Goal: Task Accomplishment & Management: Use online tool/utility

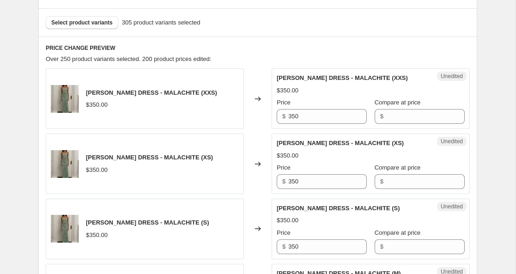
scroll to position [342, 0]
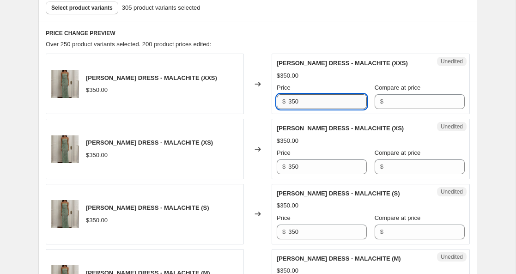
click at [296, 104] on input "350" at bounding box center [327, 101] width 79 height 15
click at [386, 102] on input "Compare at price" at bounding box center [425, 101] width 79 height 15
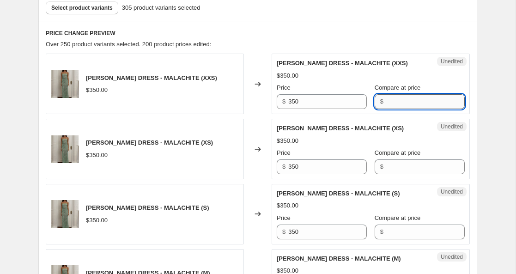
paste input "350"
type input "350"
click at [386, 165] on input "Compare at price" at bounding box center [425, 166] width 79 height 15
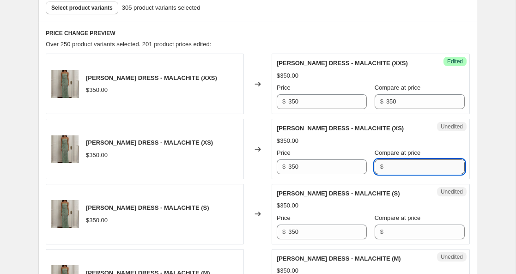
paste input "350"
type input "350"
click at [386, 230] on input "Compare at price" at bounding box center [425, 232] width 79 height 15
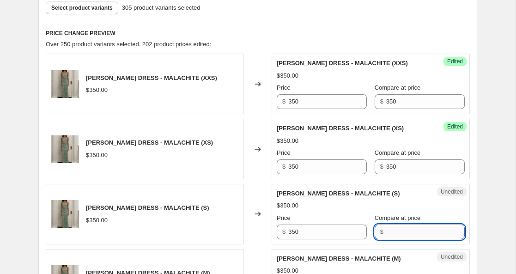
paste input "350"
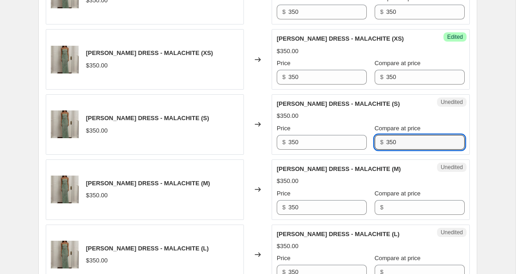
scroll to position [438, 0]
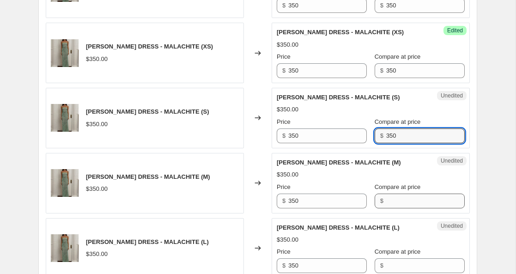
type input "350"
click at [387, 201] on input "Compare at price" at bounding box center [425, 201] width 79 height 15
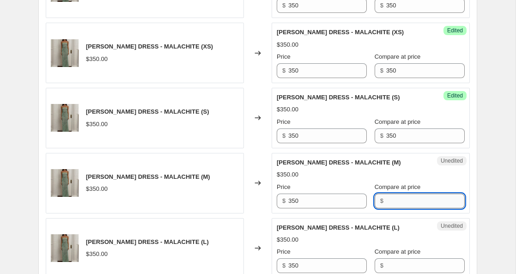
paste input "350"
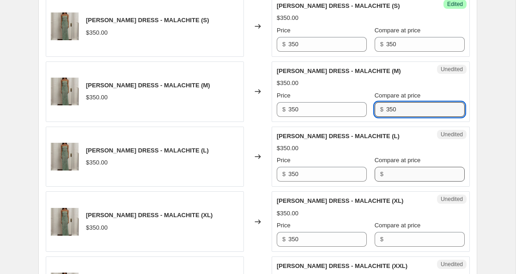
type input "350"
click at [389, 176] on input "Compare at price" at bounding box center [425, 174] width 79 height 15
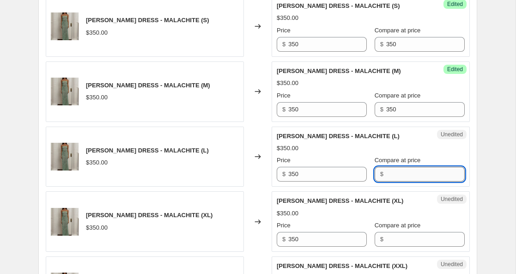
paste input "350"
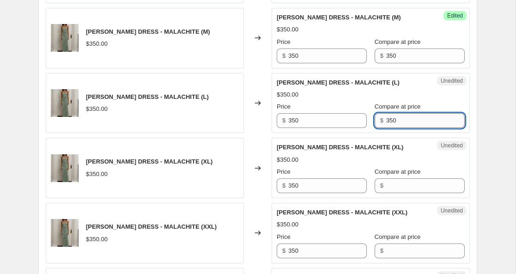
scroll to position [594, 0]
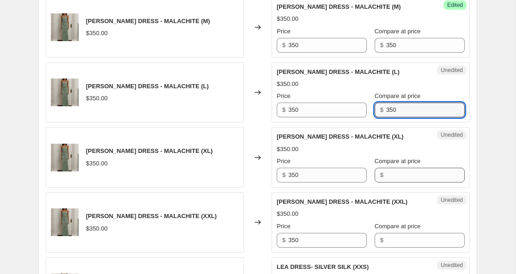
type input "350"
click at [387, 177] on input "Compare at price" at bounding box center [425, 175] width 79 height 15
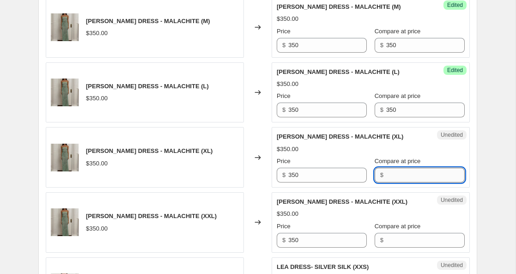
paste input "350"
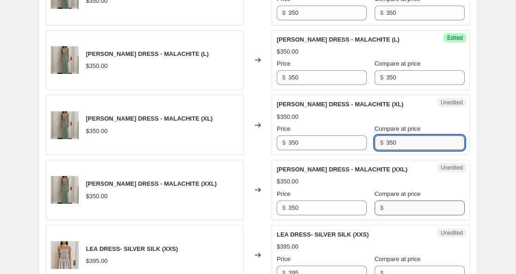
type input "350"
click at [386, 204] on input "Compare at price" at bounding box center [425, 208] width 79 height 15
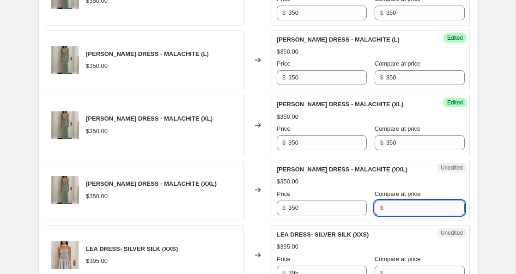
paste input "350"
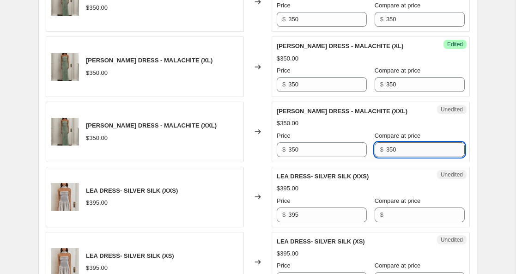
scroll to position [684, 0]
type input "350"
click at [295, 152] on input "350" at bounding box center [327, 150] width 79 height 15
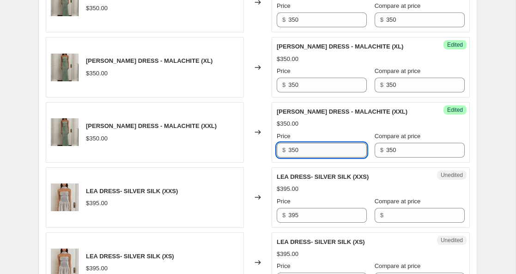
click at [295, 152] on input "350" at bounding box center [327, 150] width 79 height 15
click at [293, 150] on input "245" at bounding box center [327, 150] width 79 height 15
type input "245"
click at [295, 84] on input "350" at bounding box center [327, 85] width 79 height 15
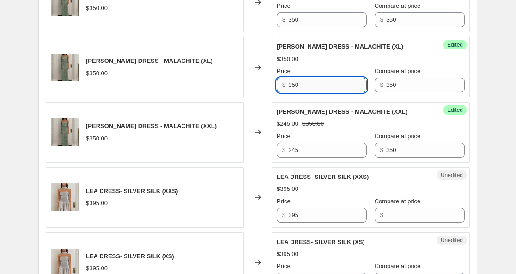
click at [294, 84] on input "350" at bounding box center [327, 85] width 79 height 15
paste input "245"
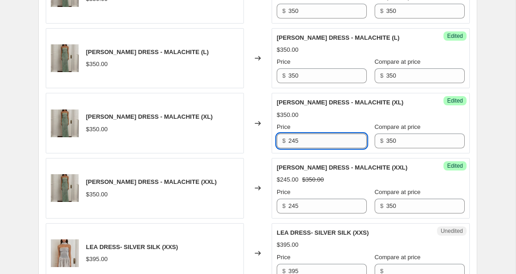
scroll to position [617, 0]
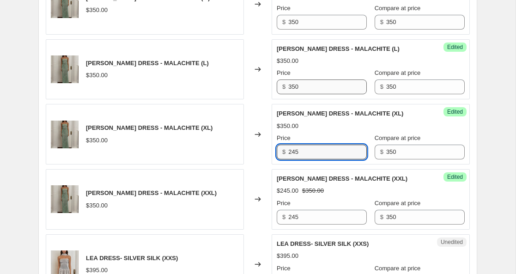
type input "245"
click at [295, 86] on input "350" at bounding box center [327, 86] width 79 height 15
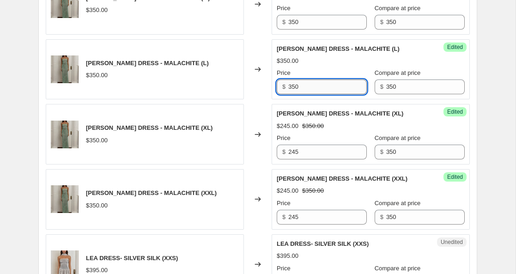
paste input "245"
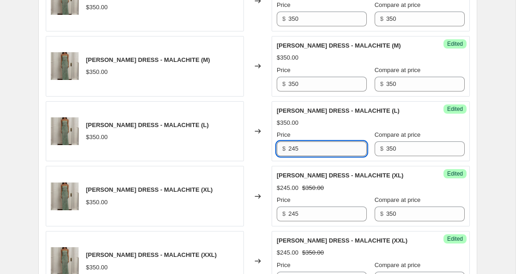
scroll to position [539, 0]
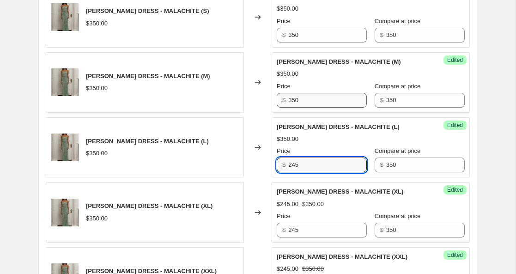
type input "245"
click at [293, 101] on input "350" at bounding box center [327, 100] width 79 height 15
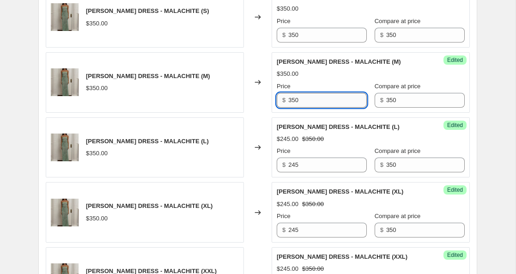
click at [293, 101] on input "350" at bounding box center [327, 100] width 79 height 15
paste input "245"
type input "245"
click at [296, 35] on input "350" at bounding box center [327, 35] width 79 height 15
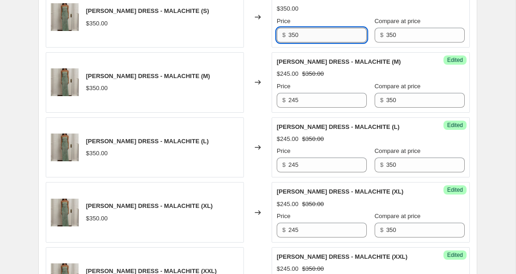
click at [296, 35] on input "350" at bounding box center [327, 35] width 79 height 15
paste input "245"
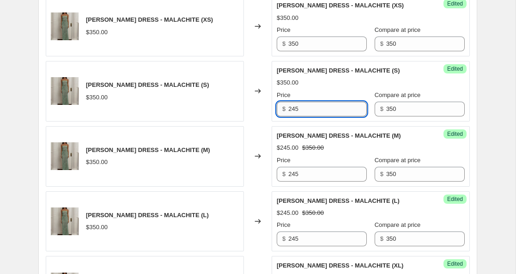
scroll to position [458, 0]
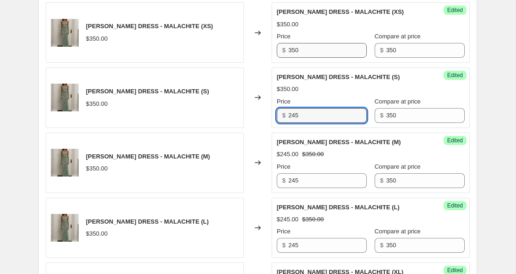
type input "245"
click at [294, 49] on input "350" at bounding box center [327, 50] width 79 height 15
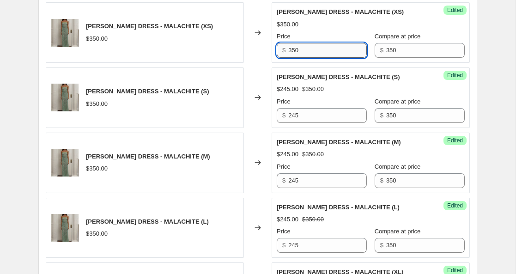
click at [294, 49] on input "350" at bounding box center [327, 50] width 79 height 15
paste input "245"
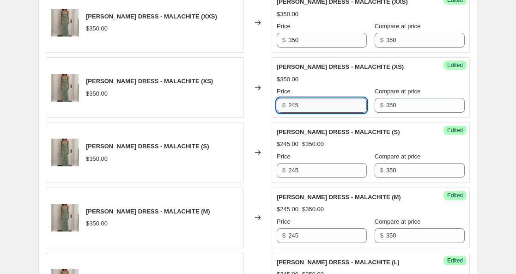
scroll to position [395, 0]
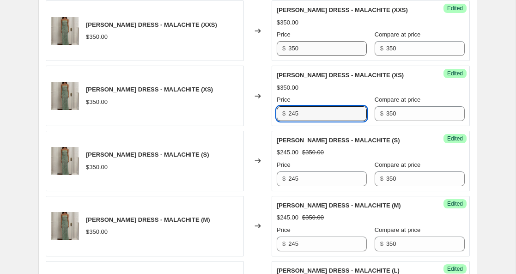
type input "245"
click at [293, 49] on input "350" at bounding box center [327, 48] width 79 height 15
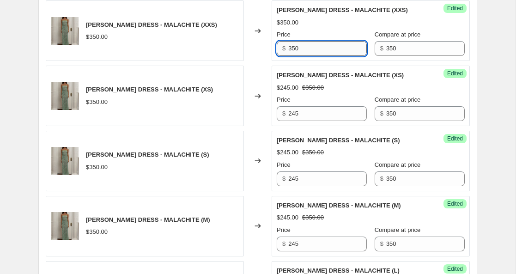
click at [293, 49] on input "350" at bounding box center [327, 48] width 79 height 15
paste input "245"
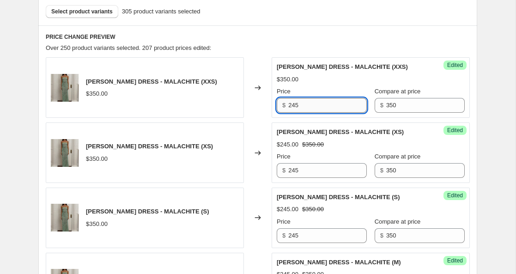
scroll to position [326, 0]
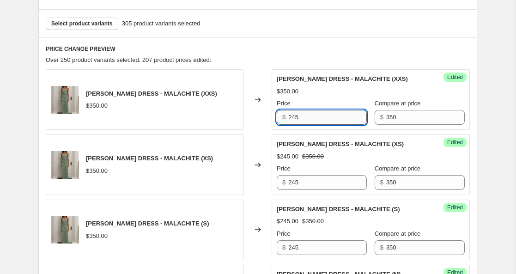
type input "245"
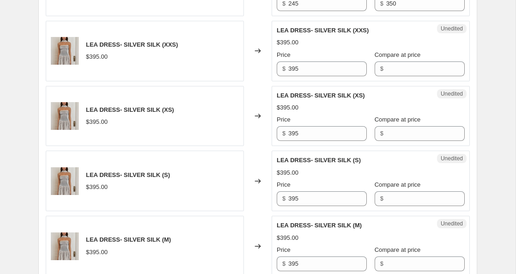
scroll to position [837, 0]
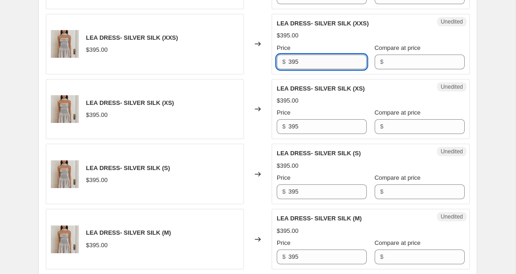
click at [297, 60] on input "395" at bounding box center [327, 62] width 79 height 15
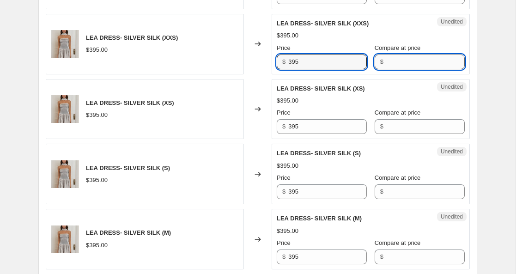
click at [386, 62] on input "Compare at price" at bounding box center [425, 62] width 79 height 15
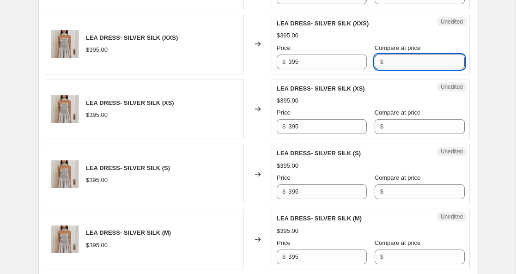
paste input "395"
type input "395"
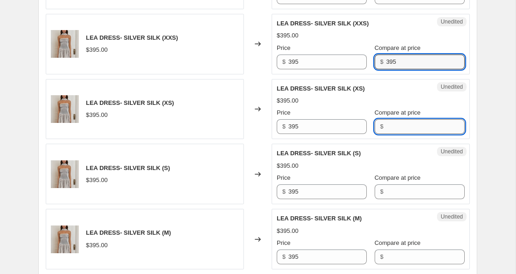
click at [386, 127] on input "Compare at price" at bounding box center [425, 126] width 79 height 15
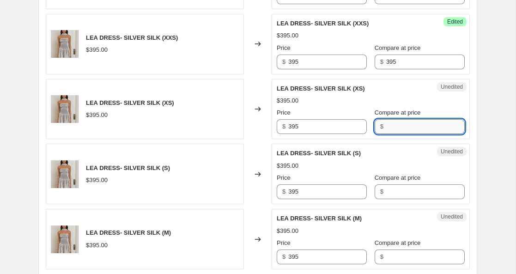
paste input "395"
click at [386, 128] on input "395" at bounding box center [425, 126] width 79 height 15
type input "395"
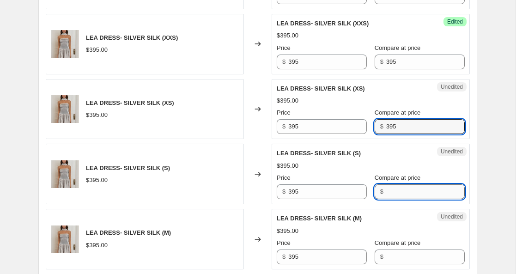
click at [386, 192] on input "Compare at price" at bounding box center [425, 191] width 79 height 15
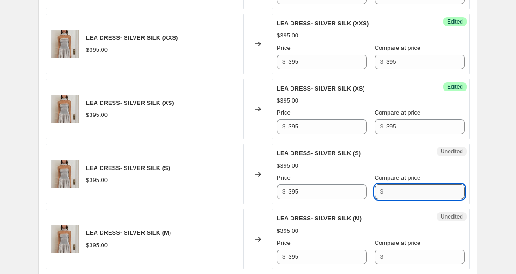
paste input "395"
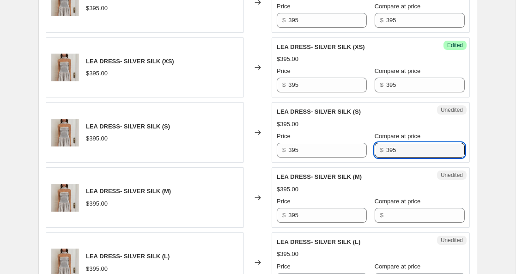
scroll to position [888, 0]
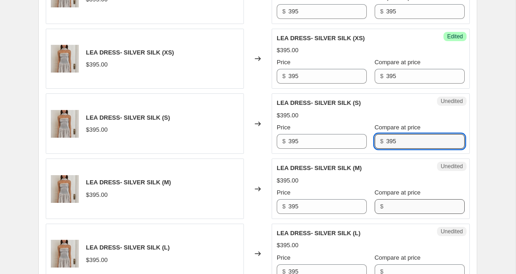
type input "395"
click at [386, 209] on input "Compare at price" at bounding box center [425, 206] width 79 height 15
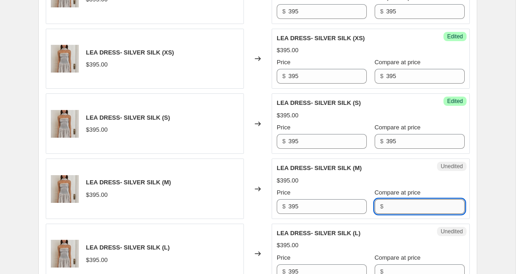
paste input "395"
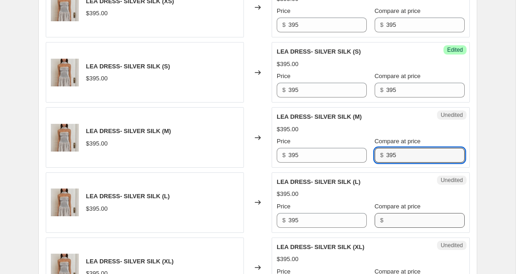
scroll to position [943, 0]
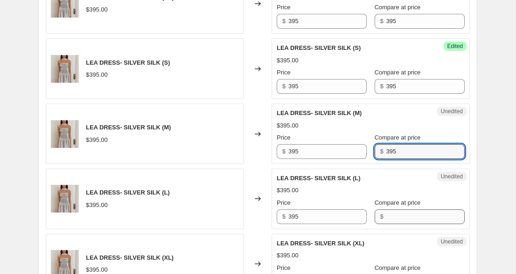
type input "395"
click at [386, 220] on input "Compare at price" at bounding box center [425, 216] width 79 height 15
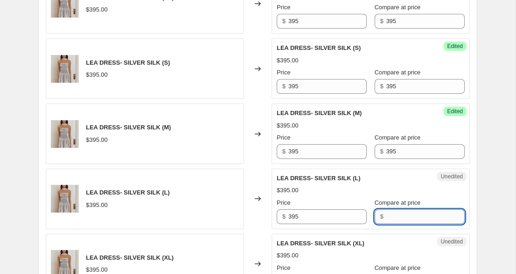
paste input "395"
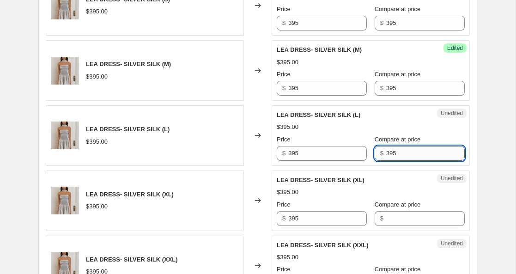
scroll to position [1022, 0]
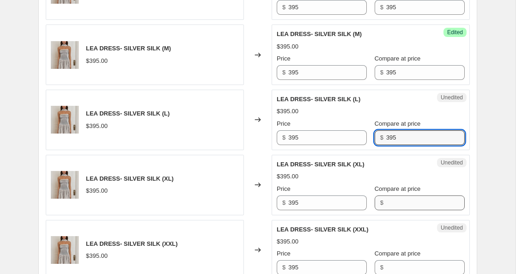
type input "395"
click at [386, 203] on input "Compare at price" at bounding box center [425, 202] width 79 height 15
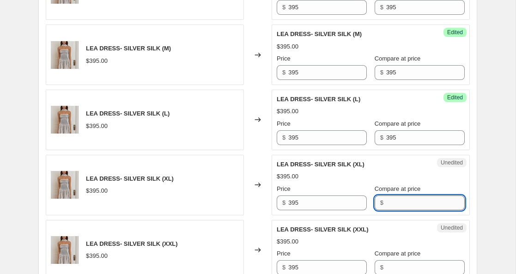
paste input "395"
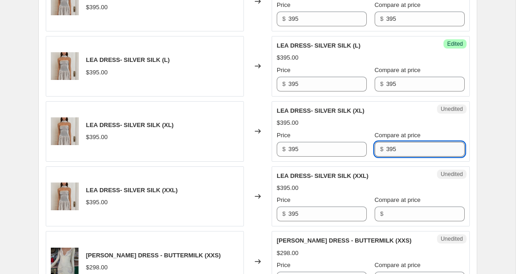
scroll to position [1086, 0]
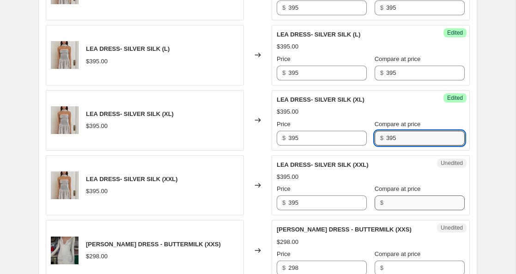
paste input "395"
click at [386, 136] on input "395395" at bounding box center [425, 138] width 79 height 15
paste input "text"
type input "395"
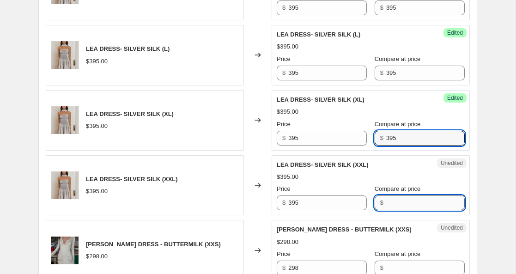
click at [386, 205] on input "Compare at price" at bounding box center [425, 202] width 79 height 15
paste input "395"
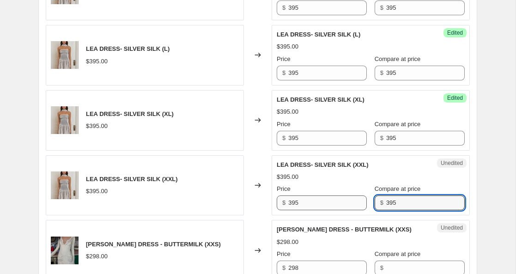
type input "395"
click at [295, 205] on input "395" at bounding box center [327, 202] width 79 height 15
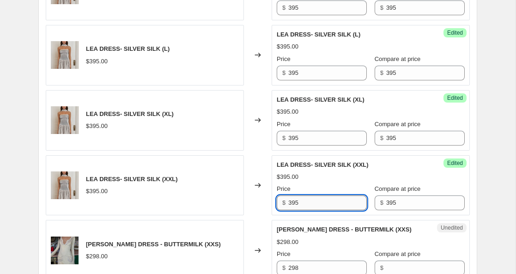
click at [295, 205] on input "395" at bounding box center [327, 202] width 79 height 15
type input "140"
click at [292, 202] on input "140" at bounding box center [327, 202] width 79 height 15
click at [293, 142] on input "395" at bounding box center [327, 138] width 79 height 15
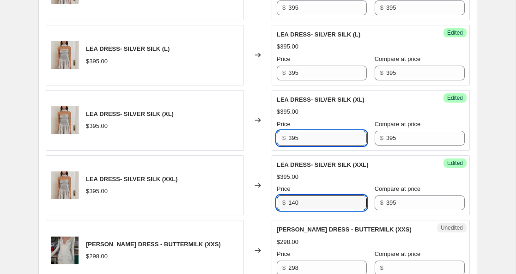
click at [293, 142] on input "395" at bounding box center [327, 138] width 79 height 15
paste input "140"
type input "140"
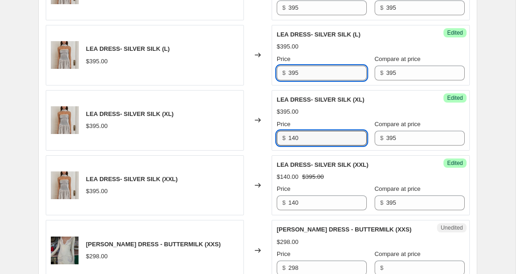
click at [292, 74] on input "395" at bounding box center [327, 73] width 79 height 15
click at [292, 73] on input "395" at bounding box center [327, 73] width 79 height 15
paste input "140"
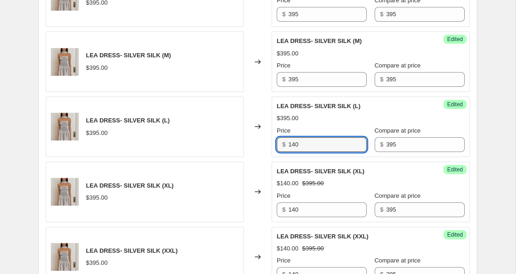
scroll to position [1008, 0]
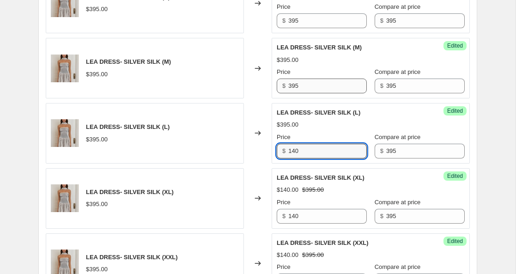
type input "140"
click at [292, 86] on input "395" at bounding box center [327, 86] width 79 height 15
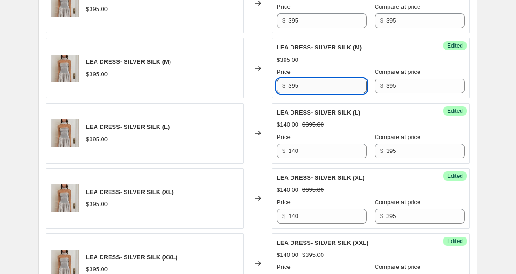
paste input "140"
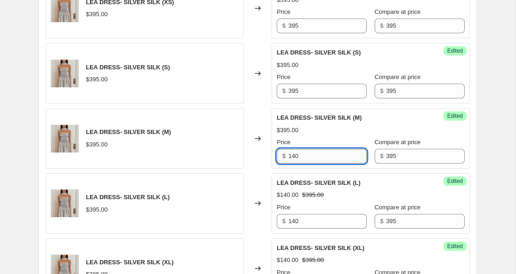
scroll to position [921, 0]
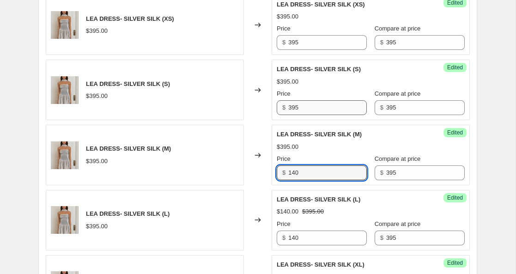
type input "140"
click at [292, 105] on input "395" at bounding box center [327, 107] width 79 height 15
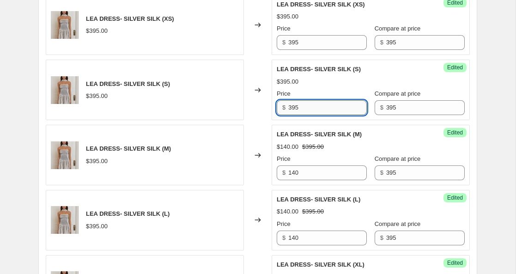
click at [292, 105] on input "395" at bounding box center [327, 107] width 79 height 15
paste input "140"
type input "140"
click at [292, 44] on input "395" at bounding box center [327, 42] width 79 height 15
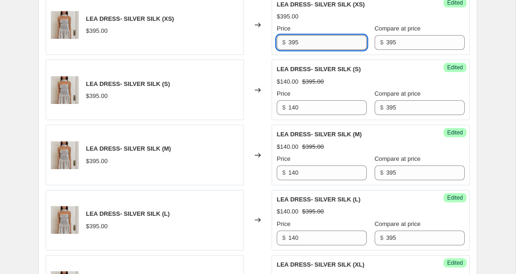
click at [292, 44] on input "395" at bounding box center [327, 42] width 79 height 15
paste input "140"
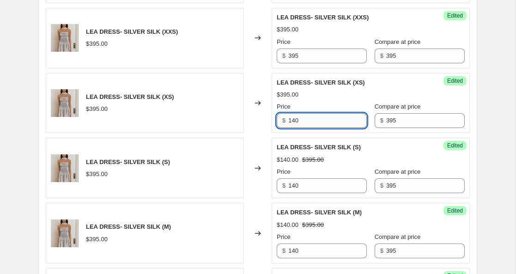
scroll to position [836, 0]
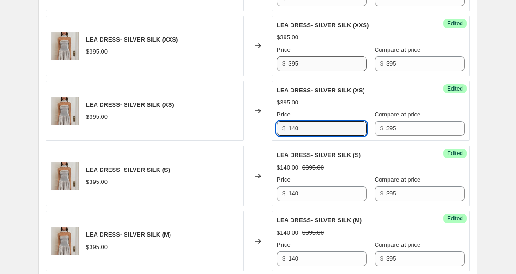
type input "140"
click at [293, 66] on input "395" at bounding box center [327, 63] width 79 height 15
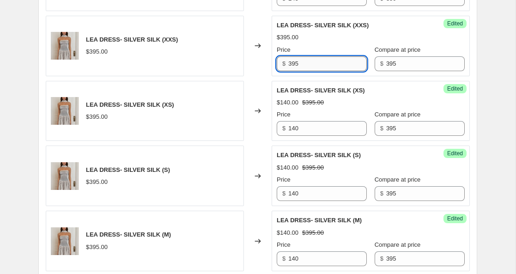
click at [293, 66] on input "395" at bounding box center [327, 63] width 79 height 15
paste input "140"
type input "140"
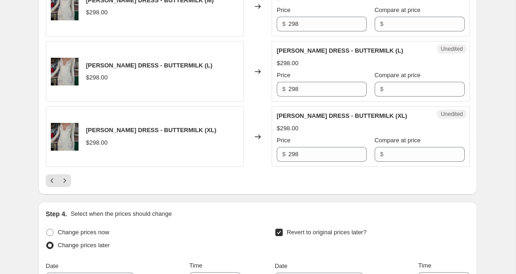
scroll to position [1534, 0]
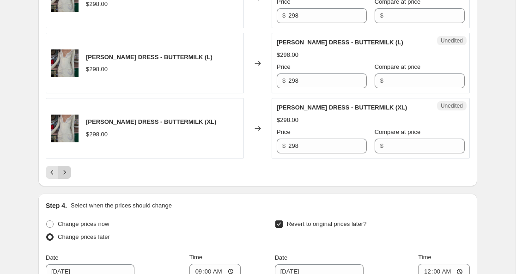
click at [65, 174] on icon "Next" at bounding box center [64, 172] width 9 height 9
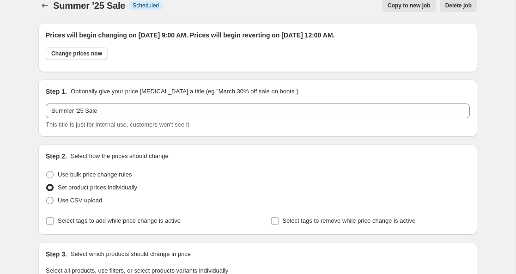
scroll to position [0, 0]
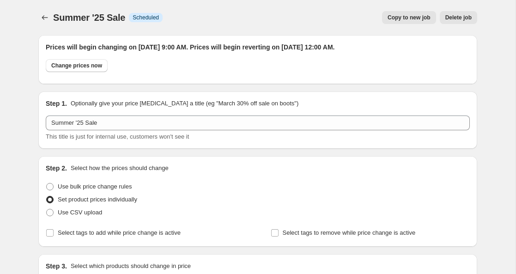
click at [293, 50] on h2 "Prices will begin changing on [DATE] 9:00 AM. Prices will begin reverting on [D…" at bounding box center [258, 47] width 424 height 9
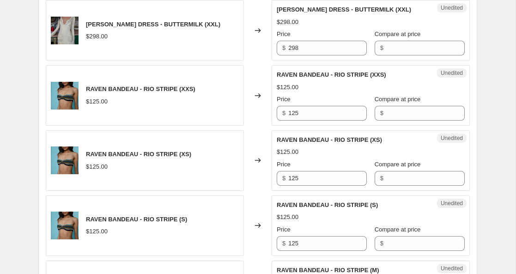
scroll to position [399, 0]
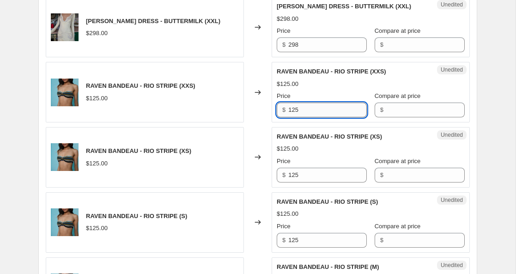
click at [292, 111] on input "125" at bounding box center [327, 110] width 79 height 15
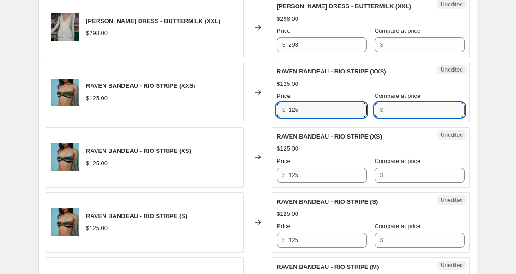
click at [386, 111] on input "Compare at price" at bounding box center [425, 110] width 79 height 15
paste input "125"
type input "125"
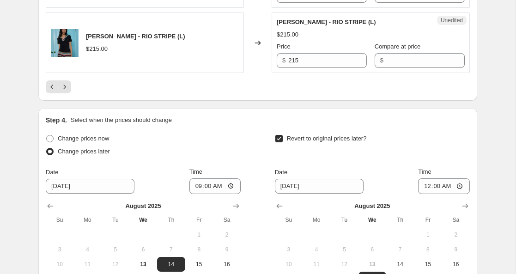
scroll to position [1619, 0]
click at [54, 87] on icon "Previous" at bounding box center [52, 87] width 9 height 9
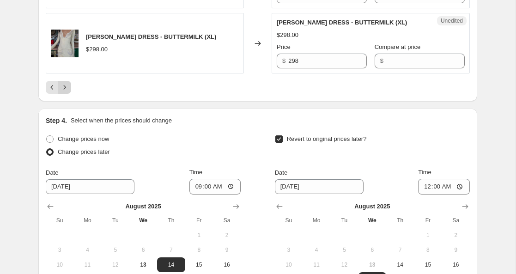
click at [66, 88] on icon "Next" at bounding box center [64, 87] width 9 height 9
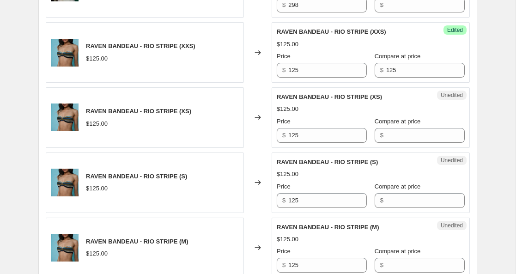
scroll to position [454, 0]
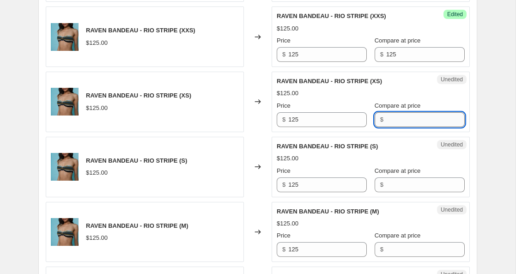
click at [386, 118] on input "Compare at price" at bounding box center [425, 119] width 79 height 15
paste input "125"
type input "125"
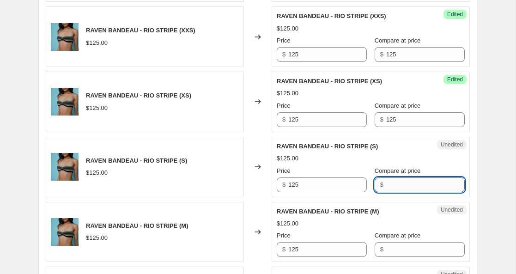
click at [386, 183] on input "Compare at price" at bounding box center [425, 184] width 79 height 15
paste input "125"
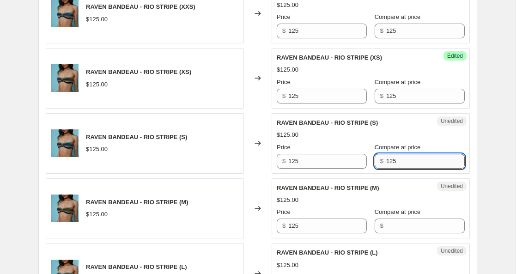
scroll to position [482, 0]
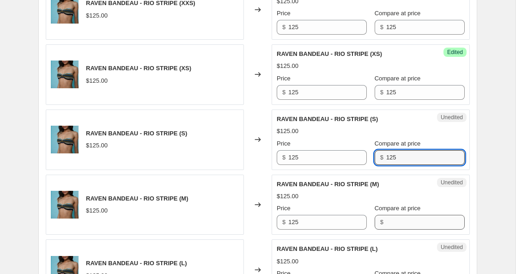
type input "125"
click at [386, 219] on input "Compare at price" at bounding box center [425, 222] width 79 height 15
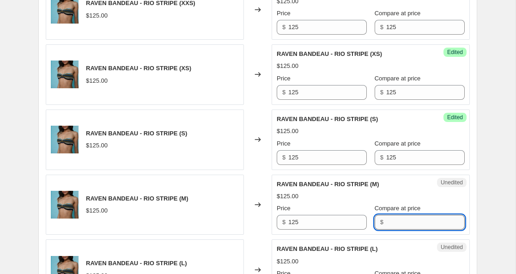
paste input "125"
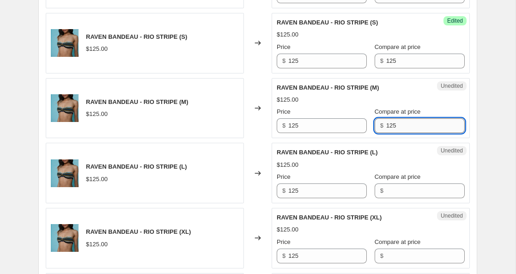
scroll to position [597, 0]
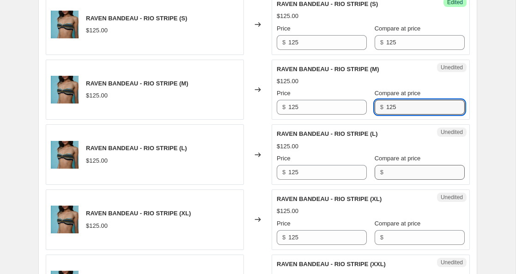
type input "125"
click at [386, 176] on input "Compare at price" at bounding box center [425, 172] width 79 height 15
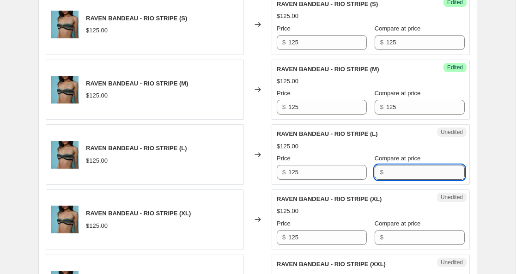
paste input "125"
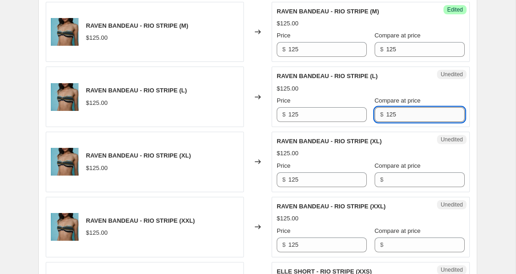
scroll to position [661, 0]
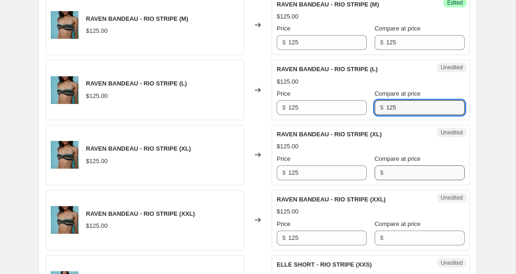
type input "125"
click at [386, 173] on input "Compare at price" at bounding box center [425, 172] width 79 height 15
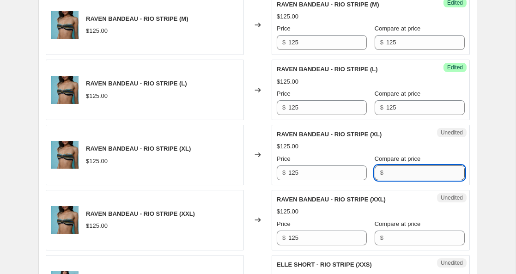
paste input "125"
type input "125"
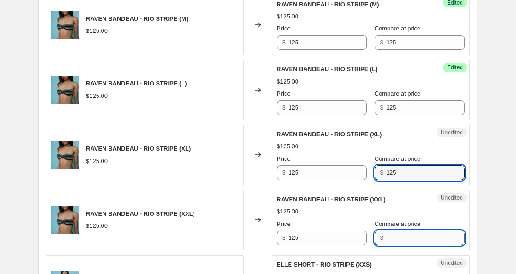
click at [386, 243] on input "Compare at price" at bounding box center [425, 238] width 79 height 15
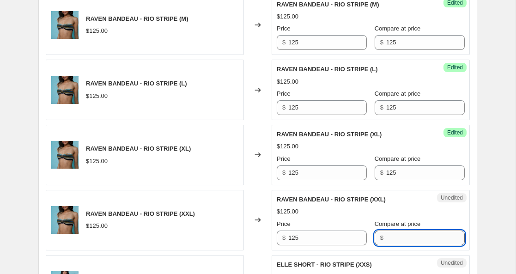
paste input "125"
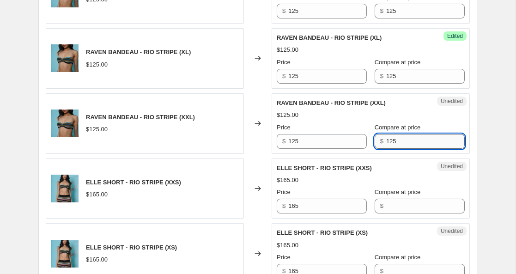
scroll to position [760, 0]
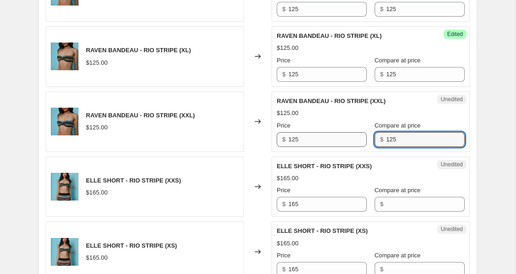
type input "125"
click at [293, 141] on input "125" at bounding box center [327, 139] width 79 height 15
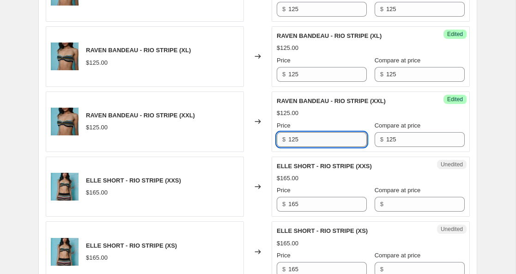
click at [293, 141] on input "125" at bounding box center [327, 139] width 79 height 15
click at [294, 139] on input "105" at bounding box center [327, 139] width 79 height 15
type input "105"
click at [293, 73] on input "125" at bounding box center [327, 74] width 79 height 15
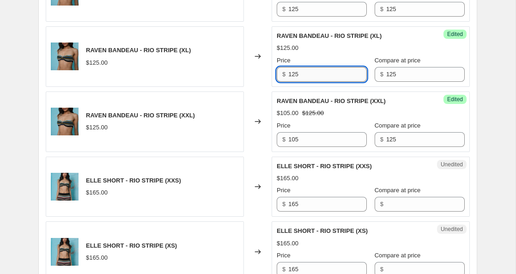
click at [293, 73] on input "125" at bounding box center [327, 74] width 79 height 15
paste input "0"
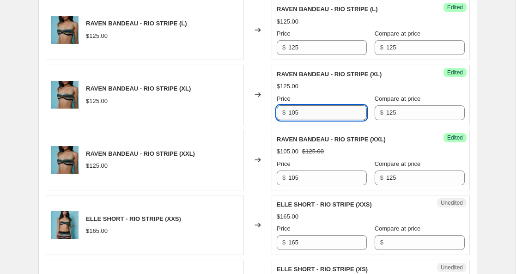
scroll to position [721, 0]
type input "105"
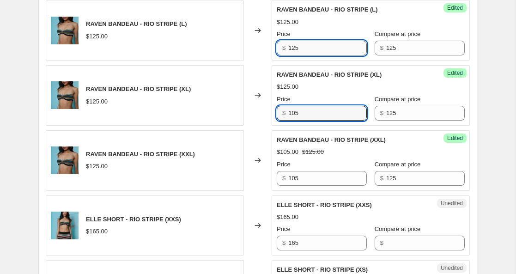
click at [293, 49] on input "125" at bounding box center [327, 48] width 79 height 15
paste input "0"
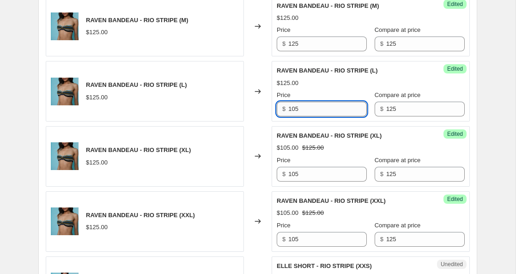
scroll to position [647, 0]
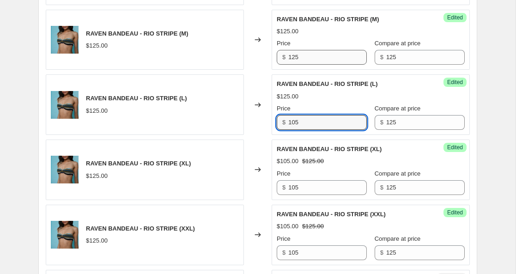
type input "105"
click at [292, 60] on input "125" at bounding box center [327, 57] width 79 height 15
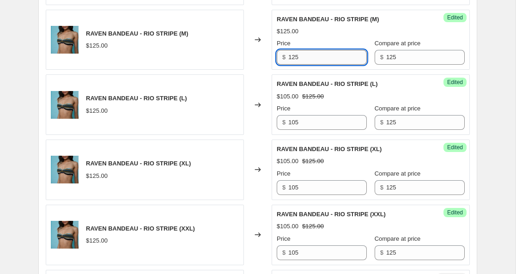
click at [292, 60] on input "125" at bounding box center [327, 57] width 79 height 15
paste input "0"
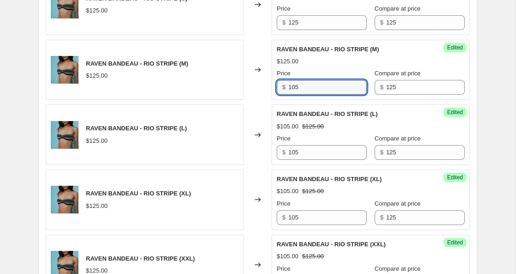
scroll to position [583, 0]
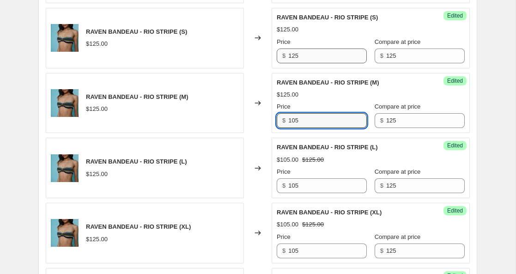
type input "105"
click at [295, 54] on input "125" at bounding box center [327, 56] width 79 height 15
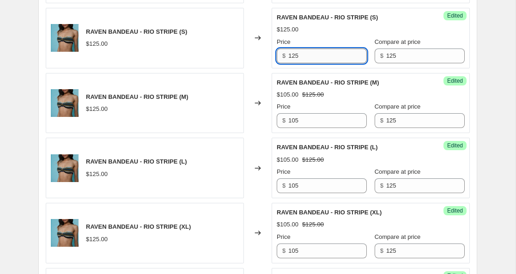
click at [295, 54] on input "125" at bounding box center [327, 56] width 79 height 15
paste input "0"
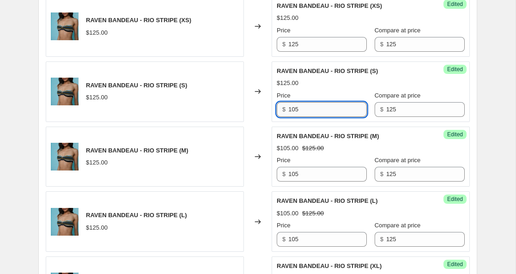
scroll to position [517, 0]
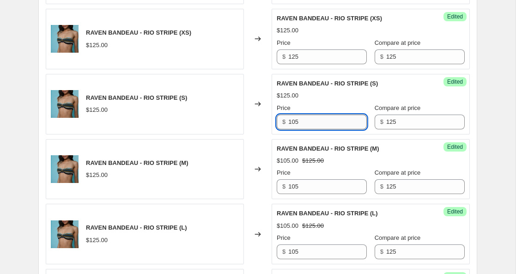
type input "105"
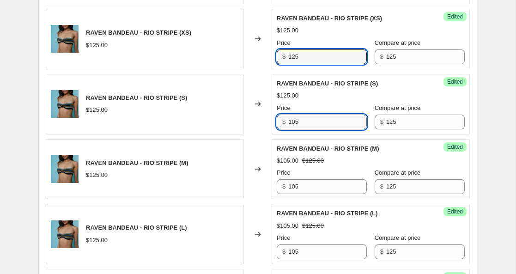
click at [295, 57] on input "125" at bounding box center [327, 56] width 79 height 15
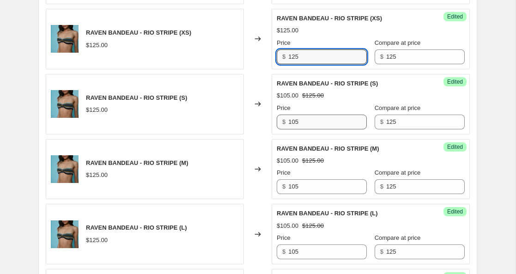
click at [295, 57] on input "125" at bounding box center [327, 56] width 79 height 15
paste input "0"
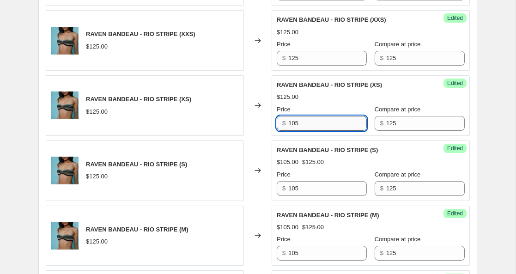
scroll to position [433, 0]
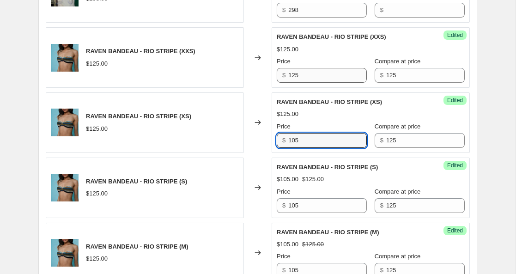
type input "105"
click at [293, 78] on input "125" at bounding box center [327, 75] width 79 height 15
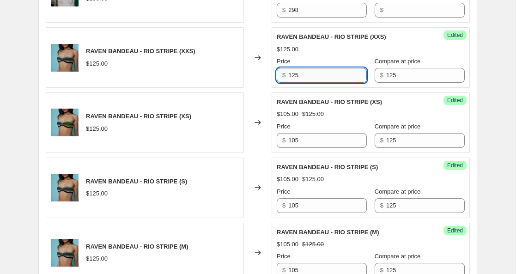
click at [293, 78] on input "125" at bounding box center [327, 75] width 79 height 15
paste input "0"
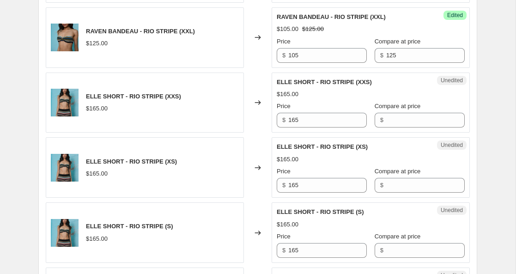
scroll to position [846, 0]
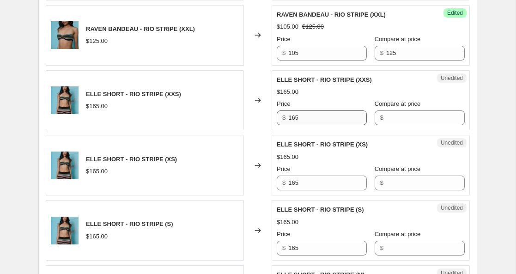
type input "105"
click at [294, 118] on input "165" at bounding box center [327, 117] width 79 height 15
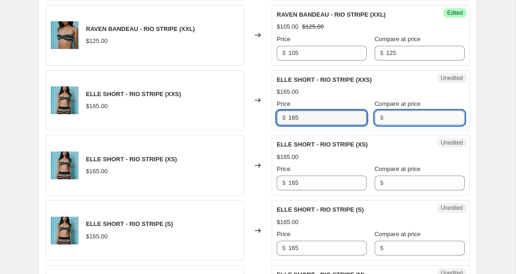
click at [386, 118] on input "Compare at price" at bounding box center [425, 117] width 79 height 15
paste input "165"
type input "165"
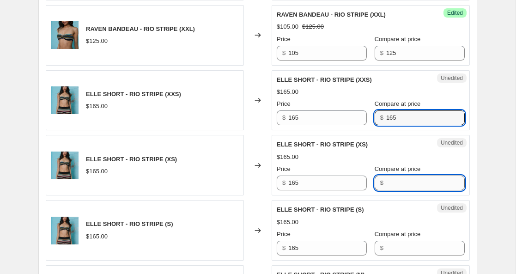
click at [386, 184] on input "Compare at price" at bounding box center [425, 183] width 79 height 15
paste input "165"
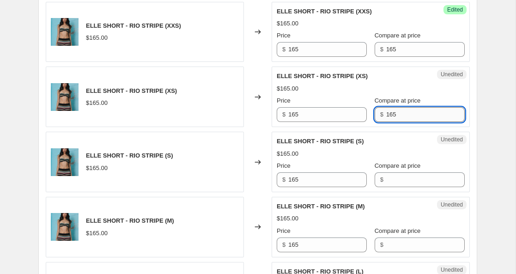
scroll to position [930, 0]
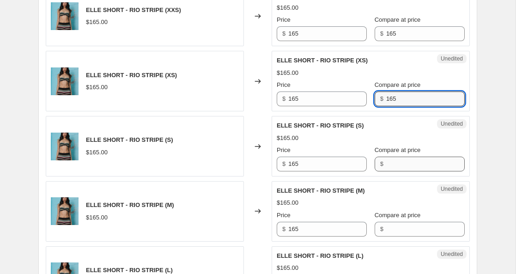
type input "165"
click at [386, 167] on input "Compare at price" at bounding box center [425, 164] width 79 height 15
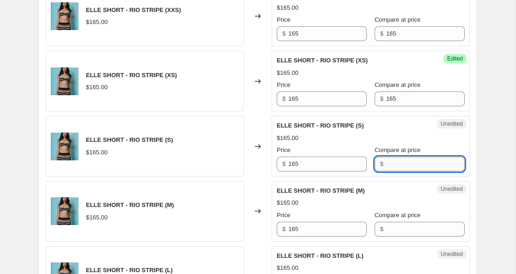
paste input "165"
type input "165"
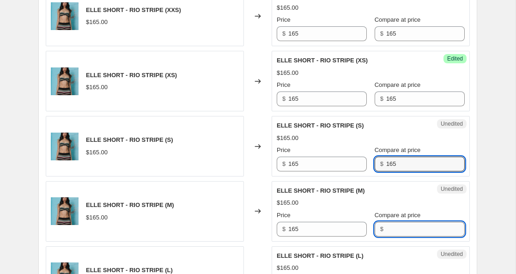
click at [386, 226] on input "Compare at price" at bounding box center [425, 229] width 79 height 15
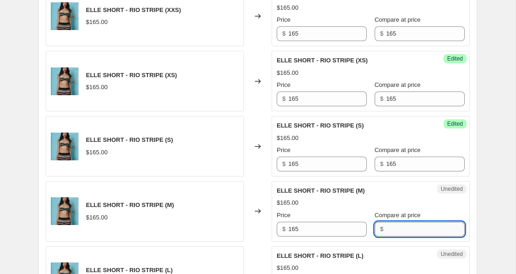
paste input "165"
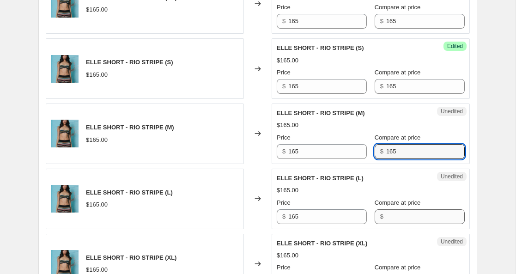
type input "165"
click at [386, 215] on input "Compare at price" at bounding box center [425, 216] width 79 height 15
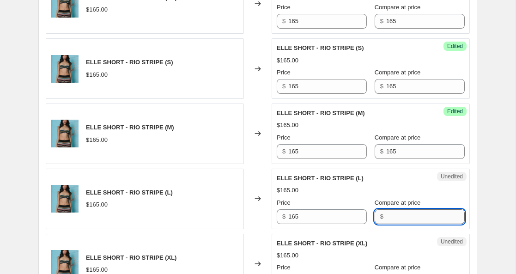
paste input "165"
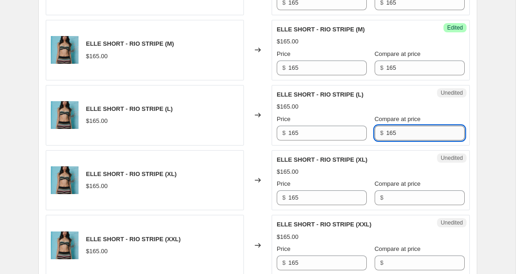
scroll to position [1114, 0]
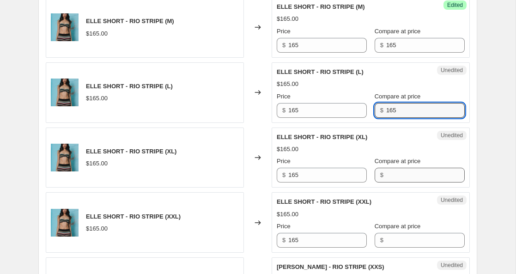
type input "165"
click at [386, 175] on input "Compare at price" at bounding box center [425, 175] width 79 height 15
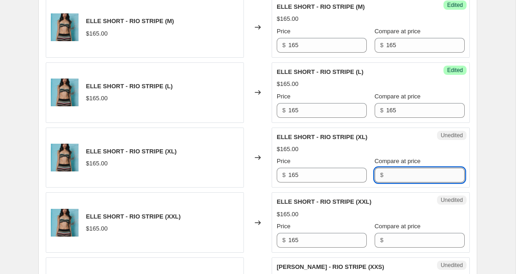
paste input "165"
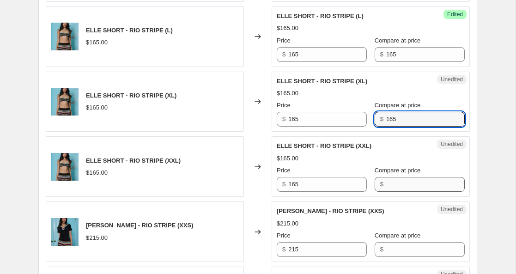
scroll to position [1176, 0]
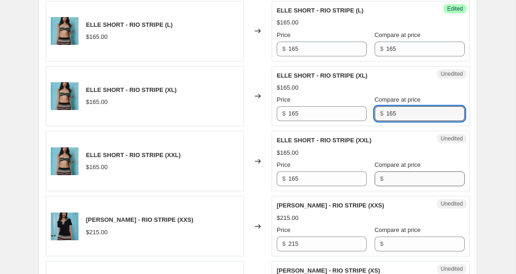
type input "165"
click at [386, 180] on input "Compare at price" at bounding box center [425, 178] width 79 height 15
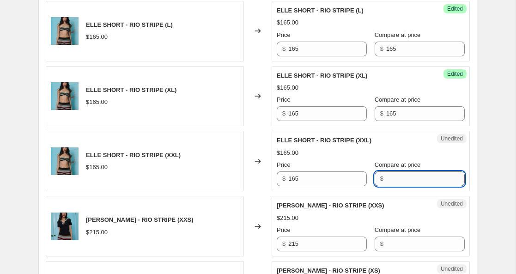
paste input "165"
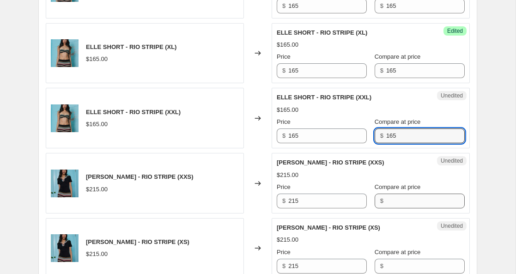
scroll to position [1220, 0]
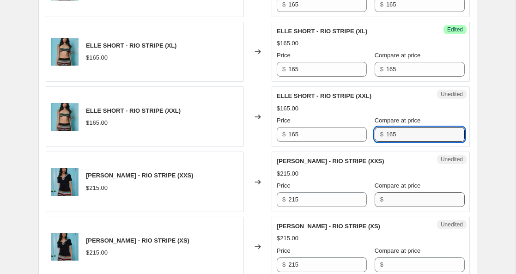
type input "165"
click at [386, 200] on input "Compare at price" at bounding box center [425, 199] width 79 height 15
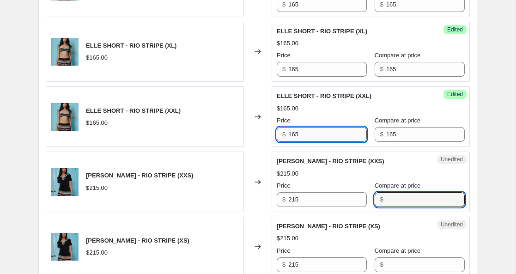
click at [294, 134] on input "165" at bounding box center [327, 134] width 79 height 15
click at [293, 134] on input "135" at bounding box center [327, 134] width 79 height 15
type input "135"
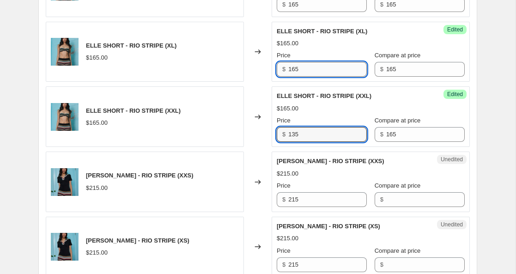
click at [295, 70] on input "165" at bounding box center [327, 69] width 79 height 15
paste input "3"
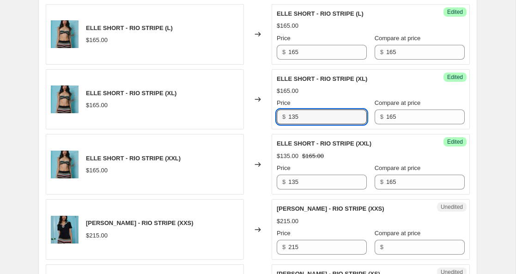
scroll to position [1159, 0]
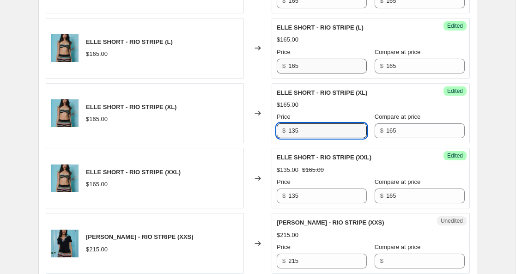
type input "135"
click at [293, 68] on input "165" at bounding box center [327, 66] width 79 height 15
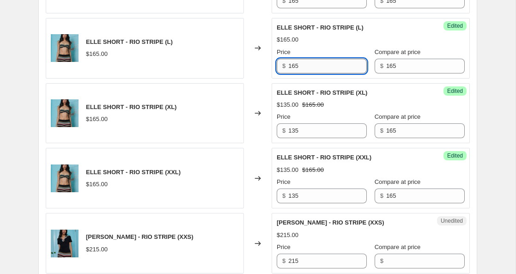
click at [293, 68] on input "165" at bounding box center [327, 66] width 79 height 15
paste input "3"
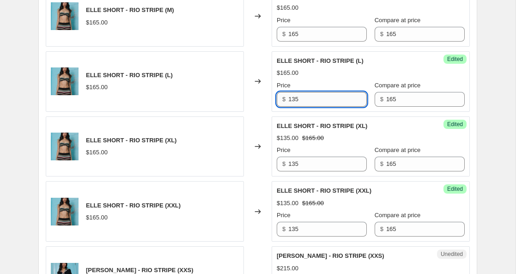
scroll to position [1103, 0]
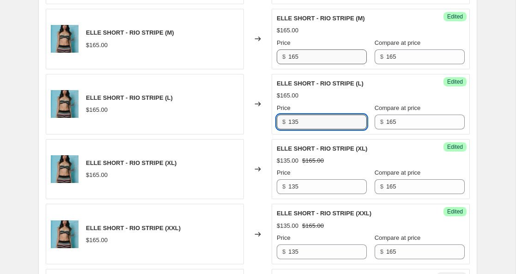
type input "135"
click at [293, 58] on input "165" at bounding box center [327, 56] width 79 height 15
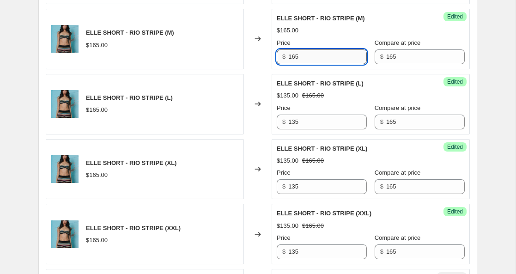
click at [293, 58] on input "165" at bounding box center [327, 56] width 79 height 15
paste input "3"
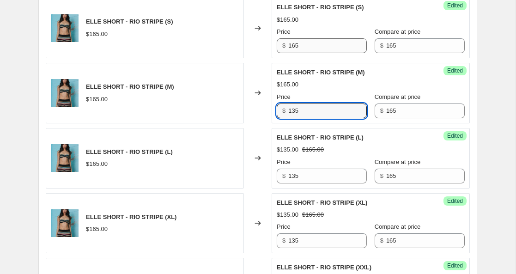
type input "135"
click at [293, 49] on input "165" at bounding box center [327, 45] width 79 height 15
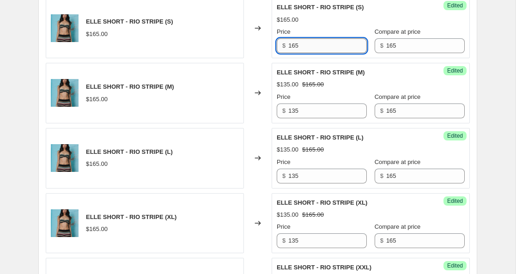
click at [293, 49] on input "165" at bounding box center [327, 45] width 79 height 15
paste input "3"
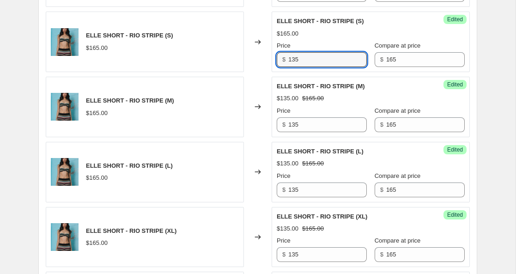
scroll to position [987, 0]
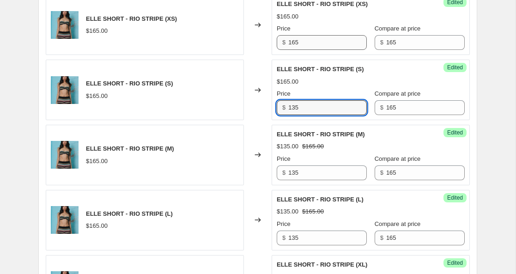
type input "135"
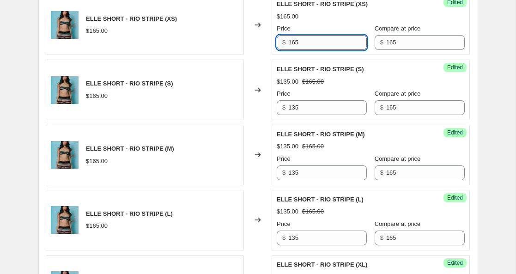
click at [293, 43] on input "165" at bounding box center [327, 42] width 79 height 15
paste input "3"
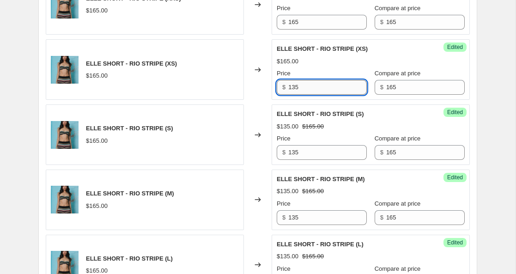
scroll to position [930, 0]
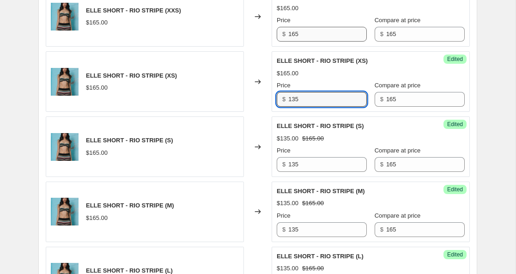
type input "135"
click at [293, 36] on input "165" at bounding box center [327, 34] width 79 height 15
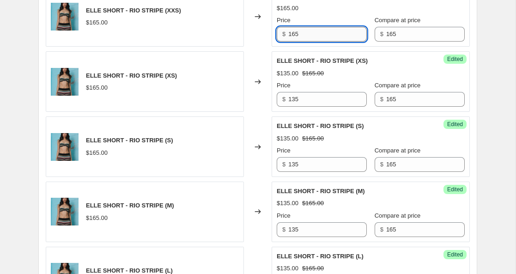
click at [293, 36] on input "165" at bounding box center [327, 34] width 79 height 15
paste input "3"
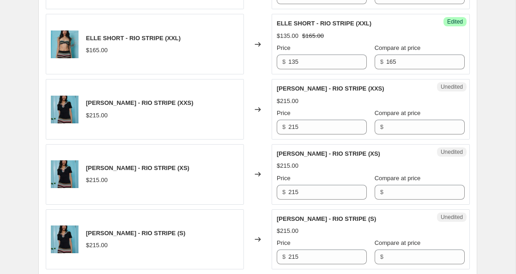
scroll to position [1312, 0]
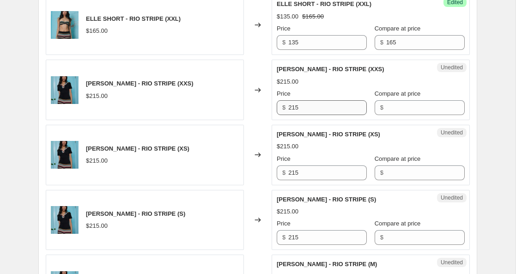
type input "135"
click at [292, 107] on input "215" at bounding box center [327, 107] width 79 height 15
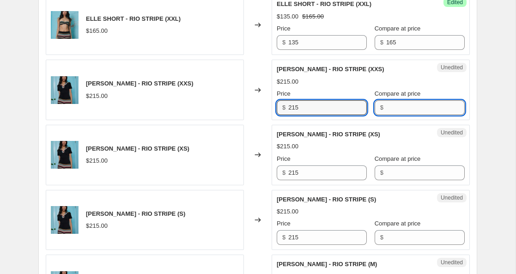
click at [386, 106] on input "Compare at price" at bounding box center [425, 107] width 79 height 15
paste input "215"
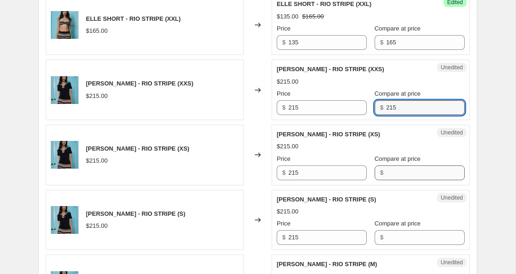
type input "215"
click at [386, 171] on input "Compare at price" at bounding box center [425, 172] width 79 height 15
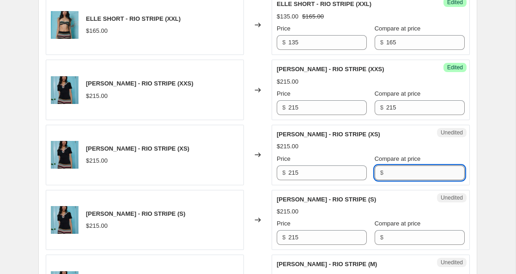
paste input "215"
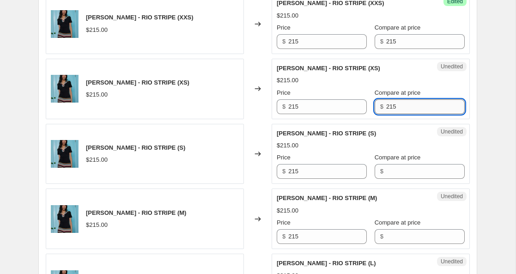
scroll to position [1386, 0]
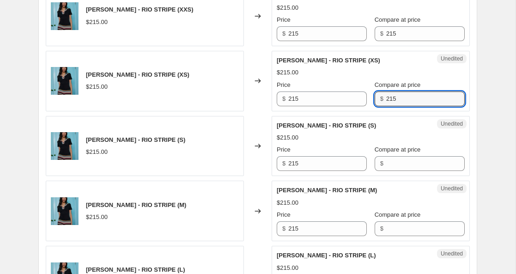
type input "215"
click at [381, 165] on div "Unedited ELLIOTT POLO - RIO STRIPE (S) $215.00 Price $ 215 Compare at price $" at bounding box center [371, 146] width 198 height 61
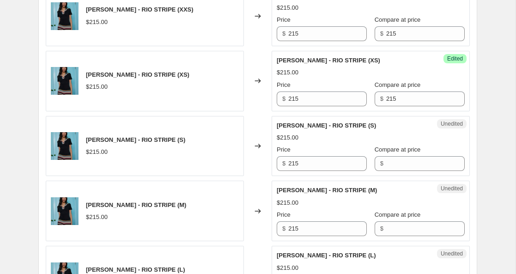
scroll to position [1394, 0]
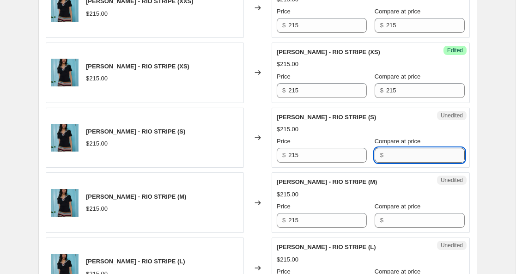
click at [386, 156] on input "Compare at price" at bounding box center [425, 155] width 79 height 15
paste input "215"
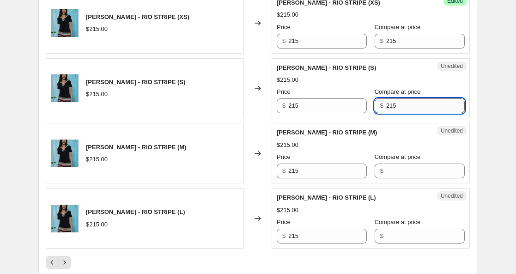
scroll to position [1451, 0]
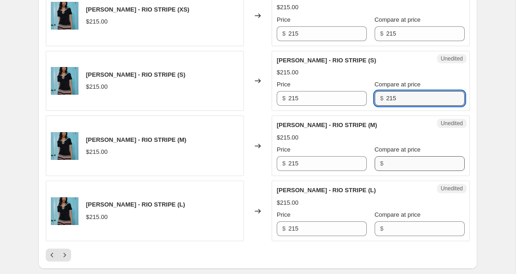
type input "215"
click at [386, 161] on input "Compare at price" at bounding box center [425, 163] width 79 height 15
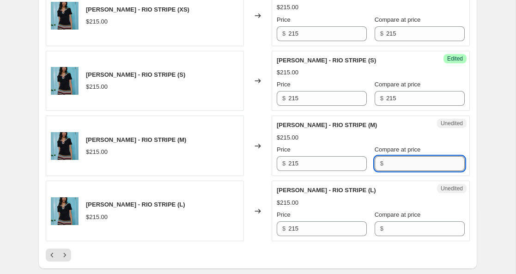
click at [386, 164] on input "Compare at price" at bounding box center [425, 163] width 79 height 15
paste input "215"
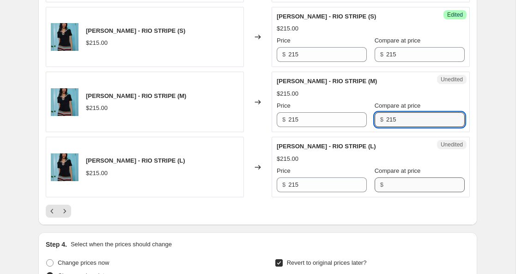
scroll to position [1507, 0]
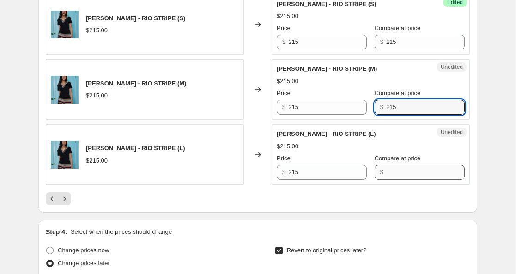
type input "215"
click at [386, 174] on input "Compare at price" at bounding box center [425, 172] width 79 height 15
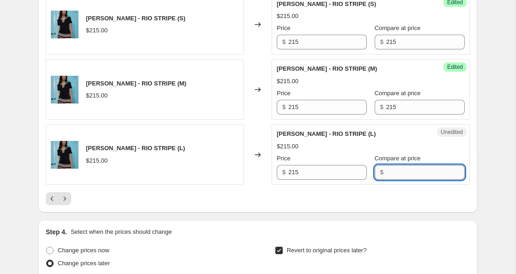
paste input "215"
type input "215"
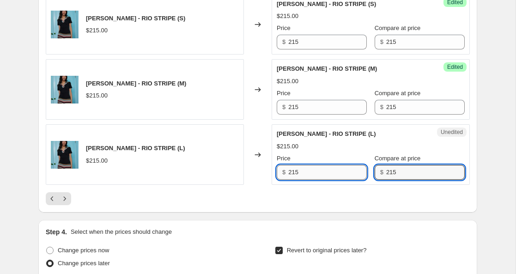
click at [294, 172] on input "215" at bounding box center [327, 172] width 79 height 15
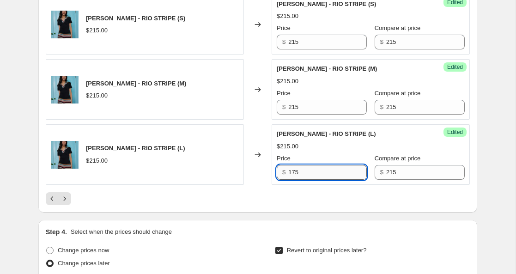
type input "175"
click at [292, 170] on input "175" at bounding box center [327, 172] width 79 height 15
click at [293, 108] on input "215" at bounding box center [327, 107] width 79 height 15
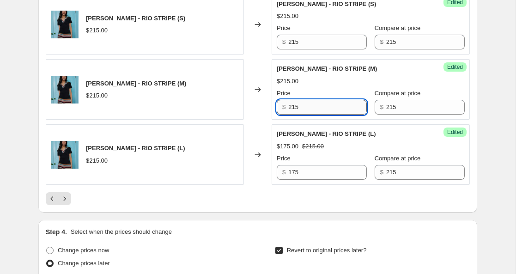
click at [293, 108] on input "215" at bounding box center [327, 107] width 79 height 15
paste input "17"
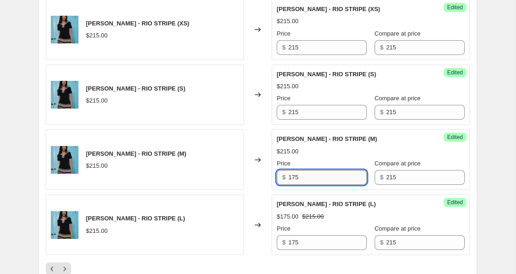
scroll to position [1437, 0]
type input "175"
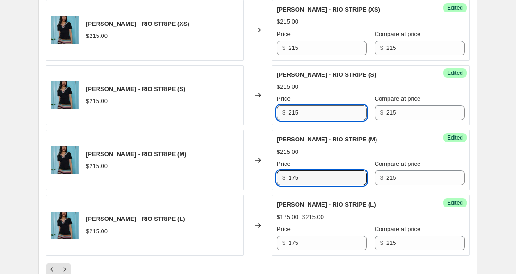
click at [293, 114] on input "215" at bounding box center [327, 112] width 79 height 15
click at [293, 115] on input "215" at bounding box center [327, 112] width 79 height 15
paste input "17"
type input "175"
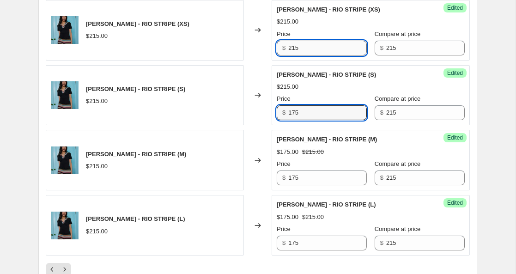
click at [294, 47] on input "215" at bounding box center [327, 48] width 79 height 15
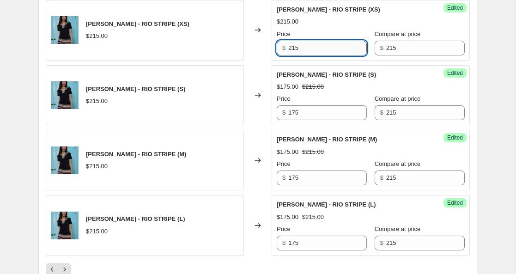
click at [294, 47] on input "215" at bounding box center [327, 48] width 79 height 15
paste input "17"
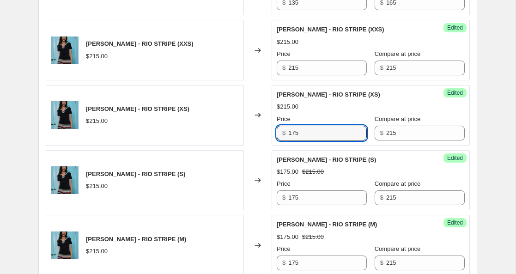
scroll to position [1339, 0]
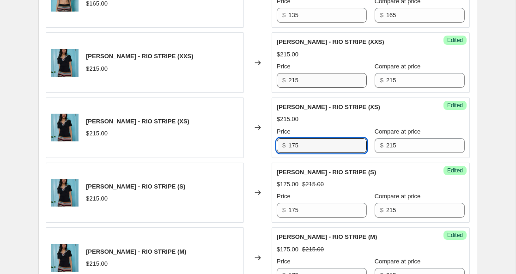
type input "175"
click at [293, 78] on input "215" at bounding box center [327, 80] width 79 height 15
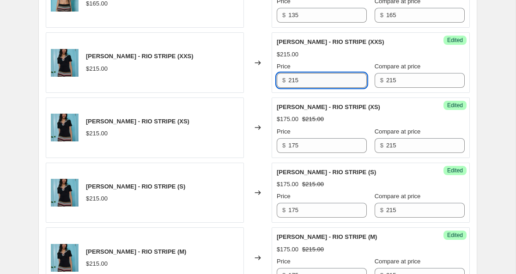
click at [293, 78] on input "215" at bounding box center [327, 80] width 79 height 15
paste input "17"
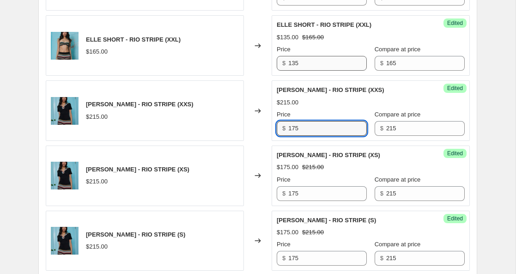
type input "175"
click at [294, 62] on input "135" at bounding box center [327, 63] width 79 height 15
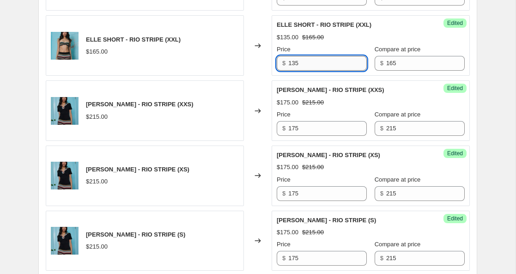
click at [294, 62] on input "135" at bounding box center [327, 63] width 79 height 15
paste input "7"
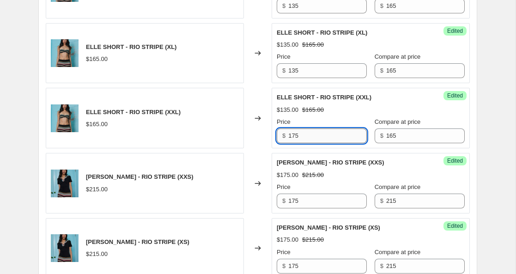
scroll to position [1218, 0]
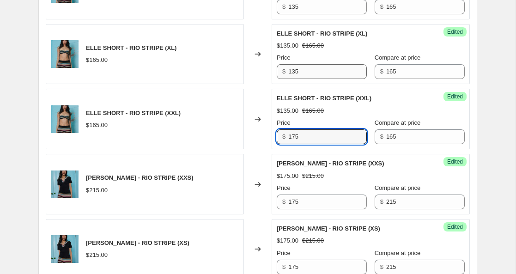
type input "175"
click at [291, 73] on input "135" at bounding box center [327, 71] width 79 height 15
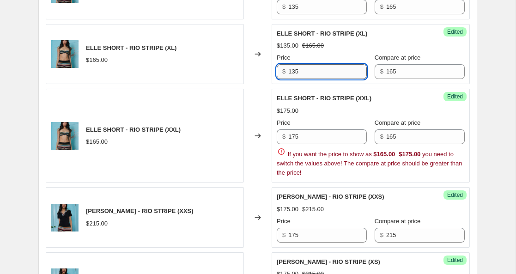
paste input "175"
click at [296, 73] on input "117535" at bounding box center [327, 71] width 79 height 15
paste input "7"
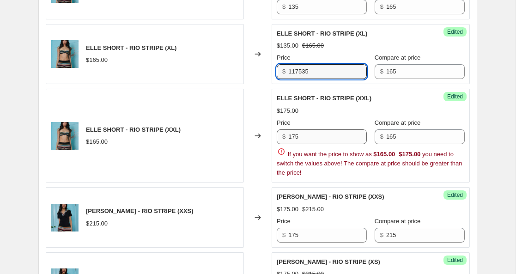
type input "135"
click at [303, 113] on div "$175.00" at bounding box center [371, 110] width 188 height 9
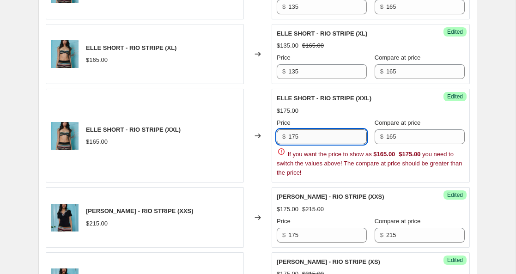
click at [293, 134] on input "175" at bounding box center [327, 136] width 79 height 15
type input "135"
click at [257, 138] on div "Changed to" at bounding box center [258, 136] width 28 height 94
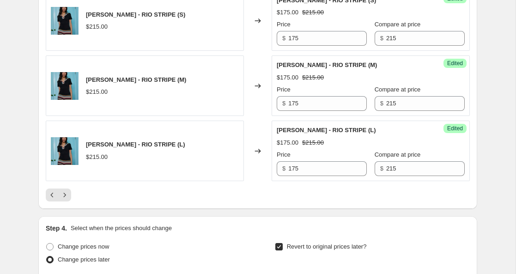
scroll to position [1512, 0]
click at [65, 196] on icon "Next" at bounding box center [64, 194] width 9 height 9
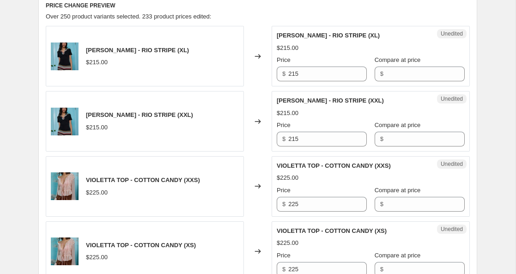
scroll to position [392, 0]
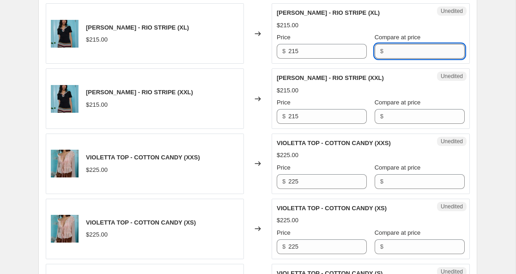
click at [386, 49] on input "Compare at price" at bounding box center [425, 51] width 79 height 15
type input "215"
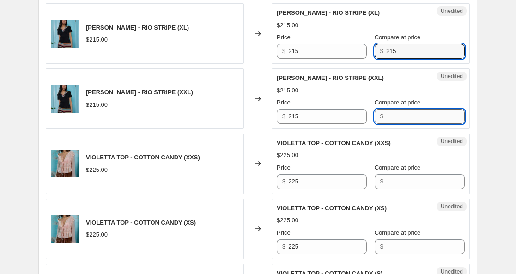
click at [386, 116] on input "Compare at price" at bounding box center [425, 116] width 79 height 15
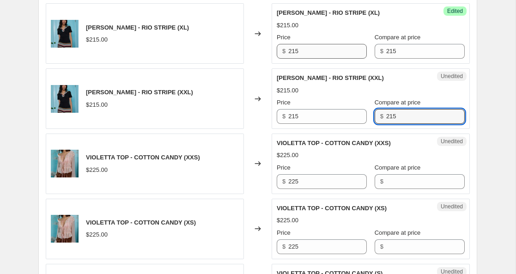
type input "215"
click at [292, 51] on input "215" at bounding box center [327, 51] width 79 height 15
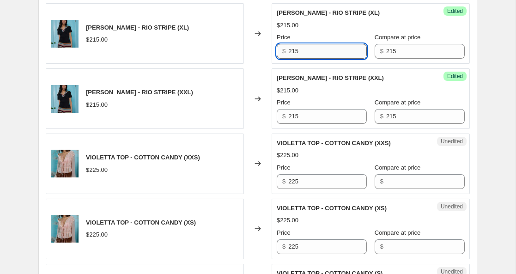
click at [292, 51] on input "215" at bounding box center [327, 51] width 79 height 15
type input "175"
click at [288, 116] on div "$ 215" at bounding box center [322, 116] width 90 height 15
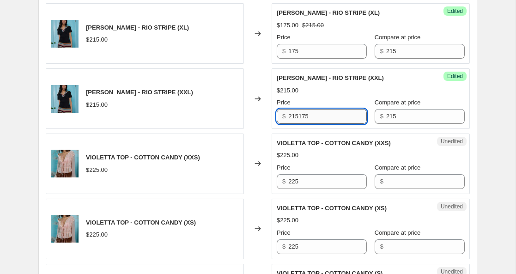
click at [291, 115] on input "215175" at bounding box center [327, 116] width 79 height 15
type input "175"
click at [293, 181] on input "225" at bounding box center [327, 181] width 79 height 15
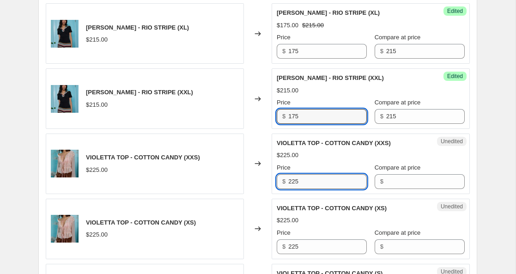
click at [293, 181] on input "225" at bounding box center [327, 181] width 79 height 15
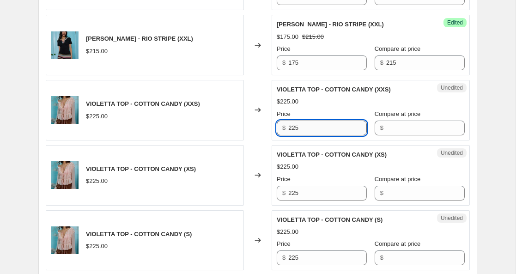
scroll to position [453, 0]
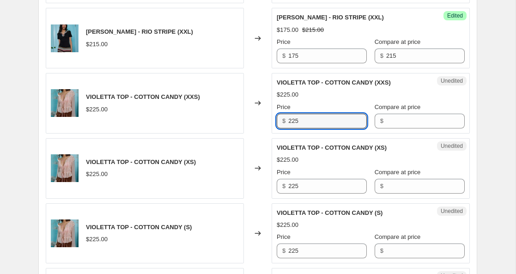
click at [317, 128] on div "Unedited VIOLETTA TOP - COTTON CANDY (XXS) $225.00 Price $ 225 Compare at price…" at bounding box center [371, 103] width 198 height 61
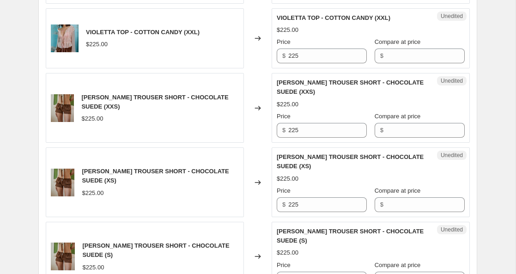
scroll to position [911, 0]
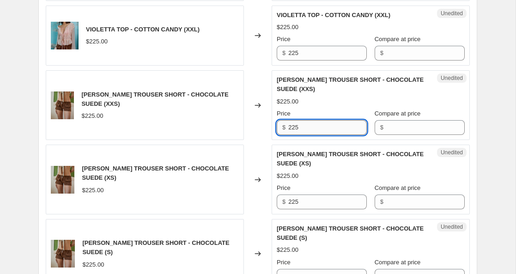
click at [296, 128] on input "225" at bounding box center [327, 127] width 79 height 15
click at [386, 131] on input "Compare at price" at bounding box center [425, 127] width 79 height 15
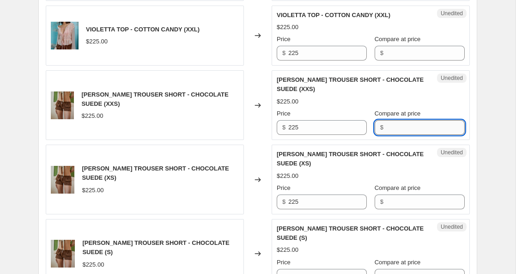
paste input "225"
type input "225"
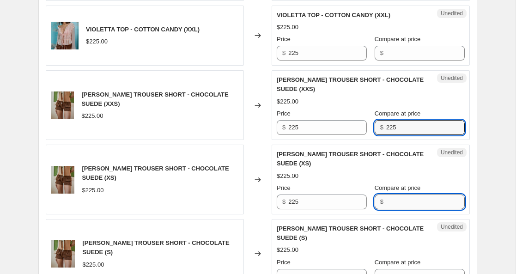
click at [387, 202] on input "Compare at price" at bounding box center [425, 202] width 79 height 15
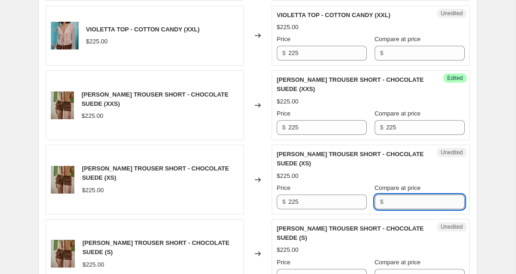
paste input "225"
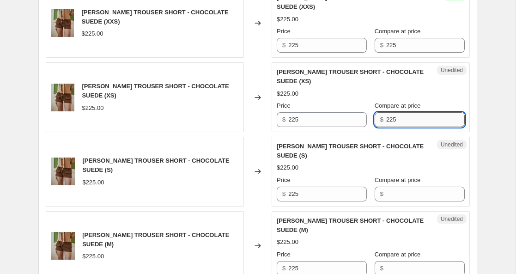
scroll to position [1008, 0]
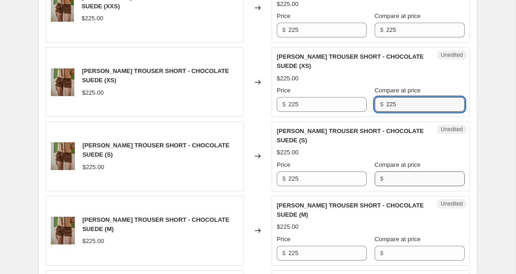
type input "225"
click at [386, 184] on input "Compare at price" at bounding box center [425, 178] width 79 height 15
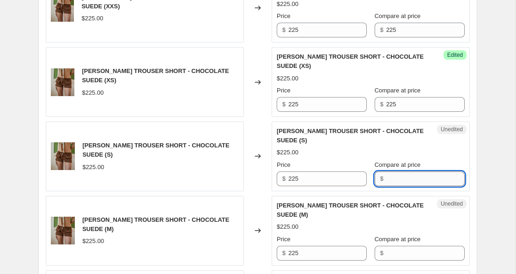
paste input "225"
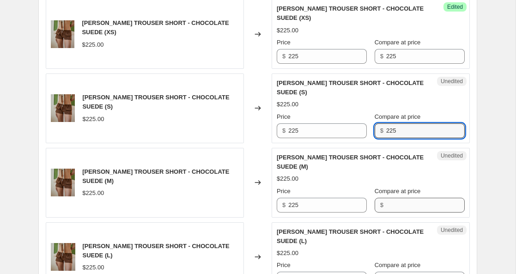
type input "225"
click at [386, 207] on input "Compare at price" at bounding box center [425, 205] width 79 height 15
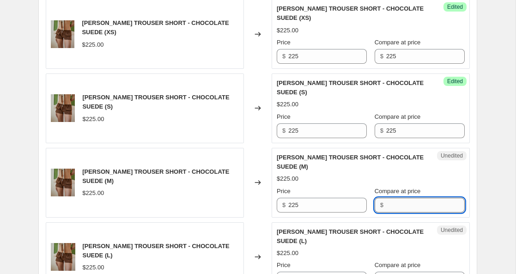
paste input "225"
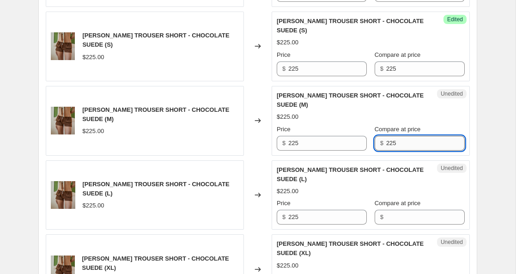
scroll to position [1140, 0]
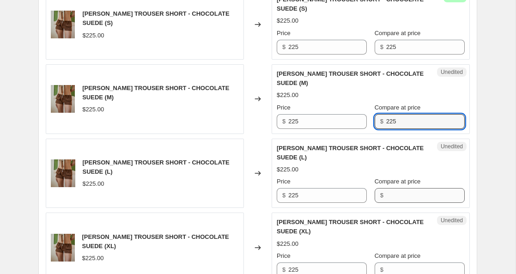
type input "225"
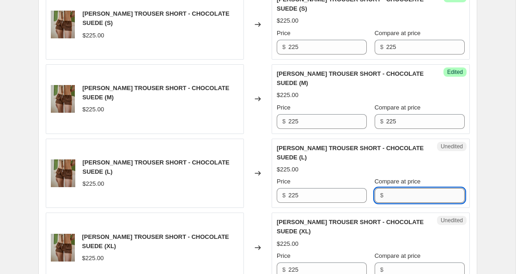
click at [386, 197] on input "Compare at price" at bounding box center [425, 195] width 79 height 15
paste input "225"
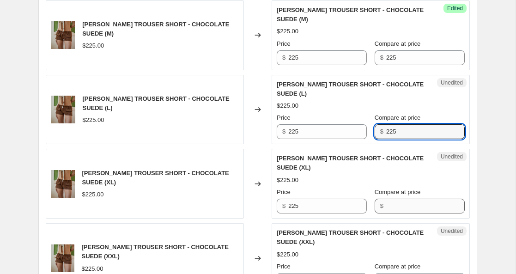
type input "225"
click at [386, 206] on input "Compare at price" at bounding box center [425, 206] width 79 height 15
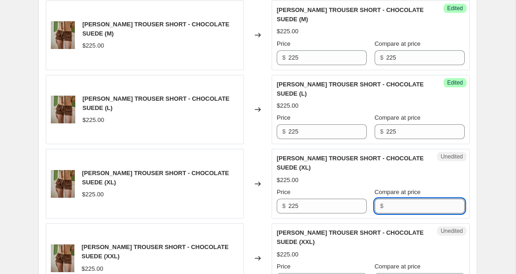
paste input "225"
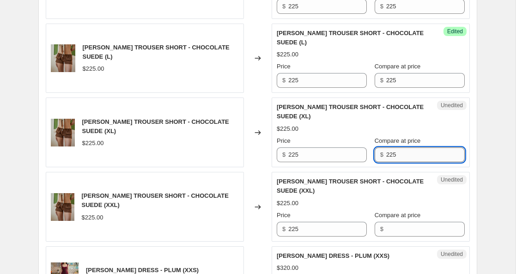
scroll to position [1270, 0]
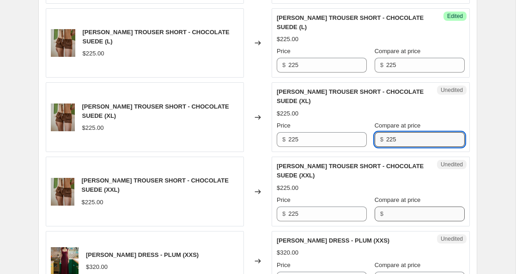
type input "225"
click at [386, 214] on input "Compare at price" at bounding box center [425, 214] width 79 height 15
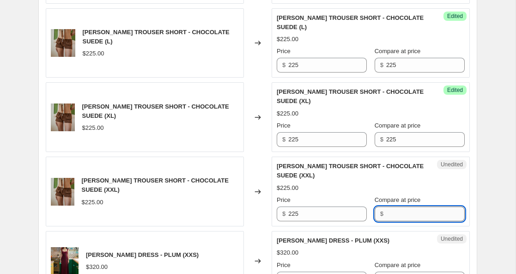
paste input "225"
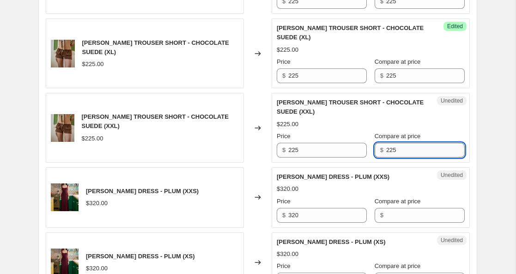
scroll to position [1335, 0]
type input "225"
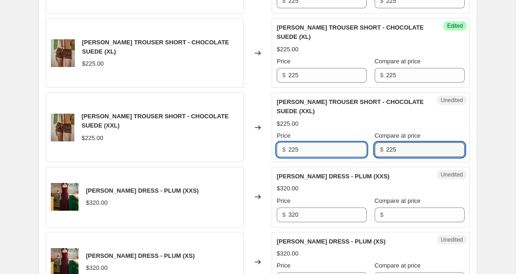
click at [291, 152] on input "225" at bounding box center [327, 149] width 79 height 15
click at [295, 149] on input "160" at bounding box center [327, 149] width 79 height 15
type input "160"
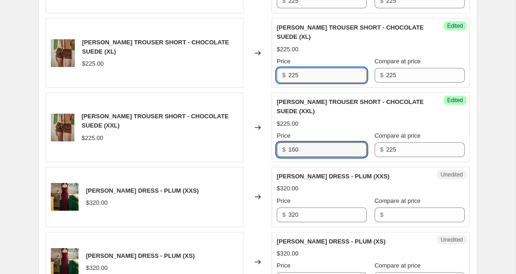
click at [294, 75] on input "225" at bounding box center [327, 75] width 79 height 15
paste input "160"
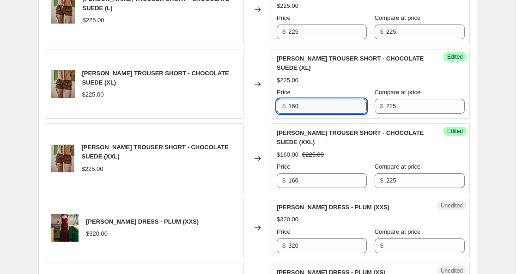
scroll to position [1297, 0]
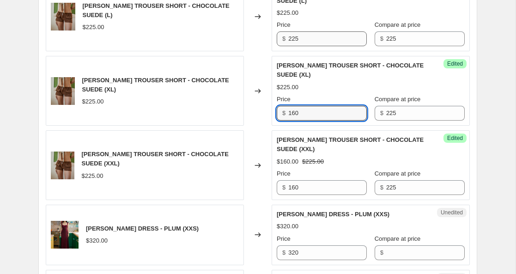
type input "160"
click at [294, 43] on input "225" at bounding box center [327, 38] width 79 height 15
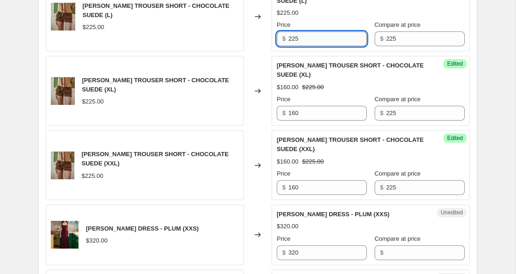
click at [294, 43] on input "225" at bounding box center [327, 38] width 79 height 15
paste input "160"
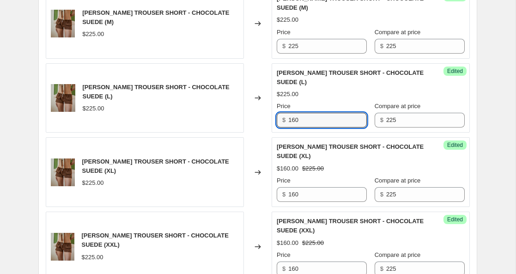
scroll to position [1195, 0]
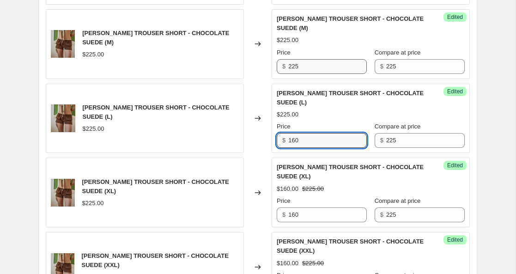
type input "160"
click at [292, 67] on input "225" at bounding box center [327, 66] width 79 height 15
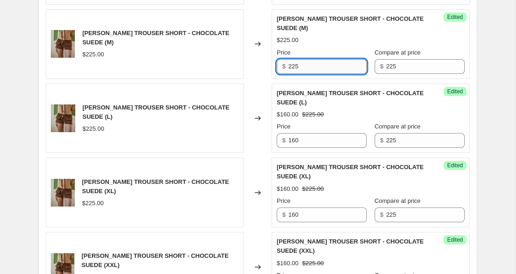
click at [292, 67] on input "225" at bounding box center [327, 66] width 79 height 15
paste input "160"
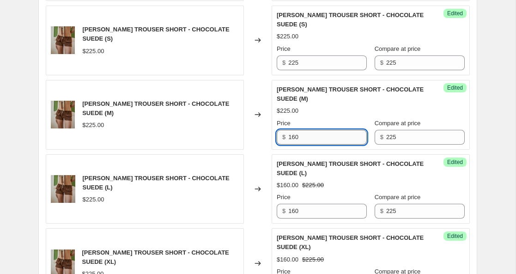
scroll to position [1120, 0]
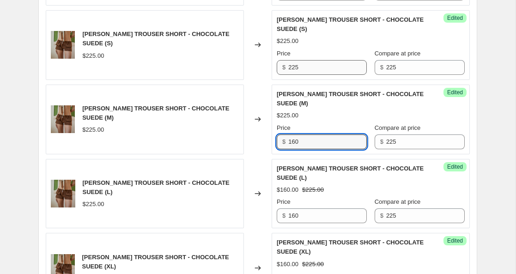
type input "160"
click at [294, 67] on input "225" at bounding box center [327, 67] width 79 height 15
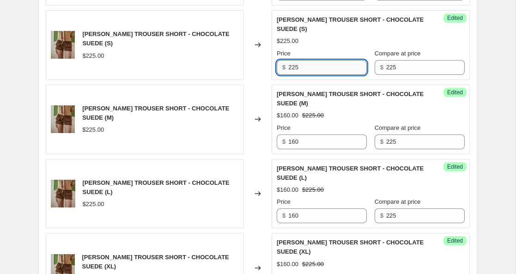
click at [294, 67] on input "225" at bounding box center [327, 67] width 79 height 15
paste input "160"
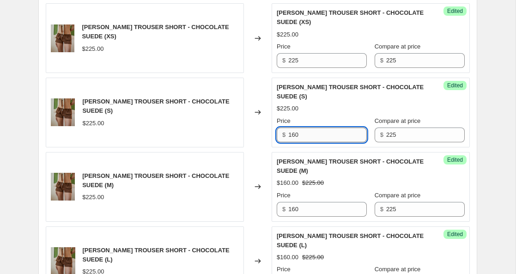
scroll to position [1040, 0]
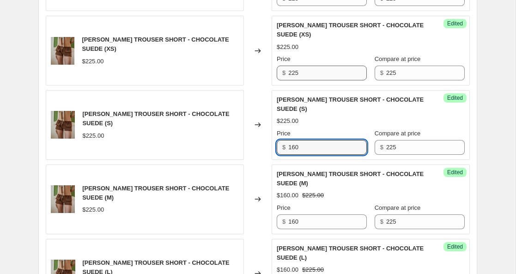
type input "160"
click at [294, 77] on input "225" at bounding box center [327, 73] width 79 height 15
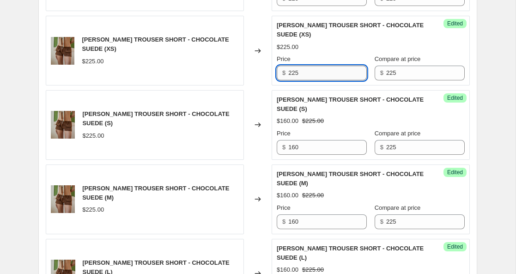
click at [294, 77] on input "225" at bounding box center [327, 73] width 79 height 15
paste input "160"
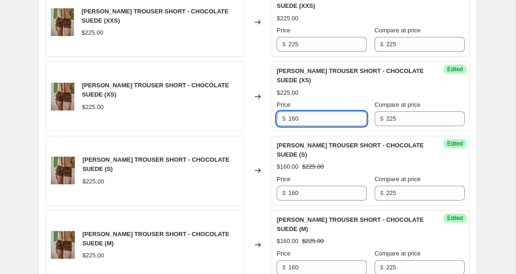
scroll to position [980, 0]
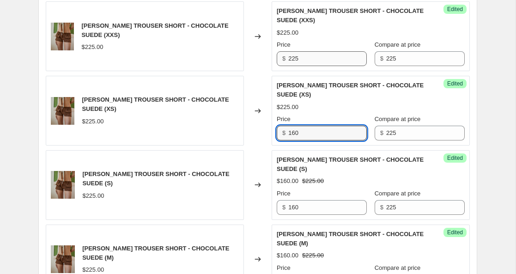
type input "160"
click at [297, 55] on input "225" at bounding box center [327, 58] width 79 height 15
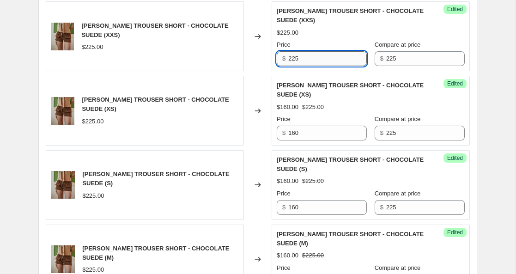
click at [297, 55] on input "225" at bounding box center [327, 58] width 79 height 15
paste input "160"
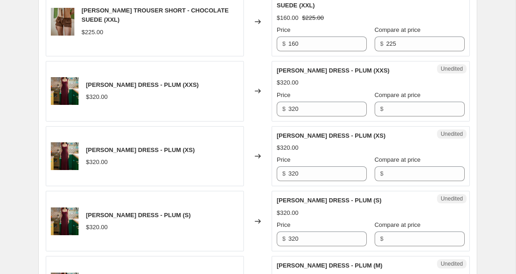
scroll to position [1441, 0]
type input "160"
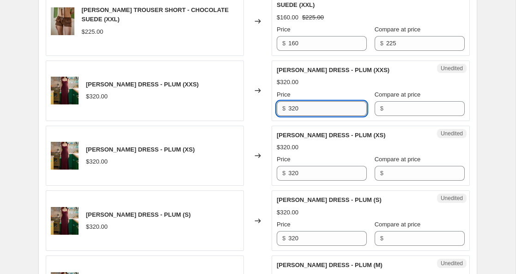
click at [293, 112] on input "320" at bounding box center [327, 108] width 79 height 15
click at [386, 108] on input "Compare at price" at bounding box center [425, 108] width 79 height 15
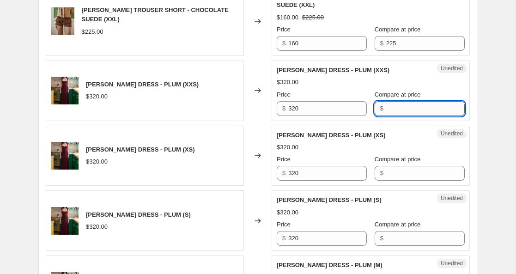
paste input "320"
type input "320"
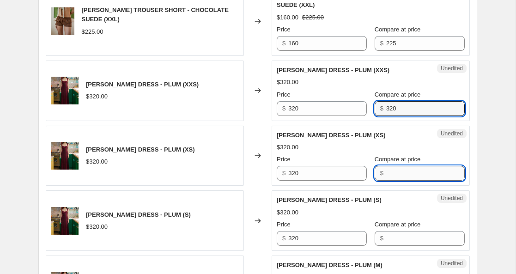
click at [386, 171] on input "Compare at price" at bounding box center [425, 173] width 79 height 15
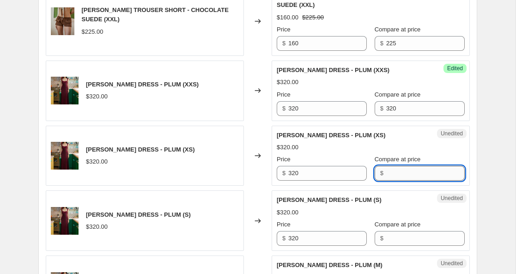
paste input "320"
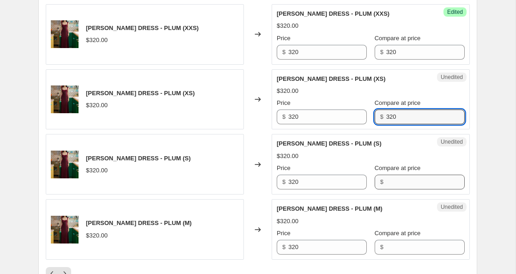
type input "320"
click at [387, 182] on input "Compare at price" at bounding box center [425, 182] width 79 height 15
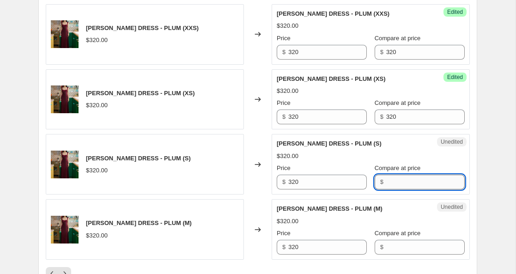
paste input "320"
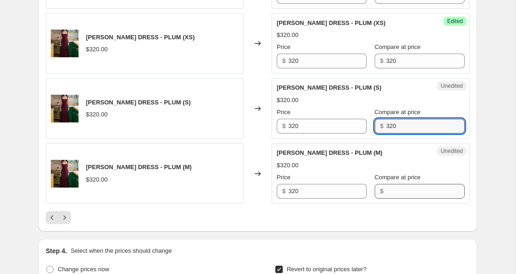
scroll to position [1564, 0]
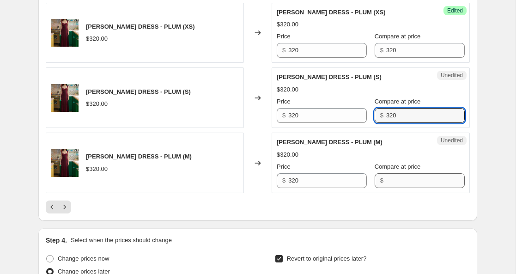
type input "320"
click at [386, 181] on input "Compare at price" at bounding box center [425, 180] width 79 height 15
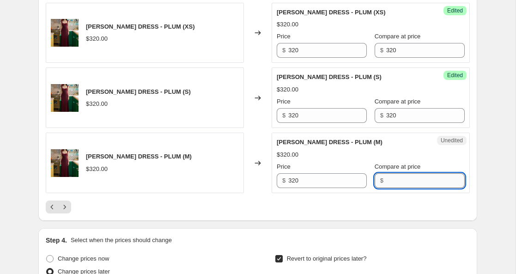
paste input "320"
type input "320"
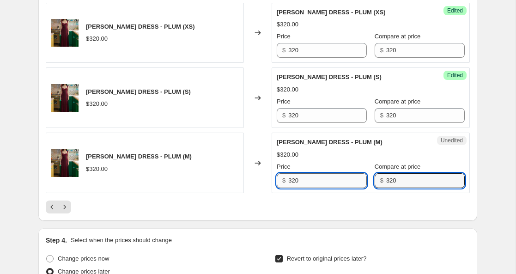
click at [295, 181] on input "320" at bounding box center [327, 180] width 79 height 15
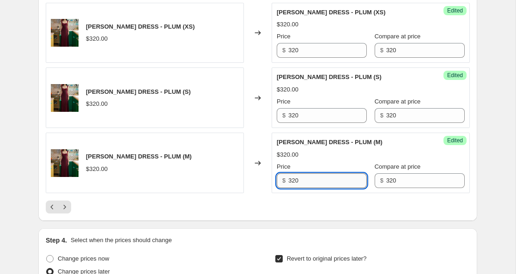
click at [295, 181] on input "320" at bounding box center [327, 180] width 79 height 15
click at [293, 181] on input "198" at bounding box center [327, 180] width 79 height 15
click at [293, 181] on input "220" at bounding box center [327, 180] width 79 height 15
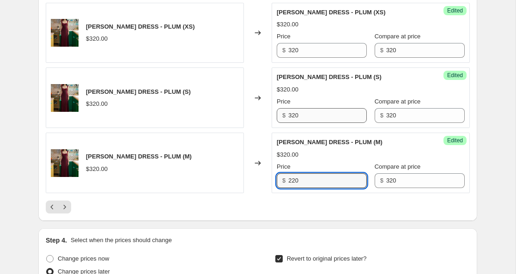
type input "220"
click at [294, 117] on input "320" at bounding box center [327, 115] width 79 height 15
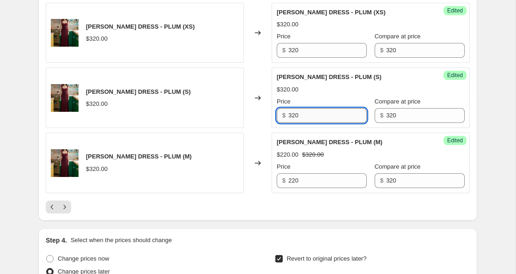
click at [294, 117] on input "320" at bounding box center [327, 115] width 79 height 15
paste input "2"
type input "220"
click at [293, 55] on input "320" at bounding box center [327, 50] width 79 height 15
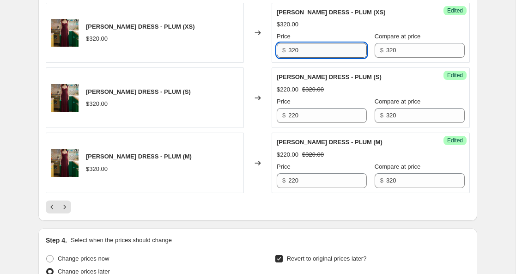
click at [293, 54] on input "320" at bounding box center [327, 50] width 79 height 15
paste input "2"
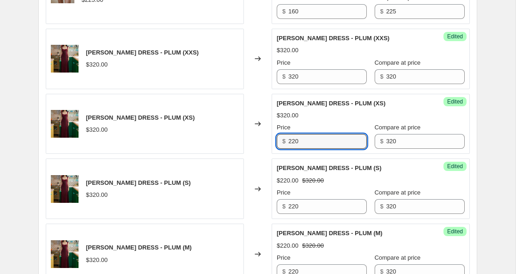
scroll to position [1470, 0]
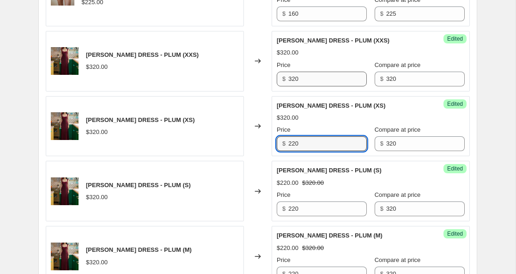
type input "220"
click at [292, 79] on input "320" at bounding box center [327, 79] width 79 height 15
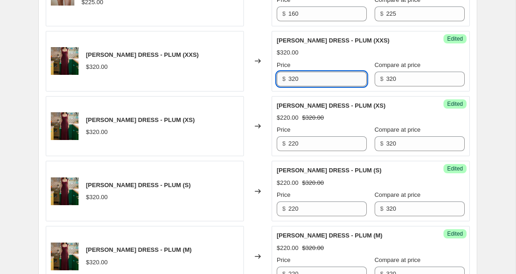
click at [292, 79] on input "320" at bounding box center [327, 79] width 79 height 15
paste input "2"
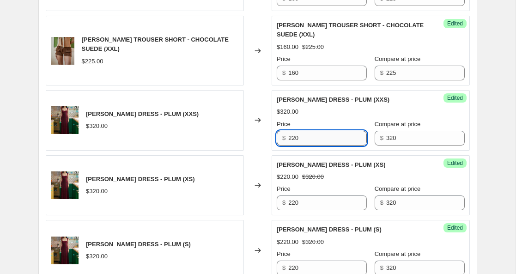
scroll to position [1410, 0]
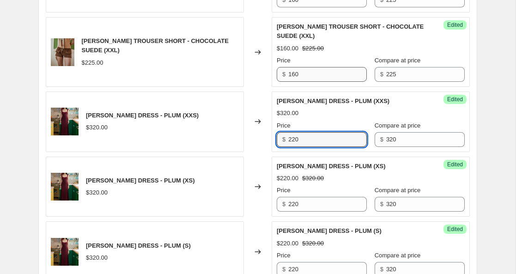
type input "220"
click at [293, 75] on input "160" at bounding box center [327, 74] width 79 height 15
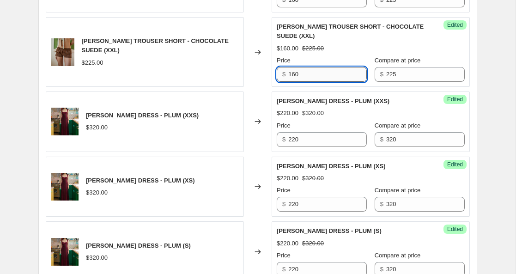
click at [293, 75] on input "160" at bounding box center [327, 74] width 79 height 15
paste input "22"
type input "160"
click at [256, 102] on div "Changed to" at bounding box center [258, 122] width 28 height 61
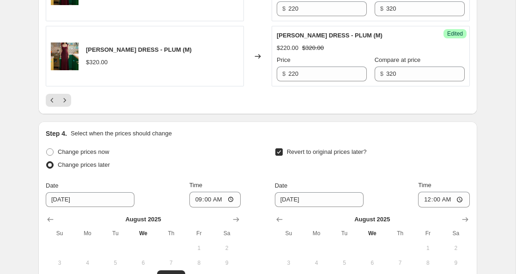
scroll to position [1692, 0]
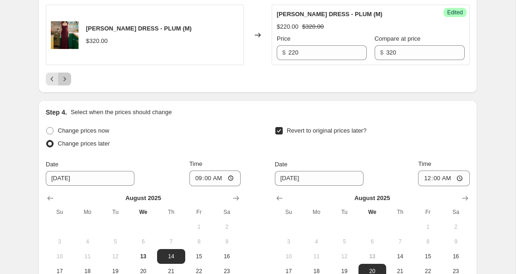
click at [65, 79] on icon "Next" at bounding box center [65, 79] width 2 height 4
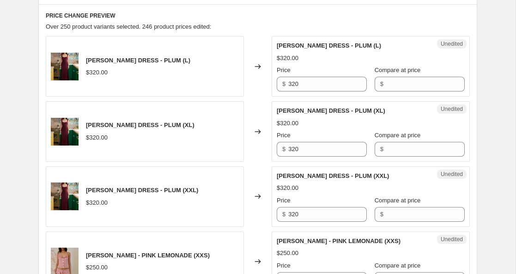
scroll to position [362, 0]
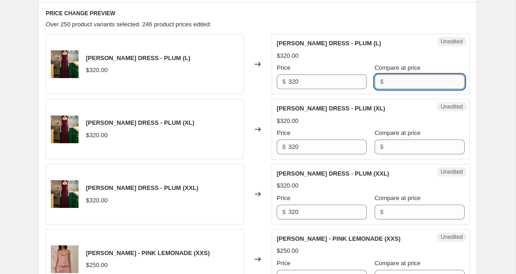
click at [386, 83] on input "Compare at price" at bounding box center [425, 81] width 79 height 15
type input "320"
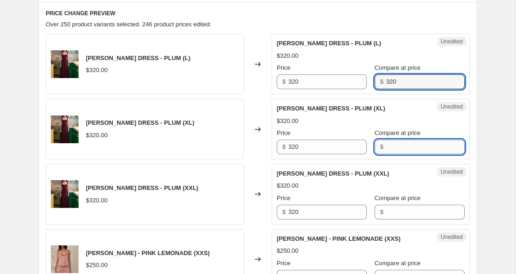
click at [386, 146] on input "Compare at price" at bounding box center [425, 147] width 79 height 15
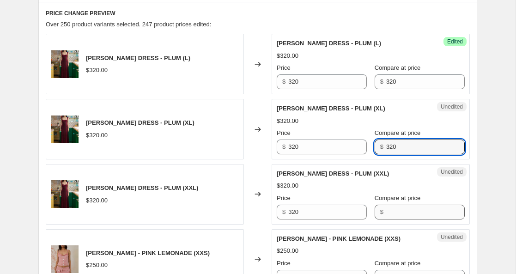
type input "320"
click at [388, 210] on input "Compare at price" at bounding box center [425, 212] width 79 height 15
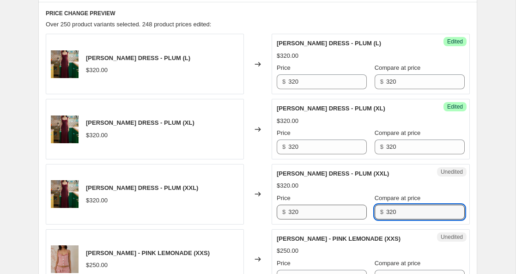
type input "320"
click at [294, 213] on input "320" at bounding box center [327, 212] width 79 height 15
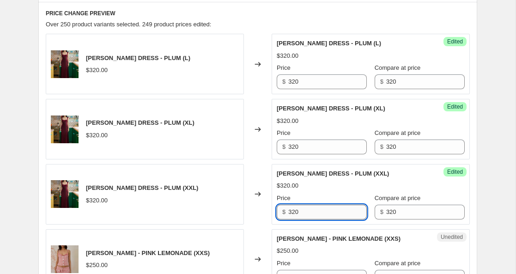
click at [294, 213] on input "320" at bounding box center [327, 212] width 79 height 15
type input "220"
click at [293, 147] on input "320" at bounding box center [327, 147] width 79 height 15
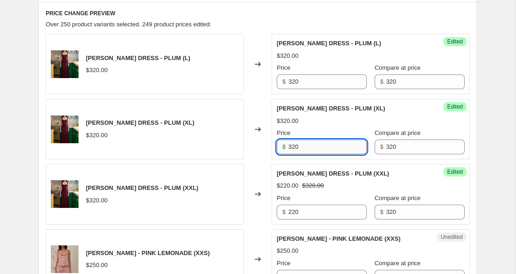
click at [293, 147] on input "320" at bounding box center [327, 147] width 79 height 15
type input "220"
click at [296, 82] on input "320" at bounding box center [327, 81] width 79 height 15
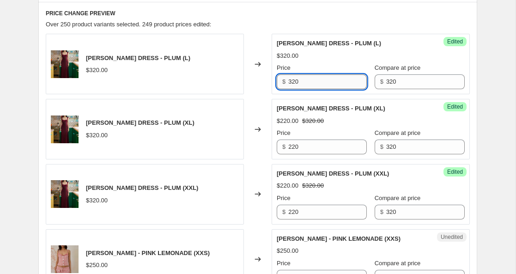
click at [296, 82] on input "320" at bounding box center [327, 81] width 79 height 15
type input "220"
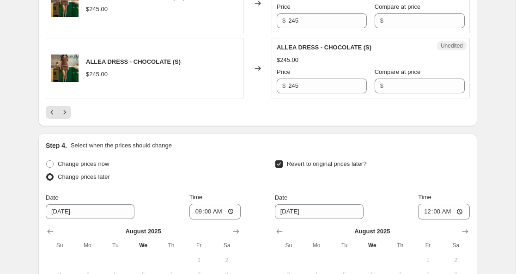
scroll to position [1599, 0]
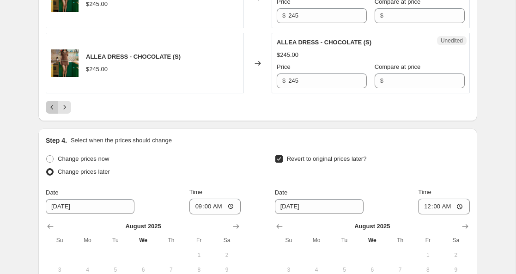
click at [54, 112] on icon "Previous" at bounding box center [52, 107] width 9 height 9
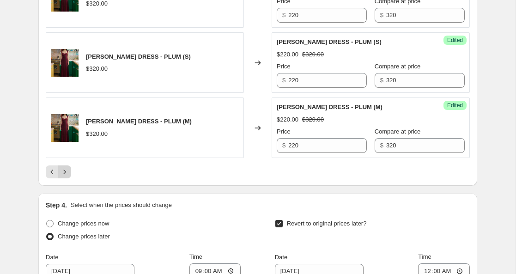
click at [70, 170] on button "Next" at bounding box center [64, 171] width 13 height 13
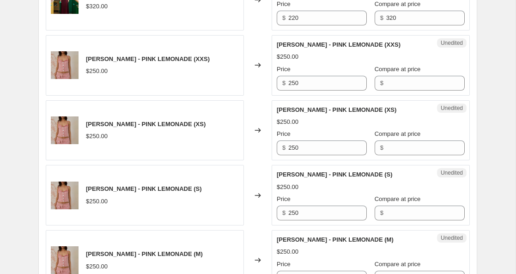
scroll to position [549, 0]
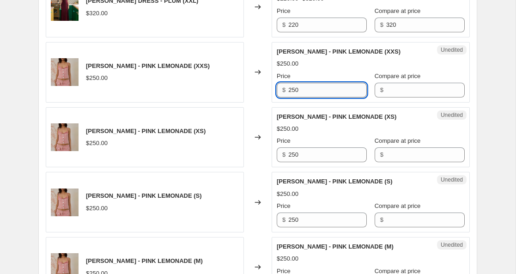
click at [298, 91] on input "250" at bounding box center [327, 90] width 79 height 15
click at [386, 89] on input "Compare at price" at bounding box center [425, 90] width 79 height 15
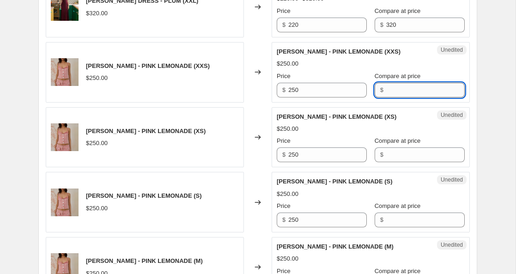
paste input "250"
type input "250"
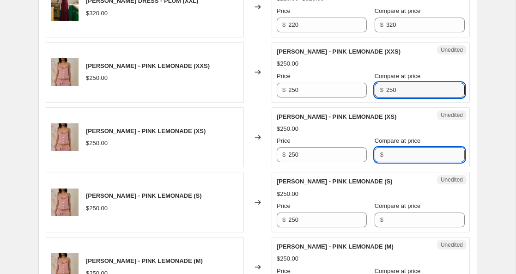
click at [390, 157] on input "Compare at price" at bounding box center [425, 154] width 79 height 15
paste input "250"
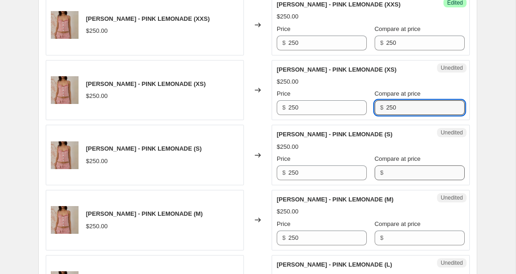
type input "250"
click at [390, 171] on input "Compare at price" at bounding box center [425, 172] width 79 height 15
paste input "250"
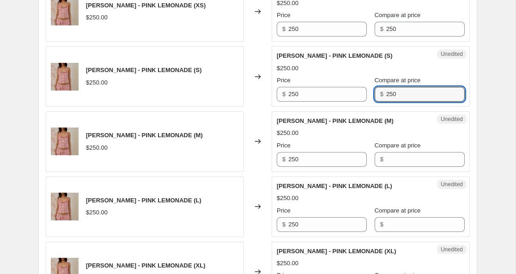
scroll to position [679, 0]
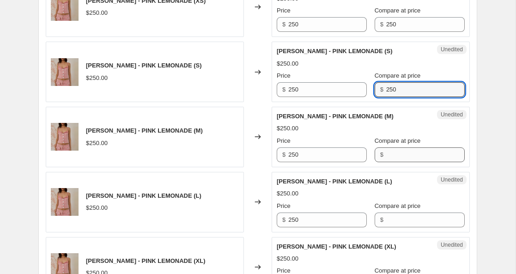
type input "250"
click at [390, 153] on input "Compare at price" at bounding box center [425, 154] width 79 height 15
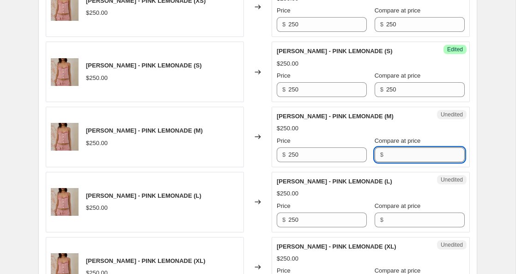
paste input "250"
type input "250"
click at [389, 220] on input "Compare at price" at bounding box center [425, 220] width 79 height 15
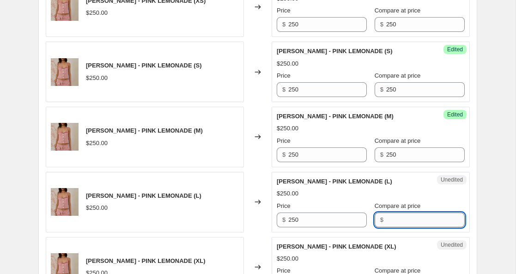
paste input "250"
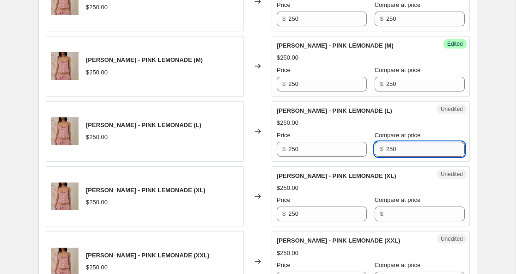
scroll to position [763, 0]
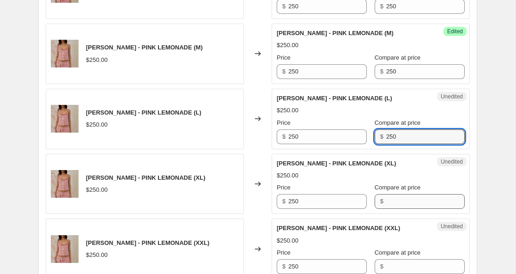
type input "250"
click at [388, 204] on input "Compare at price" at bounding box center [425, 201] width 79 height 15
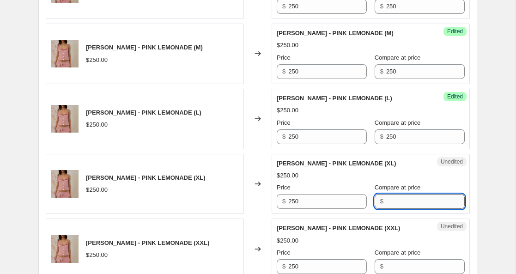
paste input "250"
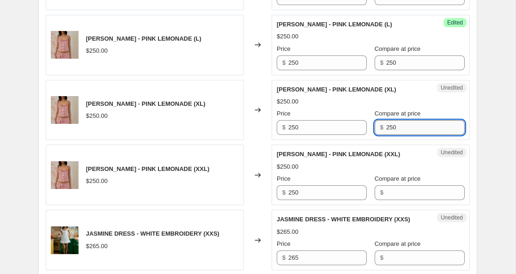
scroll to position [840, 0]
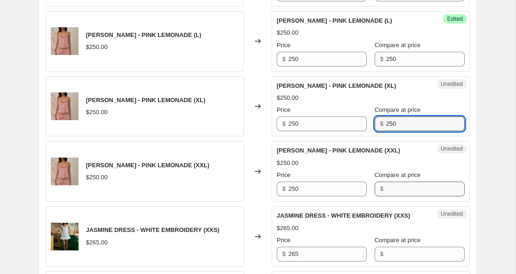
type input "250"
click at [387, 190] on input "Compare at price" at bounding box center [425, 189] width 79 height 15
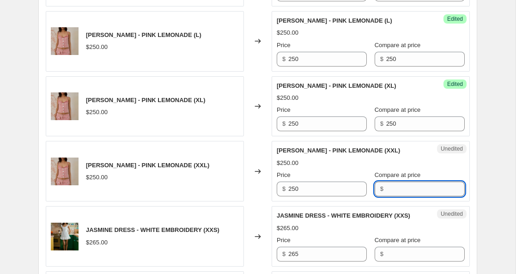
paste input "250"
type input "250"
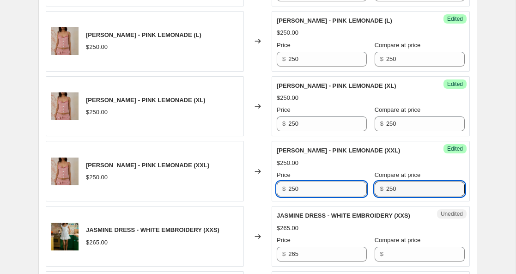
click at [295, 191] on input "250" at bounding box center [327, 189] width 79 height 15
type input "125"
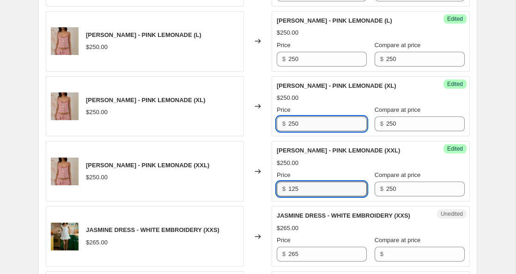
click at [292, 126] on input "250" at bounding box center [327, 123] width 79 height 15
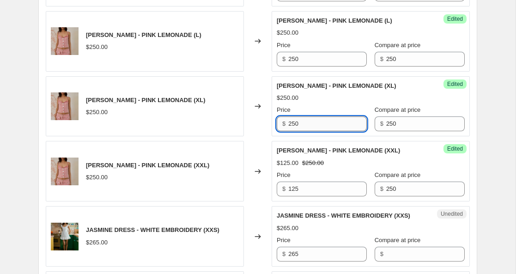
click at [292, 126] on input "250" at bounding box center [327, 123] width 79 height 15
type input "125"
click at [294, 58] on input "250" at bounding box center [327, 59] width 79 height 15
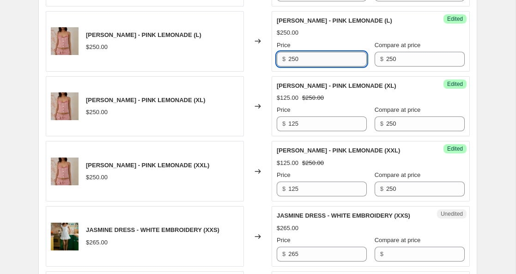
click at [294, 58] on input "250" at bounding box center [327, 59] width 79 height 15
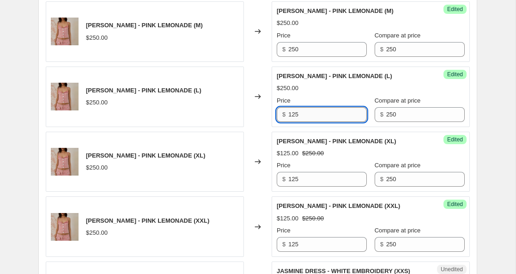
scroll to position [775, 0]
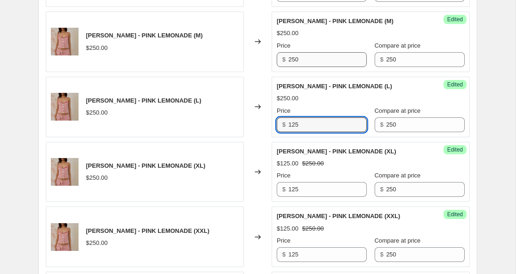
type input "125"
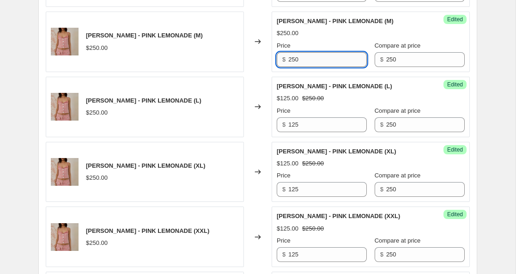
click at [295, 57] on input "250" at bounding box center [327, 59] width 79 height 15
click at [295, 61] on input "25120" at bounding box center [327, 59] width 79 height 15
click at [295, 61] on input "1" at bounding box center [327, 59] width 79 height 15
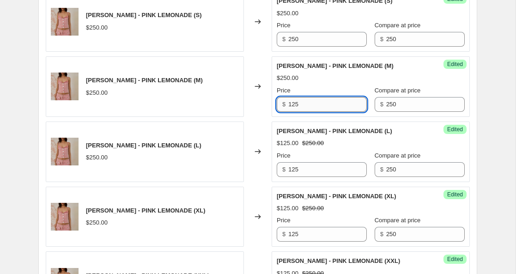
scroll to position [724, 0]
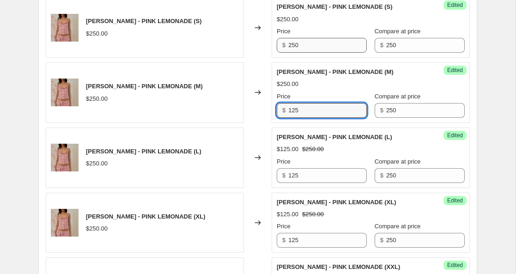
type input "125"
click at [294, 47] on input "250" at bounding box center [327, 45] width 79 height 15
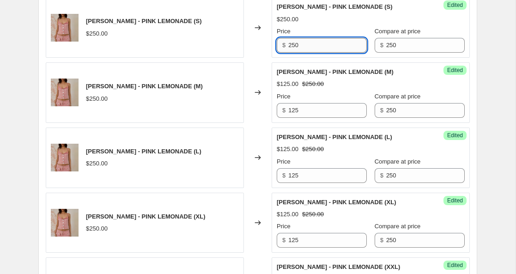
click at [294, 47] on input "250" at bounding box center [327, 45] width 79 height 15
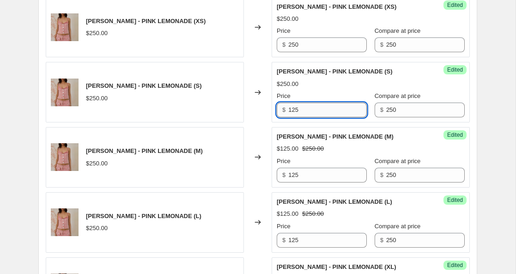
scroll to position [655, 0]
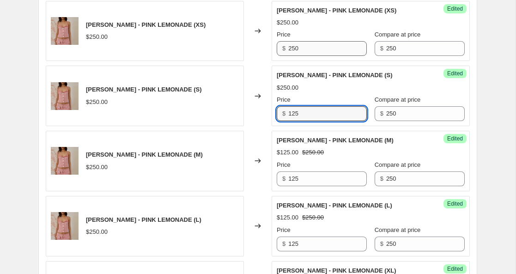
type input "125"
click at [294, 48] on input "250" at bounding box center [327, 48] width 79 height 15
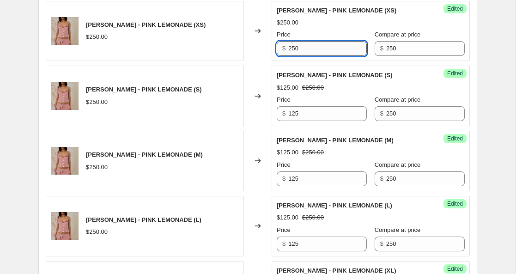
click at [293, 48] on input "250" at bounding box center [327, 48] width 79 height 15
click at [293, 48] on input "1" at bounding box center [327, 48] width 79 height 15
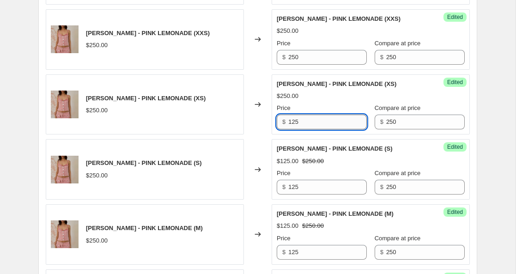
scroll to position [580, 0]
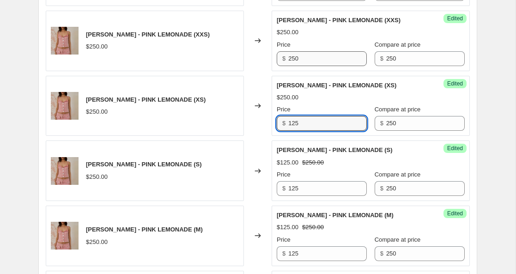
type input "125"
click at [293, 58] on input "250" at bounding box center [327, 58] width 79 height 15
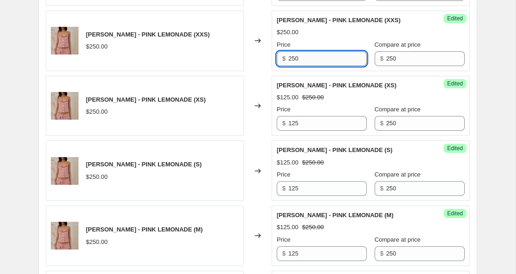
click at [293, 58] on input "250" at bounding box center [327, 58] width 79 height 15
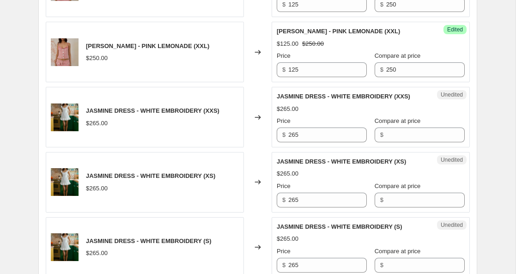
scroll to position [1002, 0]
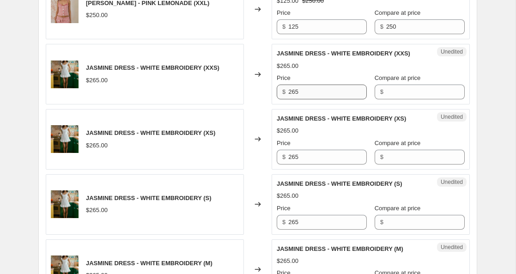
type input "125"
click at [293, 99] on input "265" at bounding box center [327, 92] width 79 height 15
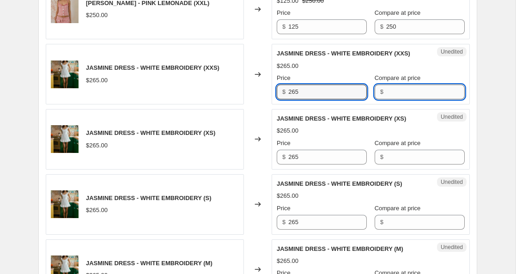
click at [386, 99] on input "Compare at price" at bounding box center [425, 92] width 79 height 15
paste input "265"
type input "265"
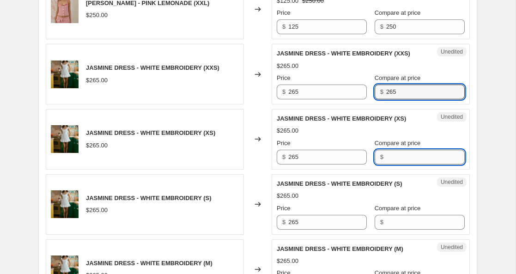
click at [386, 165] on input "Compare at price" at bounding box center [425, 157] width 79 height 15
paste input "265"
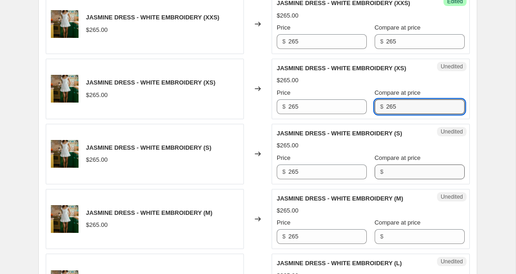
scroll to position [1061, 0]
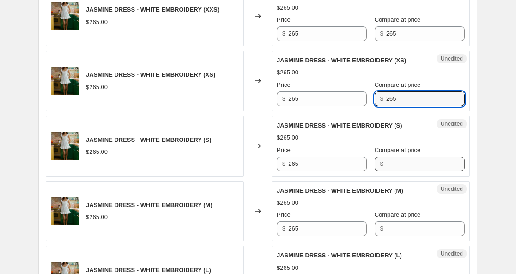
type input "265"
click at [386, 171] on input "Compare at price" at bounding box center [425, 164] width 79 height 15
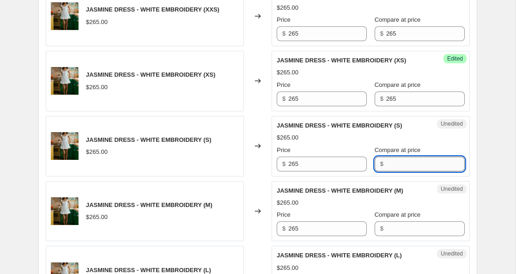
paste input "265"
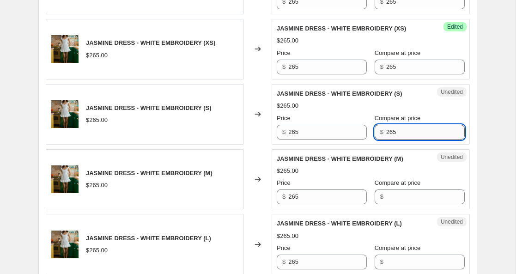
scroll to position [1106, 0]
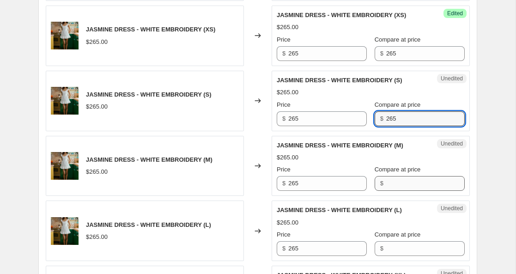
type input "265"
click at [386, 191] on input "Compare at price" at bounding box center [425, 183] width 79 height 15
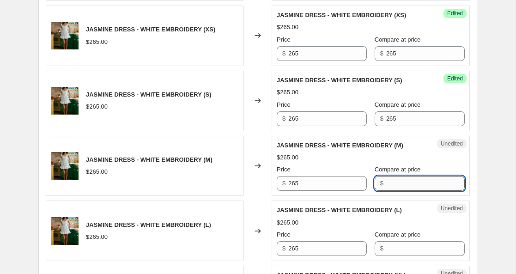
paste input "265"
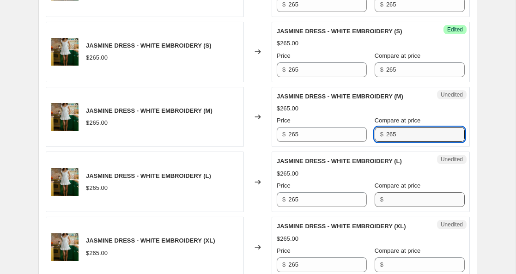
type input "265"
click at [386, 207] on input "Compare at price" at bounding box center [425, 199] width 79 height 15
paste input "265"
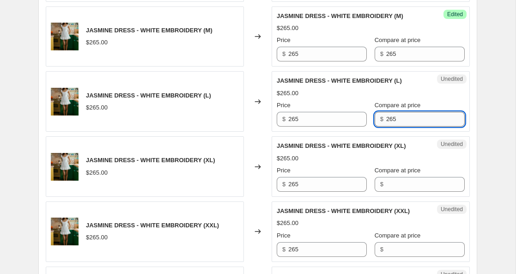
scroll to position [1244, 0]
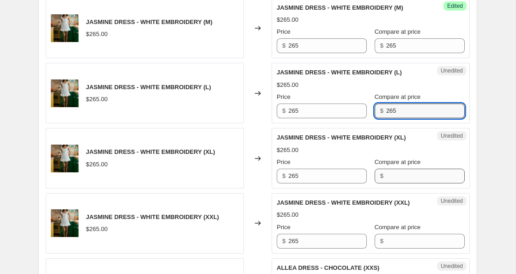
type input "265"
click at [386, 183] on input "Compare at price" at bounding box center [425, 176] width 79 height 15
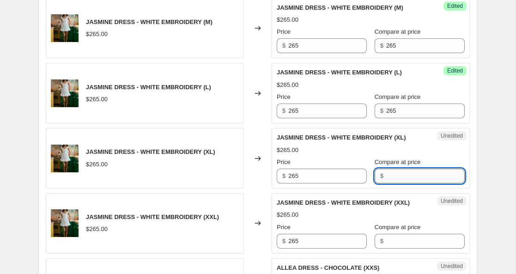
paste input "265"
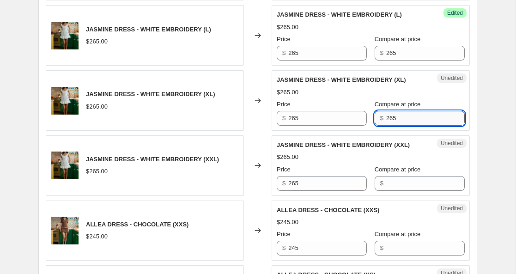
scroll to position [1307, 0]
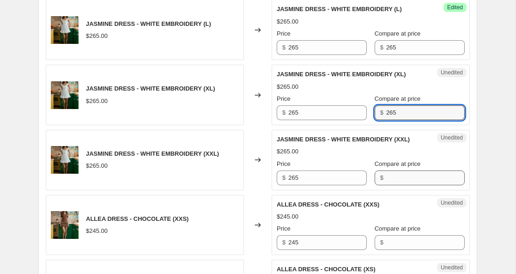
type input "265"
click at [386, 185] on input "Compare at price" at bounding box center [425, 178] width 79 height 15
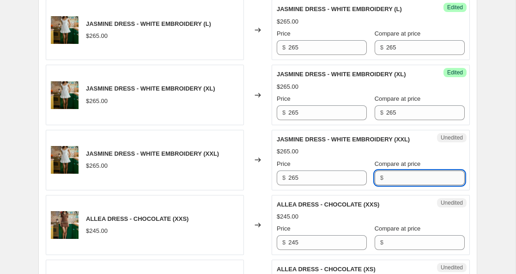
paste
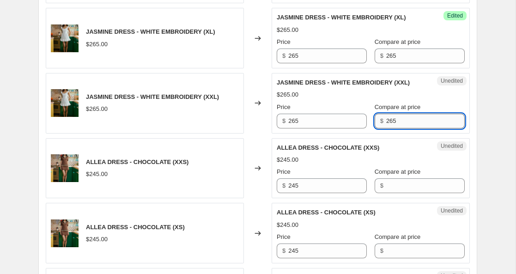
scroll to position [1364, 0]
type input "265"
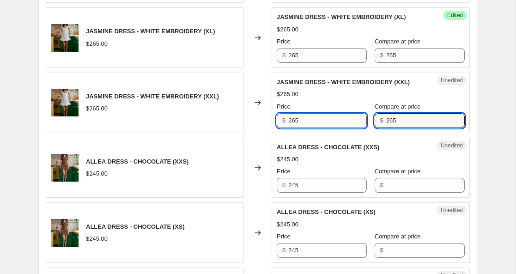
click at [294, 128] on input "265" at bounding box center [327, 120] width 79 height 15
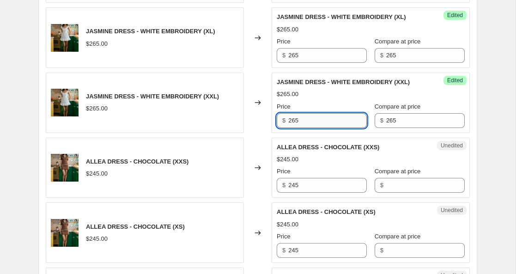
click at [294, 128] on input "265" at bounding box center [327, 120] width 79 height 15
type input "165"
click at [294, 63] on input "265" at bounding box center [327, 55] width 79 height 15
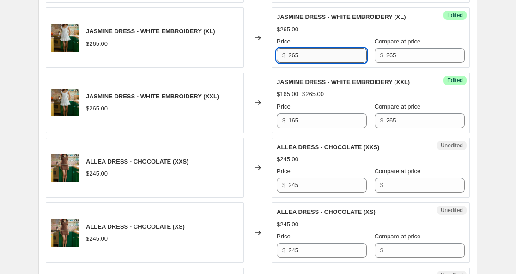
click at [294, 63] on input "265" at bounding box center [327, 55] width 79 height 15
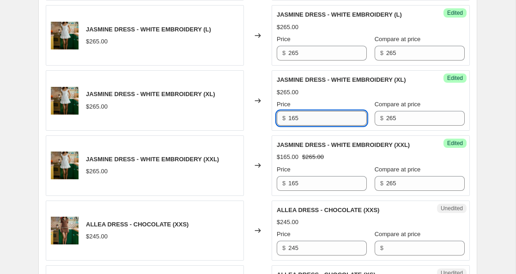
scroll to position [1299, 0]
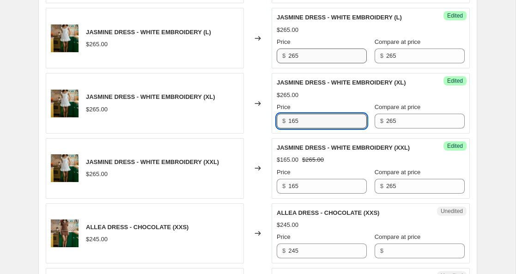
type input "165"
click at [292, 63] on input "265" at bounding box center [327, 56] width 79 height 15
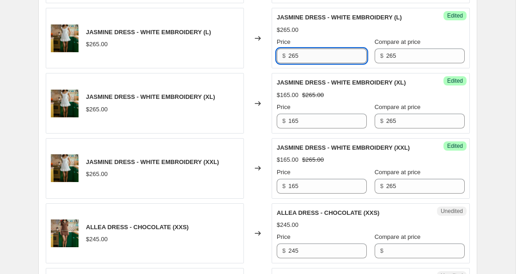
click at [292, 63] on input "265" at bounding box center [327, 56] width 79 height 15
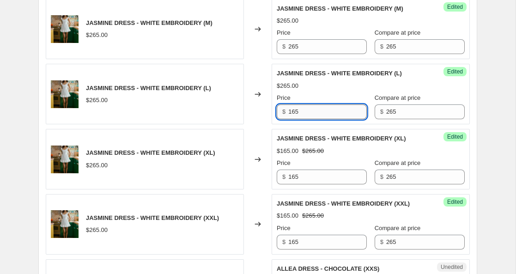
scroll to position [1242, 0]
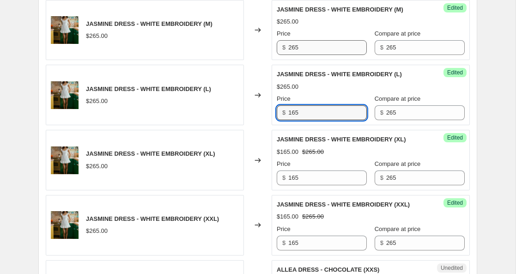
type input "165"
click at [294, 55] on input "265" at bounding box center [327, 47] width 79 height 15
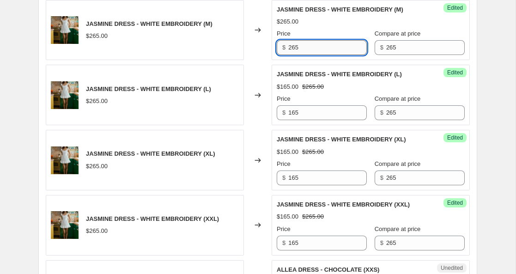
click at [293, 55] on input "265" at bounding box center [327, 47] width 79 height 15
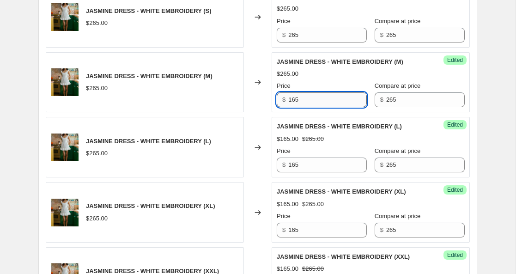
scroll to position [1185, 0]
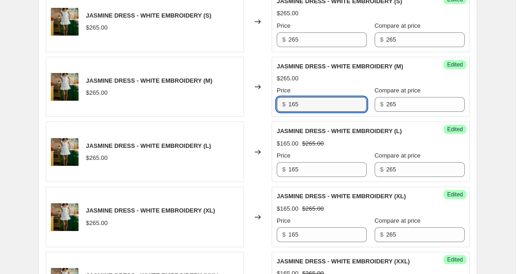
type input "165"
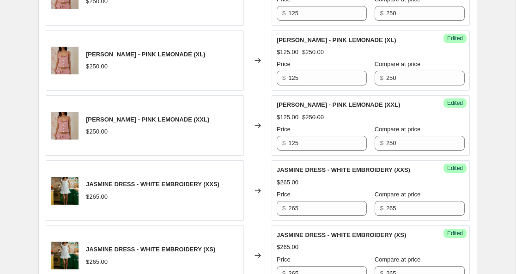
scroll to position [885, 0]
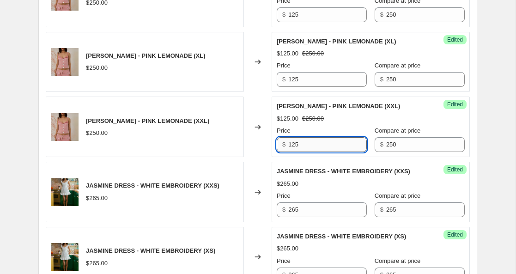
click at [294, 143] on input "125" at bounding box center [327, 144] width 79 height 15
type input "140"
click at [293, 81] on input "125" at bounding box center [327, 79] width 79 height 15
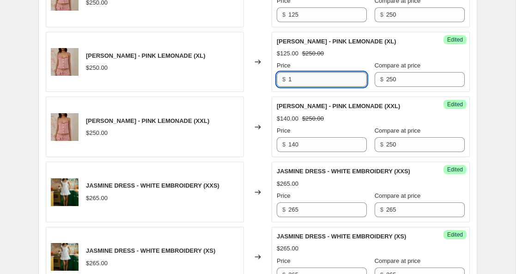
click at [293, 81] on input "1" at bounding box center [327, 79] width 79 height 15
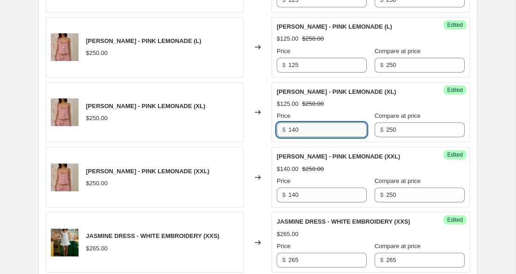
scroll to position [821, 0]
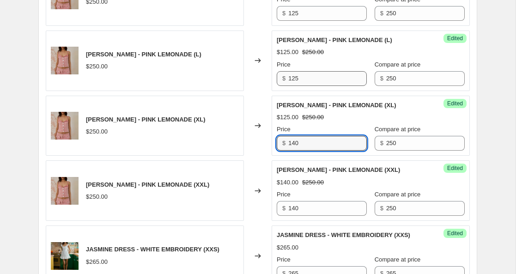
type input "140"
click at [292, 80] on input "125" at bounding box center [327, 78] width 79 height 15
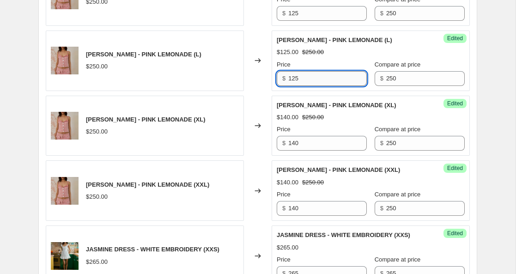
click at [292, 80] on input "125" at bounding box center [327, 78] width 79 height 15
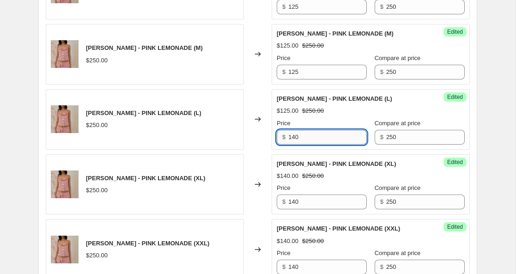
scroll to position [751, 0]
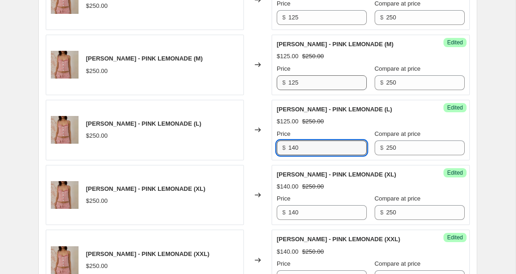
type input "140"
click at [290, 86] on input "125" at bounding box center [327, 82] width 79 height 15
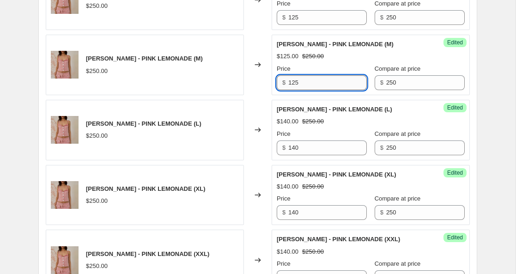
click at [290, 86] on input "125" at bounding box center [327, 82] width 79 height 15
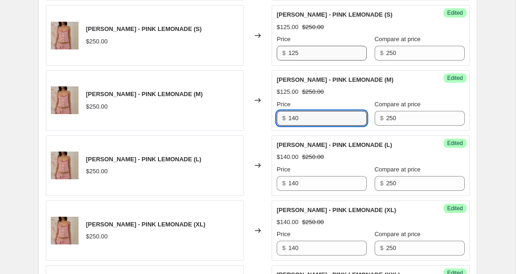
type input "140"
click at [292, 55] on input "125" at bounding box center [327, 53] width 79 height 15
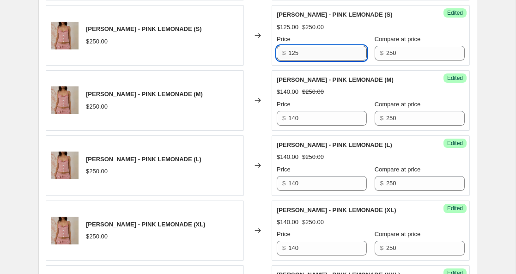
click at [292, 55] on input "125" at bounding box center [327, 53] width 79 height 15
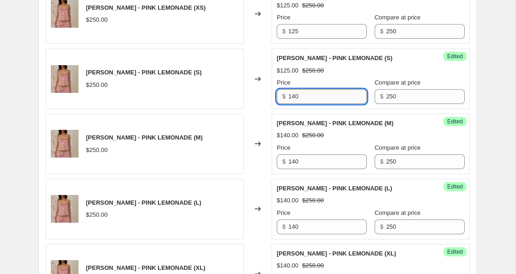
scroll to position [653, 0]
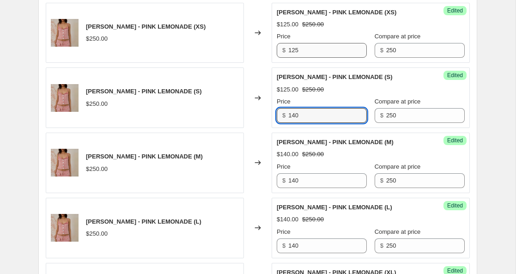
type input "140"
click at [293, 45] on input "125" at bounding box center [327, 50] width 79 height 15
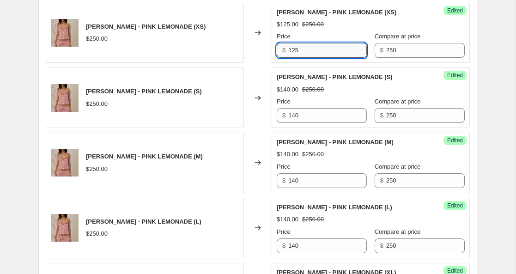
click at [293, 45] on input "125" at bounding box center [327, 50] width 79 height 15
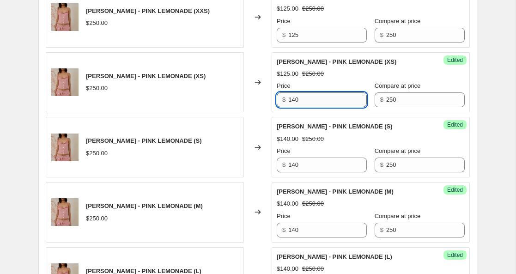
scroll to position [603, 0]
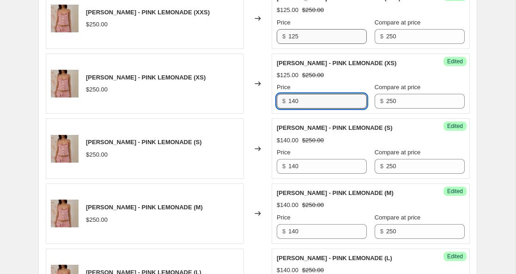
type input "140"
click at [293, 36] on input "125" at bounding box center [327, 36] width 79 height 15
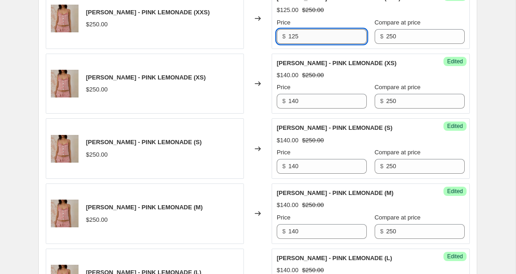
click at [293, 36] on input "125" at bounding box center [327, 36] width 79 height 15
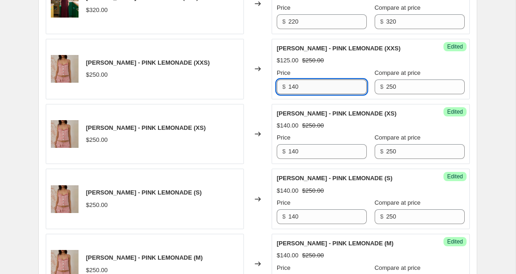
scroll to position [552, 0]
click at [293, 87] on input "140" at bounding box center [327, 87] width 79 height 15
click at [294, 88] on input "175" at bounding box center [327, 87] width 79 height 15
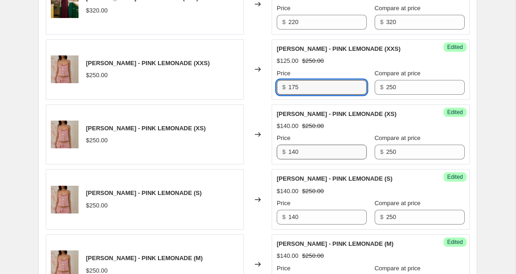
type input "175"
click at [295, 151] on input "140" at bounding box center [327, 152] width 79 height 15
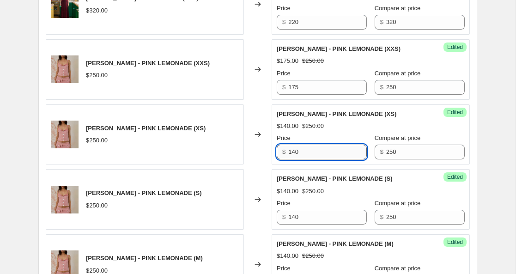
click at [295, 151] on input "140" at bounding box center [327, 152] width 79 height 15
type input "175"
click at [294, 218] on input "140" at bounding box center [327, 217] width 79 height 15
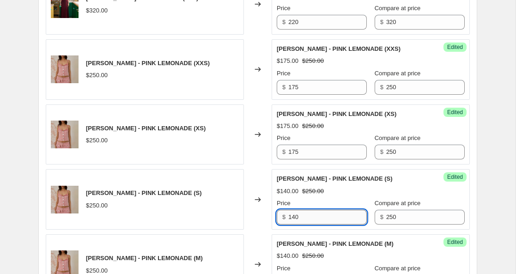
click at [294, 218] on input "140" at bounding box center [327, 217] width 79 height 15
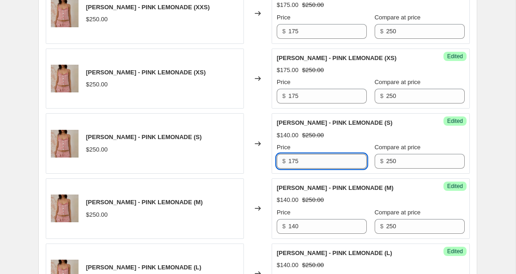
scroll to position [616, 0]
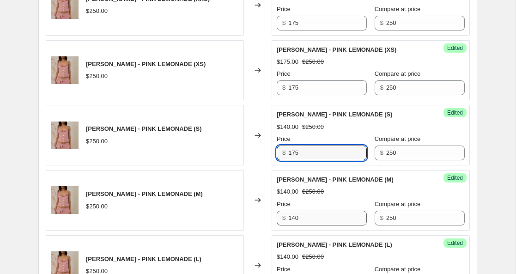
type input "175"
click at [293, 218] on input "140" at bounding box center [327, 218] width 79 height 15
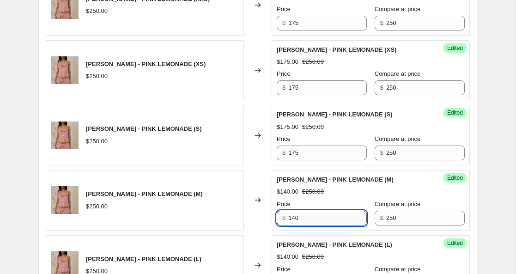
click at [293, 218] on input "140" at bounding box center [327, 218] width 79 height 15
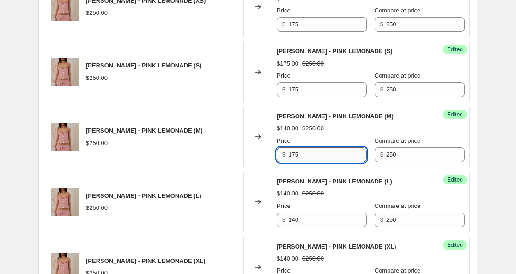
scroll to position [684, 0]
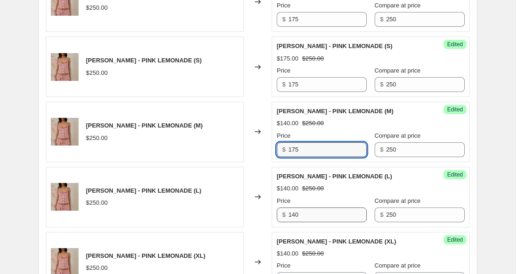
type input "175"
click at [293, 214] on input "140" at bounding box center [327, 214] width 79 height 15
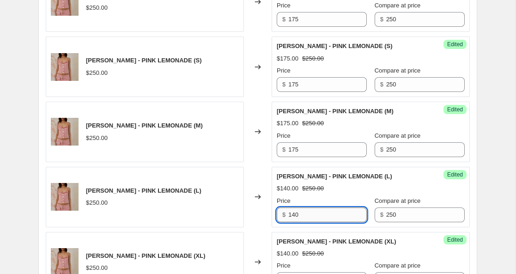
click at [293, 214] on input "140" at bounding box center [327, 214] width 79 height 15
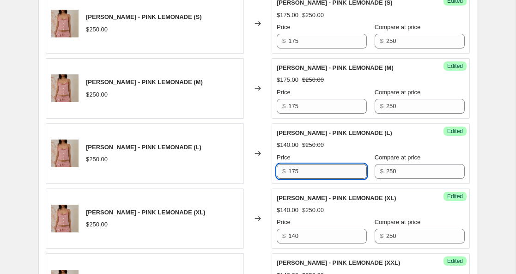
scroll to position [745, 0]
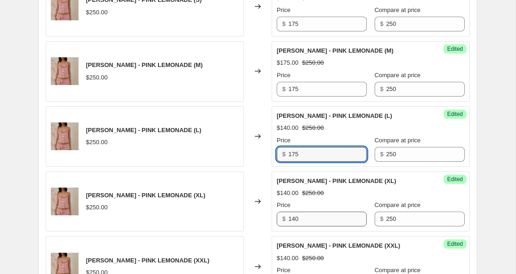
type input "175"
click at [293, 218] on input "140" at bounding box center [327, 219] width 79 height 15
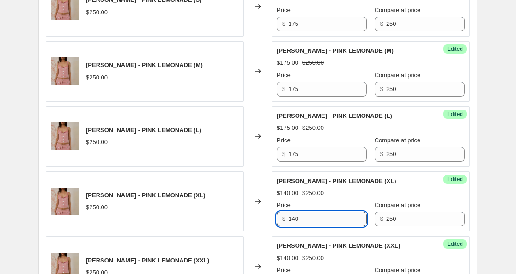
click at [293, 218] on input "140" at bounding box center [327, 219] width 79 height 15
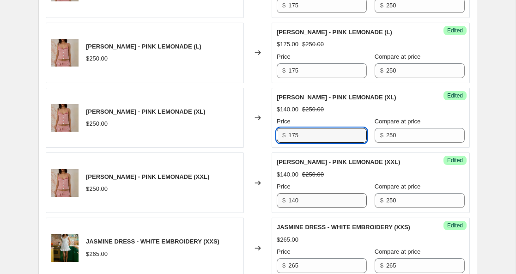
type input "175"
click at [293, 201] on input "140" at bounding box center [327, 200] width 79 height 15
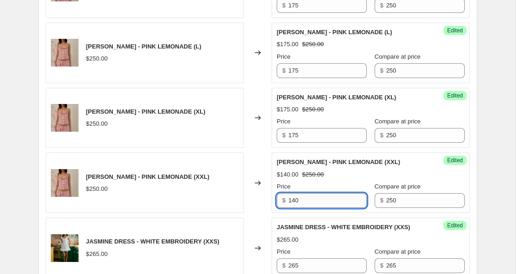
click at [293, 200] on input "140" at bounding box center [327, 200] width 79 height 15
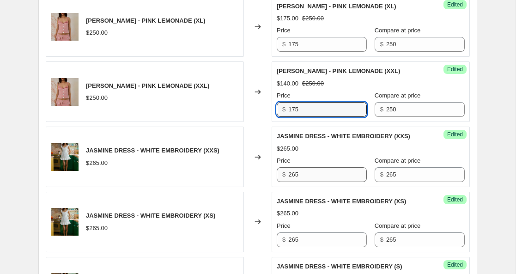
type input "175"
click at [293, 182] on input "265" at bounding box center [327, 174] width 79 height 15
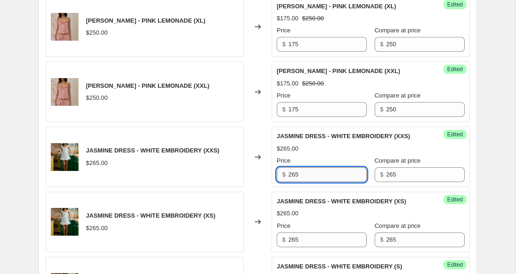
click at [293, 182] on input "265" at bounding box center [327, 174] width 79 height 15
type input "2"
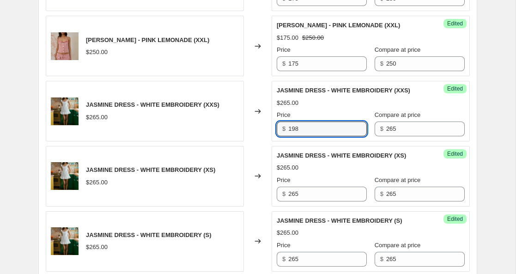
scroll to position [976, 0]
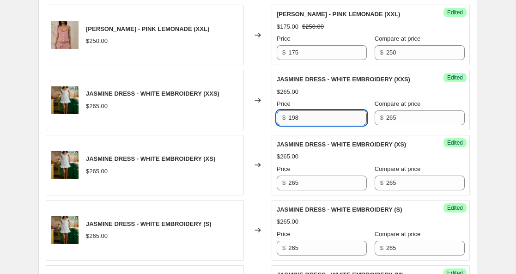
click at [291, 125] on input "198" at bounding box center [327, 117] width 79 height 15
click at [290, 125] on input "198" at bounding box center [327, 117] width 79 height 15
type input "198"
click at [294, 190] on input "265" at bounding box center [327, 183] width 79 height 15
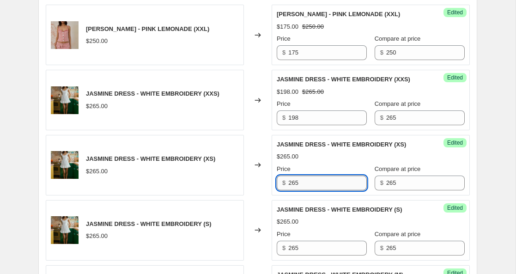
click at [294, 190] on input "265" at bounding box center [327, 183] width 79 height 15
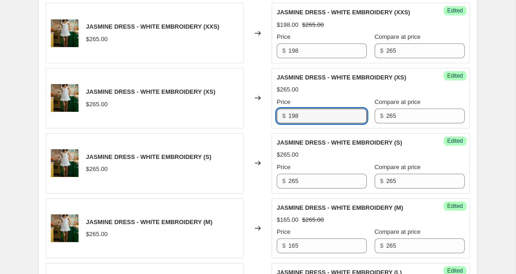
scroll to position [1052, 0]
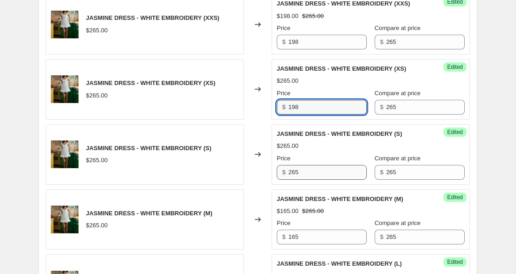
type input "198"
click at [295, 180] on input "265" at bounding box center [327, 172] width 79 height 15
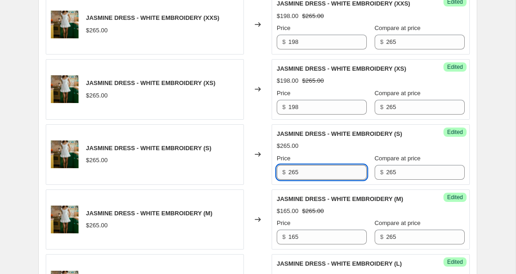
click at [295, 180] on input "265" at bounding box center [327, 172] width 79 height 15
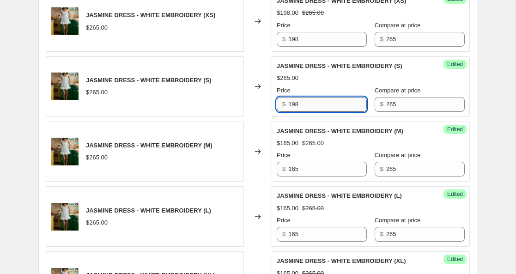
scroll to position [1132, 0]
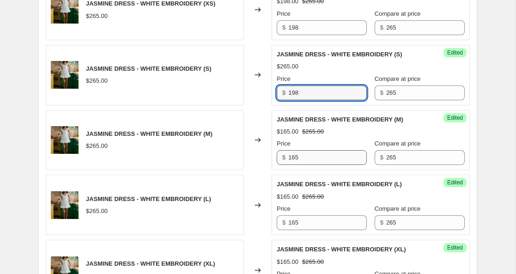
type input "198"
click at [296, 165] on input "165" at bounding box center [327, 157] width 79 height 15
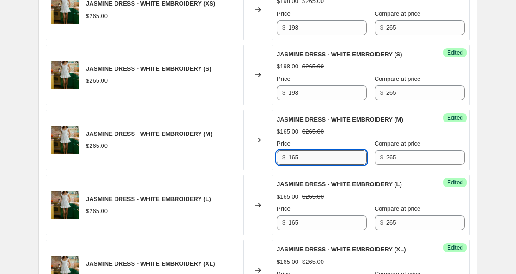
click at [296, 165] on input "165" at bounding box center [327, 157] width 79 height 15
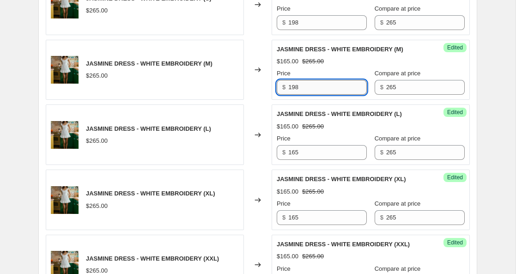
scroll to position [1209, 0]
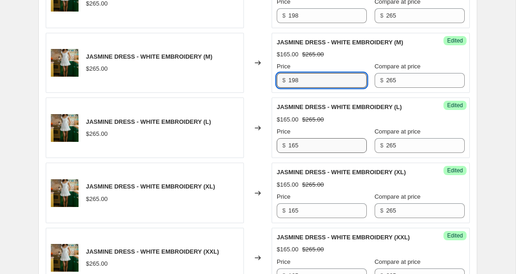
type input "198"
click at [294, 153] on input "165" at bounding box center [327, 145] width 79 height 15
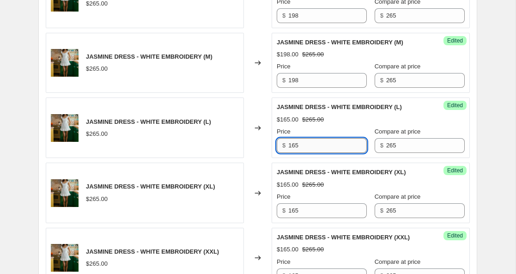
click at [294, 153] on input "165" at bounding box center [327, 145] width 79 height 15
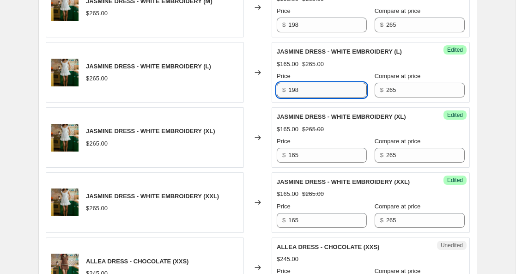
scroll to position [1275, 0]
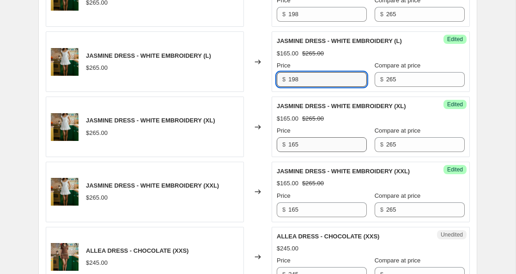
type input "198"
click at [294, 152] on input "165" at bounding box center [327, 144] width 79 height 15
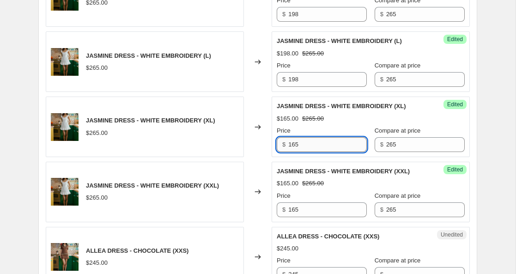
click at [294, 152] on input "165" at bounding box center [327, 144] width 79 height 15
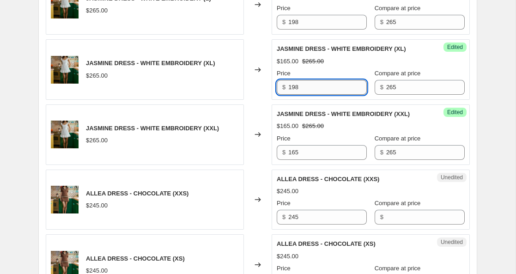
scroll to position [1341, 0]
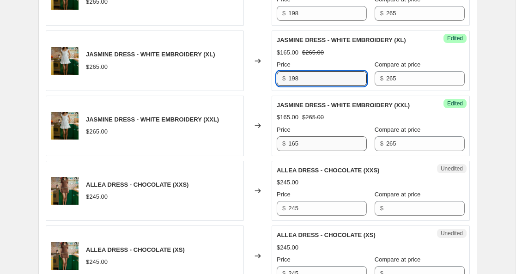
type input "198"
click at [294, 151] on input "165" at bounding box center [327, 143] width 79 height 15
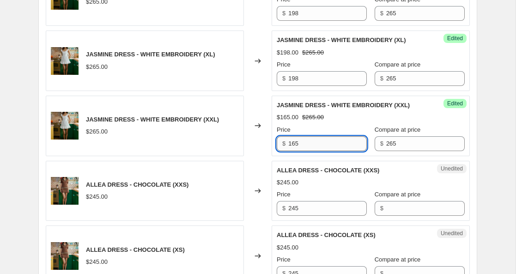
click at [294, 151] on input "165" at bounding box center [327, 143] width 79 height 15
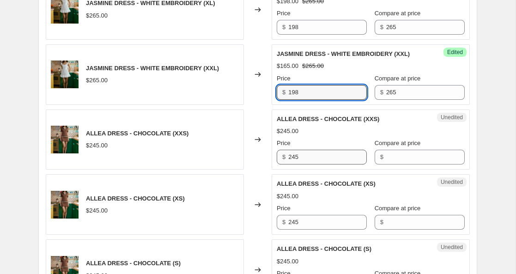
type input "198"
click at [294, 165] on input "245" at bounding box center [327, 157] width 79 height 15
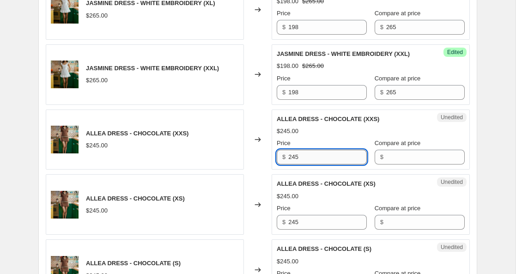
click at [294, 165] on input "245" at bounding box center [327, 157] width 79 height 15
click at [390, 165] on input "Compare at price" at bounding box center [425, 157] width 79 height 15
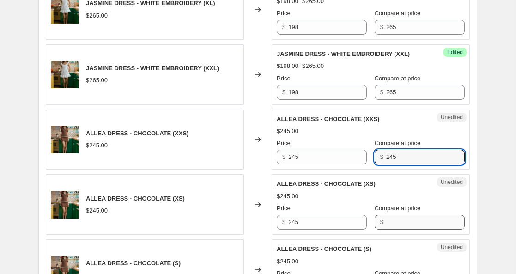
type input "245"
click at [386, 230] on input "Compare at price" at bounding box center [425, 222] width 79 height 15
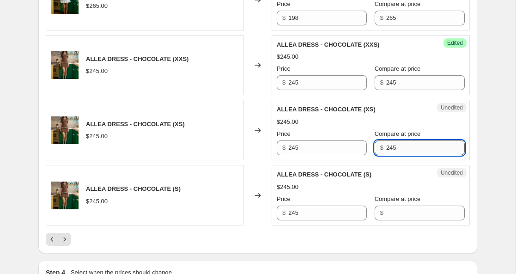
scroll to position [1482, 0]
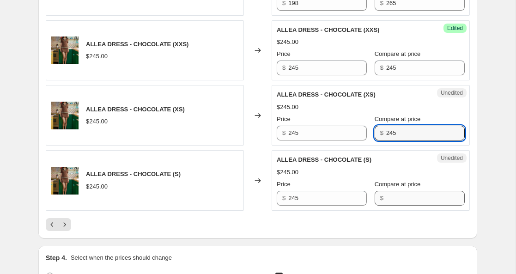
type input "245"
click at [386, 206] on input "Compare at price" at bounding box center [425, 198] width 79 height 15
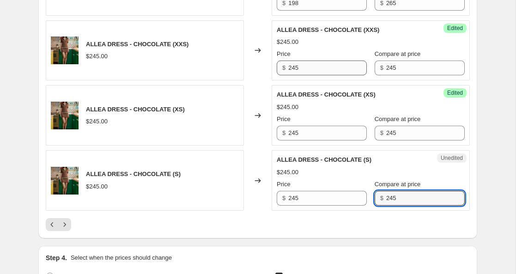
type input "245"
click at [295, 75] on input "245" at bounding box center [327, 68] width 79 height 15
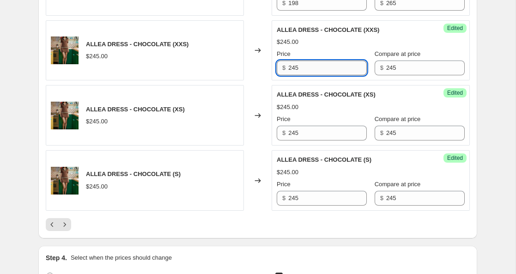
click at [295, 75] on input "245" at bounding box center [327, 68] width 79 height 15
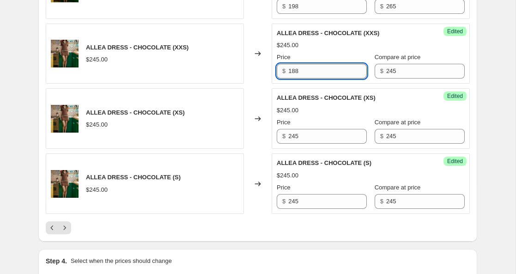
click at [292, 79] on input "188" at bounding box center [327, 71] width 79 height 15
type input "188"
click at [295, 144] on input "245" at bounding box center [327, 136] width 79 height 15
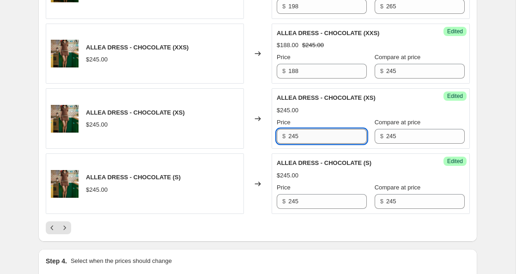
click at [295, 144] on input "245" at bounding box center [327, 136] width 79 height 15
type input "188"
click at [293, 209] on input "245" at bounding box center [327, 201] width 79 height 15
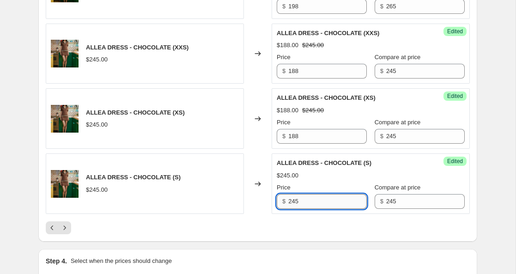
click at [293, 209] on input "245" at bounding box center [327, 201] width 79 height 15
type input "188"
click at [68, 232] on icon "Next" at bounding box center [64, 227] width 9 height 9
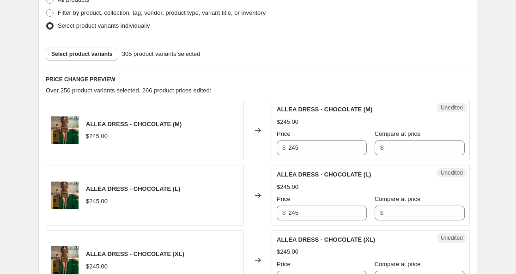
scroll to position [324, 0]
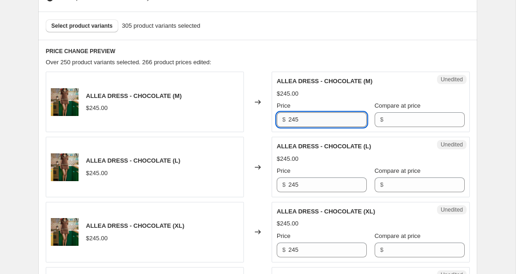
click at [295, 118] on input "245" at bounding box center [327, 119] width 79 height 15
click at [390, 120] on input "Compare at price" at bounding box center [425, 119] width 79 height 15
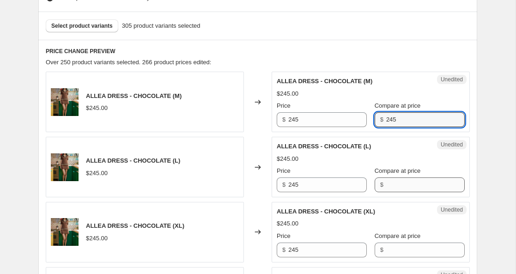
type input "245"
click at [387, 178] on input "Compare at price" at bounding box center [425, 184] width 79 height 15
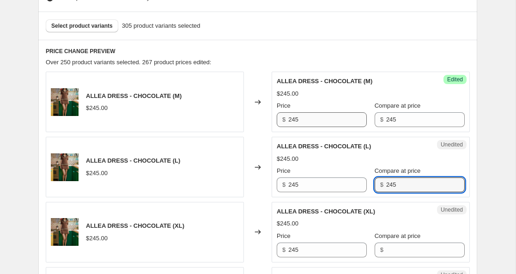
type input "245"
click at [294, 120] on input "245" at bounding box center [327, 119] width 79 height 15
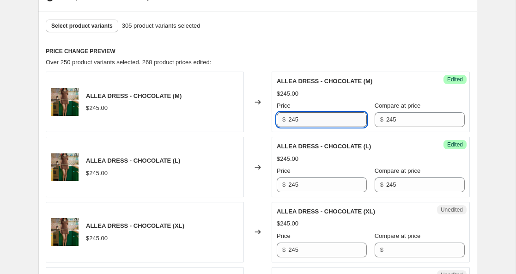
click at [294, 120] on input "245" at bounding box center [327, 119] width 79 height 15
type input "188"
click at [295, 186] on input "245" at bounding box center [327, 184] width 79 height 15
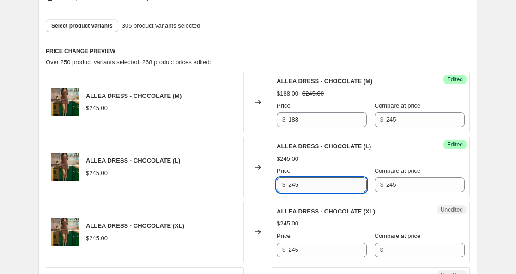
click at [295, 186] on input "245" at bounding box center [327, 184] width 79 height 15
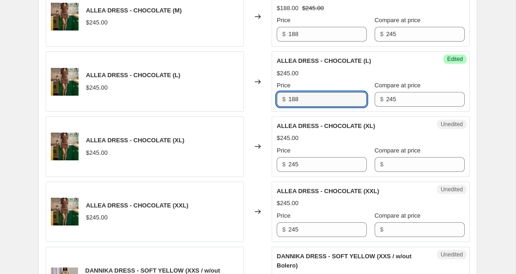
scroll to position [430, 0]
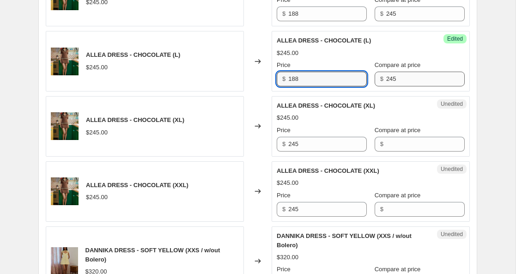
type input "188"
click at [386, 76] on input "245" at bounding box center [425, 79] width 79 height 15
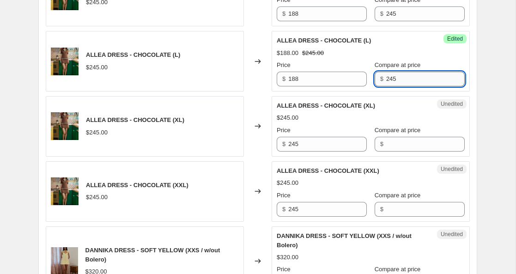
click at [386, 76] on input "245" at bounding box center [425, 79] width 79 height 15
click at [388, 143] on input "Compare at price" at bounding box center [425, 144] width 79 height 15
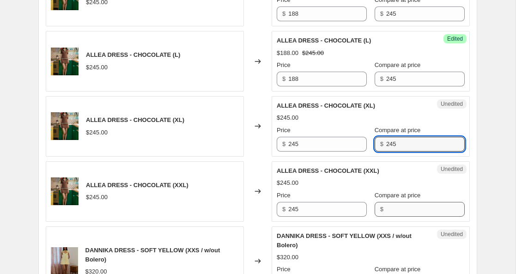
type input "245"
click at [389, 206] on input "Compare at price" at bounding box center [425, 209] width 79 height 15
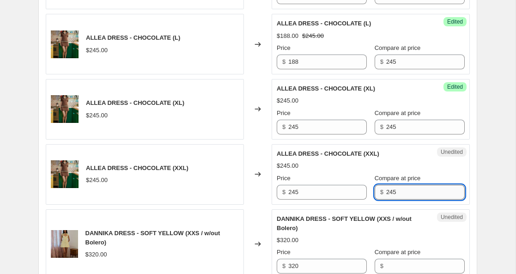
scroll to position [453, 0]
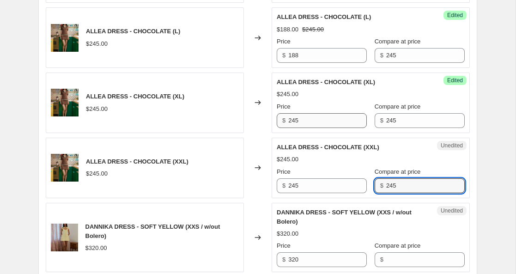
type input "245"
click at [295, 120] on input "245" at bounding box center [327, 120] width 79 height 15
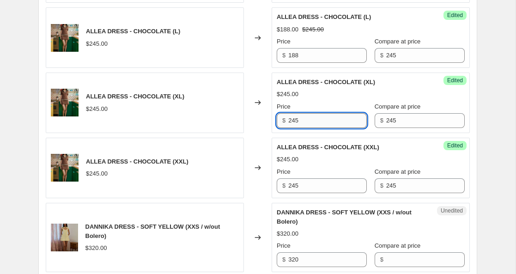
click at [295, 120] on input "245" at bounding box center [327, 120] width 79 height 15
type input "188"
click at [293, 183] on input "245" at bounding box center [327, 185] width 79 height 15
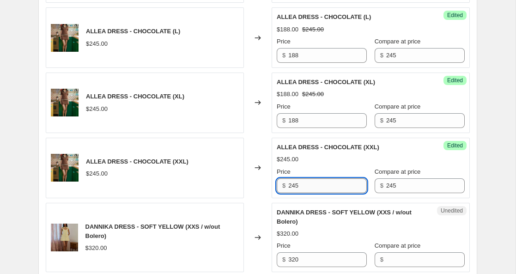
click at [293, 183] on input "245" at bounding box center [327, 185] width 79 height 15
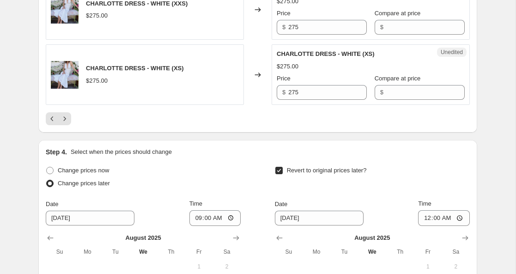
scroll to position [1642, 0]
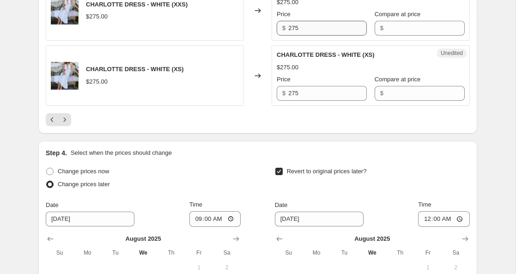
type input "188"
click at [296, 36] on input "275" at bounding box center [327, 28] width 79 height 15
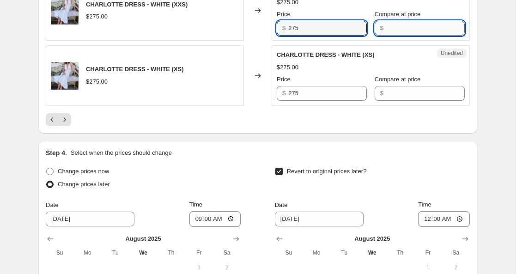
click at [386, 36] on input "Compare at price" at bounding box center [425, 28] width 79 height 15
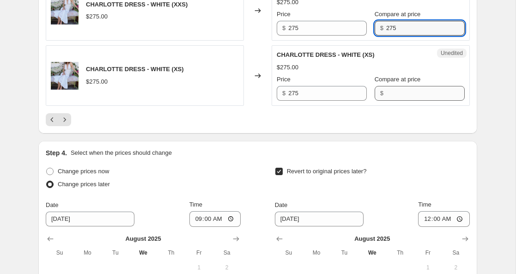
type input "275"
click at [392, 101] on input "Compare at price" at bounding box center [425, 93] width 79 height 15
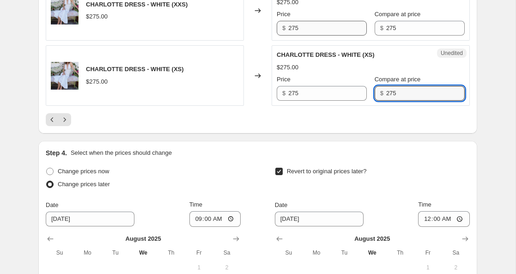
type input "275"
click at [299, 36] on input "275" at bounding box center [327, 28] width 79 height 15
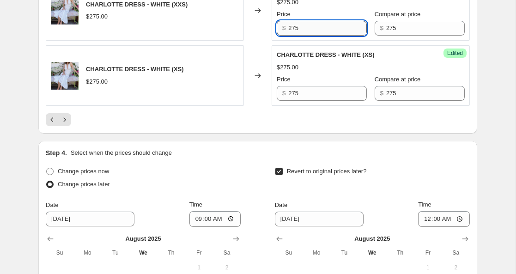
click at [298, 36] on input "275" at bounding box center [327, 28] width 79 height 15
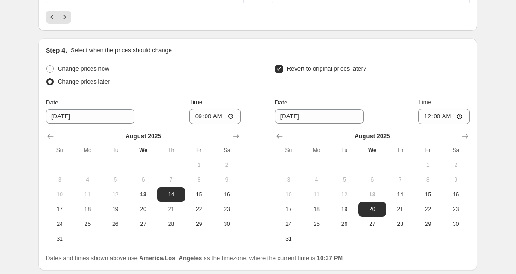
scroll to position [1656, 0]
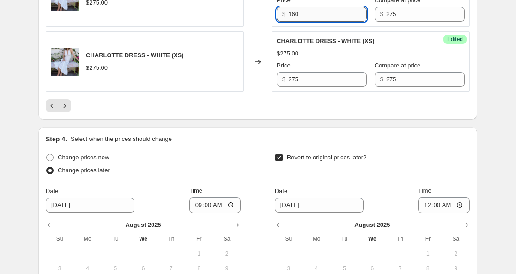
click at [294, 22] on input "160" at bounding box center [327, 14] width 79 height 15
type input "160"
click at [293, 87] on input "275" at bounding box center [327, 79] width 79 height 15
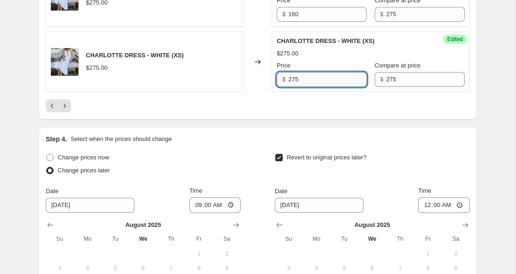
click at [293, 87] on input "275" at bounding box center [327, 79] width 79 height 15
type input "160"
click at [68, 110] on icon "Next" at bounding box center [64, 105] width 9 height 9
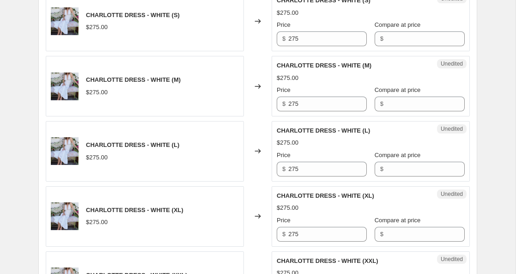
scroll to position [317, 0]
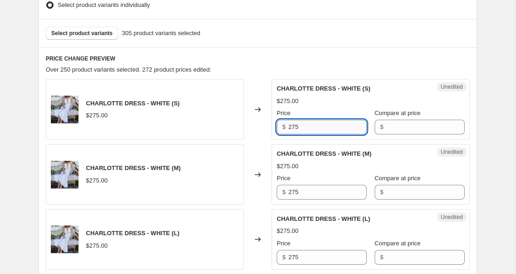
click at [294, 128] on input "275" at bounding box center [327, 127] width 79 height 15
click at [386, 127] on input "Compare at price" at bounding box center [425, 127] width 79 height 15
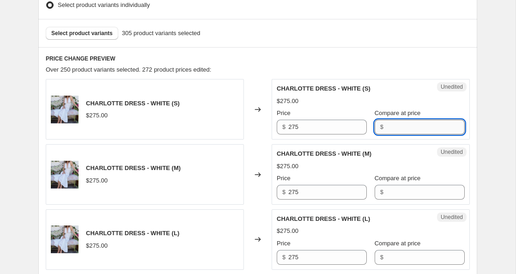
click at [386, 127] on input "Compare at price" at bounding box center [425, 127] width 79 height 15
type input "275"
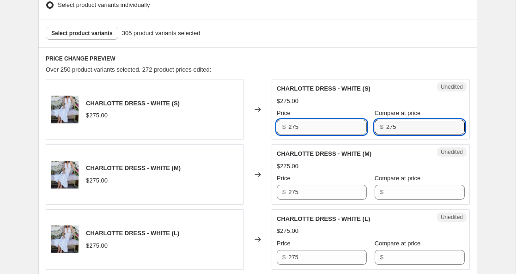
click at [290, 128] on input "275" at bounding box center [327, 127] width 79 height 15
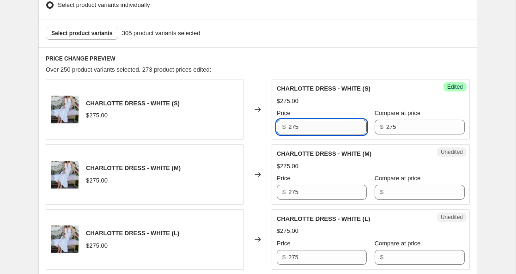
click at [290, 128] on input "275" at bounding box center [327, 127] width 79 height 15
type input "160"
click at [386, 127] on input "275" at bounding box center [425, 127] width 79 height 15
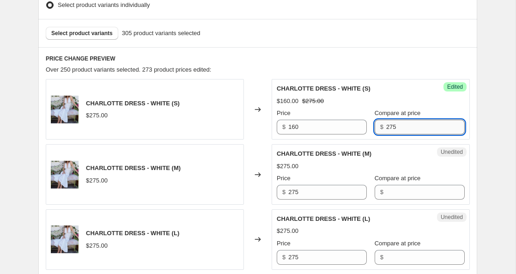
click at [386, 127] on input "275" at bounding box center [425, 127] width 79 height 15
click at [393, 195] on input "Compare at price" at bounding box center [425, 192] width 79 height 15
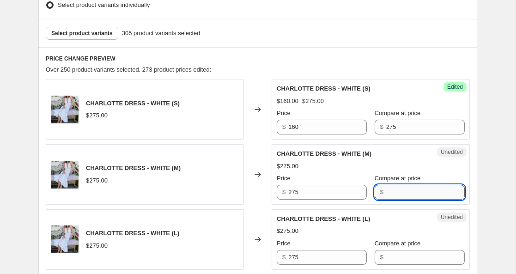
click at [393, 195] on input "Compare at price" at bounding box center [425, 192] width 79 height 15
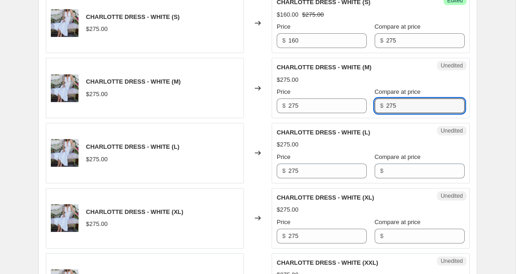
scroll to position [414, 0]
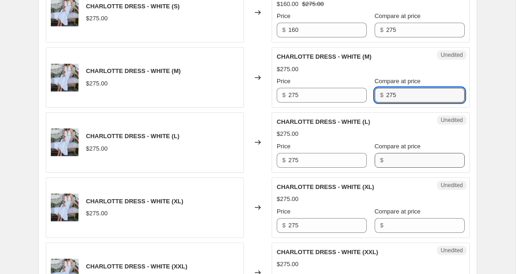
type input "275"
click at [387, 159] on input "Compare at price" at bounding box center [425, 160] width 79 height 15
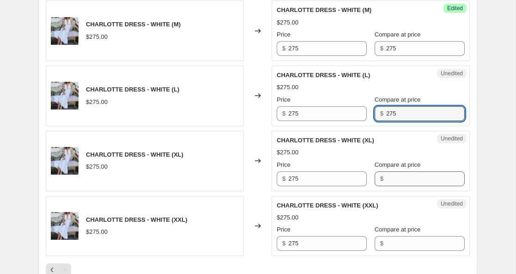
type input "275"
click at [386, 175] on input "Compare at price" at bounding box center [425, 178] width 79 height 15
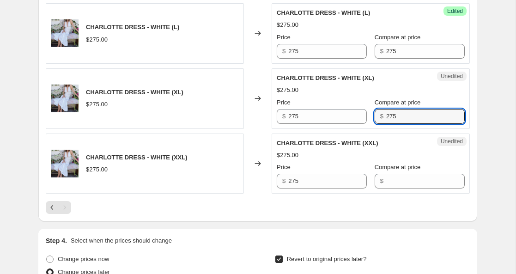
scroll to position [532, 0]
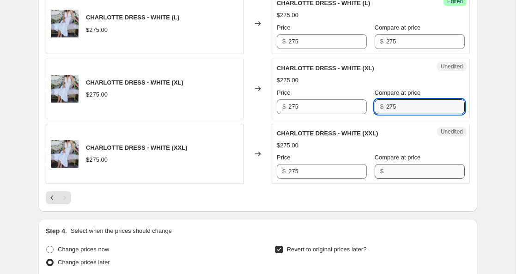
type input "275"
click at [386, 176] on input "Compare at price" at bounding box center [425, 171] width 79 height 15
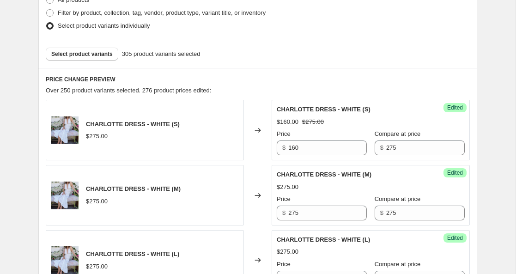
scroll to position [265, 0]
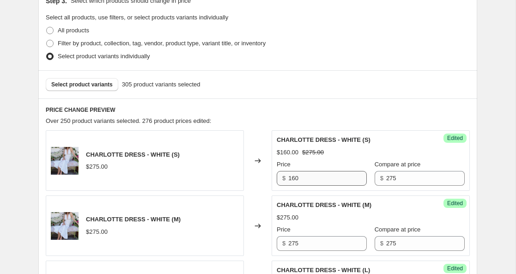
type input "275"
click at [291, 180] on input "160" at bounding box center [327, 178] width 79 height 15
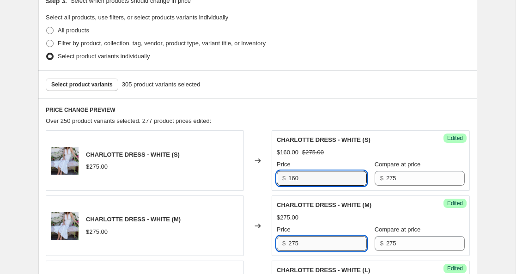
click at [293, 241] on input "275" at bounding box center [327, 243] width 79 height 15
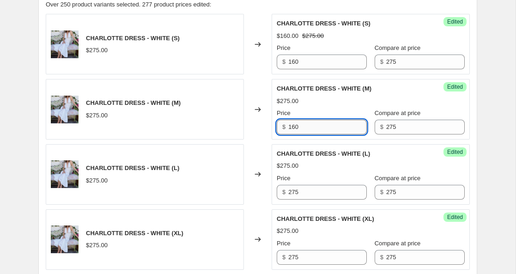
scroll to position [408, 0]
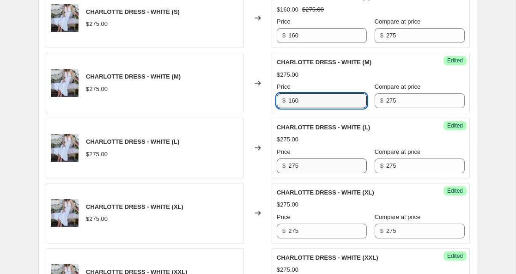
type input "160"
click at [293, 167] on input "275" at bounding box center [327, 166] width 79 height 15
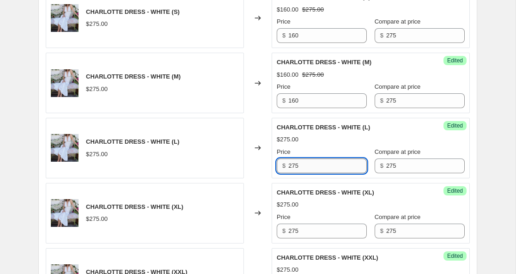
click at [293, 167] on input "275" at bounding box center [327, 166] width 79 height 15
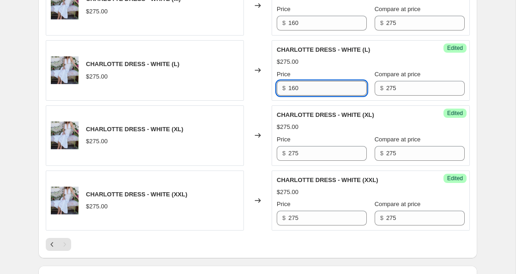
scroll to position [505, 0]
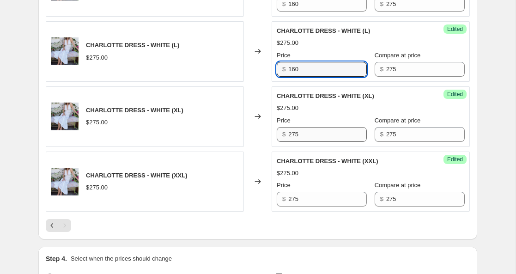
type input "160"
click at [294, 137] on input "275" at bounding box center [327, 134] width 79 height 15
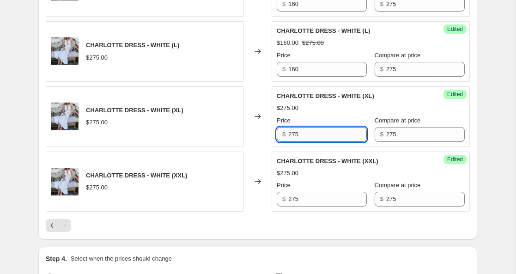
click at [294, 136] on input "275" at bounding box center [327, 134] width 79 height 15
type input "160"
click at [292, 199] on input "275" at bounding box center [327, 199] width 79 height 15
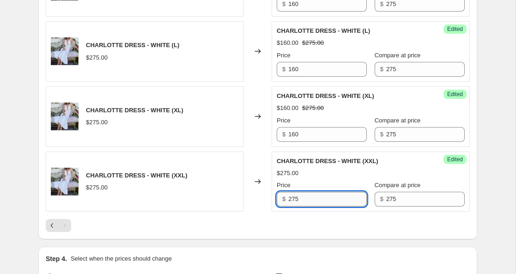
click at [292, 199] on input "275" at bounding box center [327, 199] width 79 height 15
type input "160"
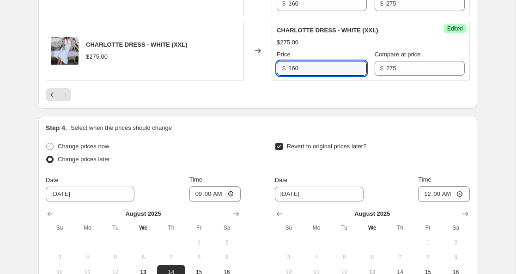
scroll to position [635, 0]
click at [50, 96] on icon "Previous" at bounding box center [52, 95] width 9 height 9
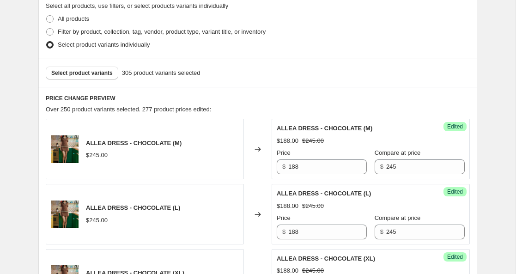
scroll to position [0, 0]
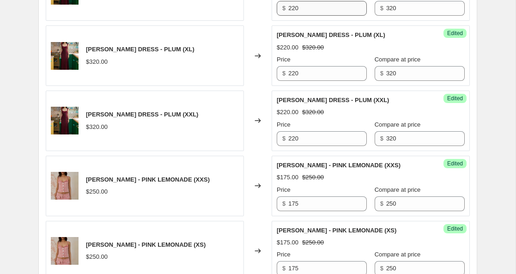
scroll to position [437, 0]
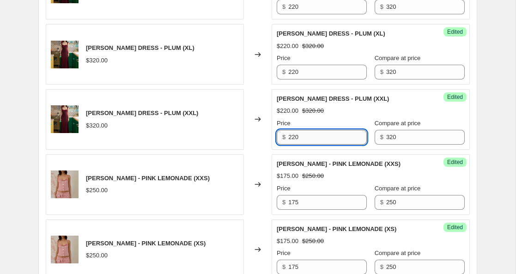
click at [291, 137] on input "220" at bounding box center [327, 137] width 79 height 15
click at [293, 138] on input "275" at bounding box center [327, 137] width 79 height 15
type input "275"
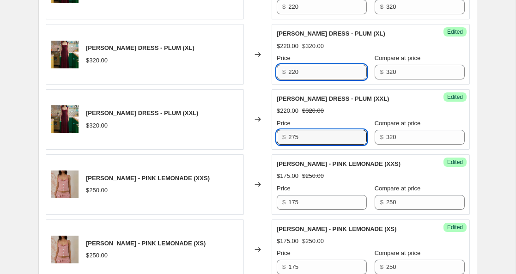
click at [296, 71] on input "220" at bounding box center [327, 72] width 79 height 15
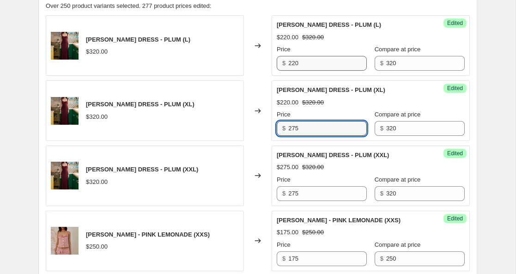
scroll to position [369, 0]
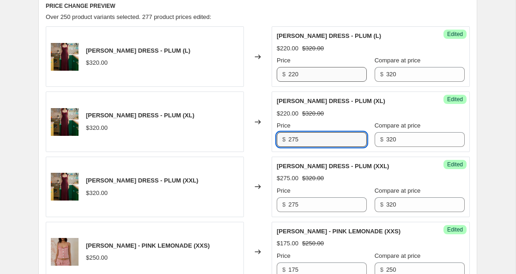
type input "275"
click at [294, 72] on input "220" at bounding box center [327, 74] width 79 height 15
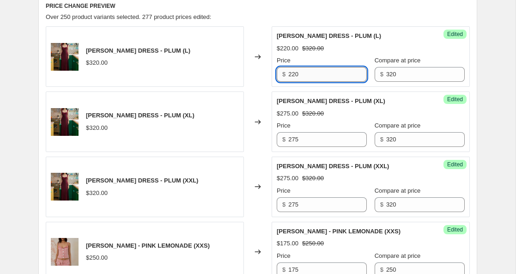
click at [294, 72] on input "220" at bounding box center [327, 74] width 79 height 15
type input "275"
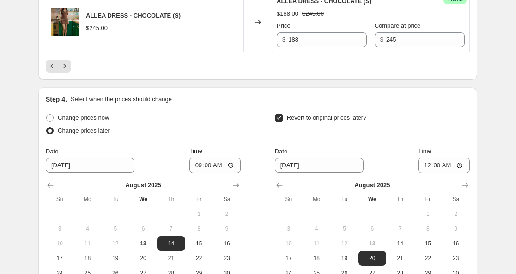
scroll to position [1634, 0]
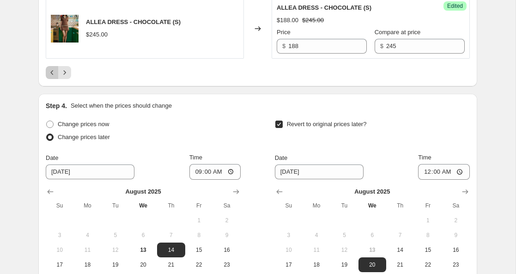
click at [52, 75] on icon "Previous" at bounding box center [52, 72] width 3 height 5
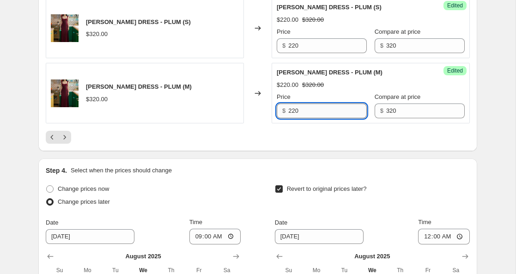
click at [293, 112] on input "220" at bounding box center [327, 111] width 79 height 15
type input "275"
click at [293, 48] on input "220" at bounding box center [327, 45] width 79 height 15
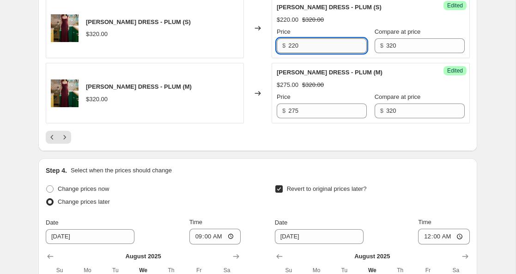
click at [293, 48] on input "220" at bounding box center [327, 45] width 79 height 15
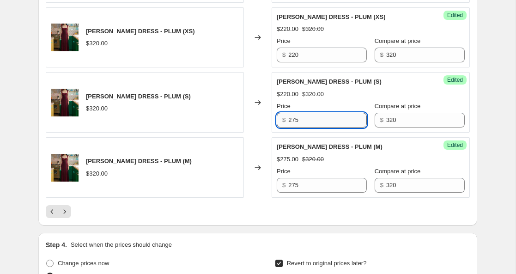
scroll to position [1559, 0]
type input "275"
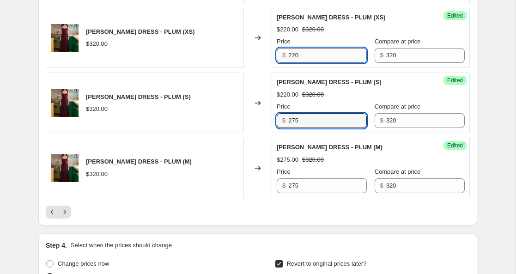
click at [292, 54] on input "220" at bounding box center [327, 55] width 79 height 15
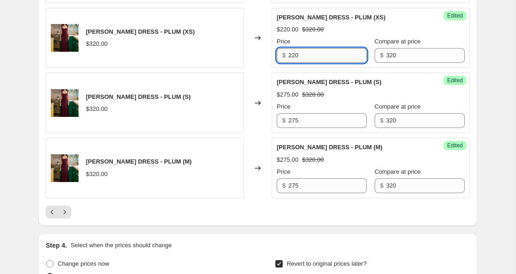
click at [292, 54] on input "220" at bounding box center [327, 55] width 79 height 15
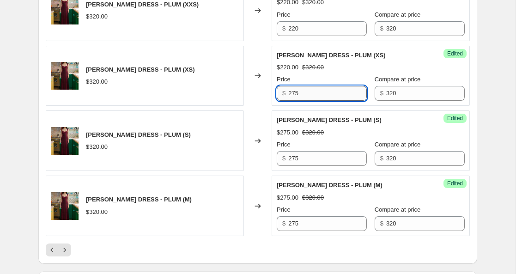
scroll to position [1471, 0]
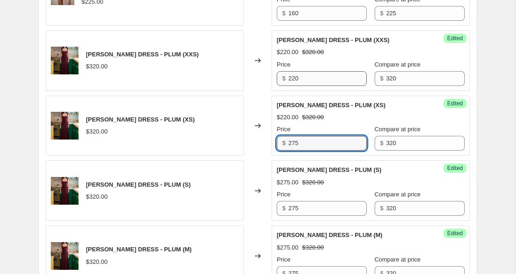
type input "275"
click at [293, 78] on input "220" at bounding box center [327, 78] width 79 height 15
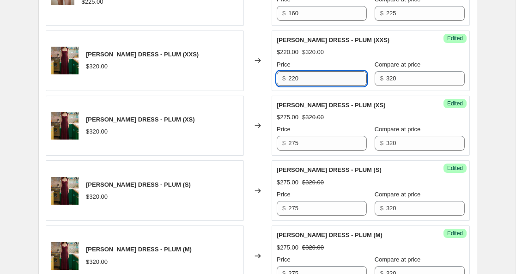
click at [293, 78] on input "220" at bounding box center [327, 78] width 79 height 15
type input "275"
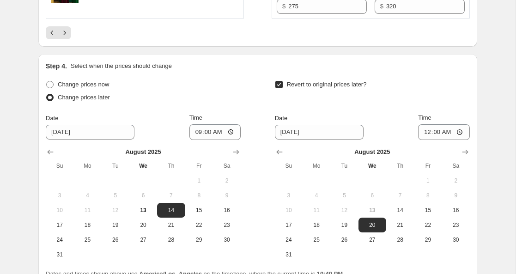
scroll to position [1754, 0]
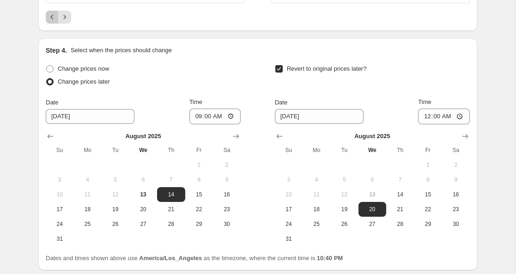
click at [54, 21] on icon "Previous" at bounding box center [52, 16] width 9 height 9
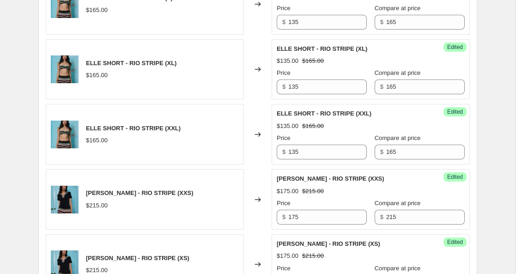
scroll to position [1203, 0]
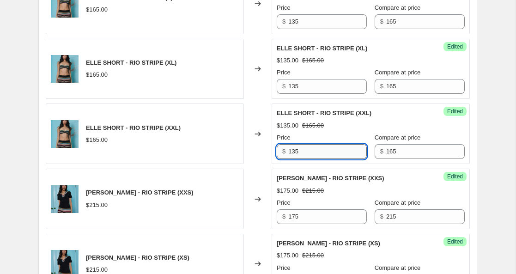
click at [294, 153] on input "135" at bounding box center [327, 151] width 79 height 15
click at [295, 152] on input "150" at bounding box center [327, 151] width 79 height 15
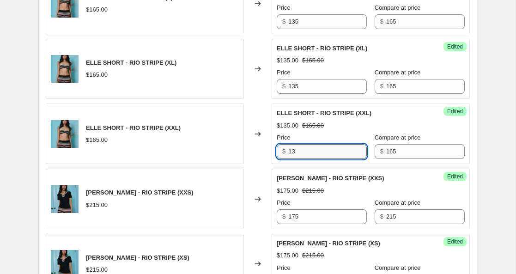
type input "135"
click at [302, 138] on div "Price" at bounding box center [322, 137] width 90 height 9
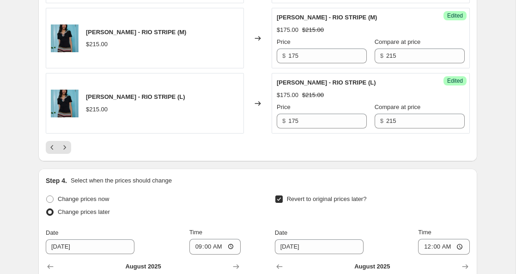
scroll to position [1565, 0]
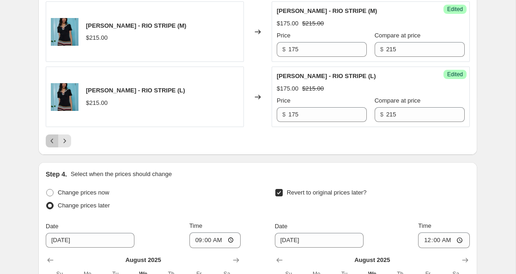
click at [50, 143] on icon "Previous" at bounding box center [52, 140] width 9 height 9
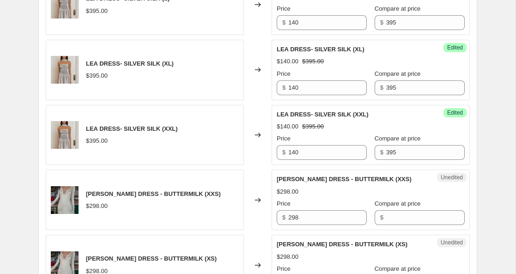
scroll to position [1139, 0]
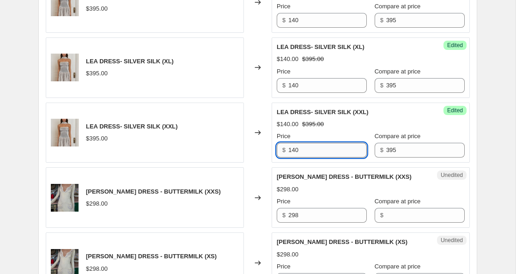
click at [293, 149] on input "140" at bounding box center [327, 150] width 79 height 15
click at [293, 148] on input "220" at bounding box center [327, 150] width 79 height 15
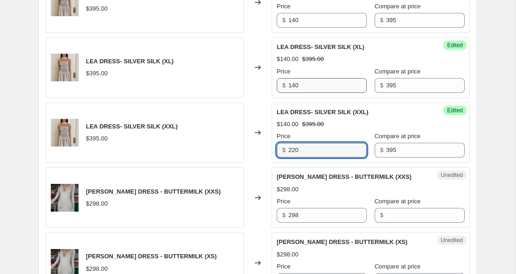
type input "220"
click at [293, 83] on input "140" at bounding box center [327, 85] width 79 height 15
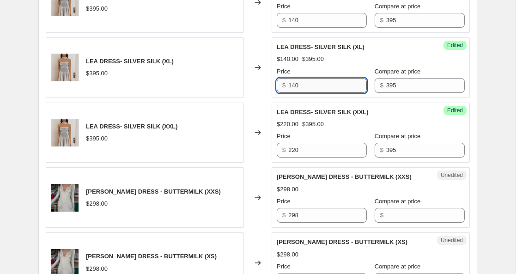
click at [293, 83] on input "140" at bounding box center [327, 85] width 79 height 15
type input "220"
click at [293, 22] on input "140" at bounding box center [327, 20] width 79 height 15
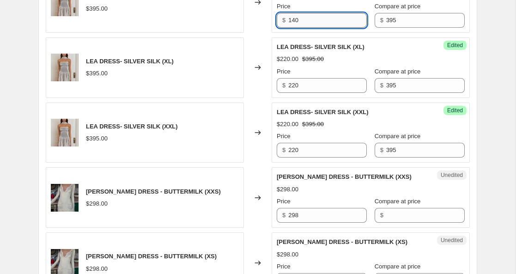
click at [293, 22] on input "140" at bounding box center [327, 20] width 79 height 15
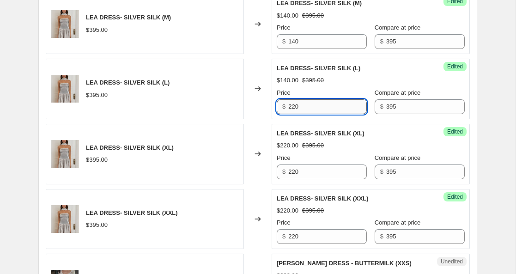
scroll to position [1052, 0]
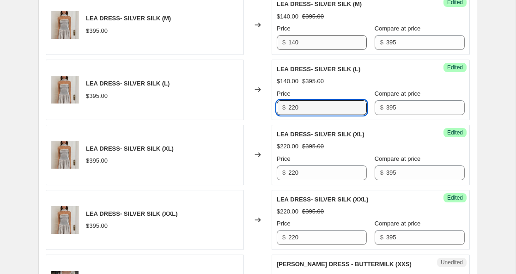
type input "220"
click at [293, 44] on input "140" at bounding box center [327, 42] width 79 height 15
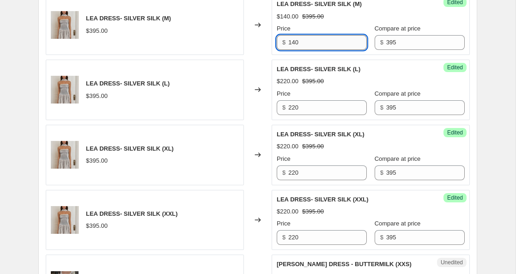
click at [293, 44] on input "140" at bounding box center [327, 42] width 79 height 15
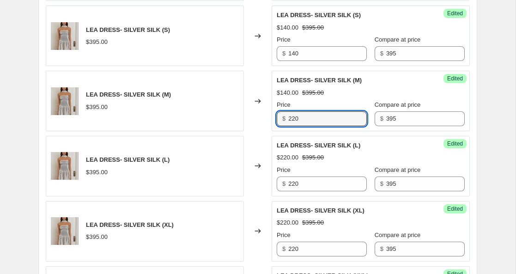
scroll to position [975, 0]
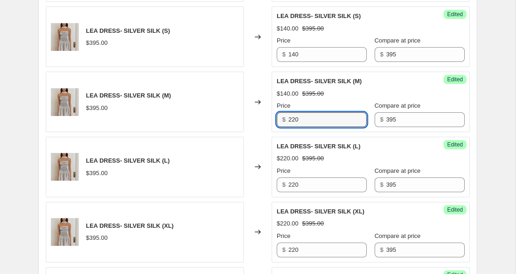
type input "220"
click at [289, 54] on input "140" at bounding box center [327, 54] width 79 height 15
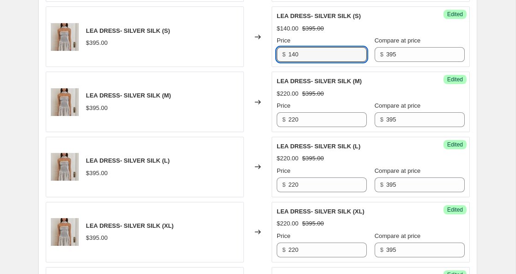
click at [289, 54] on input "140" at bounding box center [327, 54] width 79 height 15
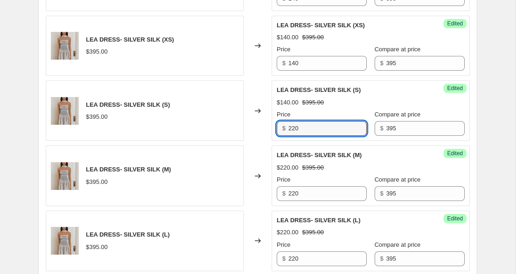
scroll to position [900, 0]
type input "220"
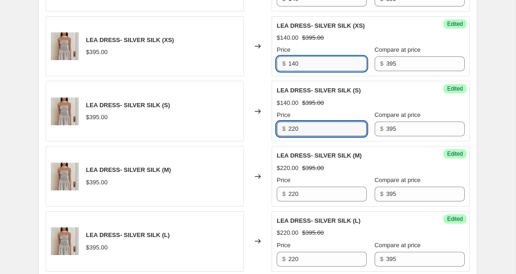
click at [294, 64] on input "140" at bounding box center [327, 63] width 79 height 15
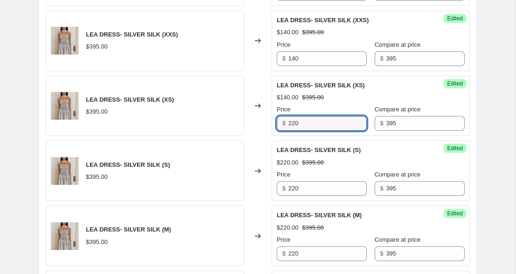
scroll to position [839, 0]
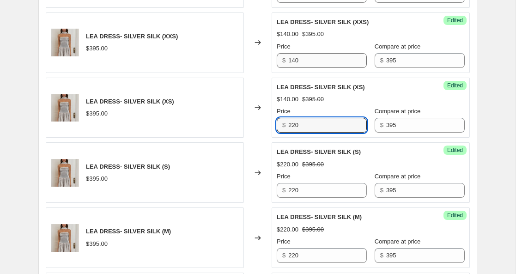
type input "220"
click at [294, 63] on input "140" at bounding box center [327, 60] width 79 height 15
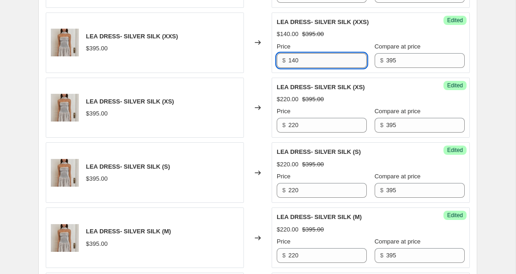
click at [294, 63] on input "140" at bounding box center [327, 60] width 79 height 15
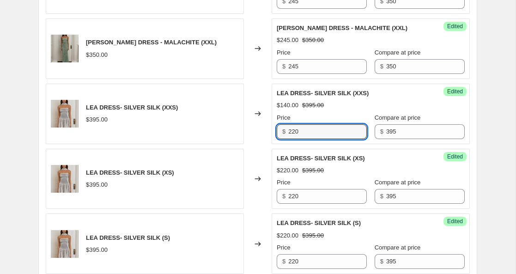
scroll to position [767, 0]
type input "220"
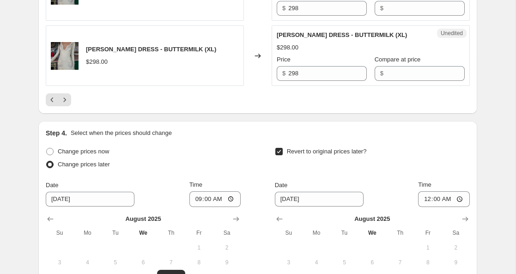
scroll to position [1622, 0]
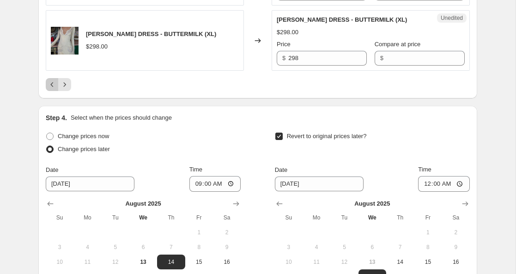
click at [52, 88] on icon "Previous" at bounding box center [52, 84] width 9 height 9
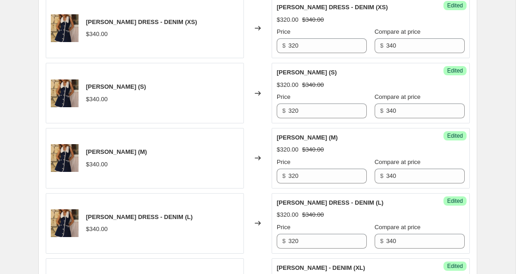
scroll to position [399, 0]
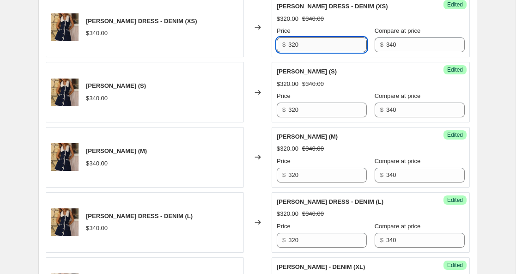
click at [295, 46] on input "320" at bounding box center [327, 44] width 79 height 15
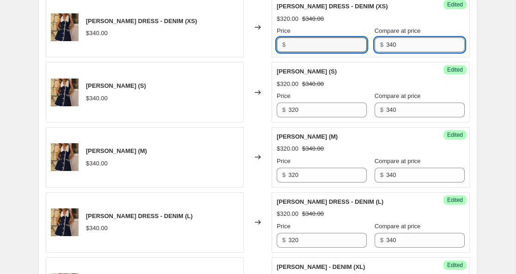
type input "320"
click at [386, 48] on input "340" at bounding box center [425, 44] width 79 height 15
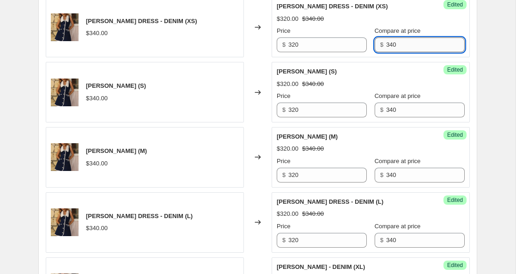
click at [386, 48] on input "340" at bounding box center [425, 44] width 79 height 15
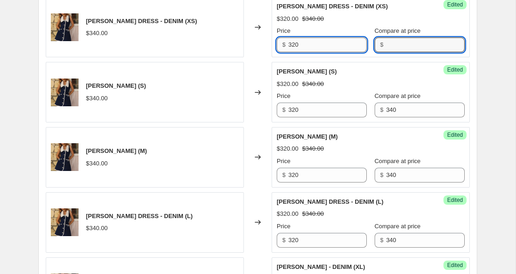
click at [292, 44] on input "320" at bounding box center [327, 44] width 79 height 15
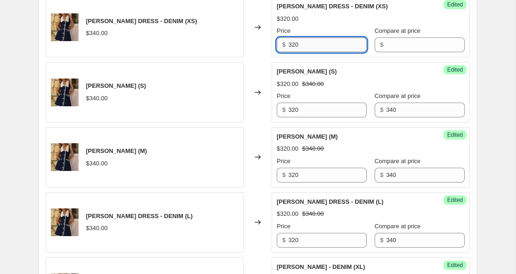
click at [292, 43] on input "320" at bounding box center [327, 44] width 79 height 15
type input "340"
click at [293, 47] on input "340" at bounding box center [327, 44] width 79 height 15
click at [292, 110] on input "320" at bounding box center [327, 110] width 79 height 15
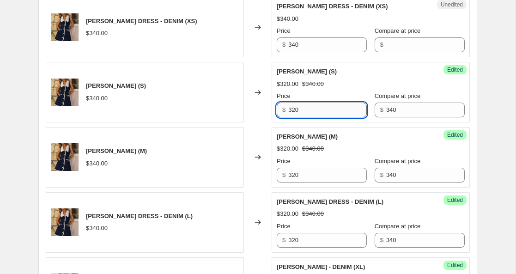
click at [292, 110] on input "320" at bounding box center [327, 110] width 79 height 15
type input "340"
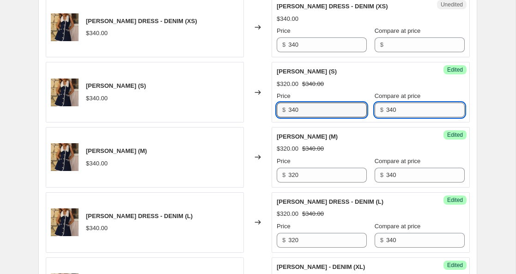
click at [386, 112] on input "340" at bounding box center [425, 110] width 79 height 15
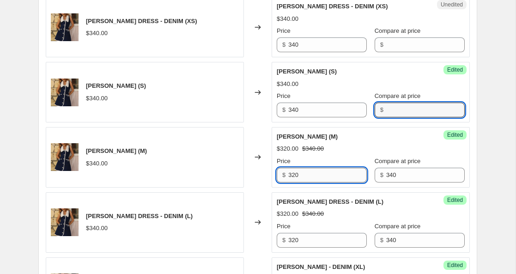
click at [297, 176] on input "320" at bounding box center [327, 175] width 79 height 15
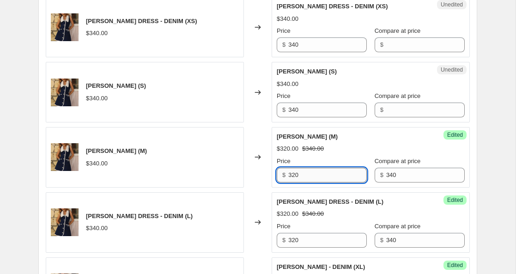
click at [297, 176] on input "320" at bounding box center [327, 175] width 79 height 15
type input "340"
click at [386, 178] on input "340" at bounding box center [425, 175] width 79 height 15
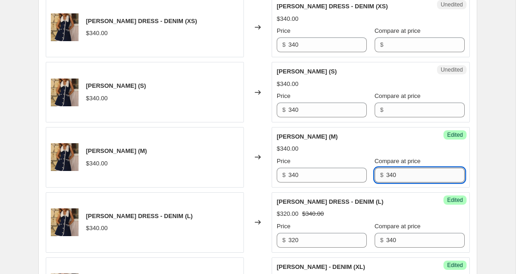
click at [386, 177] on input "340" at bounding box center [425, 175] width 79 height 15
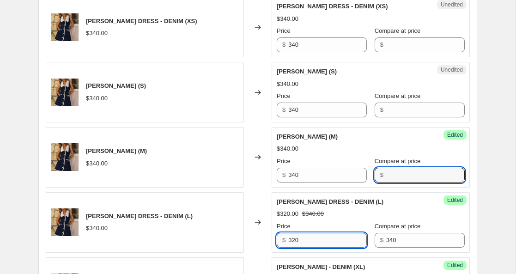
click at [293, 238] on input "320" at bounding box center [327, 240] width 79 height 15
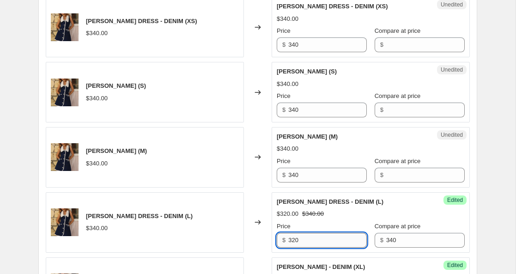
click at [293, 238] on input "320" at bounding box center [327, 240] width 79 height 15
type input "340"
click at [386, 240] on input "340" at bounding box center [425, 240] width 79 height 15
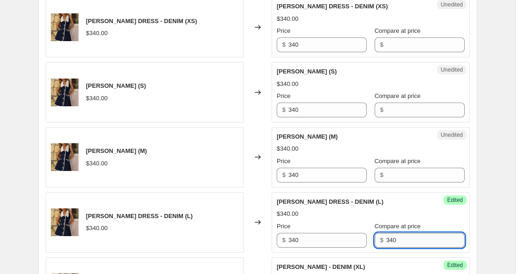
click at [386, 240] on input "340" at bounding box center [425, 240] width 79 height 15
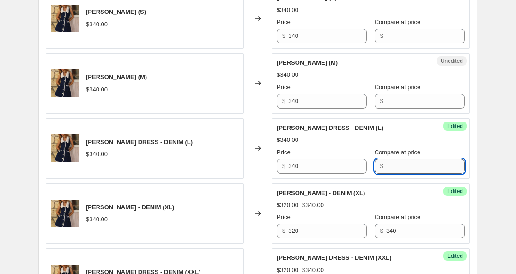
scroll to position [494, 0]
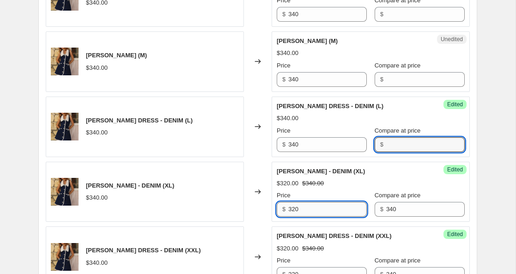
click at [294, 210] on input "320" at bounding box center [327, 209] width 79 height 15
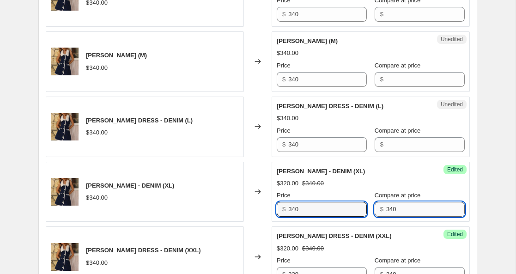
click at [386, 211] on input "340" at bounding box center [425, 209] width 79 height 15
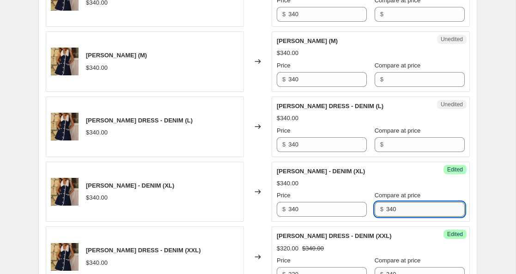
click at [386, 211] on input "340" at bounding box center [425, 209] width 79 height 15
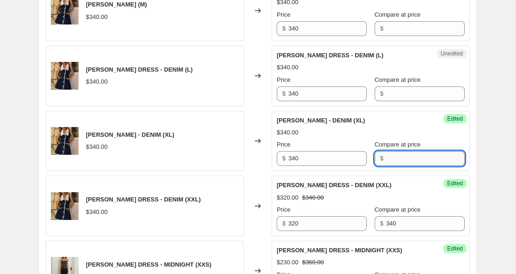
scroll to position [553, 0]
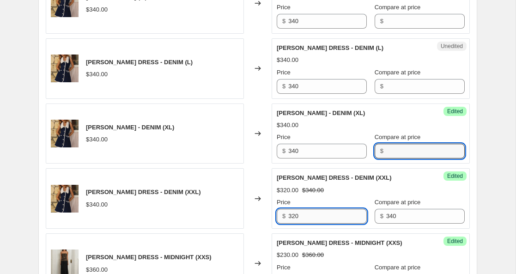
click at [294, 216] on input "320" at bounding box center [327, 216] width 79 height 15
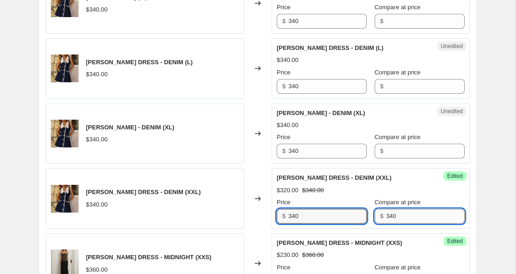
click at [386, 216] on input "340" at bounding box center [425, 216] width 79 height 15
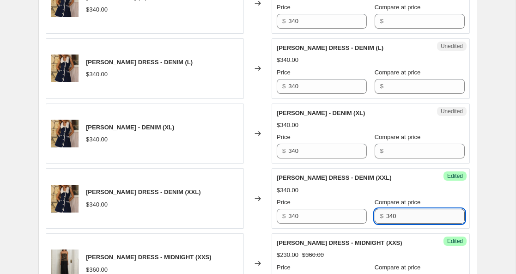
click at [386, 216] on input "340" at bounding box center [425, 216] width 79 height 15
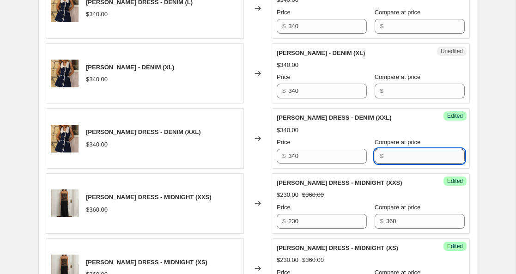
scroll to position [531, 0]
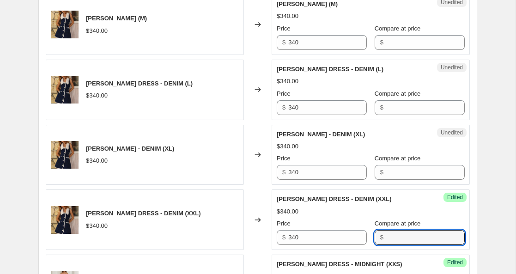
click at [383, 149] on div "$340.00" at bounding box center [371, 146] width 188 height 9
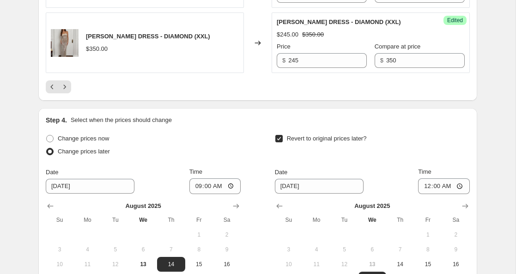
scroll to position [1647, 0]
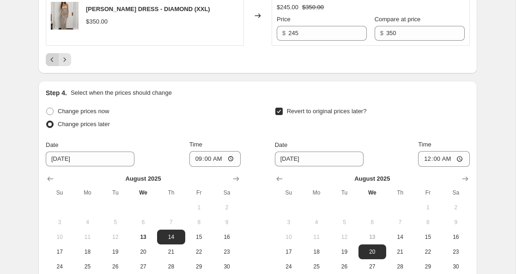
click at [54, 62] on icon "Previous" at bounding box center [52, 59] width 9 height 9
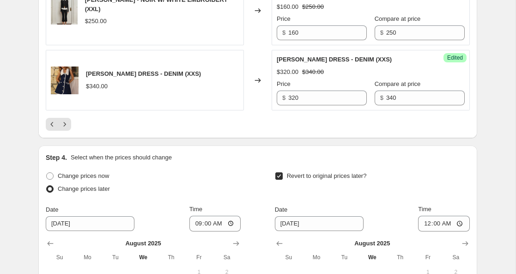
scroll to position [1636, 0]
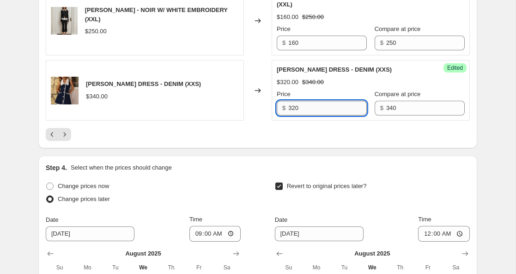
click at [294, 110] on input "320" at bounding box center [327, 108] width 79 height 15
click at [386, 108] on input "340" at bounding box center [425, 108] width 79 height 15
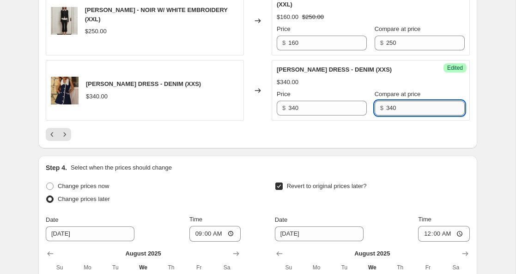
click at [386, 108] on input "340" at bounding box center [425, 108] width 79 height 15
click at [353, 83] on div "$340.00" at bounding box center [371, 82] width 188 height 9
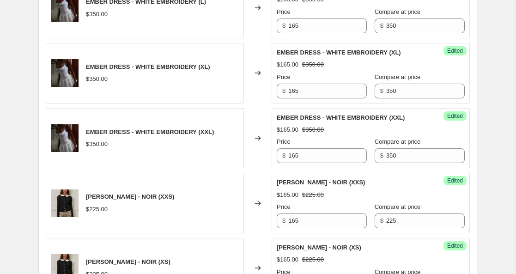
scroll to position [548, 0]
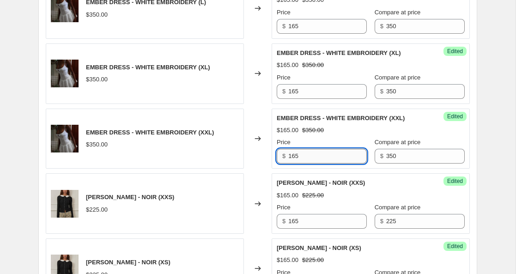
click at [294, 157] on input "165" at bounding box center [327, 156] width 79 height 15
click at [293, 87] on input "165" at bounding box center [327, 91] width 79 height 15
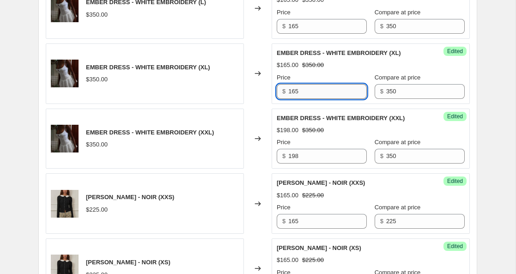
click at [293, 87] on input "165" at bounding box center [327, 91] width 79 height 15
click at [292, 29] on input "165" at bounding box center [327, 26] width 79 height 15
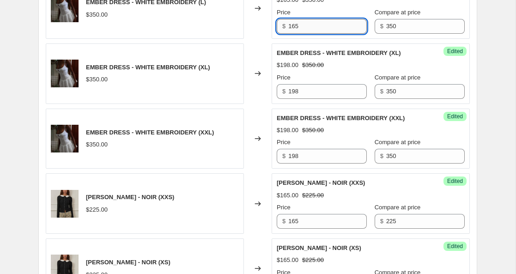
click at [292, 29] on input "165" at bounding box center [327, 26] width 79 height 15
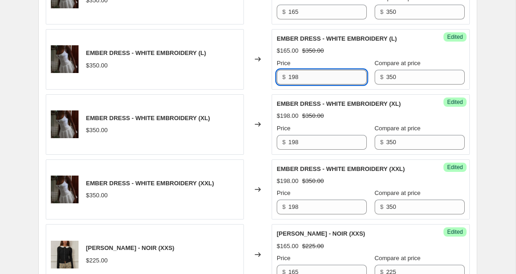
scroll to position [482, 0]
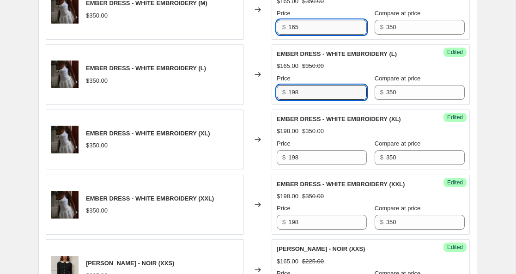
click at [295, 26] on input "165" at bounding box center [327, 27] width 79 height 15
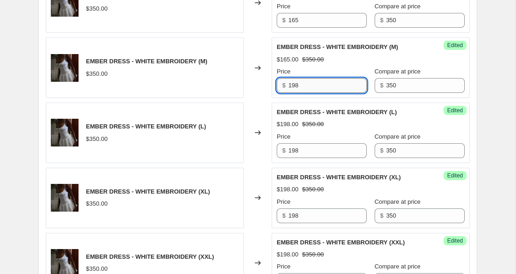
scroll to position [413, 0]
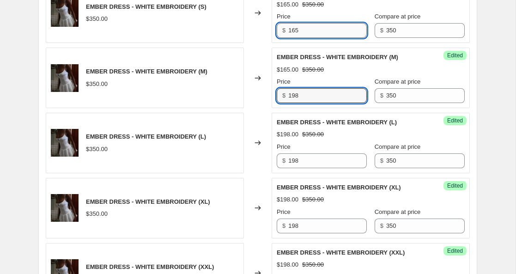
click at [293, 33] on input "165" at bounding box center [327, 30] width 79 height 15
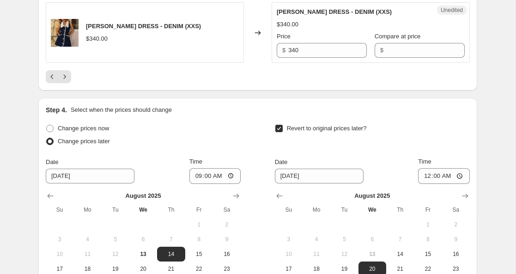
scroll to position [1694, 0]
click at [51, 77] on icon "Previous" at bounding box center [52, 77] width 3 height 5
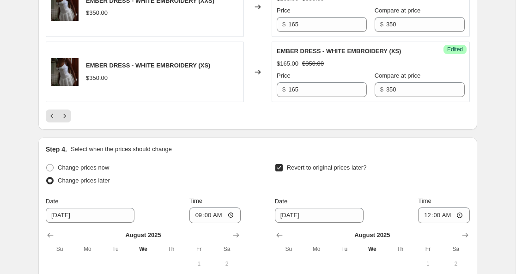
scroll to position [1569, 0]
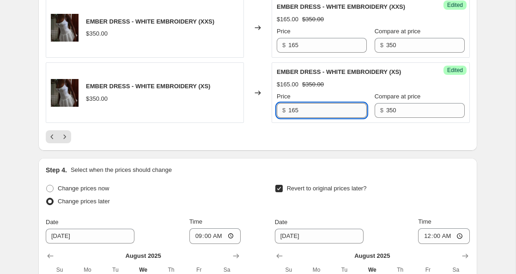
click at [291, 118] on input "165" at bounding box center [327, 110] width 79 height 15
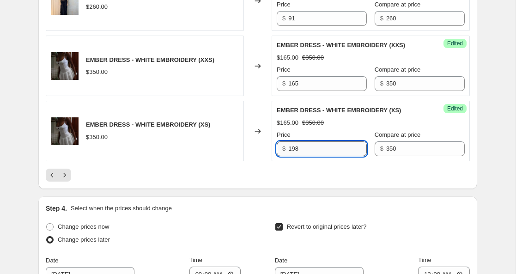
scroll to position [1519, 0]
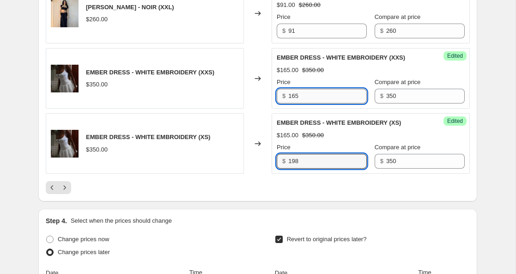
click at [294, 104] on input "165" at bounding box center [327, 96] width 79 height 15
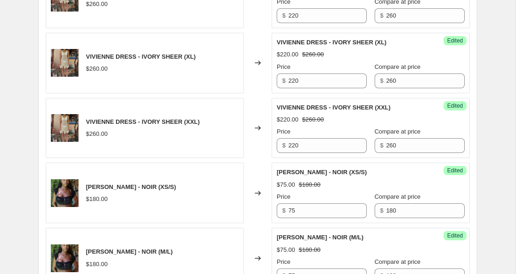
scroll to position [816, 0]
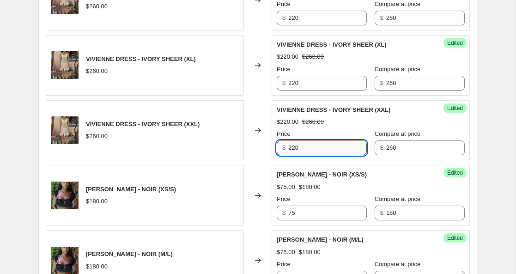
click at [295, 155] on input "220" at bounding box center [327, 147] width 79 height 15
click at [293, 155] on input "235" at bounding box center [327, 147] width 79 height 15
click at [293, 91] on input "220" at bounding box center [327, 83] width 79 height 15
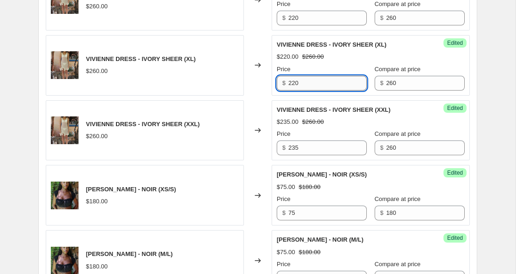
click at [293, 91] on input "220" at bounding box center [327, 83] width 79 height 15
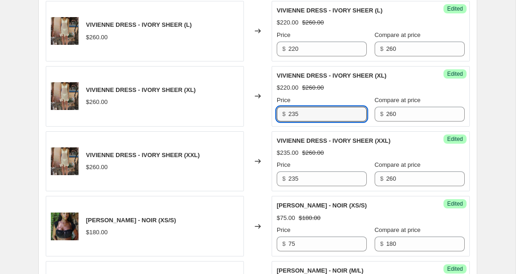
scroll to position [776, 0]
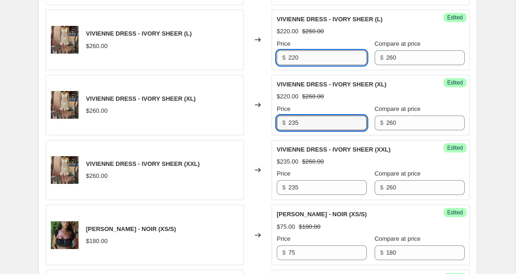
click at [295, 65] on input "220" at bounding box center [327, 57] width 79 height 15
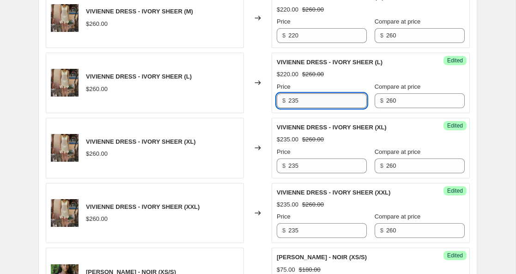
scroll to position [728, 0]
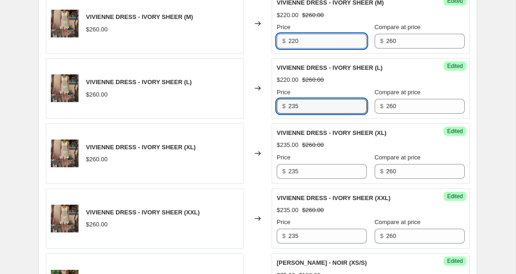
click at [299, 49] on input "220" at bounding box center [327, 41] width 79 height 15
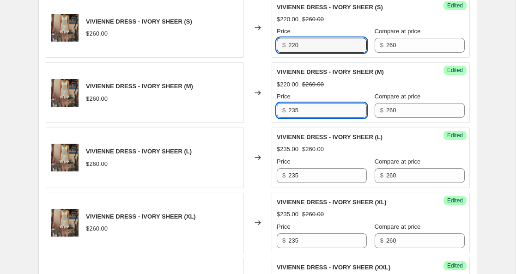
click at [296, 53] on input "220" at bounding box center [327, 45] width 79 height 15
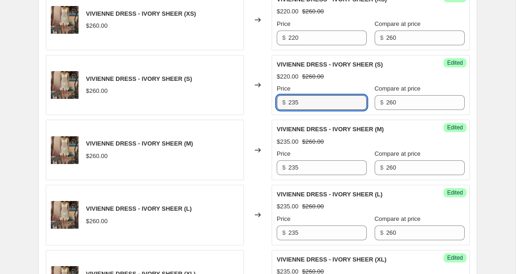
scroll to position [599, 0]
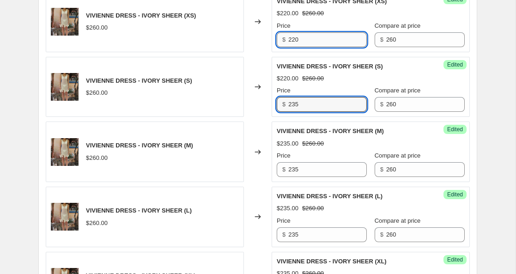
click at [297, 47] on input "220" at bounding box center [327, 39] width 79 height 15
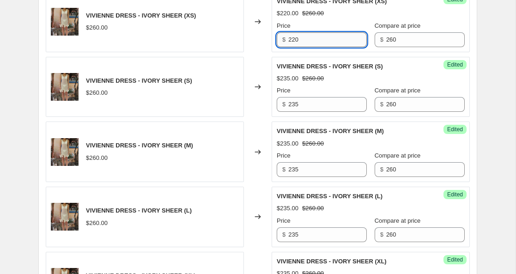
click at [297, 47] on input "220" at bounding box center [327, 39] width 79 height 15
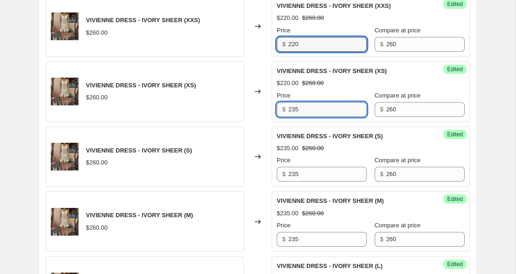
click at [296, 52] on input "220" at bounding box center [327, 44] width 79 height 15
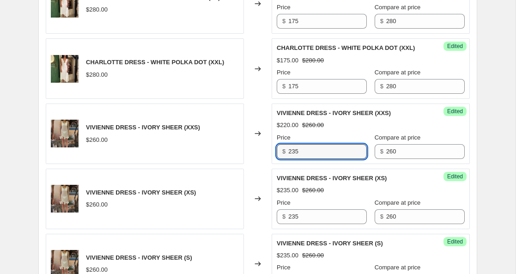
scroll to position [421, 0]
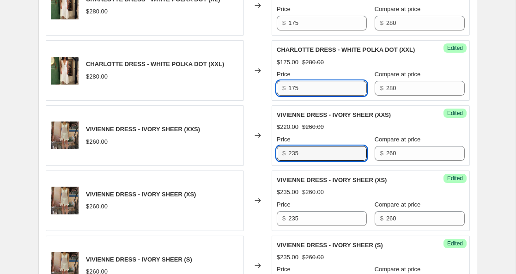
click at [293, 96] on input "175" at bounding box center [327, 88] width 79 height 15
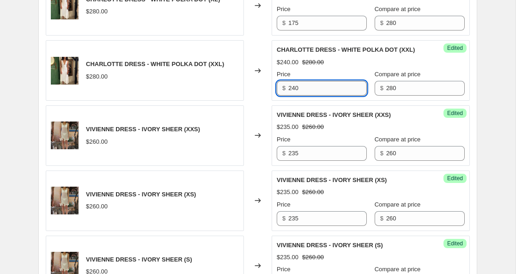
click at [293, 96] on input "240" at bounding box center [327, 88] width 79 height 15
click at [293, 96] on input "198" at bounding box center [327, 88] width 79 height 15
click at [294, 31] on input "175" at bounding box center [327, 23] width 79 height 15
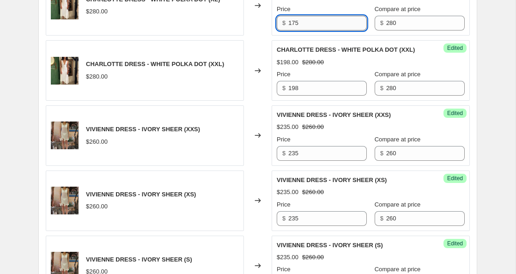
click at [294, 31] on input "175" at bounding box center [327, 23] width 79 height 15
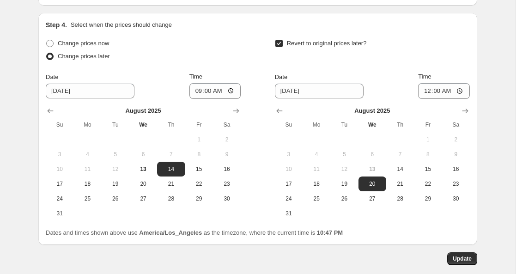
scroll to position [1694, 0]
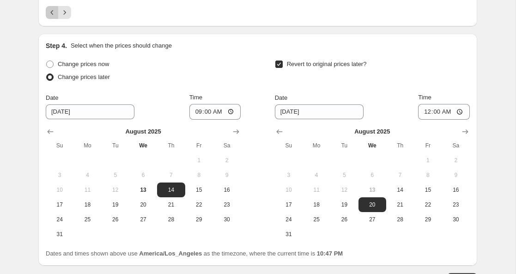
click at [53, 17] on icon "Previous" at bounding box center [52, 12] width 9 height 9
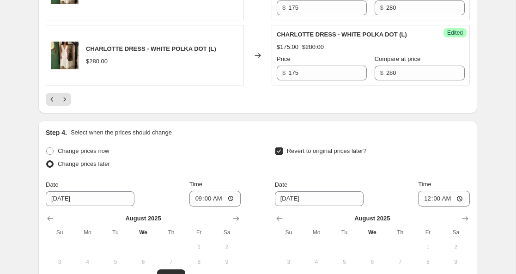
scroll to position [1615, 0]
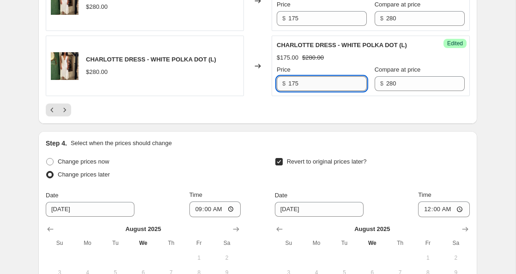
click at [294, 91] on input "175" at bounding box center [327, 83] width 79 height 15
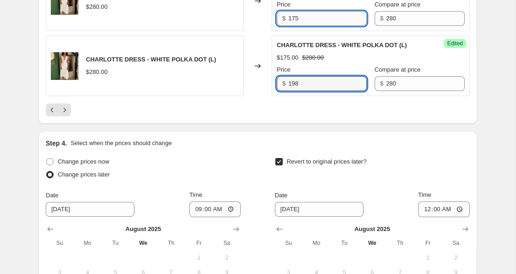
click at [293, 26] on input "175" at bounding box center [327, 18] width 79 height 15
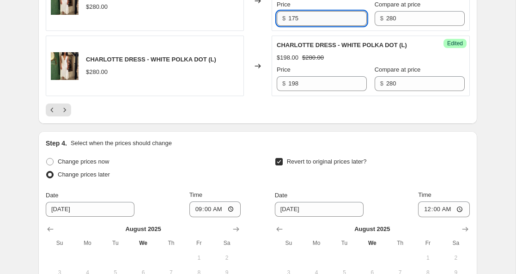
click at [293, 26] on input "175" at bounding box center [327, 18] width 79 height 15
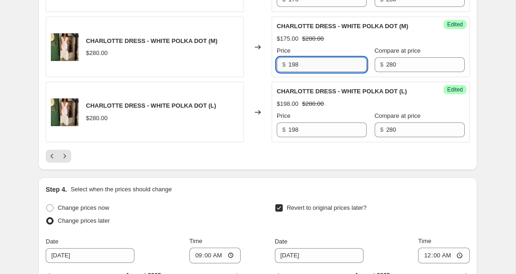
scroll to position [1556, 0]
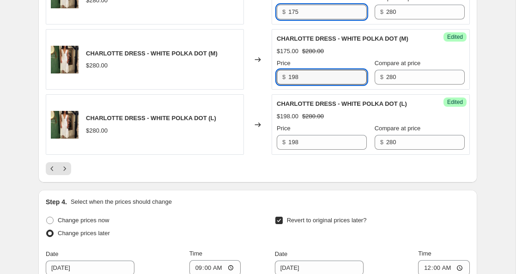
click at [291, 14] on input "175" at bounding box center [327, 12] width 79 height 15
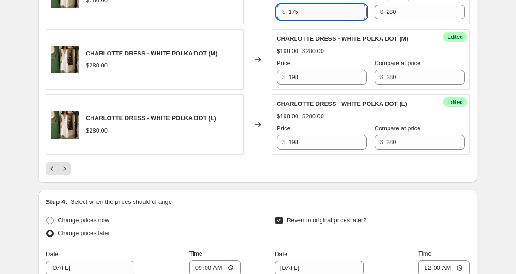
click at [291, 14] on input "175" at bounding box center [327, 12] width 79 height 15
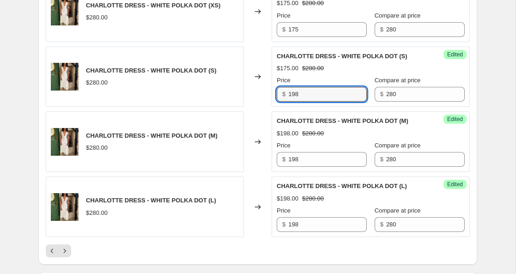
scroll to position [1473, 0]
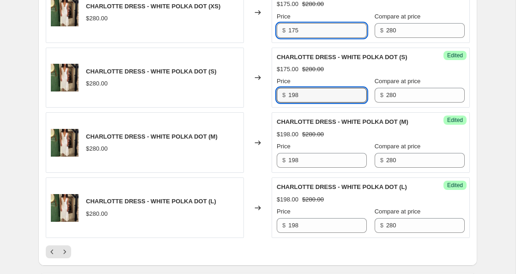
click at [291, 31] on input "175" at bounding box center [327, 30] width 79 height 15
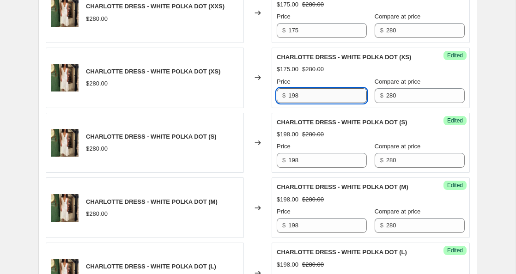
scroll to position [1395, 0]
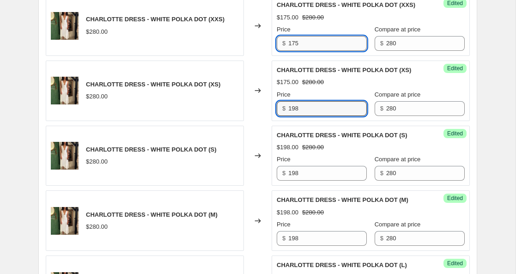
click at [295, 36] on input "175" at bounding box center [327, 43] width 79 height 15
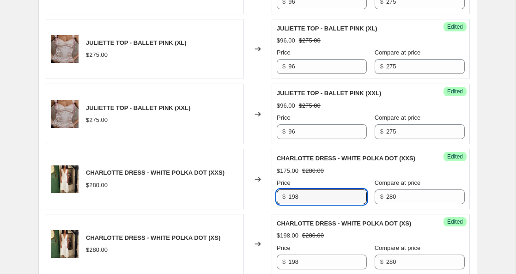
scroll to position [1240, 0]
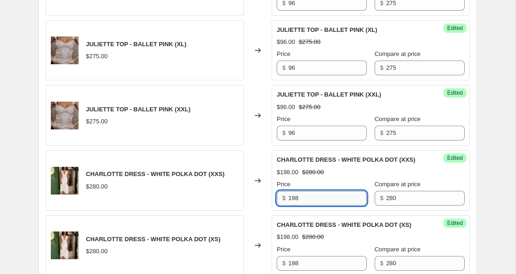
click at [293, 191] on input "198" at bounding box center [327, 198] width 79 height 15
click at [293, 126] on input "96" at bounding box center [327, 133] width 79 height 15
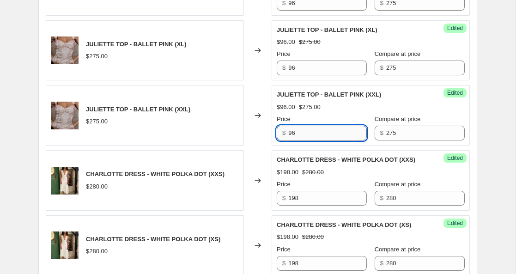
click at [293, 126] on input "96" at bounding box center [327, 133] width 79 height 15
click at [293, 126] on input "145" at bounding box center [327, 133] width 79 height 15
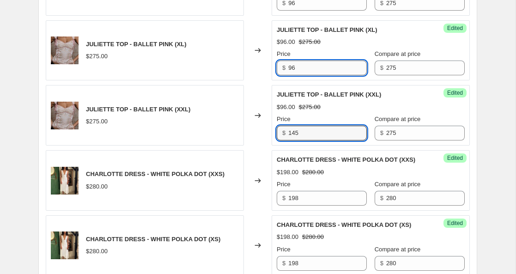
click at [293, 61] on input "96" at bounding box center [327, 68] width 79 height 15
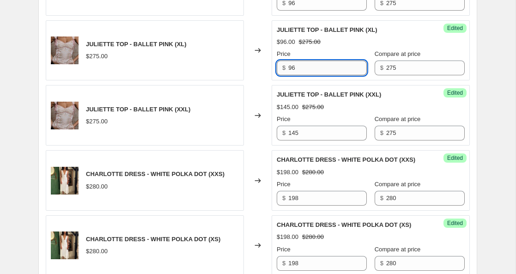
click at [293, 61] on input "96" at bounding box center [327, 68] width 79 height 15
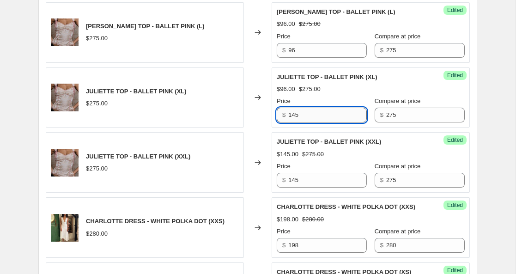
scroll to position [1172, 0]
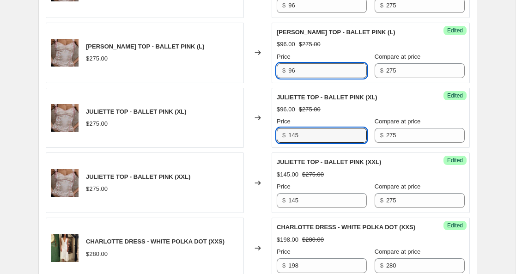
click at [292, 63] on input "96" at bounding box center [327, 70] width 79 height 15
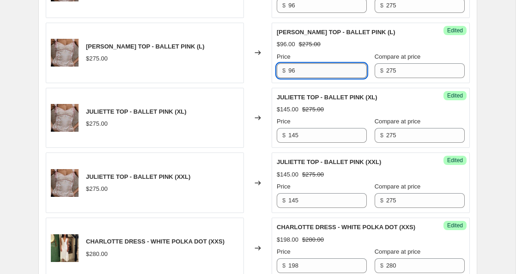
click at [292, 63] on input "96" at bounding box center [327, 70] width 79 height 15
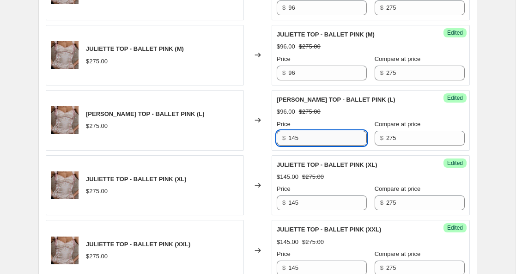
scroll to position [1104, 0]
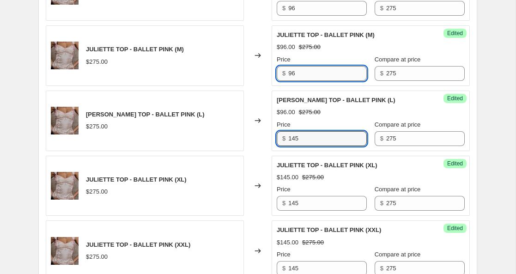
click at [290, 66] on input "96" at bounding box center [327, 73] width 79 height 15
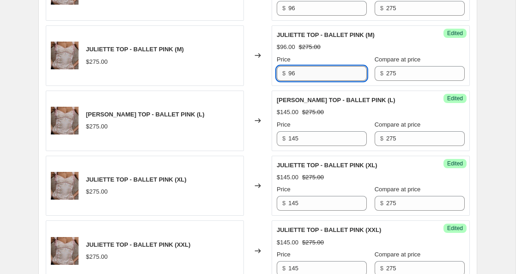
click at [290, 66] on input "96" at bounding box center [327, 73] width 79 height 15
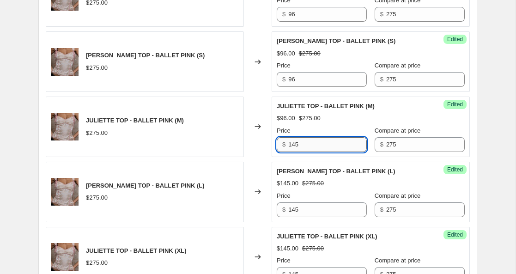
scroll to position [1033, 0]
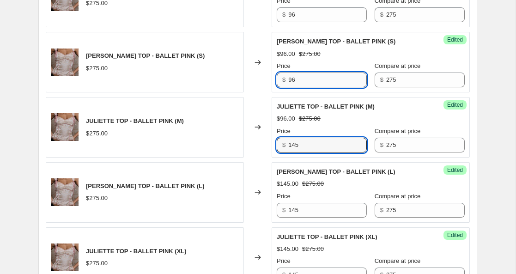
click at [293, 73] on input "96" at bounding box center [327, 80] width 79 height 15
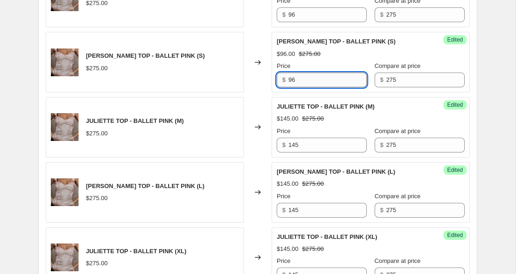
click at [293, 73] on input "96" at bounding box center [327, 80] width 79 height 15
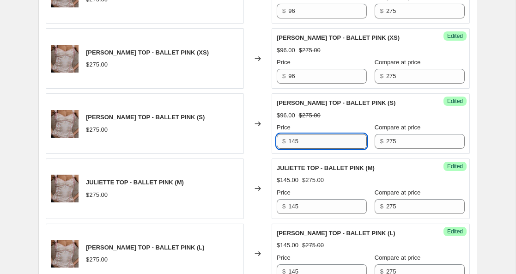
scroll to position [970, 0]
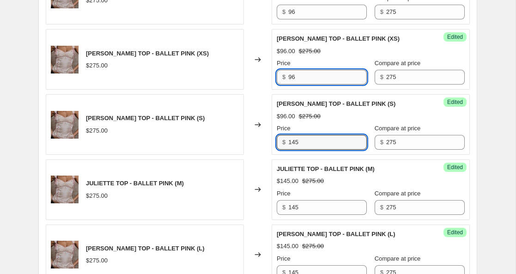
click at [293, 70] on input "96" at bounding box center [327, 77] width 79 height 15
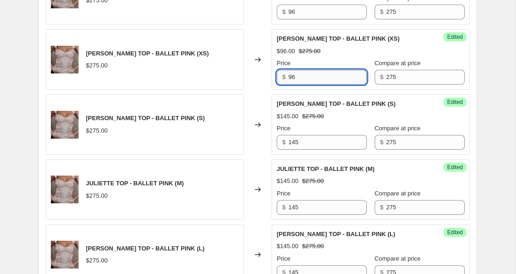
click at [293, 70] on input "96" at bounding box center [327, 77] width 79 height 15
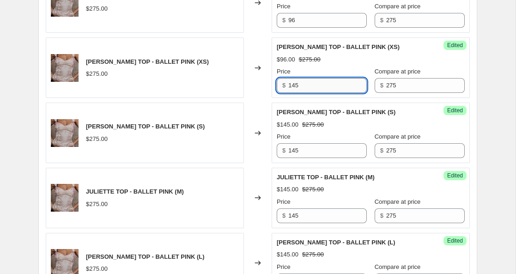
scroll to position [911, 0]
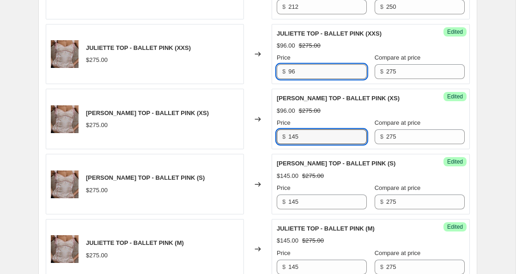
click at [291, 64] on input "96" at bounding box center [327, 71] width 79 height 15
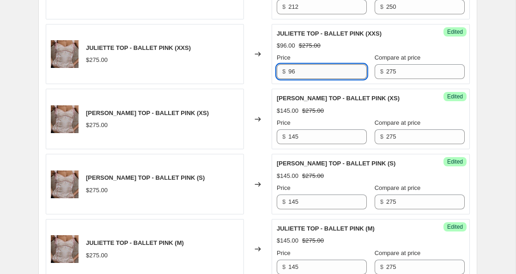
click at [291, 64] on input "96" at bounding box center [327, 71] width 79 height 15
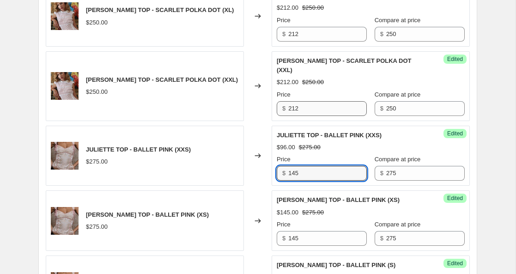
scroll to position [809, 0]
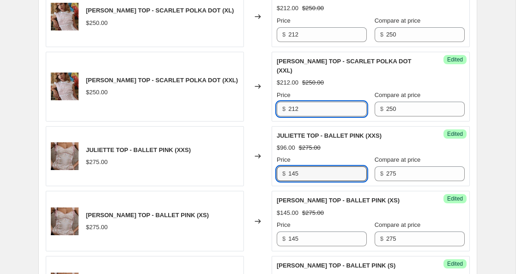
click at [293, 102] on input "212" at bounding box center [327, 109] width 79 height 15
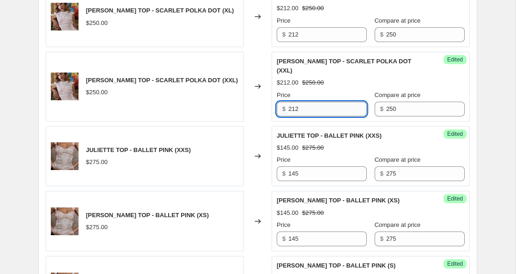
click at [293, 102] on input "212" at bounding box center [327, 109] width 79 height 15
click at [294, 102] on input "230" at bounding box center [327, 109] width 79 height 15
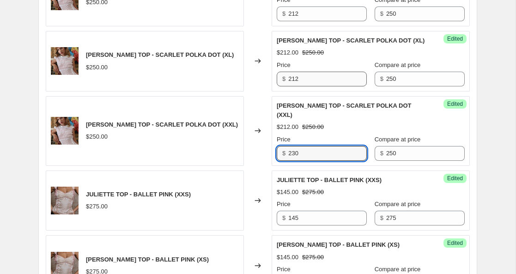
scroll to position [753, 0]
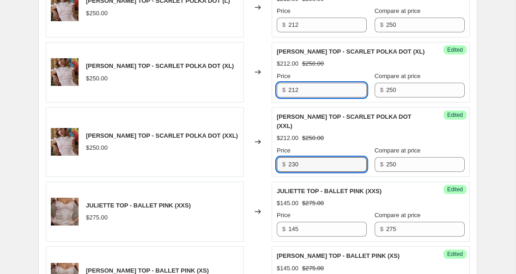
click at [293, 83] on input "212" at bounding box center [327, 90] width 79 height 15
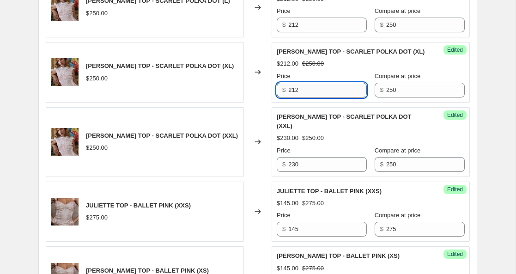
click at [293, 83] on input "212" at bounding box center [327, 90] width 79 height 15
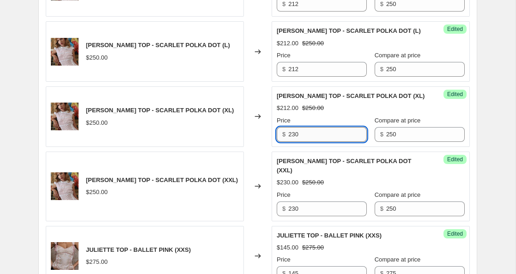
scroll to position [701, 0]
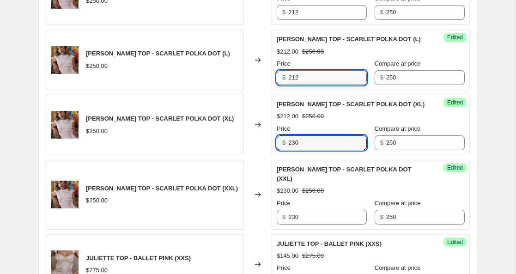
click at [294, 70] on input "212" at bounding box center [327, 77] width 79 height 15
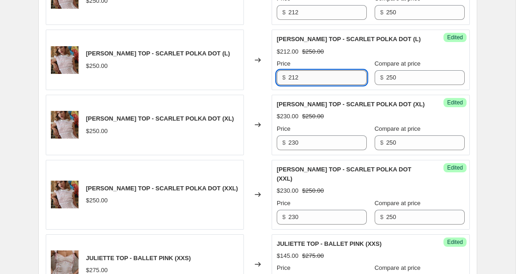
click at [294, 70] on input "212" at bounding box center [327, 77] width 79 height 15
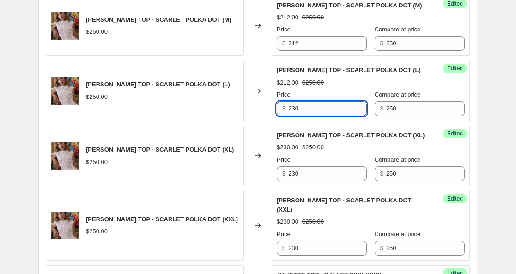
scroll to position [648, 0]
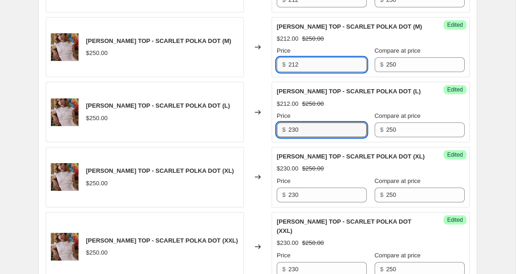
click at [293, 57] on input "212" at bounding box center [327, 64] width 79 height 15
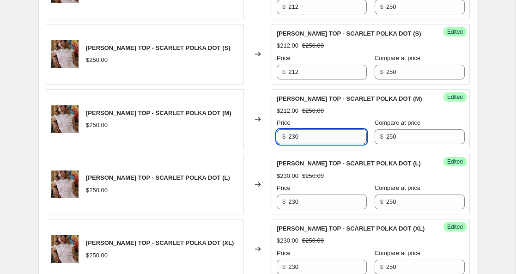
scroll to position [569, 0]
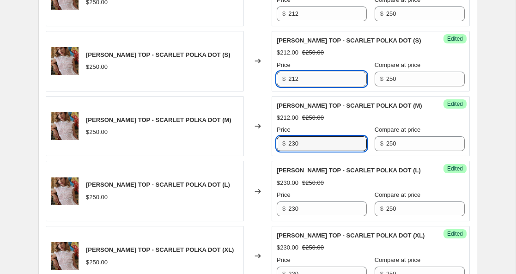
click at [293, 72] on input "212" at bounding box center [327, 79] width 79 height 15
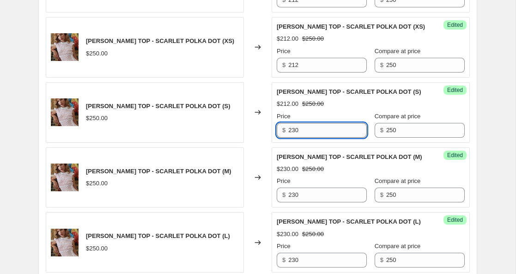
scroll to position [499, 0]
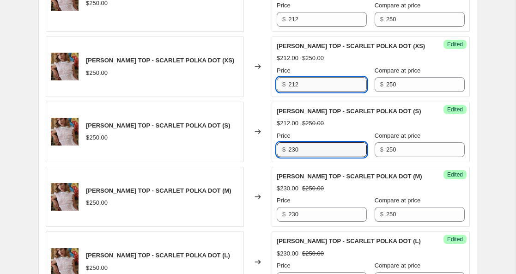
click at [293, 77] on input "212" at bounding box center [327, 84] width 79 height 15
click at [294, 77] on input "212" at bounding box center [327, 84] width 79 height 15
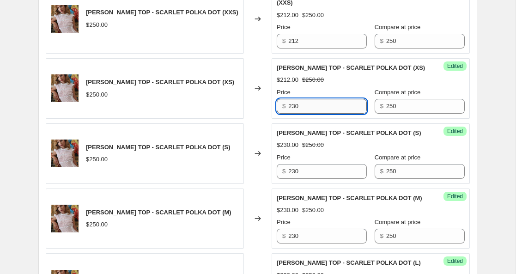
scroll to position [456, 0]
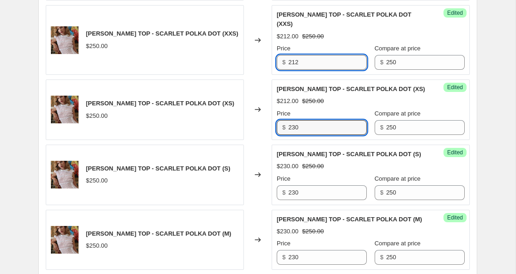
click at [292, 55] on input "212" at bounding box center [327, 62] width 79 height 15
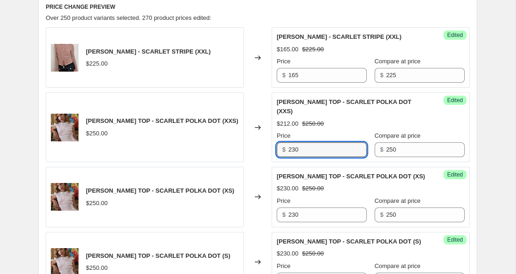
scroll to position [368, 0]
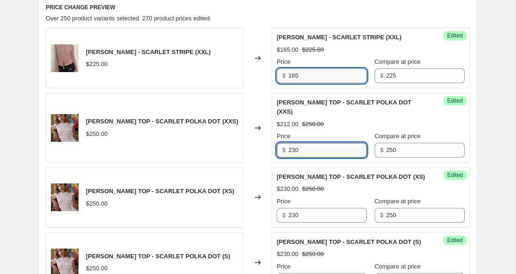
click at [293, 77] on input "165" at bounding box center [327, 75] width 79 height 15
click at [294, 76] on input "175" at bounding box center [327, 75] width 79 height 15
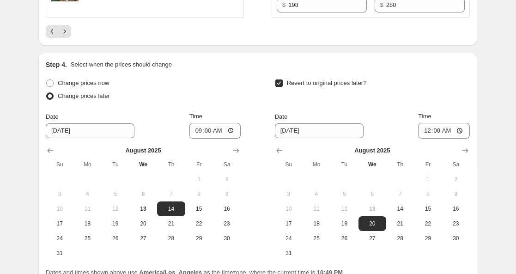
scroll to position [1692, 0]
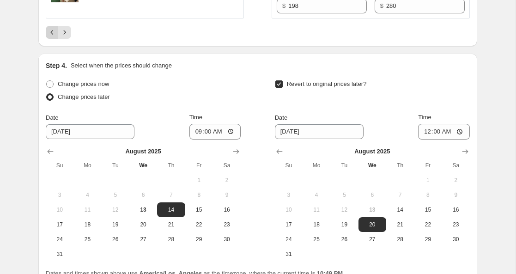
click at [52, 37] on icon "Previous" at bounding box center [52, 32] width 9 height 9
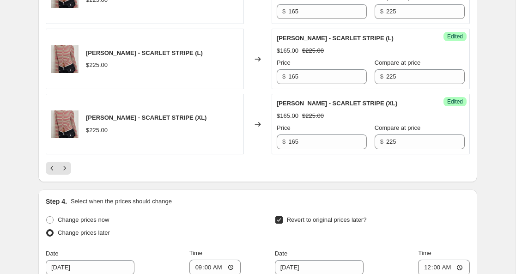
scroll to position [1534, 0]
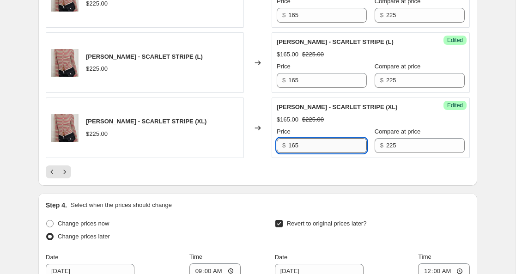
click at [293, 147] on input "165" at bounding box center [327, 145] width 79 height 15
click at [295, 80] on input "165" at bounding box center [327, 80] width 79 height 15
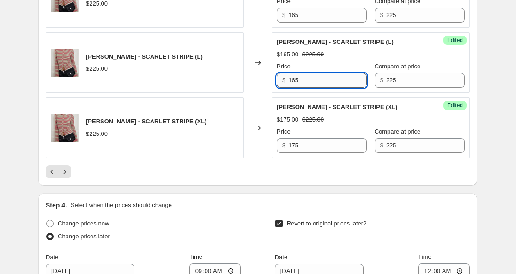
click at [295, 80] on input "165" at bounding box center [327, 80] width 79 height 15
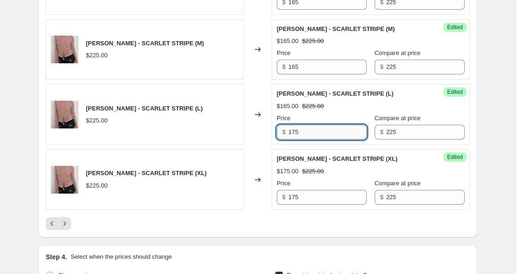
scroll to position [1464, 0]
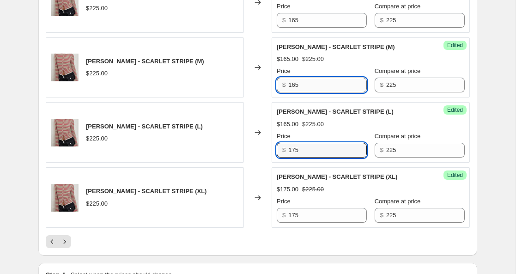
click at [294, 87] on input "165" at bounding box center [327, 85] width 79 height 15
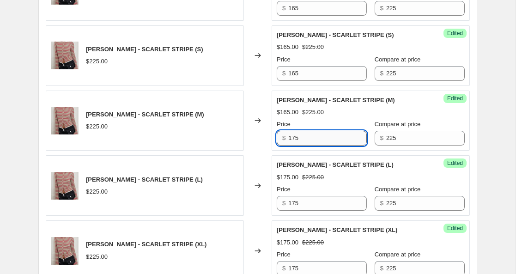
scroll to position [1398, 0]
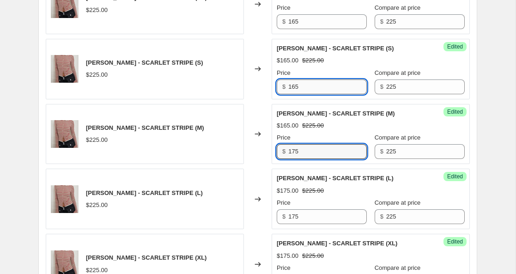
click at [293, 85] on input "165" at bounding box center [327, 86] width 79 height 15
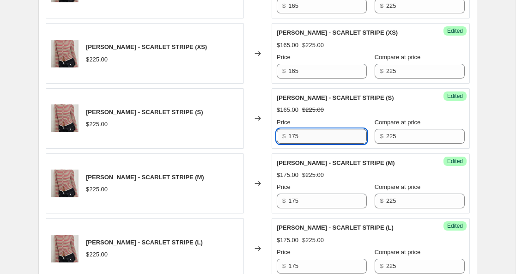
scroll to position [1348, 0]
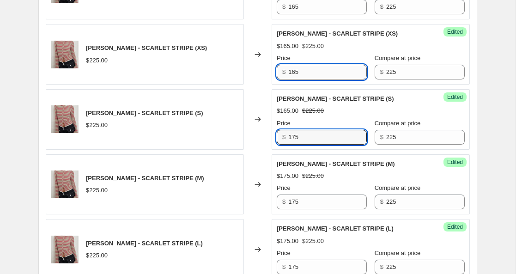
click at [293, 73] on input "165" at bounding box center [327, 72] width 79 height 15
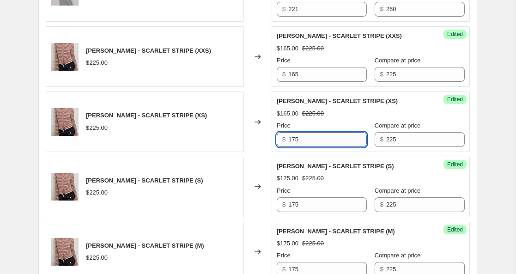
scroll to position [1280, 0]
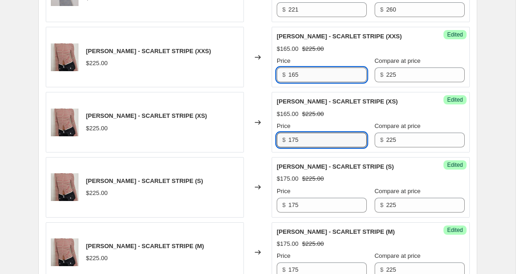
click at [293, 79] on input "165" at bounding box center [327, 74] width 79 height 15
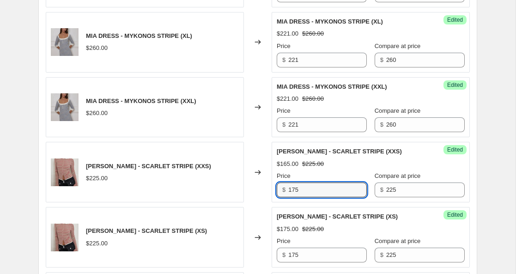
scroll to position [1164, 0]
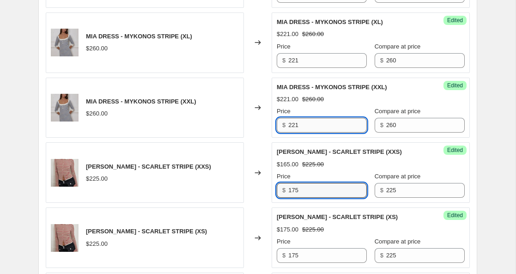
click at [294, 125] on input "221" at bounding box center [327, 125] width 79 height 15
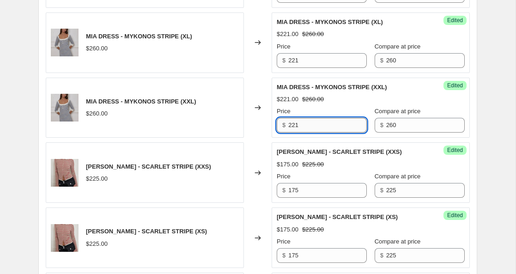
click at [294, 125] on input "221" at bounding box center [327, 125] width 79 height 15
click at [294, 126] on input "240" at bounding box center [327, 125] width 79 height 15
click at [293, 61] on input "221" at bounding box center [327, 60] width 79 height 15
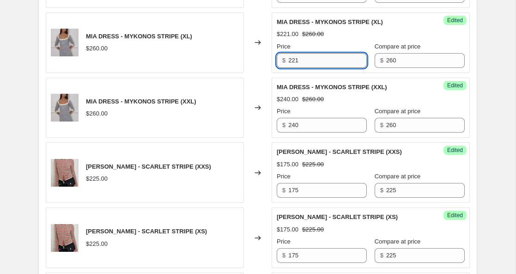
click at [293, 61] on input "221" at bounding box center [327, 60] width 79 height 15
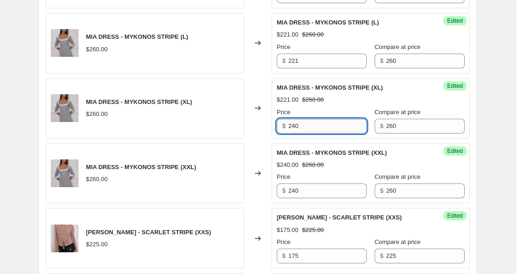
scroll to position [1083, 0]
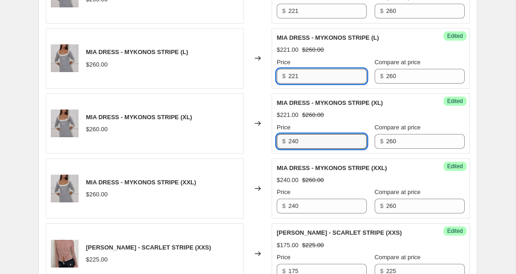
click at [292, 74] on input "221" at bounding box center [327, 76] width 79 height 15
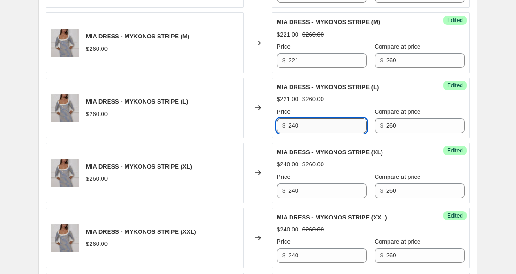
scroll to position [995, 0]
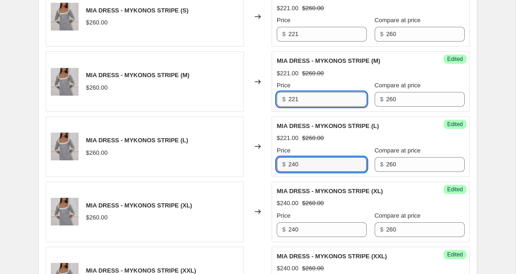
click at [295, 98] on input "221" at bounding box center [327, 99] width 79 height 15
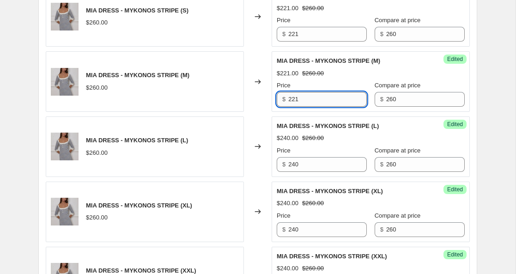
click at [295, 98] on input "221" at bounding box center [327, 99] width 79 height 15
click at [295, 33] on input "221" at bounding box center [327, 34] width 79 height 15
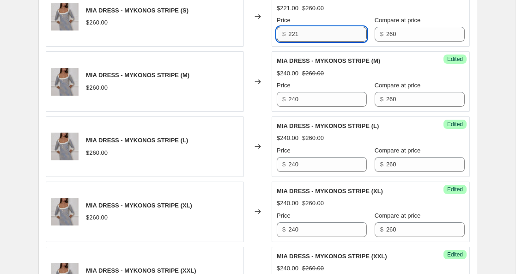
click at [295, 33] on input "221" at bounding box center [327, 34] width 79 height 15
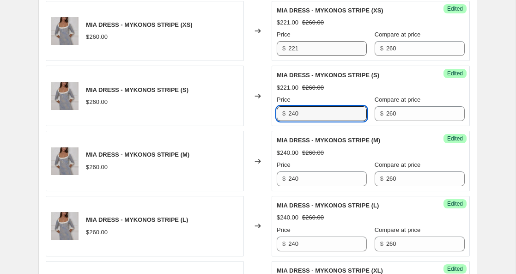
scroll to position [914, 0]
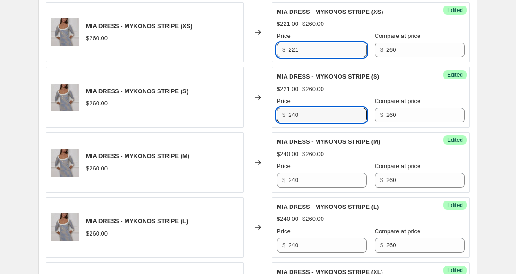
click at [296, 52] on input "221" at bounding box center [327, 50] width 79 height 15
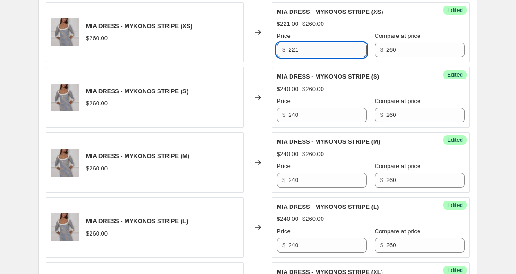
click at [296, 52] on input "221" at bounding box center [327, 50] width 79 height 15
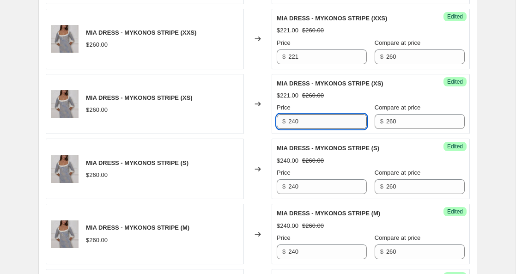
scroll to position [842, 0]
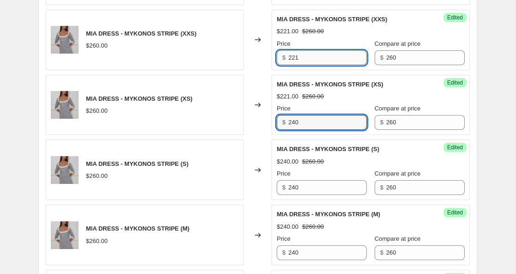
click at [294, 59] on input "221" at bounding box center [327, 57] width 79 height 15
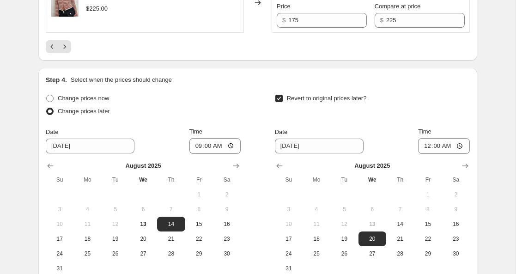
scroll to position [1661, 0]
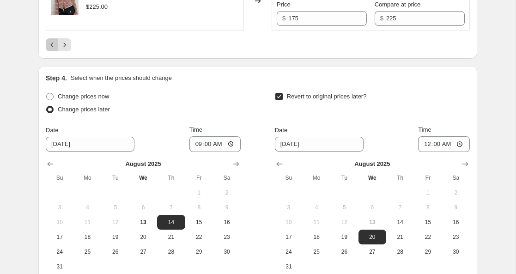
click at [52, 47] on icon "Previous" at bounding box center [52, 44] width 9 height 9
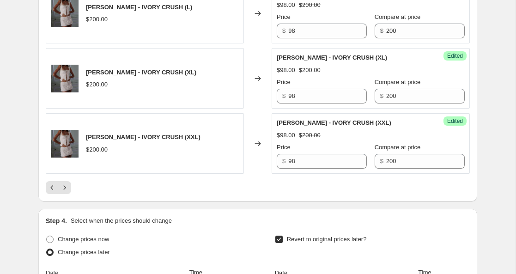
scroll to position [1529, 0]
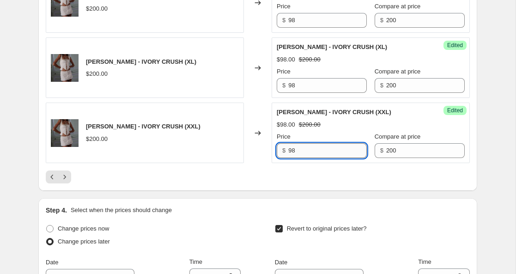
click at [294, 153] on input "98" at bounding box center [327, 150] width 79 height 15
click at [294, 151] on input "115" at bounding box center [327, 150] width 79 height 15
click at [292, 88] on input "98" at bounding box center [327, 85] width 79 height 15
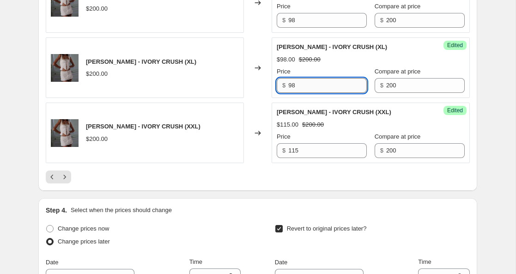
click at [292, 88] on input "98" at bounding box center [327, 85] width 79 height 15
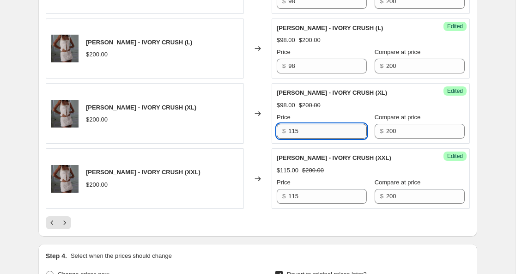
scroll to position [1470, 0]
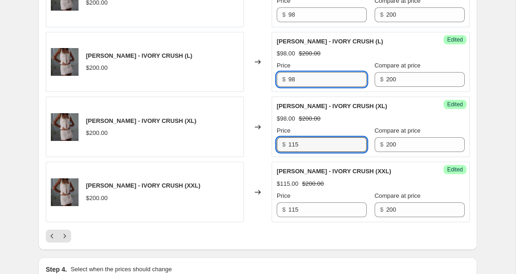
click at [293, 79] on input "98" at bounding box center [327, 79] width 79 height 15
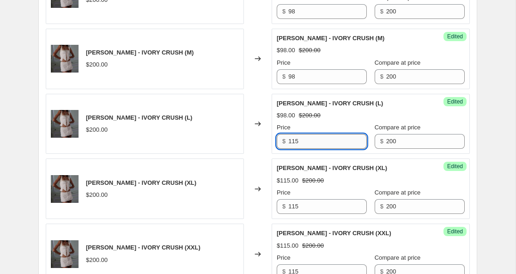
scroll to position [1387, 0]
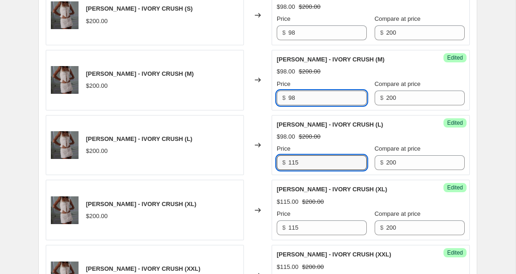
click at [295, 99] on input "98" at bounding box center [327, 98] width 79 height 15
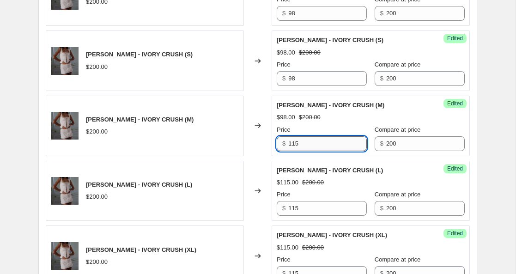
scroll to position [1337, 0]
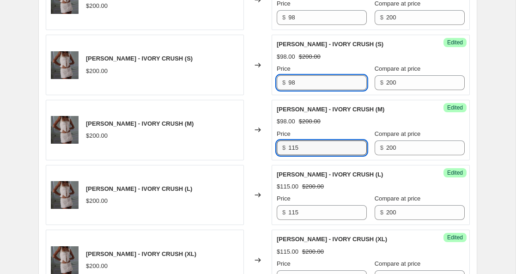
click at [294, 85] on input "98" at bounding box center [327, 82] width 79 height 15
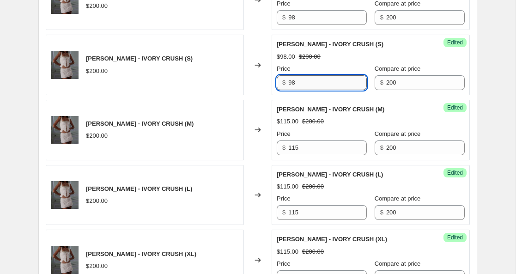
click at [294, 85] on input "98" at bounding box center [327, 82] width 79 height 15
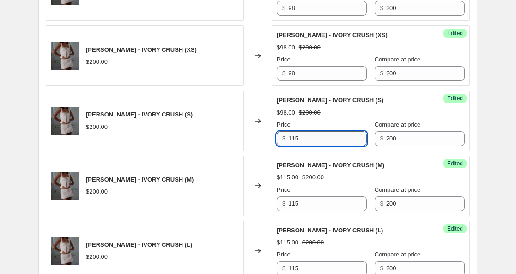
scroll to position [1269, 0]
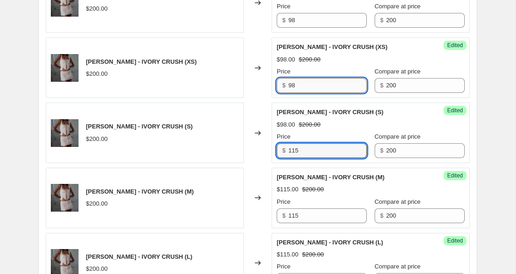
click at [294, 87] on input "98" at bounding box center [327, 85] width 79 height 15
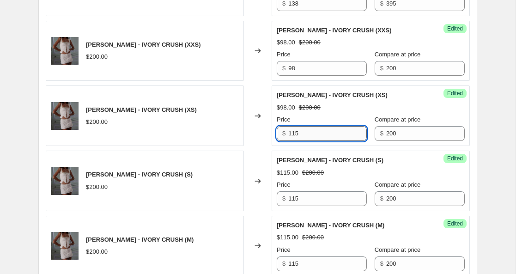
scroll to position [1210, 0]
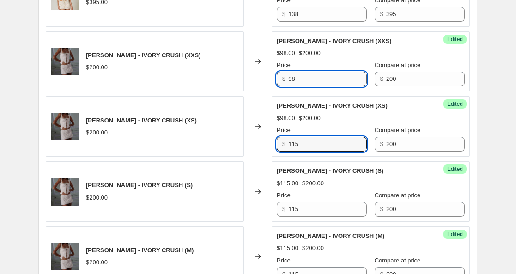
click at [293, 79] on input "98" at bounding box center [327, 79] width 79 height 15
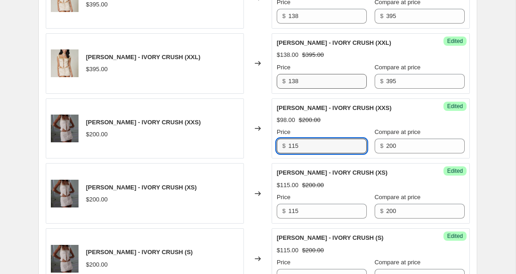
scroll to position [1110, 0]
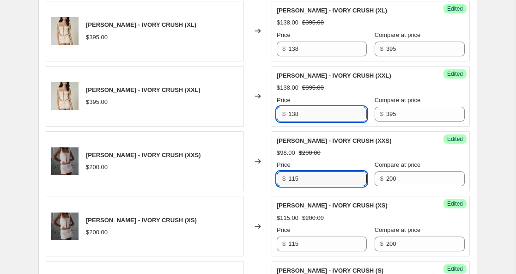
click at [293, 115] on input "138" at bounding box center [327, 114] width 79 height 15
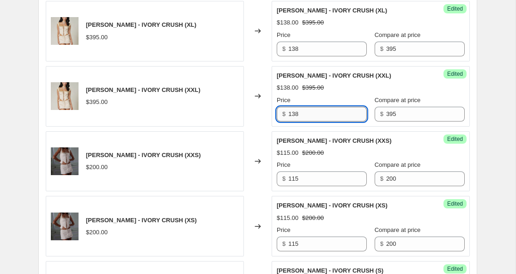
click at [293, 115] on input "138" at bounding box center [327, 114] width 79 height 15
click at [295, 114] on input "220" at bounding box center [327, 114] width 79 height 15
click at [296, 50] on input "138" at bounding box center [327, 49] width 79 height 15
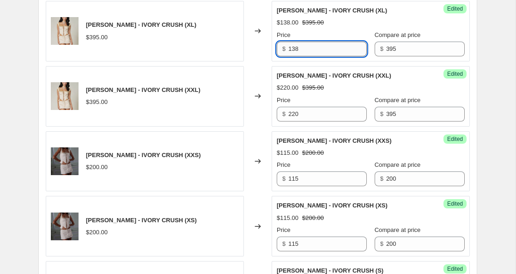
click at [296, 50] on input "138" at bounding box center [327, 49] width 79 height 15
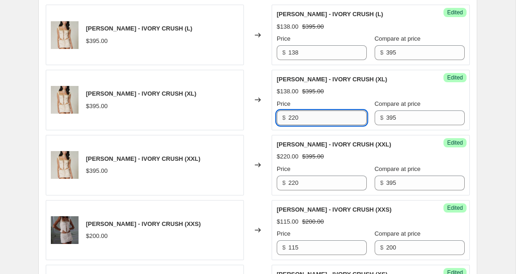
scroll to position [1027, 0]
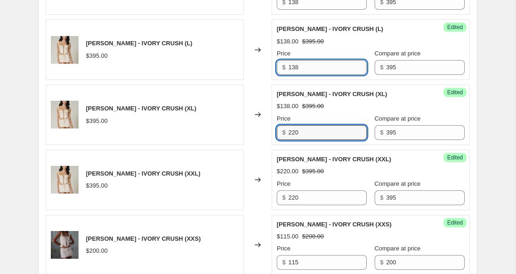
click at [293, 66] on input "138" at bounding box center [327, 67] width 79 height 15
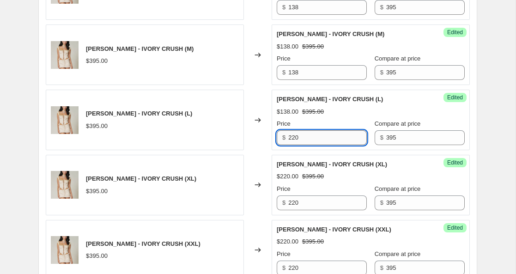
scroll to position [946, 0]
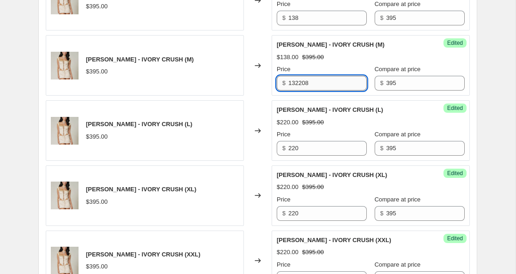
click at [294, 80] on input "132208" at bounding box center [327, 83] width 79 height 15
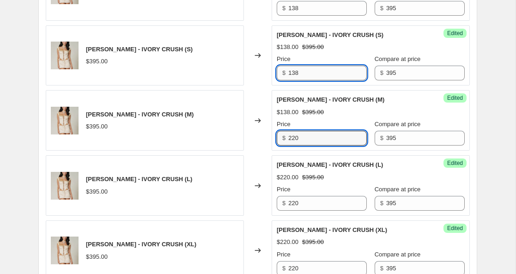
click at [294, 73] on input "138" at bounding box center [327, 73] width 79 height 15
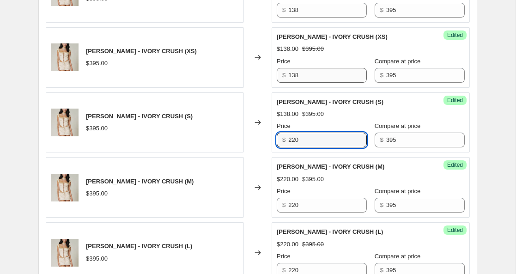
scroll to position [819, 0]
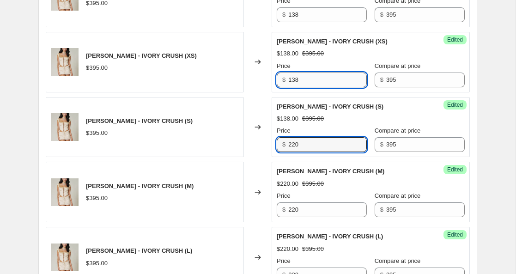
click at [294, 78] on input "138" at bounding box center [327, 80] width 79 height 15
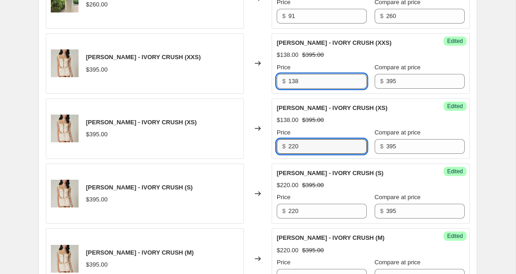
click at [294, 81] on input "138" at bounding box center [327, 81] width 79 height 15
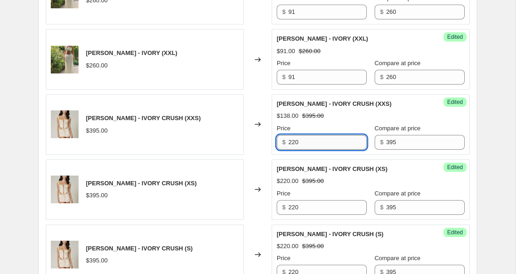
scroll to position [688, 0]
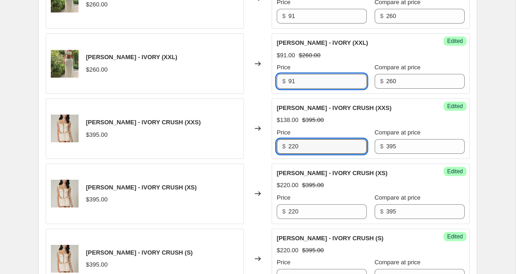
click at [291, 83] on input "91" at bounding box center [327, 81] width 79 height 15
click at [293, 82] on input "92" at bounding box center [327, 81] width 79 height 15
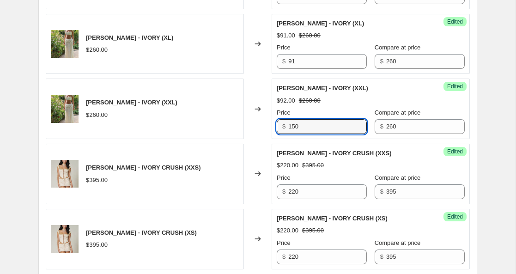
scroll to position [641, 0]
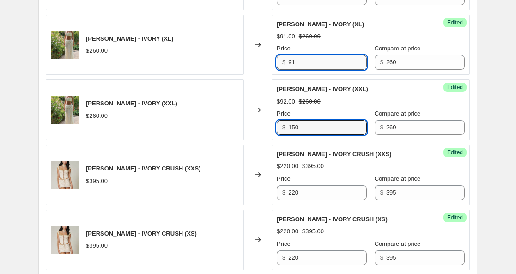
click at [292, 66] on input "91" at bounding box center [327, 62] width 79 height 15
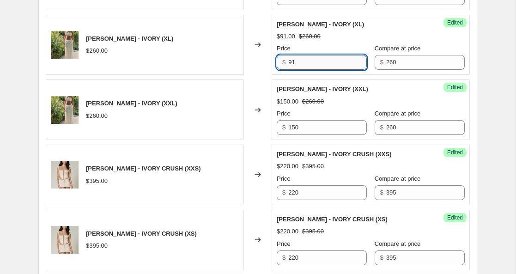
click at [292, 66] on input "91" at bounding box center [327, 62] width 79 height 15
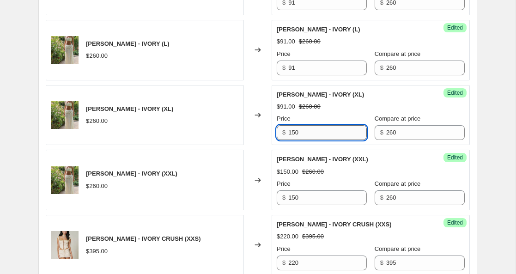
scroll to position [564, 0]
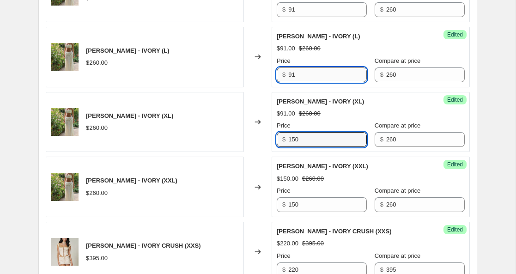
click at [293, 72] on input "91" at bounding box center [327, 74] width 79 height 15
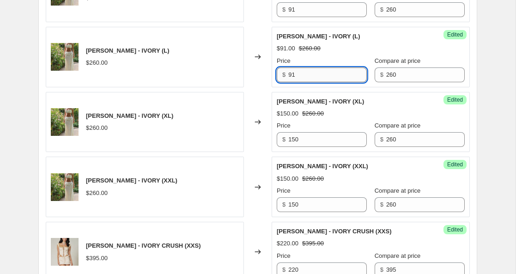
click at [293, 72] on input "91" at bounding box center [327, 74] width 79 height 15
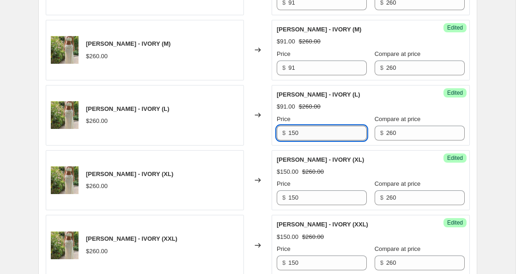
scroll to position [497, 0]
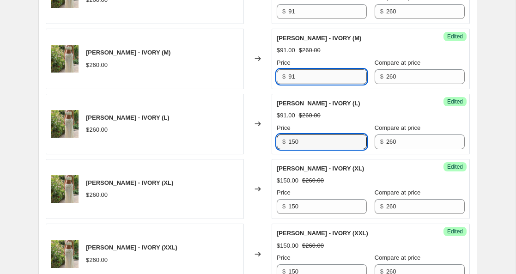
click at [293, 78] on input "91" at bounding box center [327, 76] width 79 height 15
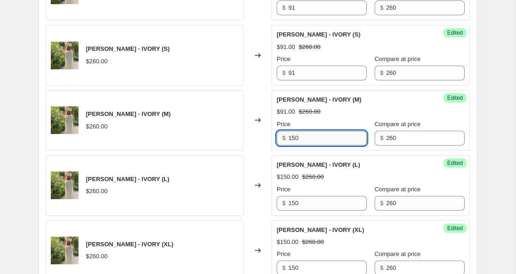
scroll to position [435, 0]
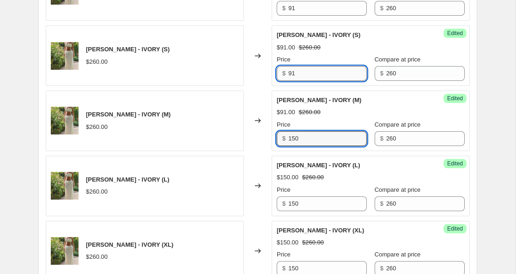
click at [293, 72] on input "91" at bounding box center [327, 73] width 79 height 15
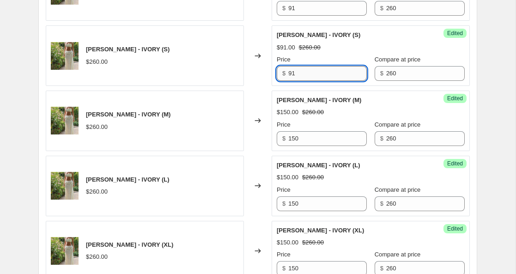
click at [293, 72] on input "91" at bounding box center [327, 73] width 79 height 15
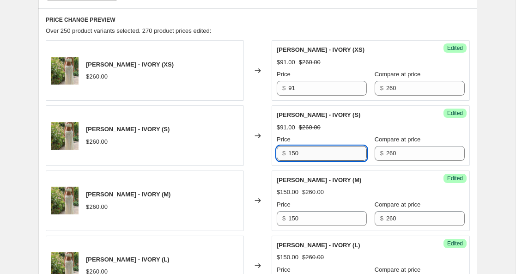
scroll to position [355, 0]
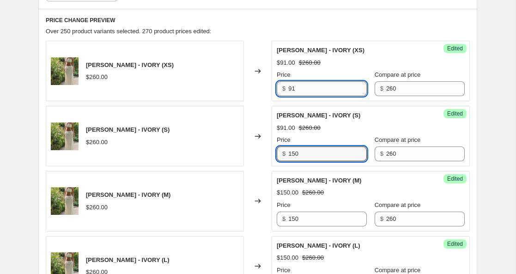
click at [292, 86] on input "91" at bounding box center [327, 88] width 79 height 15
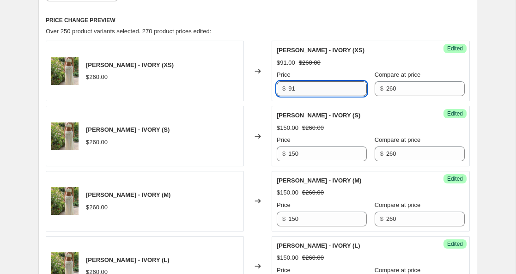
click at [292, 86] on input "91" at bounding box center [327, 88] width 79 height 15
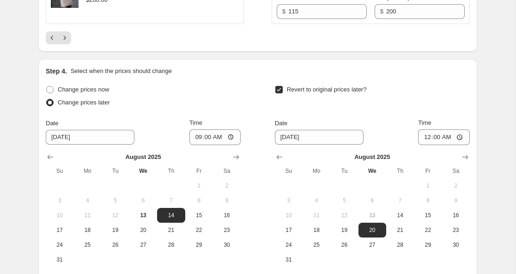
scroll to position [1668, 0]
click at [53, 39] on icon "Previous" at bounding box center [52, 38] width 9 height 9
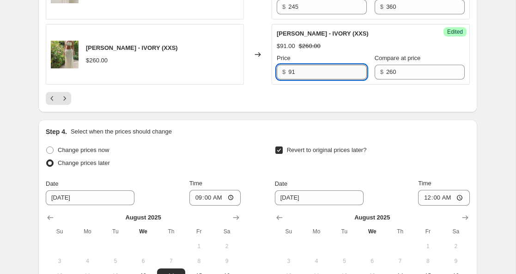
click at [291, 73] on input "91" at bounding box center [327, 72] width 79 height 15
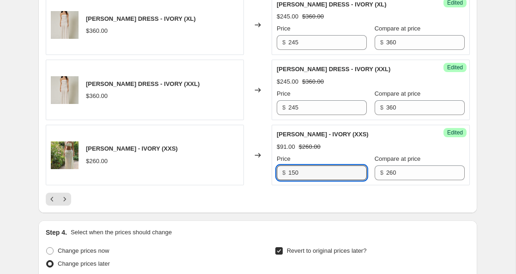
scroll to position [1501, 0]
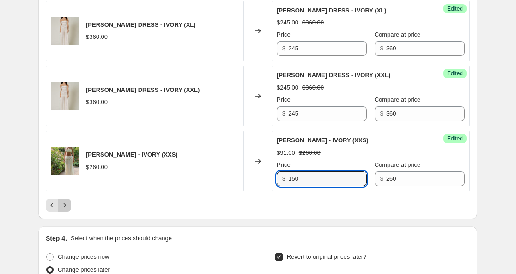
click at [65, 206] on icon "Next" at bounding box center [64, 205] width 9 height 9
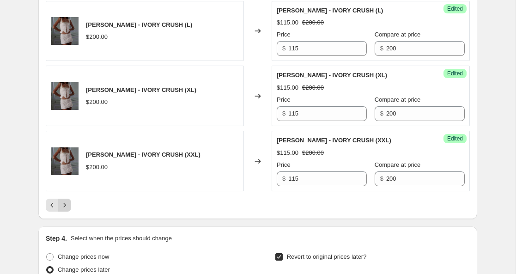
click at [65, 206] on icon "Next" at bounding box center [64, 205] width 9 height 9
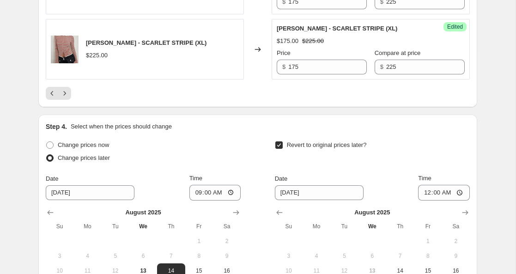
scroll to position [1617, 0]
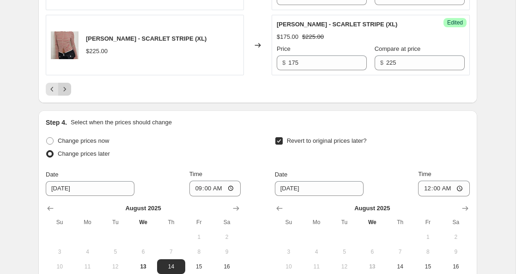
click at [67, 89] on icon "Next" at bounding box center [64, 89] width 9 height 9
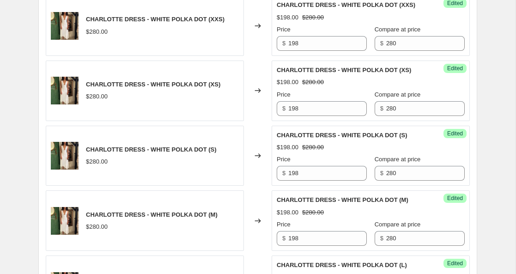
scroll to position [1646, 0]
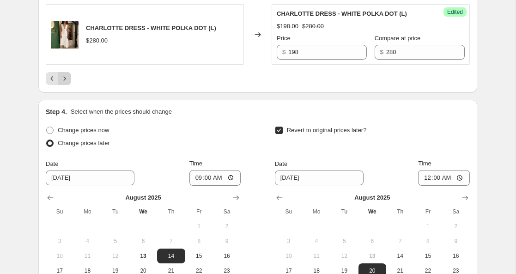
click at [69, 85] on button "Next" at bounding box center [64, 78] width 13 height 13
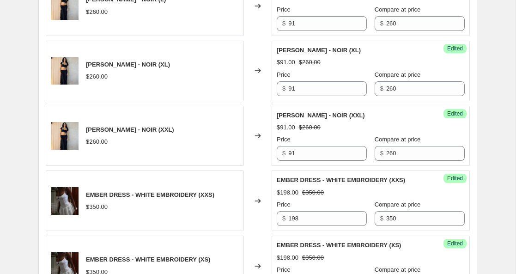
scroll to position [1420, 0]
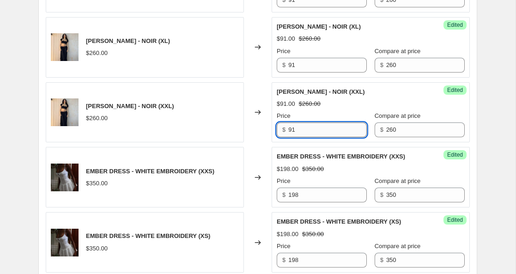
click at [293, 137] on input "91" at bounding box center [327, 129] width 79 height 15
click at [293, 137] on input "150" at bounding box center [327, 129] width 79 height 15
click at [294, 137] on input "120" at bounding box center [327, 129] width 79 height 15
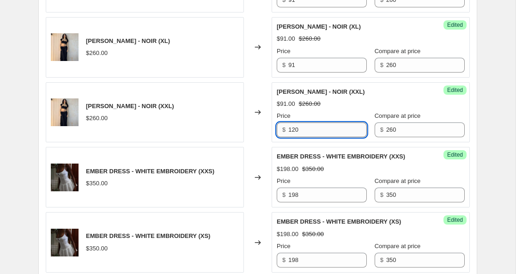
click at [294, 137] on input "120" at bounding box center [327, 129] width 79 height 15
click at [290, 73] on input "91" at bounding box center [327, 65] width 79 height 15
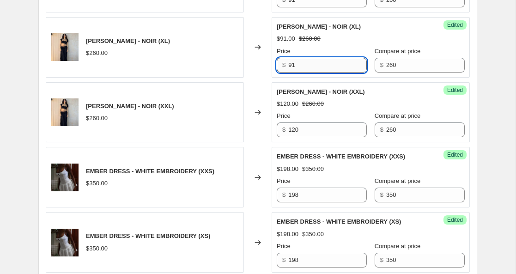
click at [290, 73] on input "91" at bounding box center [327, 65] width 79 height 15
click at [292, 7] on input "91" at bounding box center [327, 0] width 79 height 15
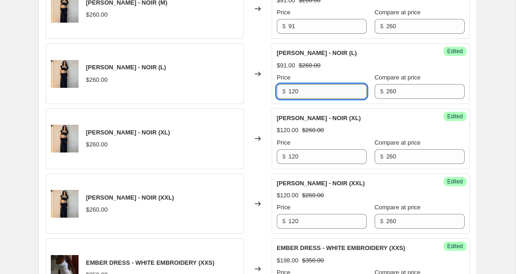
scroll to position [1327, 0]
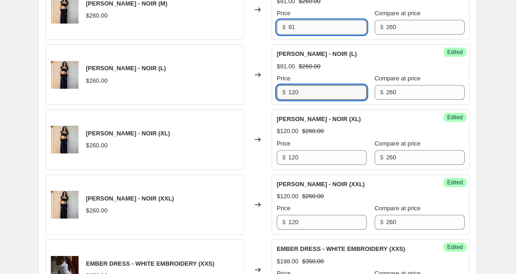
click at [292, 35] on input "91" at bounding box center [327, 27] width 79 height 15
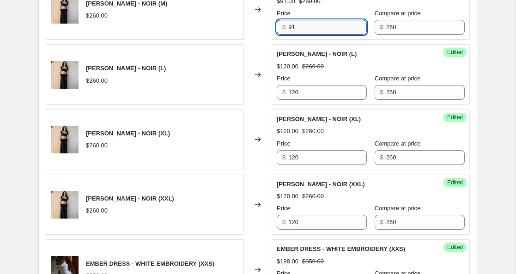
click at [292, 35] on input "91" at bounding box center [327, 27] width 79 height 15
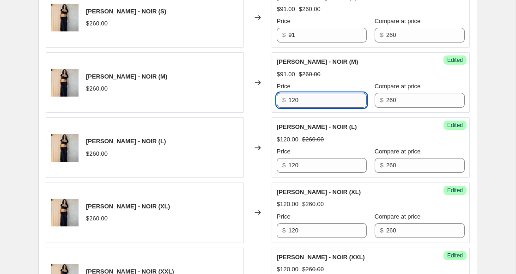
scroll to position [1254, 0]
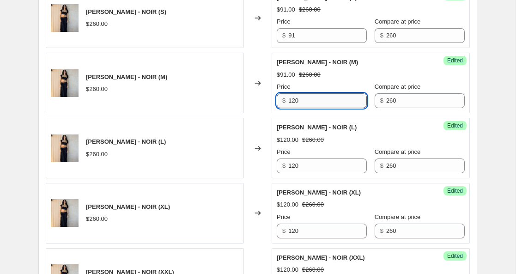
click at [293, 108] on input "120" at bounding box center [327, 100] width 79 height 15
click at [293, 108] on input "150" at bounding box center [327, 100] width 79 height 15
click at [294, 173] on input "120" at bounding box center [327, 166] width 79 height 15
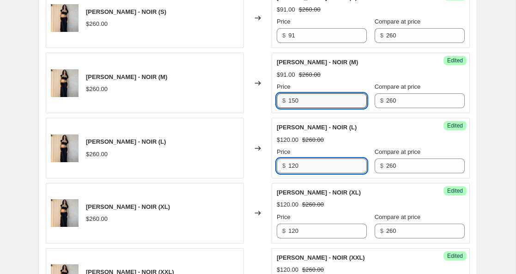
click at [294, 173] on input "120" at bounding box center [327, 166] width 79 height 15
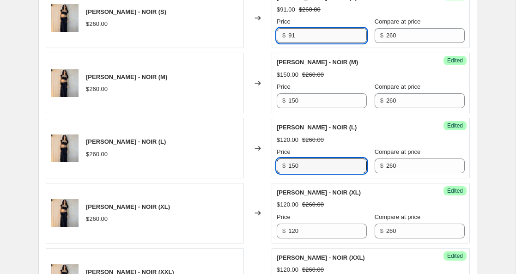
click at [294, 43] on input "91" at bounding box center [327, 35] width 79 height 15
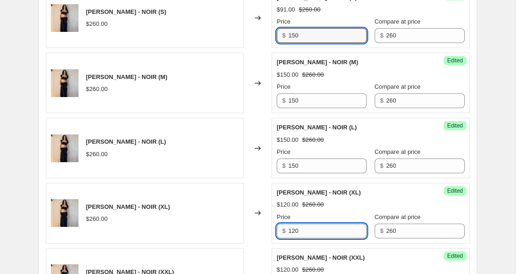
click at [293, 238] on input "120" at bounding box center [327, 231] width 79 height 15
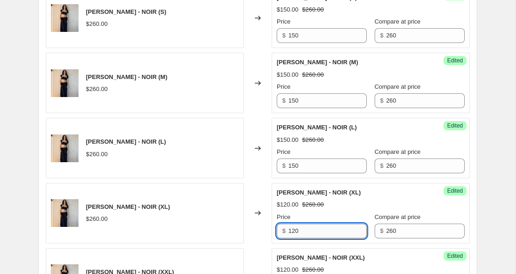
click at [293, 238] on input "120" at bounding box center [327, 231] width 79 height 15
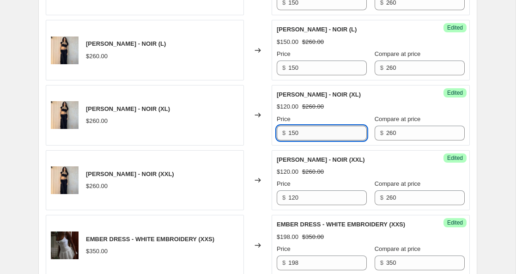
scroll to position [1352, 0]
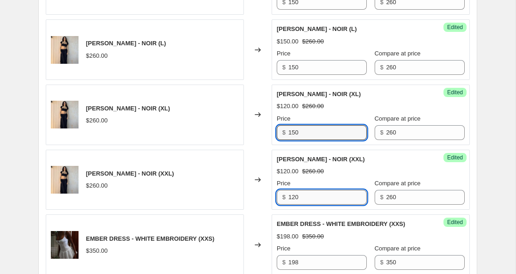
click at [294, 205] on input "120" at bounding box center [327, 197] width 79 height 15
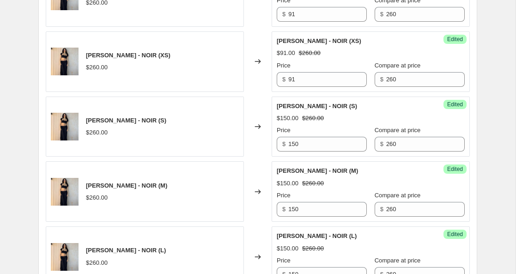
scroll to position [1145, 0]
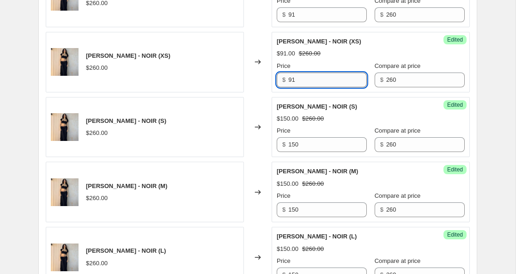
click at [290, 87] on input "91" at bounding box center [327, 80] width 79 height 15
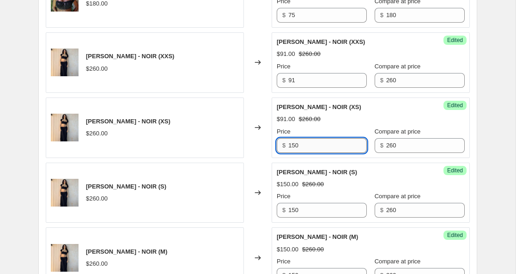
scroll to position [1078, 0]
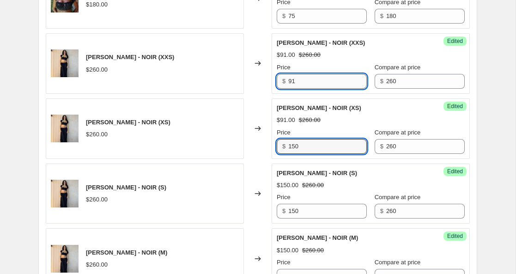
click at [291, 89] on input "91" at bounding box center [327, 81] width 79 height 15
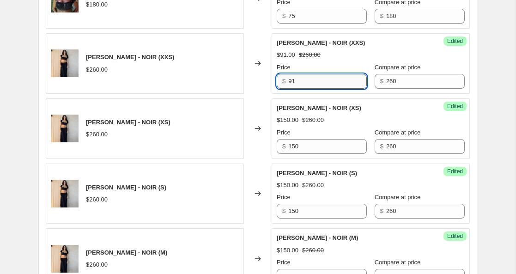
click at [291, 89] on input "91" at bounding box center [327, 81] width 79 height 15
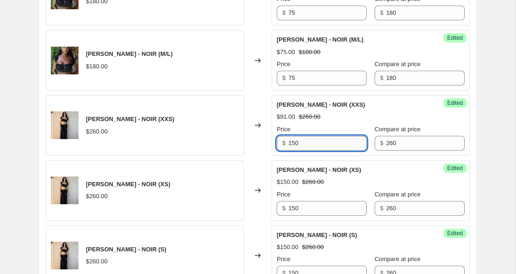
scroll to position [1015, 0]
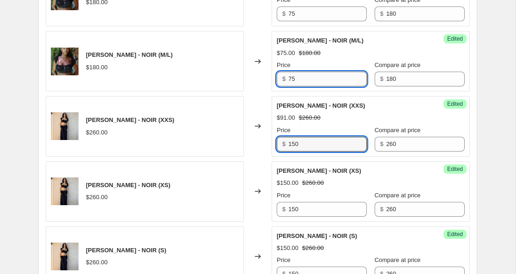
click at [291, 86] on input "75" at bounding box center [327, 79] width 79 height 15
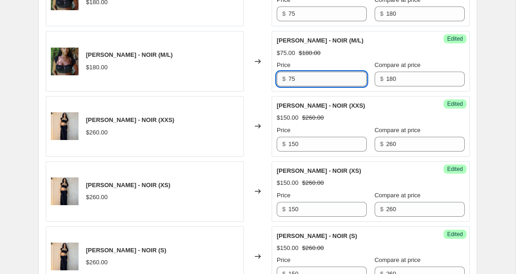
click at [291, 86] on input "75" at bounding box center [327, 79] width 79 height 15
click at [294, 86] on input "120" at bounding box center [327, 79] width 79 height 15
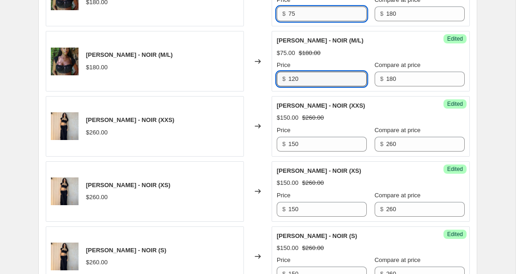
click at [292, 21] on input "75" at bounding box center [327, 13] width 79 height 15
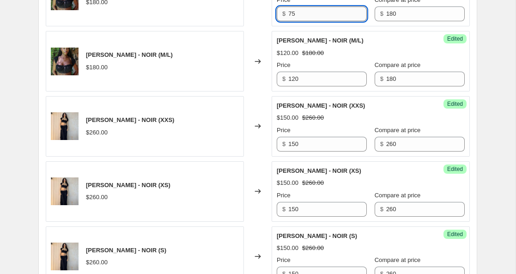
click at [292, 21] on input "75" at bounding box center [327, 13] width 79 height 15
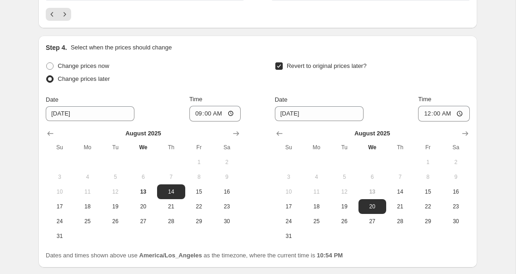
scroll to position [1673, 0]
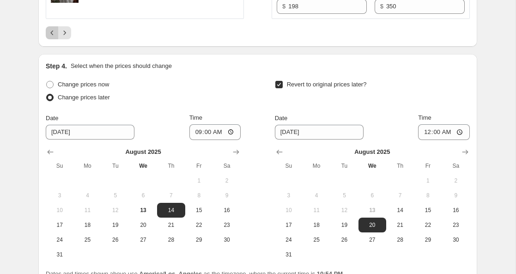
click at [51, 37] on icon "Previous" at bounding box center [52, 32] width 9 height 9
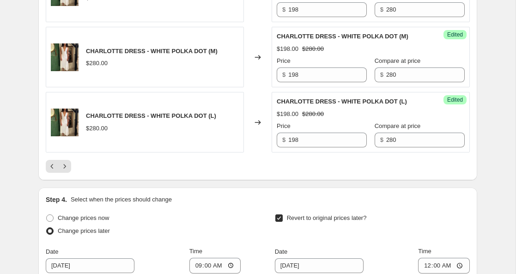
scroll to position [1558, 0]
click at [50, 171] on icon "Previous" at bounding box center [52, 166] width 9 height 9
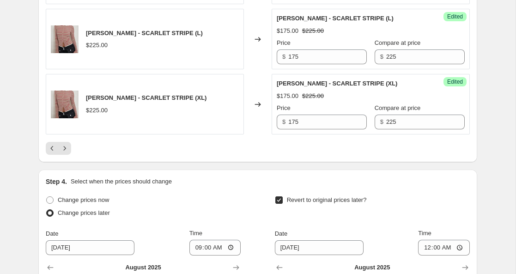
scroll to position [1538, 0]
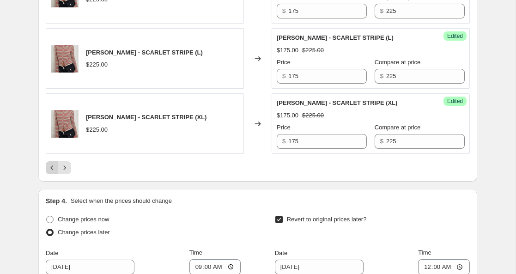
click at [51, 169] on icon "Previous" at bounding box center [52, 167] width 9 height 9
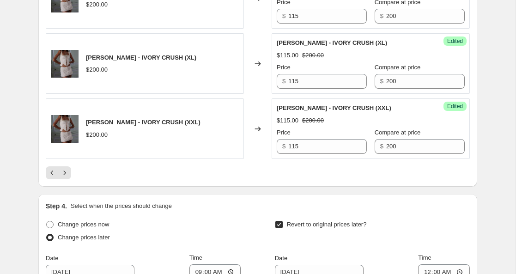
scroll to position [1533, 0]
click at [54, 175] on icon "Previous" at bounding box center [52, 173] width 9 height 9
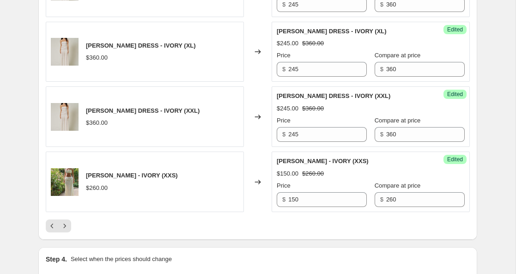
scroll to position [1479, 0]
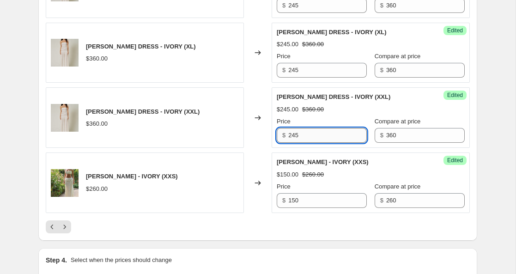
click at [295, 136] on input "245" at bounding box center [327, 135] width 79 height 15
click at [295, 136] on input "275" at bounding box center [327, 135] width 79 height 15
click at [295, 135] on input "275" at bounding box center [327, 135] width 79 height 15
click at [293, 69] on input "245" at bounding box center [327, 70] width 79 height 15
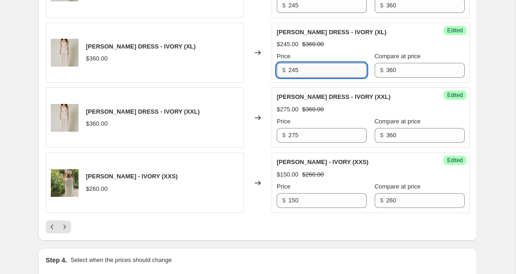
click at [293, 69] on input "245" at bounding box center [327, 70] width 79 height 15
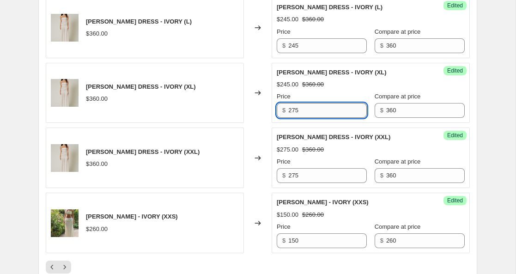
scroll to position [1428, 0]
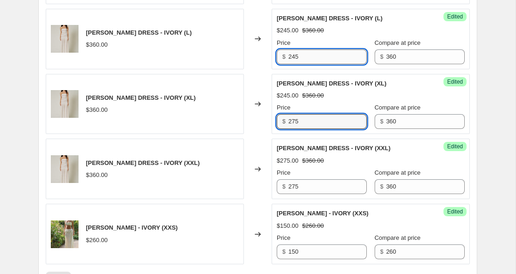
click at [293, 55] on input "245" at bounding box center [327, 56] width 79 height 15
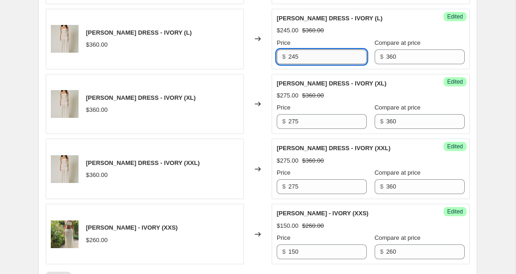
click at [293, 55] on input "245" at bounding box center [327, 56] width 79 height 15
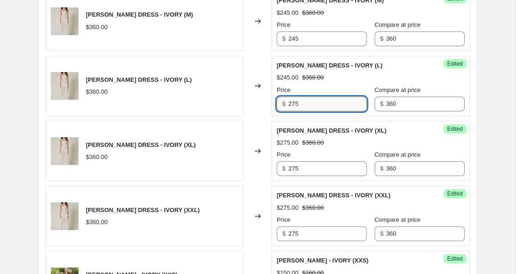
scroll to position [1370, 0]
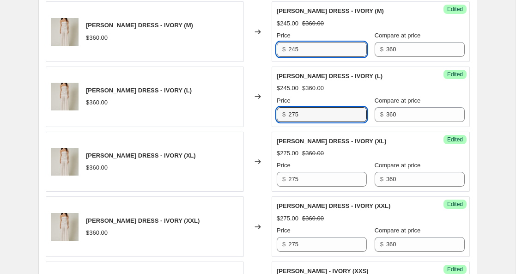
click at [293, 49] on input "245" at bounding box center [327, 49] width 79 height 15
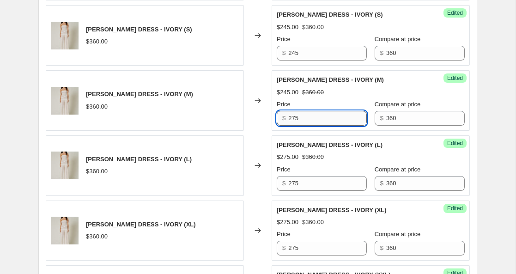
scroll to position [1300, 0]
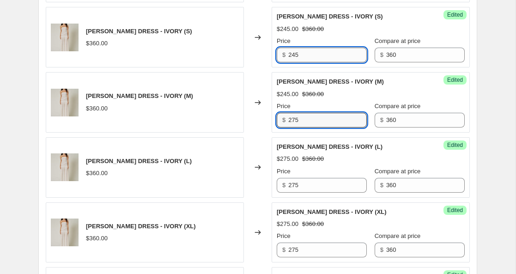
click at [293, 55] on input "245" at bounding box center [327, 55] width 79 height 15
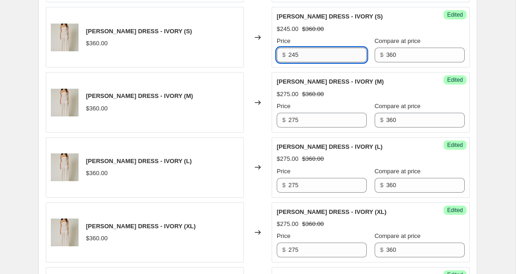
click at [293, 55] on input "245" at bounding box center [327, 55] width 79 height 15
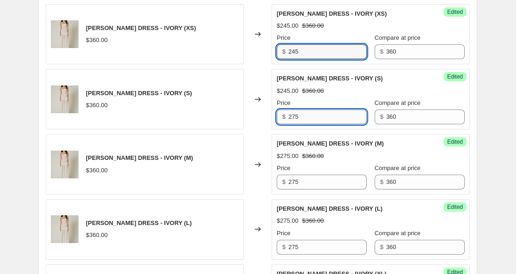
click at [293, 55] on input "245" at bounding box center [327, 51] width 79 height 15
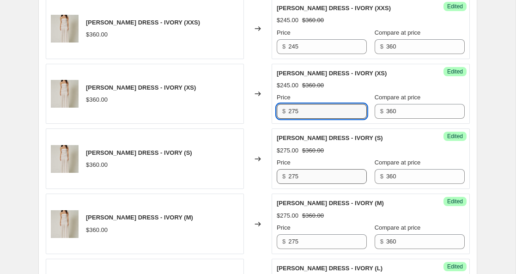
scroll to position [1177, 0]
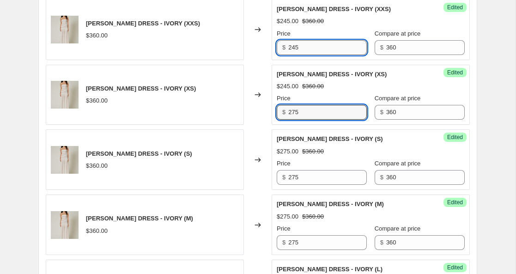
click at [295, 48] on input "245" at bounding box center [327, 47] width 79 height 15
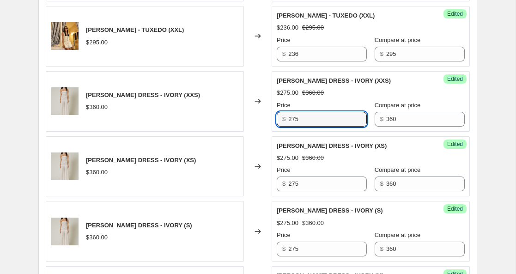
scroll to position [1092, 0]
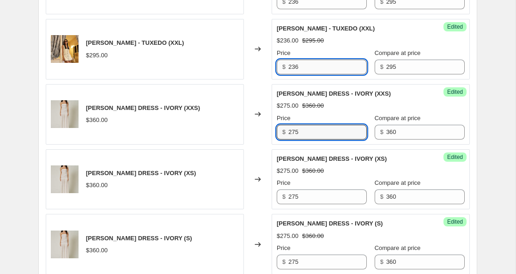
click at [294, 68] on input "236" at bounding box center [327, 67] width 79 height 15
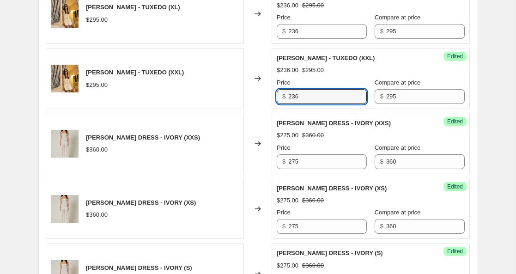
scroll to position [1043, 0]
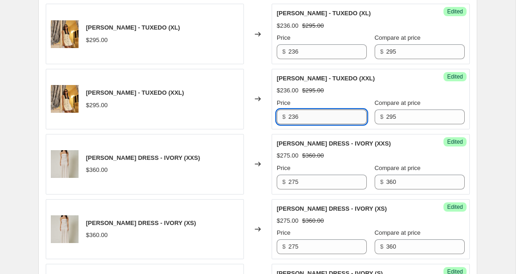
click at [301, 118] on input "236" at bounding box center [327, 117] width 79 height 15
click at [299, 118] on input "235" at bounding box center [327, 117] width 79 height 15
click at [293, 51] on input "236" at bounding box center [327, 51] width 79 height 15
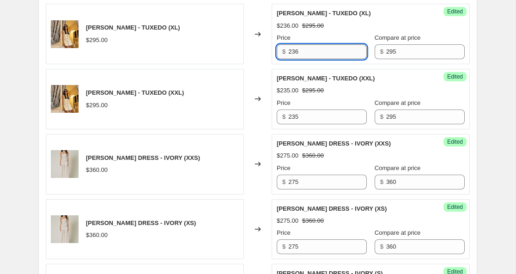
click at [293, 51] on input "236" at bounding box center [327, 51] width 79 height 15
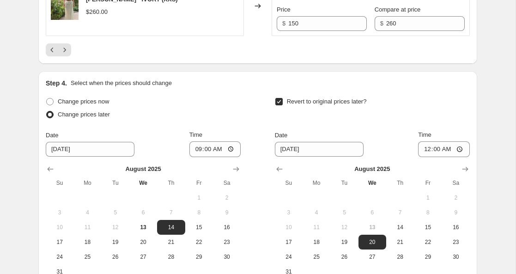
scroll to position [1661, 0]
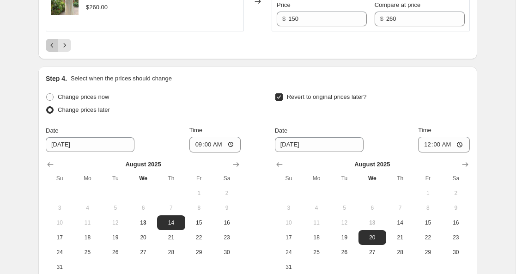
click at [53, 48] on icon "Previous" at bounding box center [52, 45] width 9 height 9
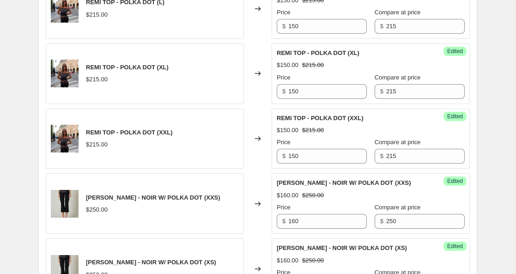
scroll to position [1416, 0]
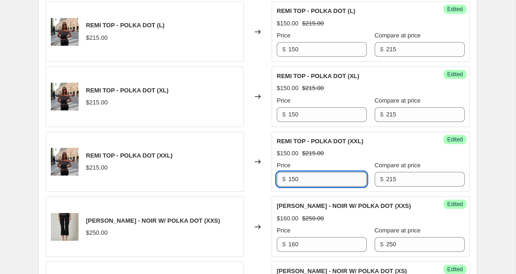
click at [293, 172] on input "150" at bounding box center [327, 179] width 79 height 15
click at [308, 172] on input "150" at bounding box center [327, 179] width 79 height 15
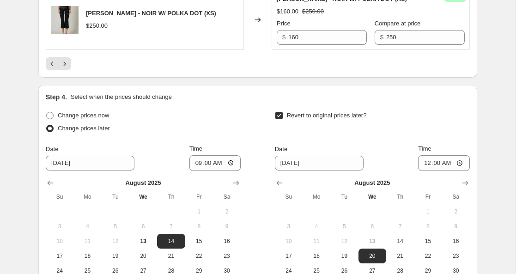
scroll to position [1676, 0]
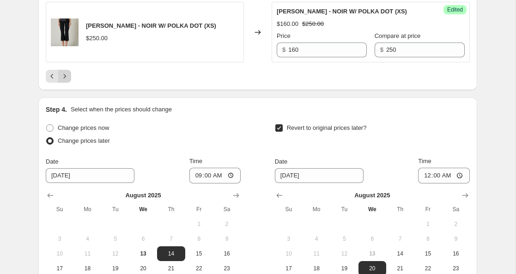
click at [69, 72] on icon "Next" at bounding box center [64, 76] width 9 height 9
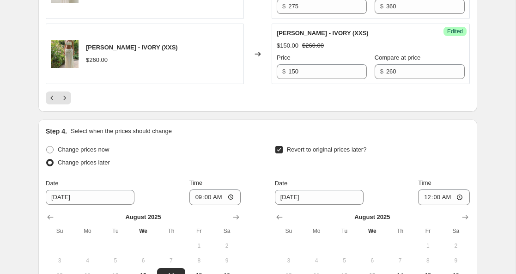
scroll to position [1610, 0]
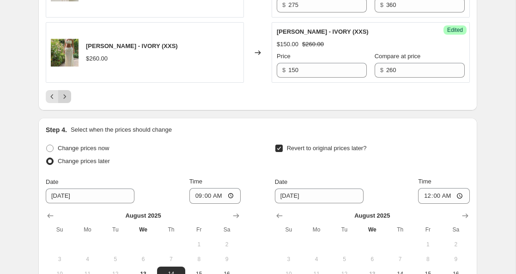
click at [67, 98] on icon "Next" at bounding box center [64, 96] width 9 height 9
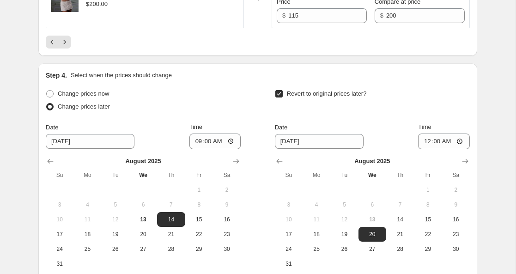
scroll to position [1664, 0]
click at [70, 43] on button "Next" at bounding box center [64, 42] width 13 height 13
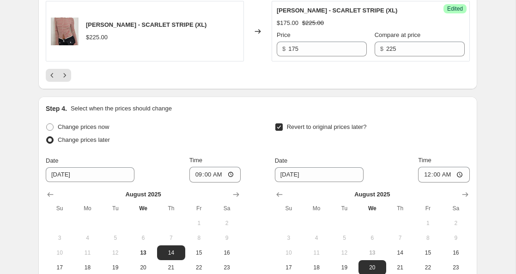
scroll to position [1588, 0]
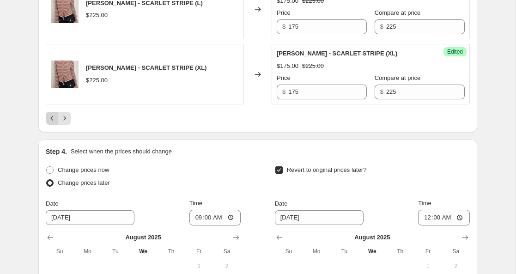
click at [49, 118] on icon "Previous" at bounding box center [52, 118] width 9 height 9
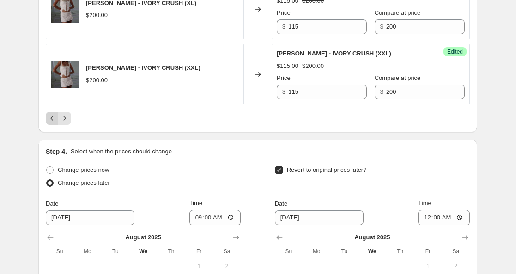
click at [52, 124] on button "Previous" at bounding box center [52, 118] width 13 height 13
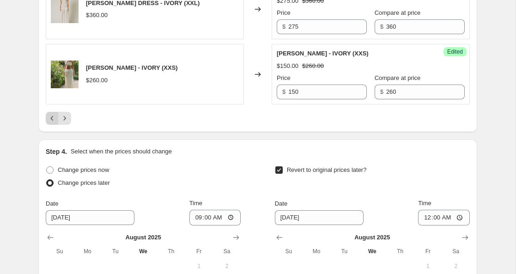
click at [51, 120] on icon "Previous" at bounding box center [52, 118] width 9 height 9
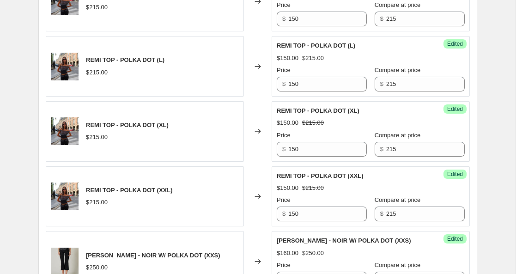
scroll to position [1381, 0]
click at [296, 207] on input "150" at bounding box center [327, 214] width 79 height 15
click at [293, 207] on input "165" at bounding box center [327, 214] width 79 height 15
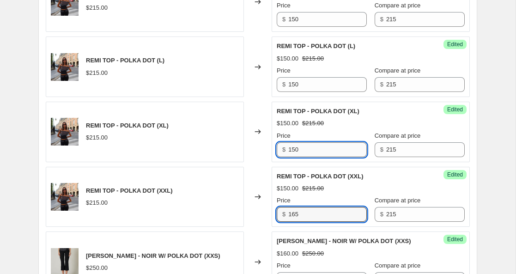
click at [293, 142] on input "150" at bounding box center [327, 149] width 79 height 15
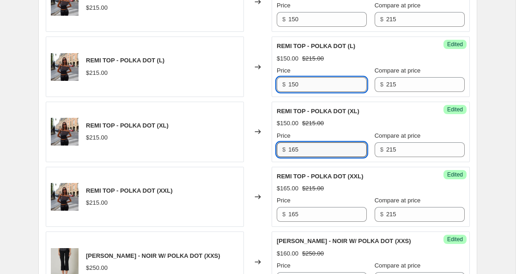
click at [293, 77] on input "150" at bounding box center [327, 84] width 79 height 15
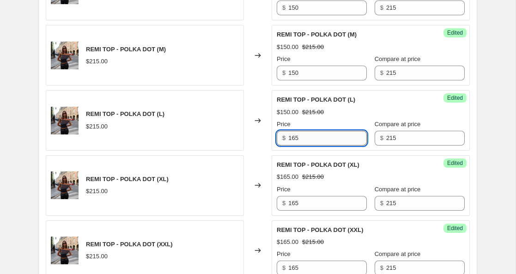
scroll to position [1301, 0]
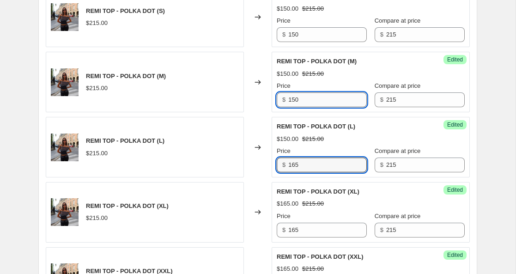
click at [293, 92] on input "150" at bounding box center [327, 99] width 79 height 15
click at [293, 92] on input "165" at bounding box center [327, 99] width 79 height 15
click at [292, 92] on input "175" at bounding box center [327, 99] width 79 height 15
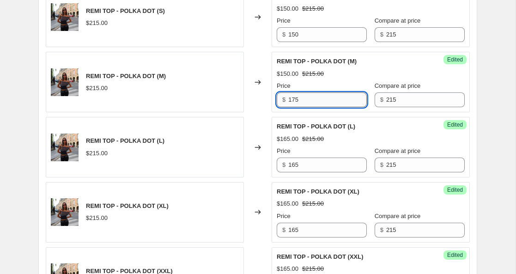
click at [292, 92] on input "175" at bounding box center [327, 99] width 79 height 15
click at [293, 158] on input "165" at bounding box center [327, 165] width 79 height 15
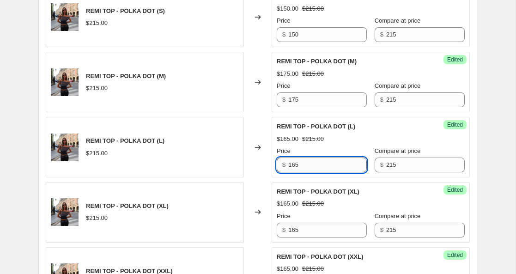
click at [293, 158] on input "165" at bounding box center [327, 165] width 79 height 15
click at [290, 223] on input "165" at bounding box center [327, 230] width 79 height 15
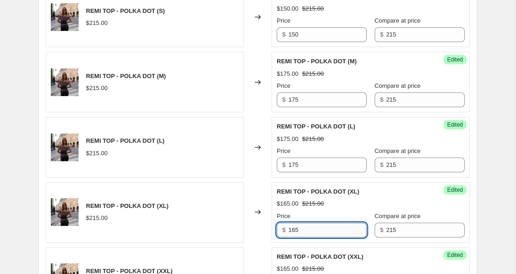
click at [290, 223] on input "165" at bounding box center [327, 230] width 79 height 15
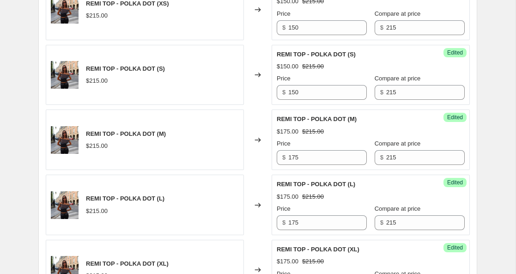
scroll to position [1177, 0]
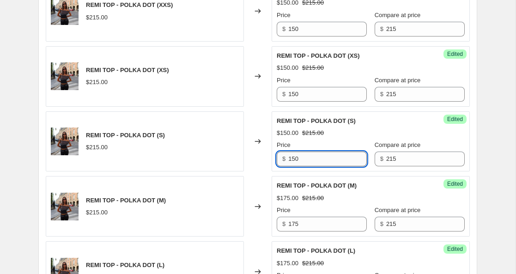
click at [294, 152] on input "150" at bounding box center [327, 159] width 79 height 15
click at [293, 87] on input "150" at bounding box center [327, 94] width 79 height 15
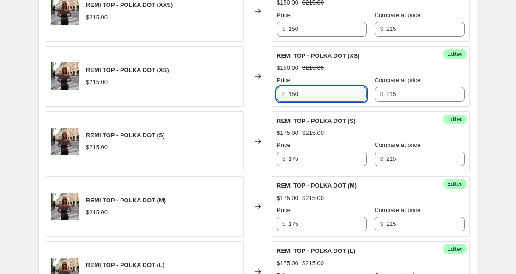
click at [293, 87] on input "150" at bounding box center [327, 94] width 79 height 15
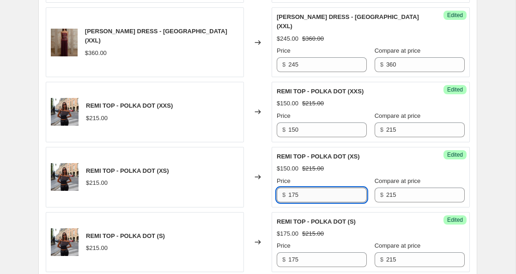
scroll to position [1074, 0]
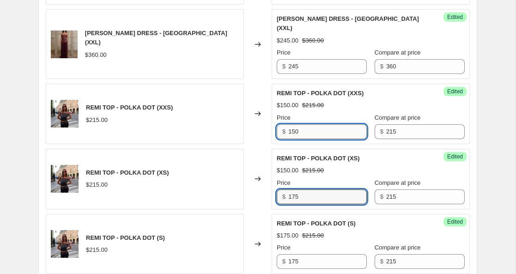
click at [292, 124] on input "150" at bounding box center [327, 131] width 79 height 15
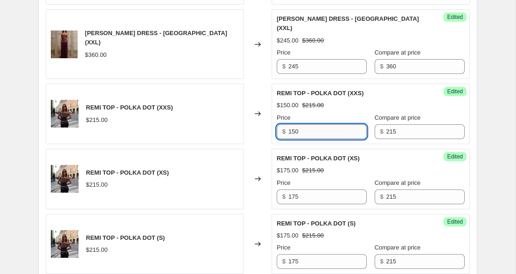
click at [292, 124] on input "150" at bounding box center [327, 131] width 79 height 15
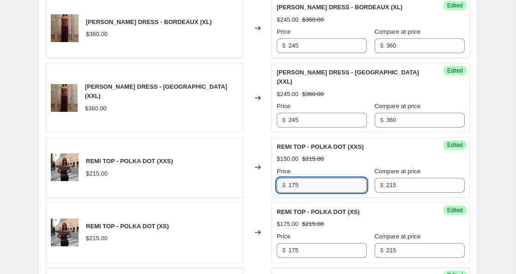
scroll to position [1019, 0]
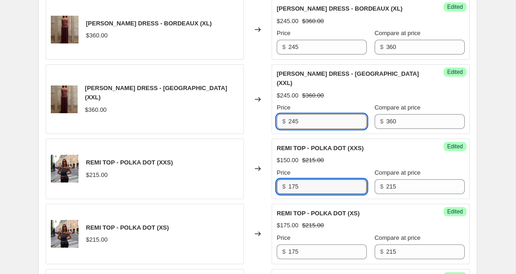
click at [293, 114] on input "245" at bounding box center [327, 121] width 79 height 15
click at [293, 114] on input "280" at bounding box center [327, 121] width 79 height 15
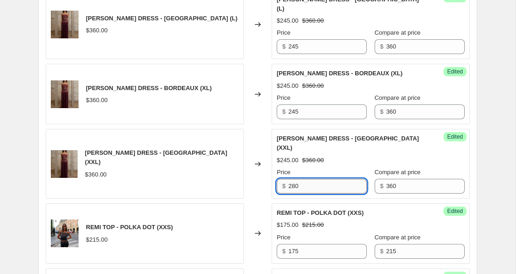
scroll to position [952, 0]
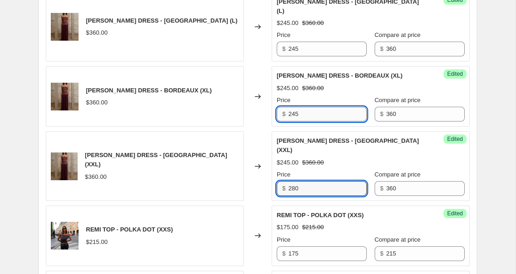
click at [294, 107] on input "245" at bounding box center [327, 114] width 79 height 15
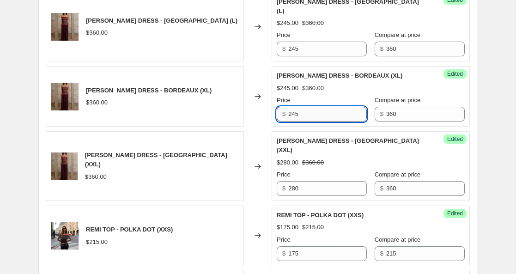
click at [294, 107] on input "245" at bounding box center [327, 114] width 79 height 15
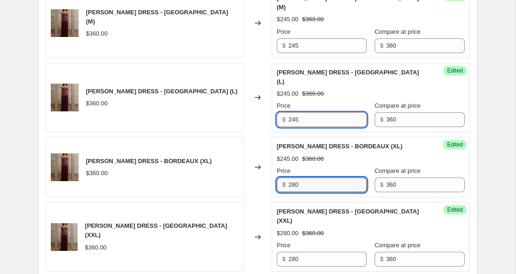
click at [295, 112] on input "245" at bounding box center [327, 119] width 79 height 15
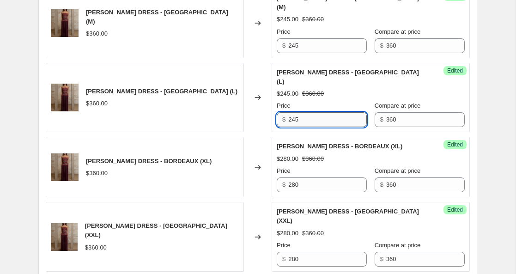
click at [295, 112] on input "245" at bounding box center [327, 119] width 79 height 15
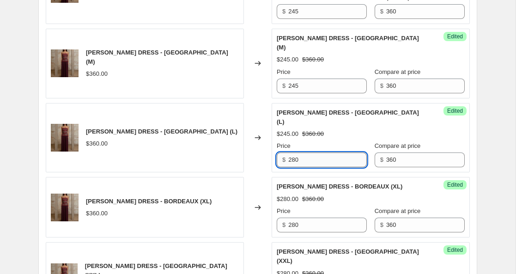
scroll to position [820, 0]
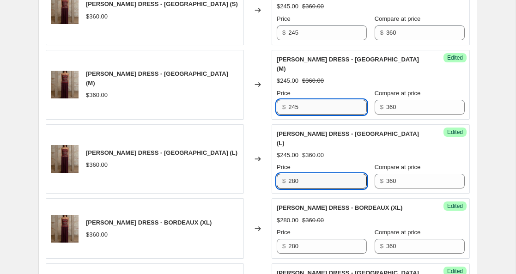
click at [297, 100] on input "245" at bounding box center [327, 107] width 79 height 15
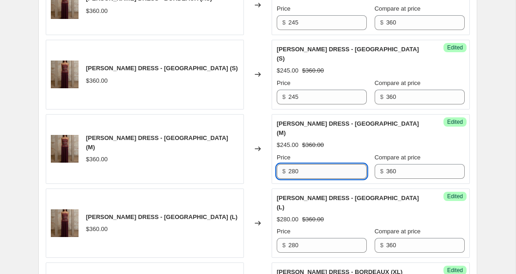
scroll to position [753, 0]
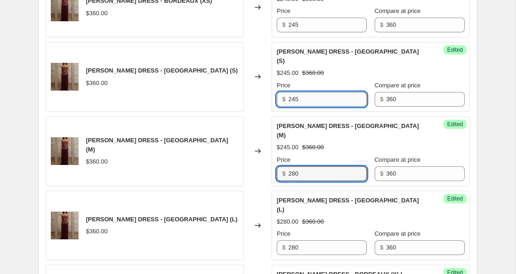
click at [294, 92] on input "245" at bounding box center [327, 99] width 79 height 15
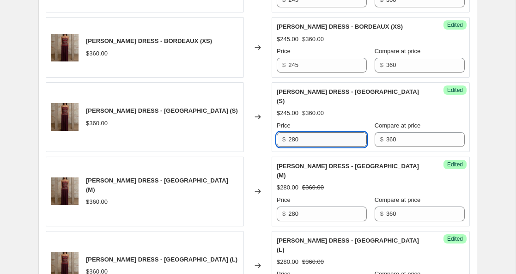
scroll to position [700, 0]
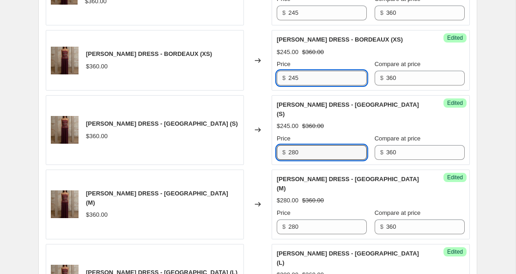
click at [293, 71] on input "245" at bounding box center [327, 78] width 79 height 15
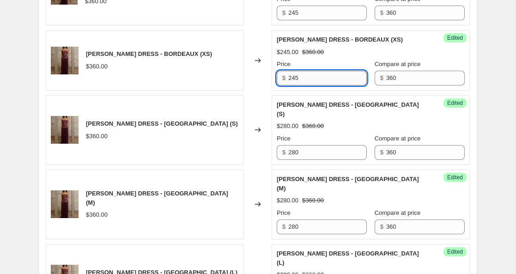
click at [293, 71] on input "245" at bounding box center [327, 78] width 79 height 15
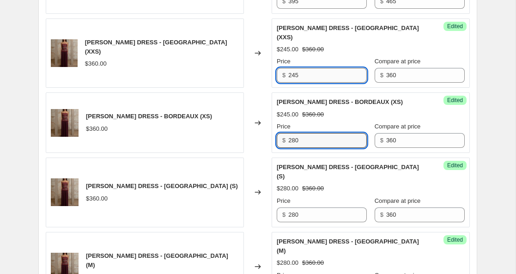
click at [292, 69] on input "245" at bounding box center [327, 75] width 79 height 15
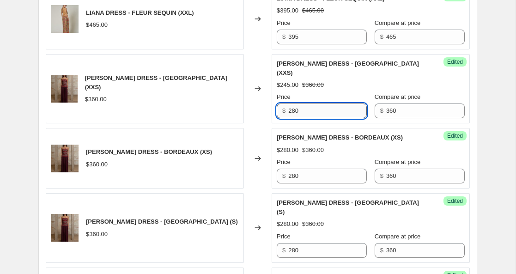
scroll to position [570, 0]
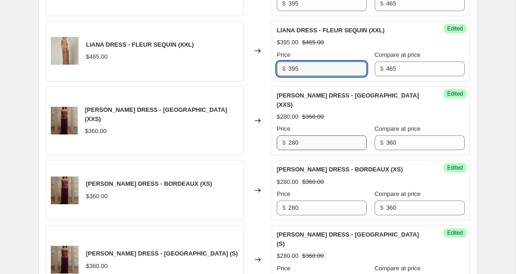
click at [292, 69] on input "395" at bounding box center [327, 68] width 79 height 15
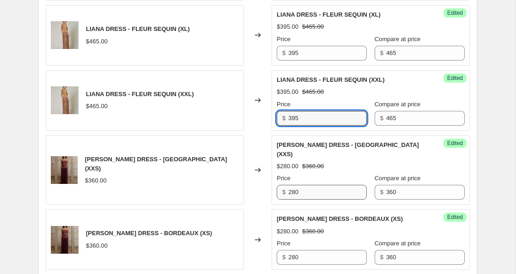
scroll to position [520, 0]
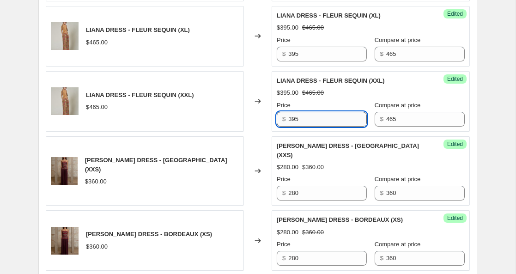
click at [293, 120] on input "395" at bounding box center [327, 119] width 79 height 15
click at [296, 120] on input "415" at bounding box center [327, 119] width 79 height 15
click at [294, 56] on input "395" at bounding box center [327, 54] width 79 height 15
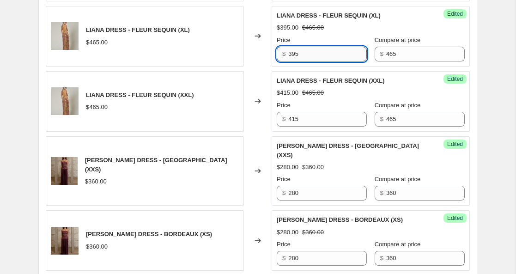
click at [294, 56] on input "395" at bounding box center [327, 54] width 79 height 15
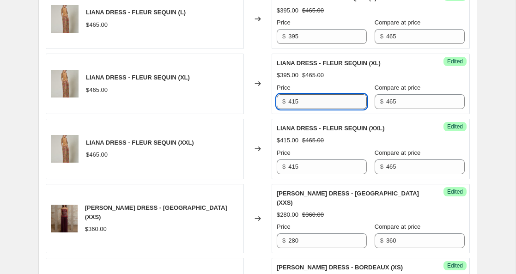
scroll to position [464, 0]
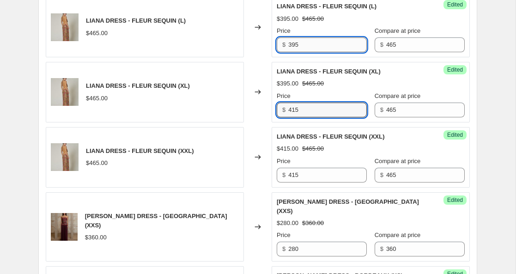
click at [294, 47] on input "395" at bounding box center [327, 44] width 79 height 15
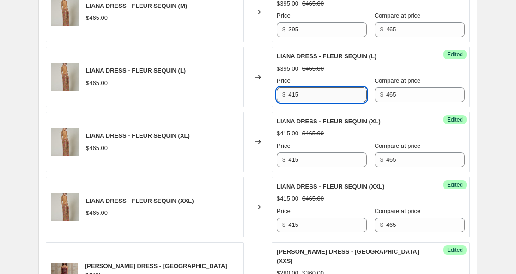
scroll to position [414, 0]
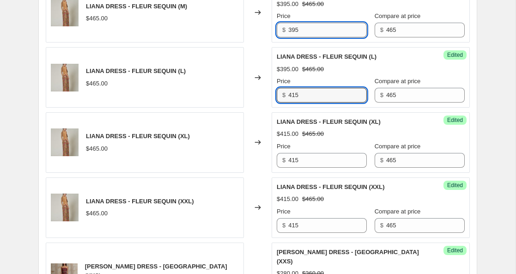
click at [294, 31] on input "395" at bounding box center [327, 30] width 79 height 15
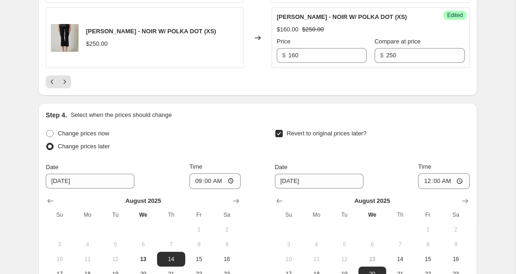
scroll to position [1670, 0]
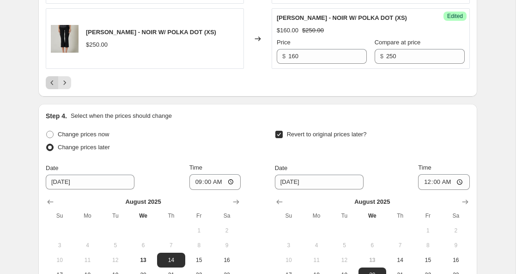
click at [55, 78] on icon "Previous" at bounding box center [52, 82] width 9 height 9
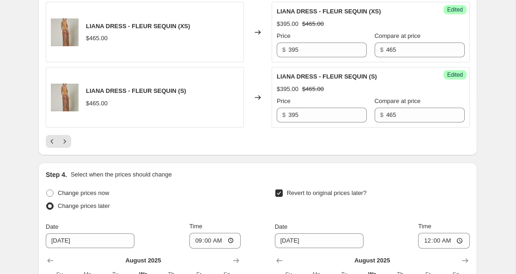
scroll to position [1564, 0]
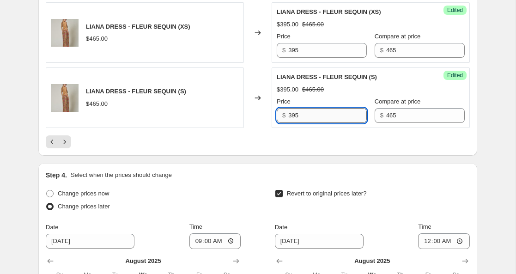
click at [291, 123] on input "395" at bounding box center [327, 115] width 79 height 15
click at [294, 58] on input "395" at bounding box center [327, 50] width 79 height 15
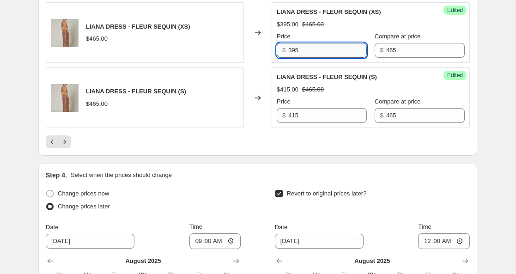
click at [294, 58] on input "395" at bounding box center [327, 50] width 79 height 15
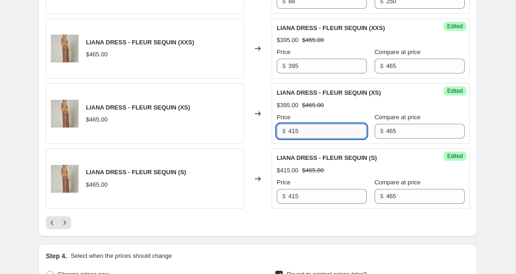
scroll to position [1483, 0]
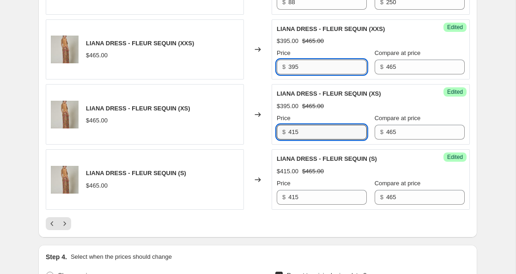
click at [297, 74] on input "395" at bounding box center [327, 67] width 79 height 15
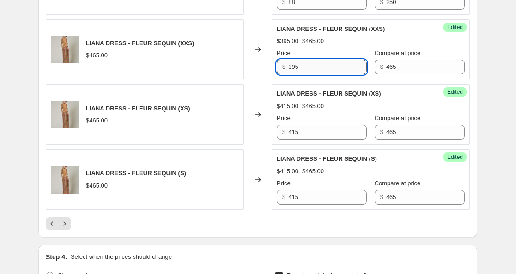
click at [297, 74] on input "395" at bounding box center [327, 67] width 79 height 15
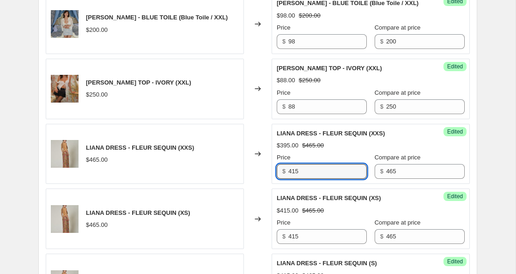
scroll to position [1377, 0]
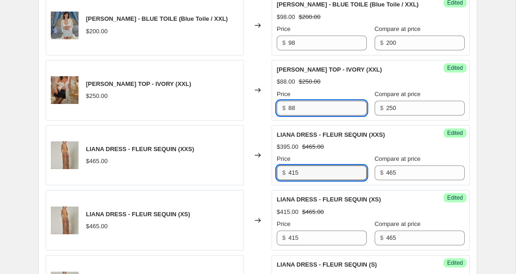
click at [293, 116] on input "88" at bounding box center [327, 108] width 79 height 15
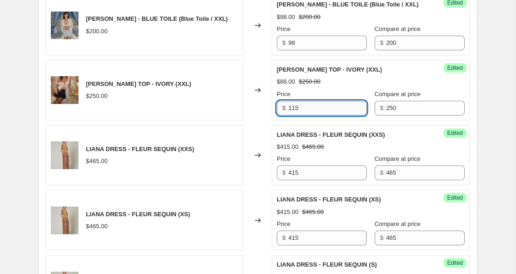
click at [294, 116] on input "115" at bounding box center [327, 108] width 79 height 15
click at [293, 50] on input "98" at bounding box center [327, 43] width 79 height 15
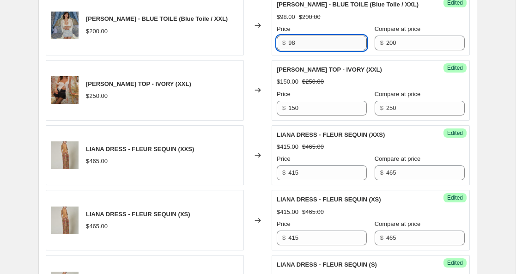
click at [293, 50] on input "98" at bounding box center [327, 43] width 79 height 15
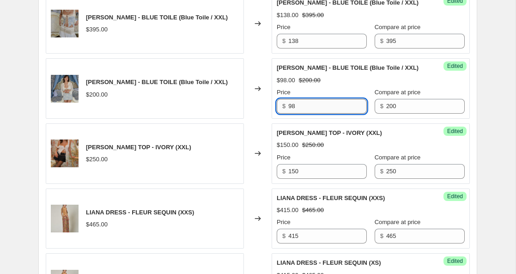
scroll to position [1311, 0]
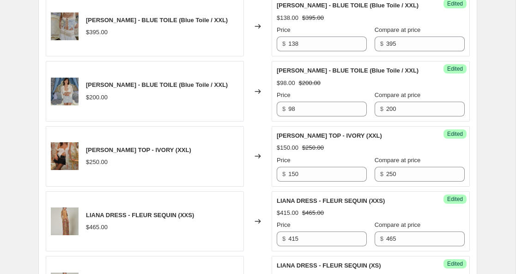
click at [283, 88] on div "$98.00" at bounding box center [286, 83] width 18 height 9
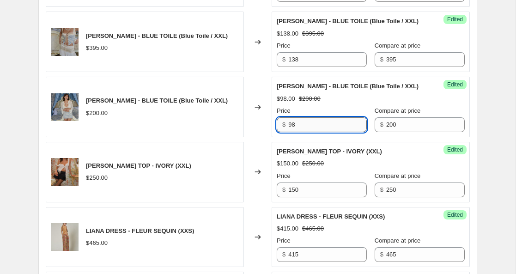
click at [295, 132] on input "98" at bounding box center [327, 124] width 79 height 15
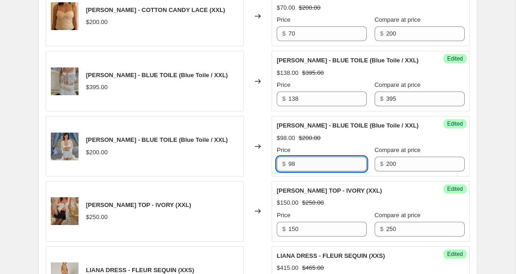
scroll to position [1220, 0]
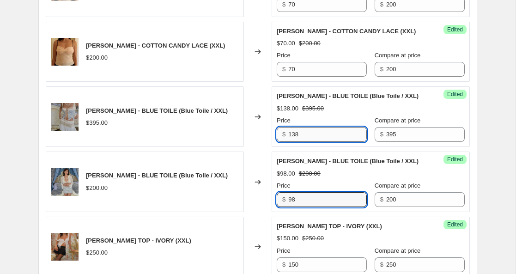
click at [294, 142] on input "138" at bounding box center [327, 134] width 79 height 15
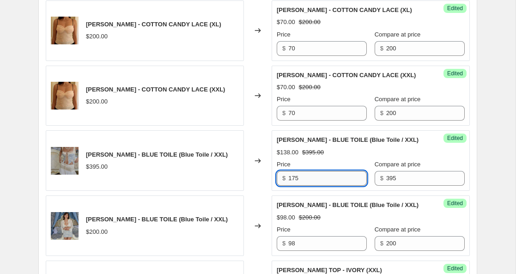
scroll to position [1176, 0]
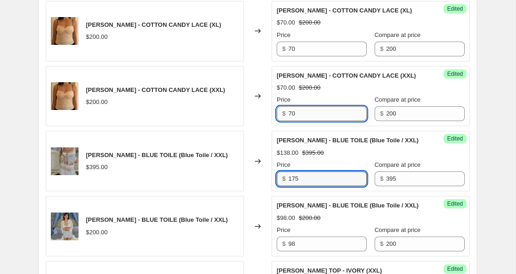
click at [293, 115] on input "70" at bounding box center [327, 113] width 79 height 15
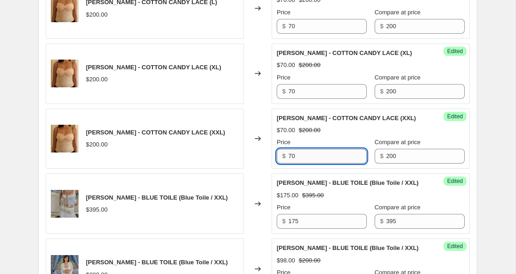
scroll to position [1133, 0]
click at [291, 158] on input "98" at bounding box center [327, 156] width 79 height 15
click at [291, 156] on input "115" at bounding box center [327, 156] width 79 height 15
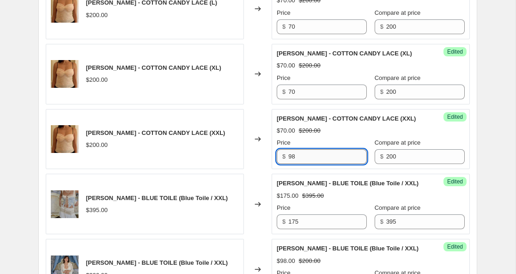
click at [293, 158] on input "98" at bounding box center [327, 156] width 79 height 15
click at [293, 94] on input "70" at bounding box center [327, 92] width 79 height 15
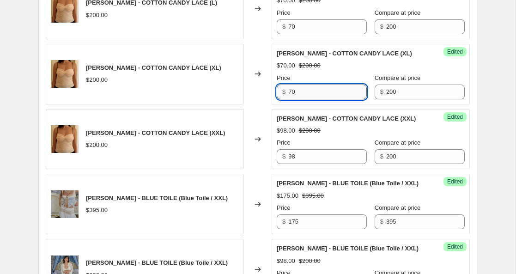
click at [293, 94] on input "70" at bounding box center [327, 92] width 79 height 15
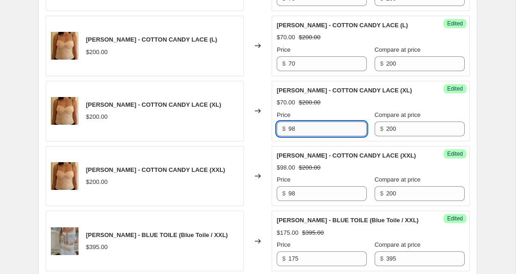
scroll to position [1089, 0]
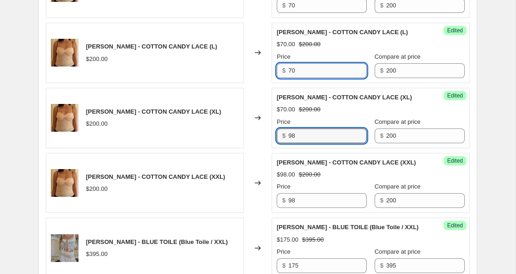
click at [294, 75] on input "70" at bounding box center [327, 70] width 79 height 15
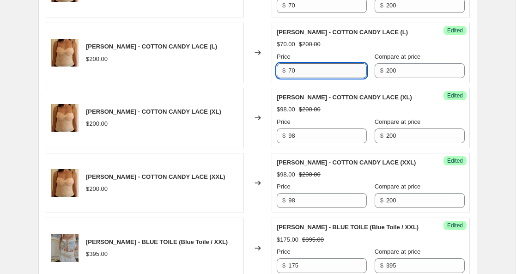
click at [294, 75] on input "70" at bounding box center [327, 70] width 79 height 15
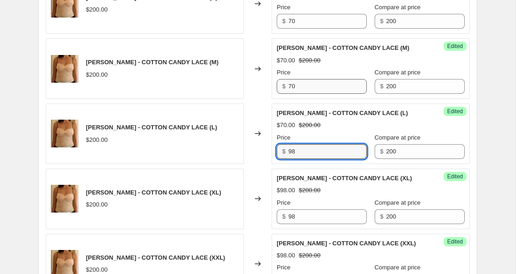
scroll to position [1006, 0]
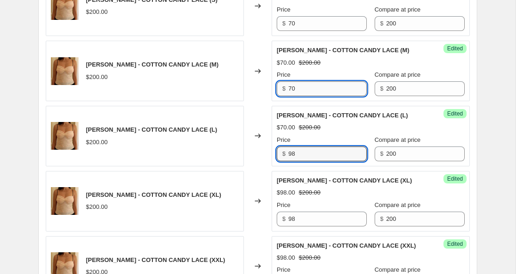
click at [293, 86] on input "70" at bounding box center [327, 88] width 79 height 15
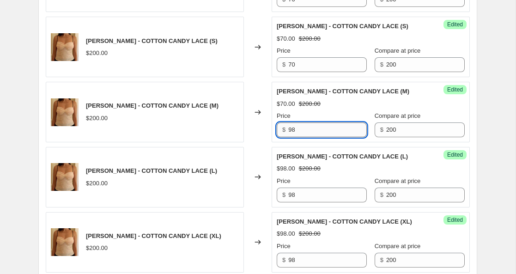
scroll to position [953, 0]
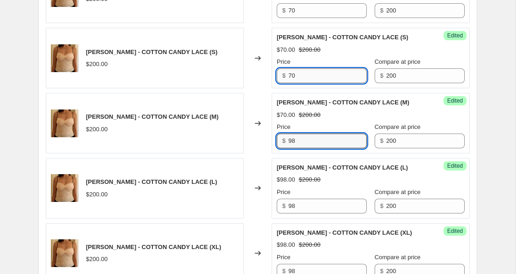
click at [293, 75] on input "70" at bounding box center [327, 75] width 79 height 15
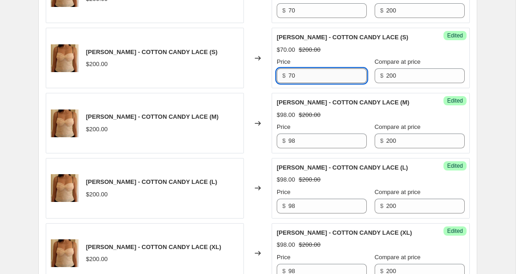
click at [293, 75] on input "70" at bounding box center [327, 75] width 79 height 15
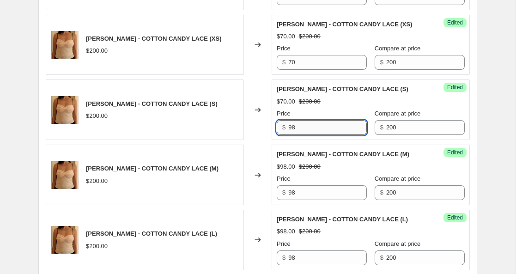
scroll to position [891, 0]
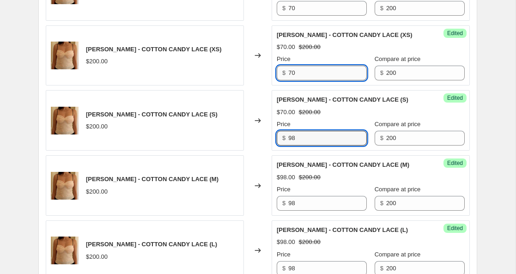
click at [293, 69] on input "70" at bounding box center [327, 73] width 79 height 15
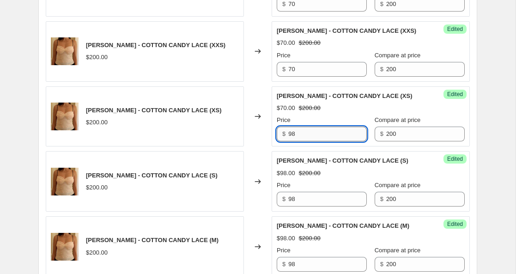
scroll to position [830, 0]
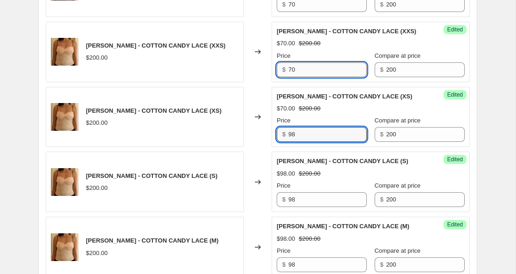
click at [293, 69] on input "70" at bounding box center [327, 69] width 79 height 15
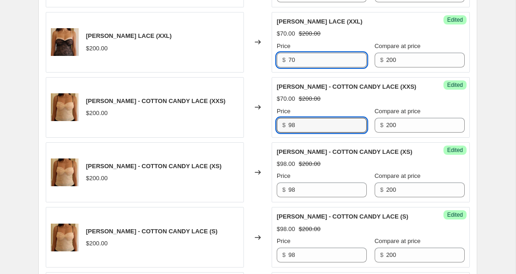
click at [291, 62] on input "70" at bounding box center [327, 60] width 79 height 15
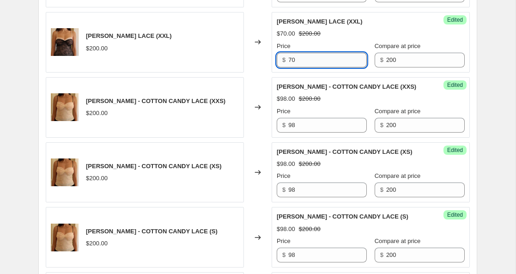
click at [291, 62] on input "70" at bounding box center [327, 60] width 79 height 15
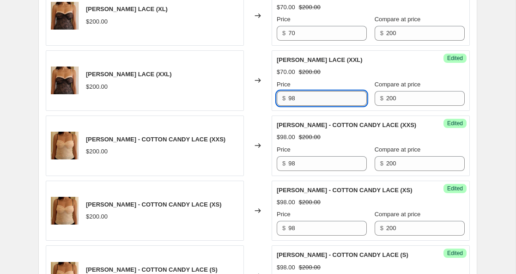
scroll to position [710, 0]
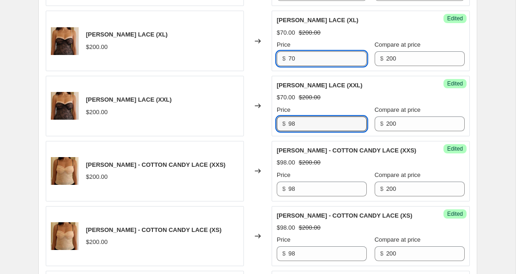
click at [291, 57] on input "70" at bounding box center [327, 58] width 79 height 15
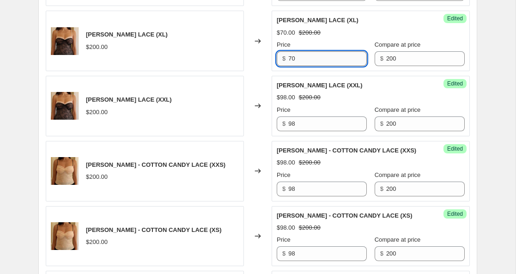
click at [291, 57] on input "70" at bounding box center [327, 58] width 79 height 15
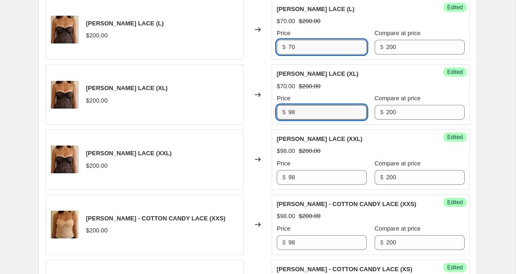
click at [293, 48] on input "70" at bounding box center [327, 47] width 79 height 15
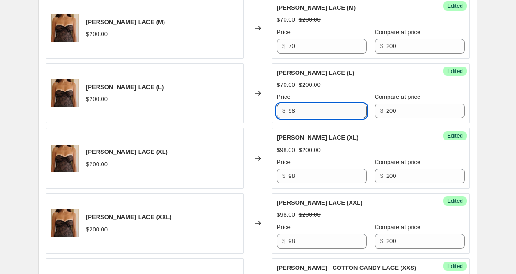
scroll to position [592, 0]
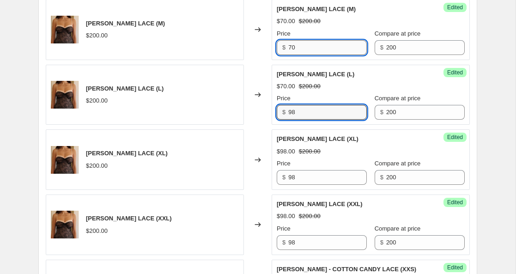
click at [293, 47] on input "70" at bounding box center [327, 47] width 79 height 15
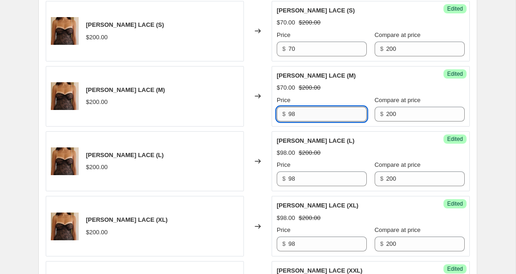
scroll to position [524, 0]
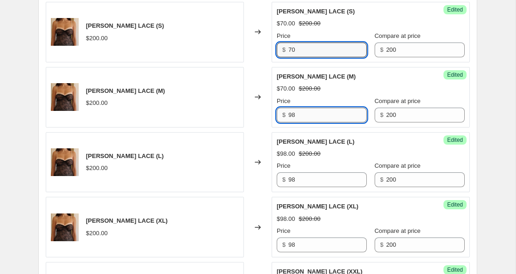
click at [292, 51] on input "70" at bounding box center [327, 50] width 79 height 15
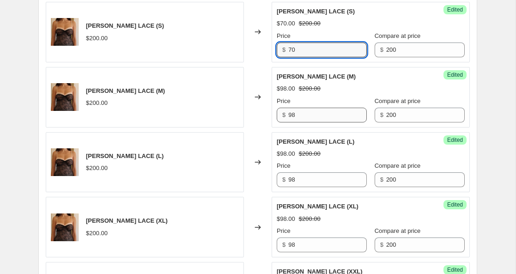
click at [292, 51] on input "70" at bounding box center [327, 50] width 79 height 15
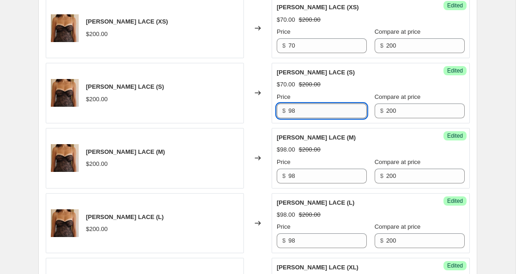
scroll to position [461, 0]
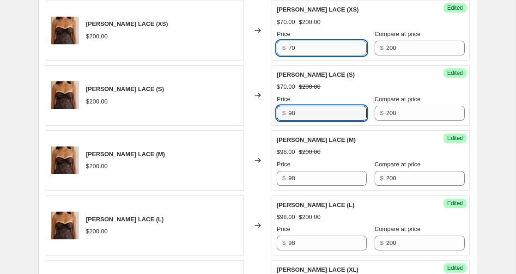
click at [292, 49] on input "70" at bounding box center [327, 48] width 79 height 15
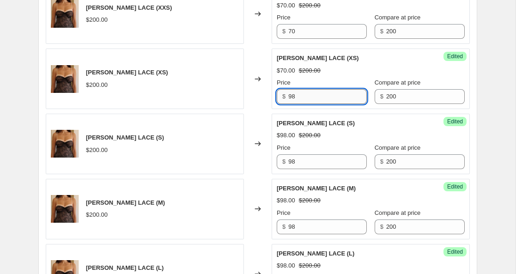
scroll to position [400, 0]
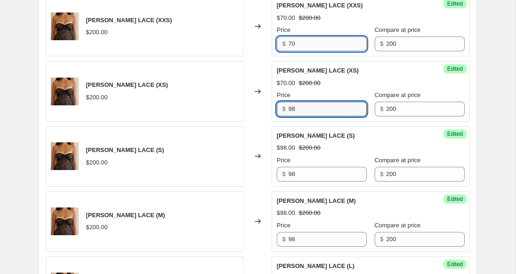
click at [293, 42] on input "70" at bounding box center [327, 44] width 79 height 15
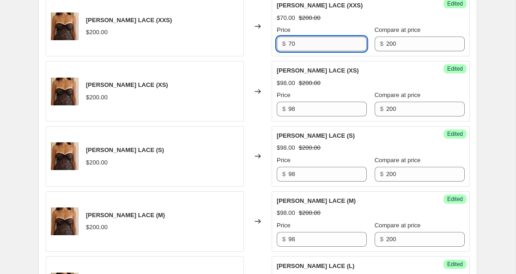
click at [293, 42] on input "70" at bounding box center [327, 44] width 79 height 15
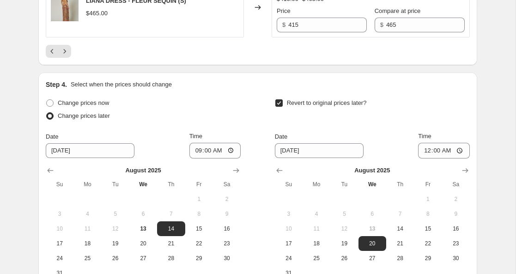
scroll to position [1641, 0]
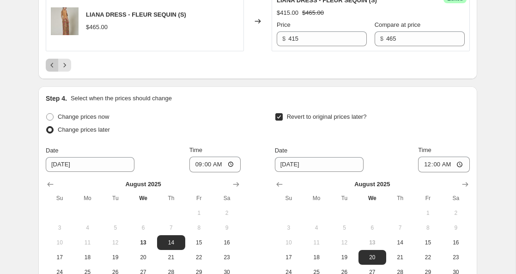
click at [50, 70] on icon "Previous" at bounding box center [52, 65] width 9 height 9
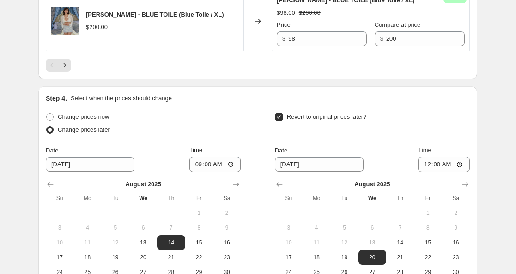
scroll to position [1638, 0]
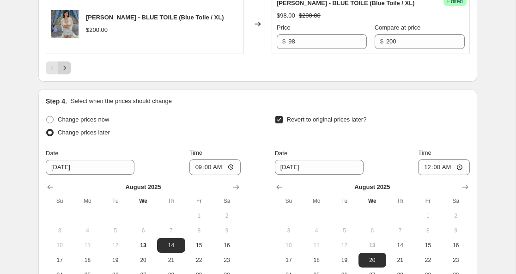
click at [68, 73] on icon "Next" at bounding box center [64, 67] width 9 height 9
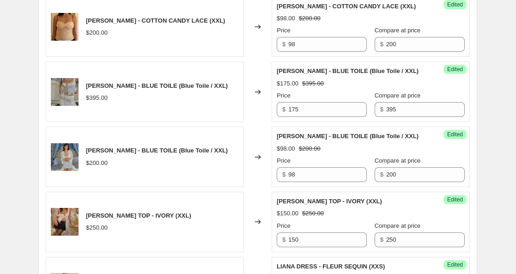
scroll to position [1294, 0]
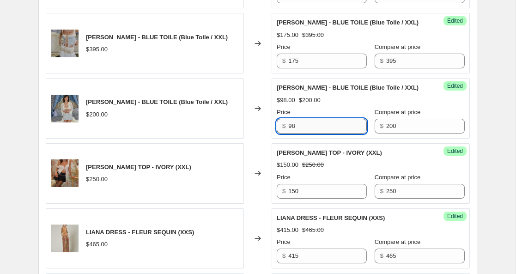
click at [292, 134] on input "98" at bounding box center [327, 126] width 79 height 15
click at [293, 134] on input "115" at bounding box center [327, 126] width 79 height 15
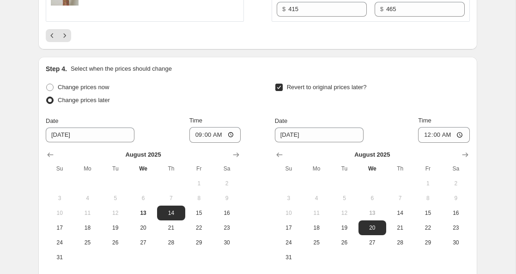
scroll to position [1680, 0]
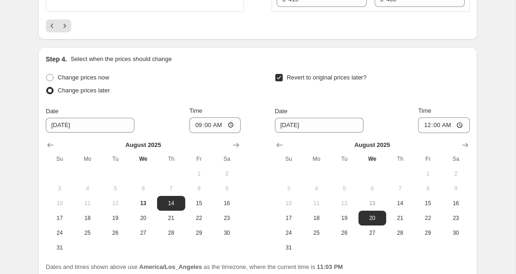
click at [50, 31] on icon "Previous" at bounding box center [52, 25] width 9 height 9
click at [290, 7] on input "98" at bounding box center [327, -1] width 79 height 15
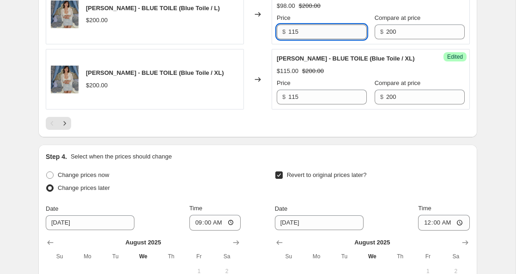
scroll to position [1572, 0]
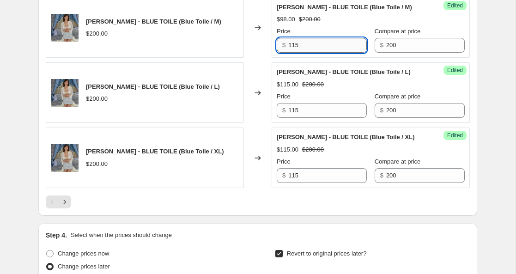
scroll to position [1503, 0]
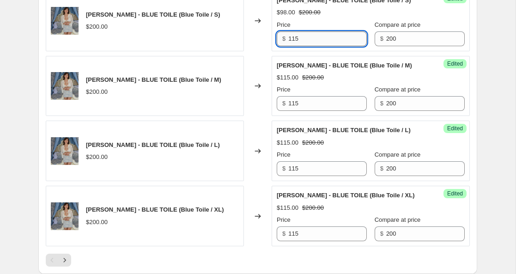
scroll to position [1432, 0]
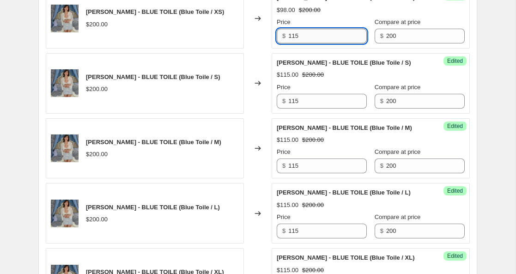
scroll to position [1355, 0]
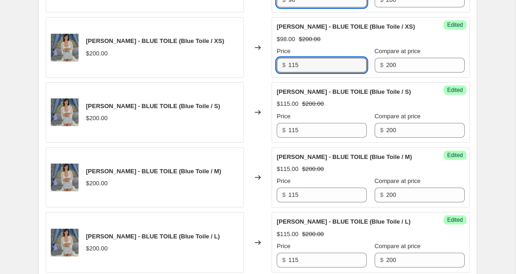
click at [293, 7] on input "98" at bounding box center [327, 0] width 79 height 15
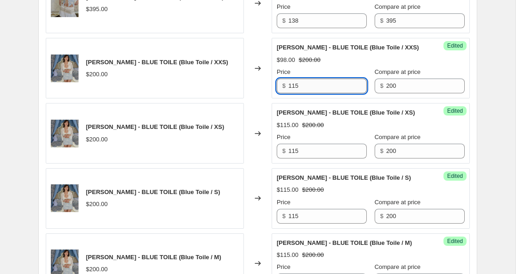
scroll to position [1268, 0]
click at [257, 99] on div "Changed to" at bounding box center [258, 68] width 28 height 61
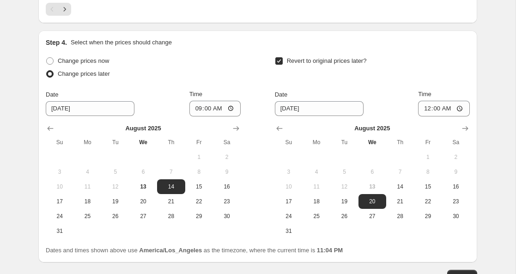
scroll to position [1700, 0]
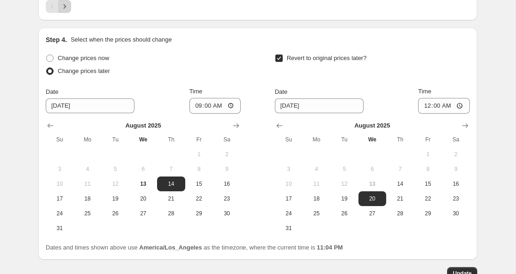
click at [69, 11] on icon "Next" at bounding box center [64, 6] width 9 height 9
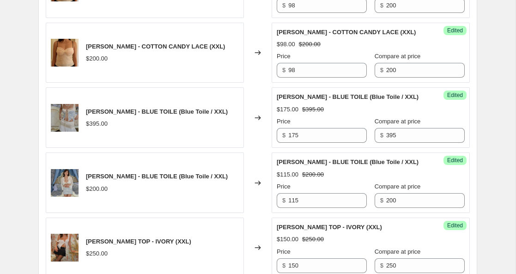
scroll to position [1243, 0]
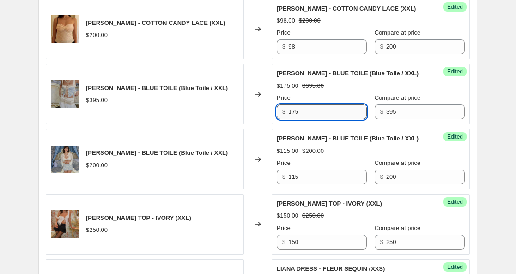
click at [291, 119] on input "175" at bounding box center [327, 111] width 79 height 15
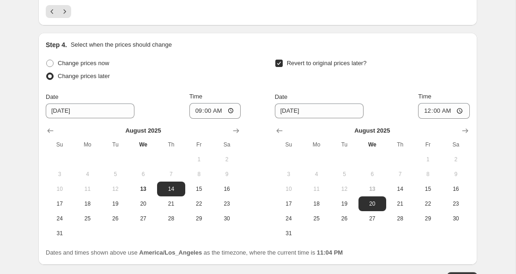
scroll to position [1692, 0]
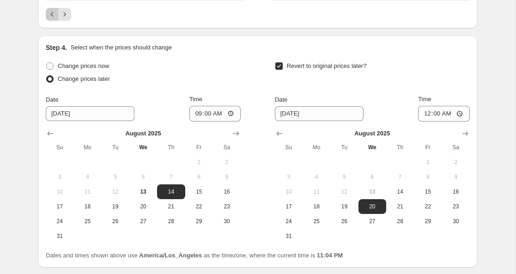
click at [51, 19] on icon "Previous" at bounding box center [52, 14] width 9 height 9
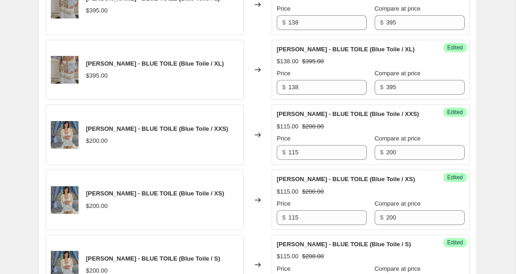
scroll to position [1202, 0]
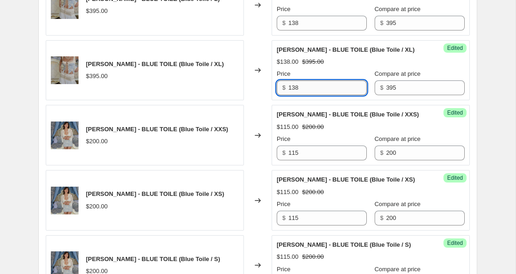
click at [291, 95] on input "138" at bounding box center [327, 87] width 79 height 15
click at [294, 31] on input "138" at bounding box center [327, 23] width 79 height 15
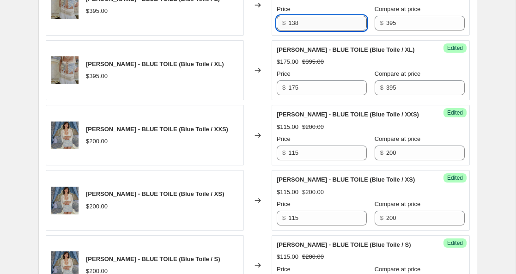
click at [294, 31] on input "138" at bounding box center [327, 23] width 79 height 15
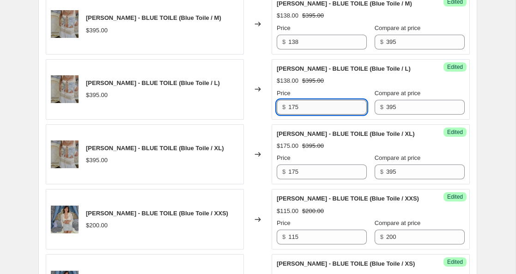
scroll to position [1115, 0]
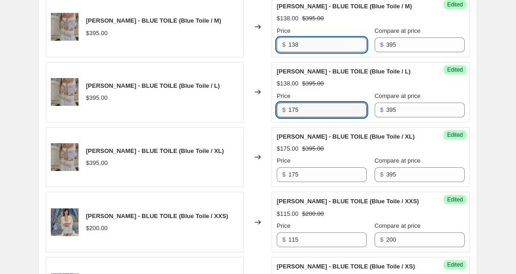
click at [294, 52] on input "138" at bounding box center [327, 44] width 79 height 15
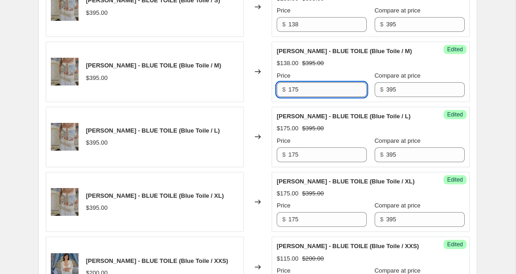
scroll to position [1054, 0]
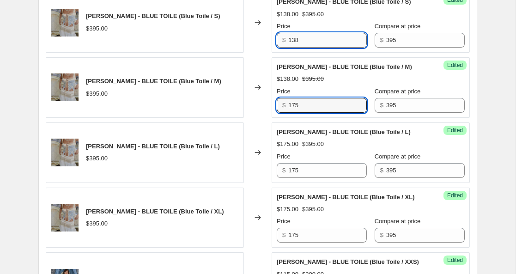
click at [296, 48] on input "138" at bounding box center [327, 40] width 79 height 15
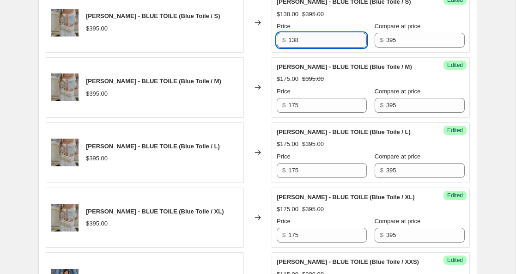
click at [296, 48] on input "138" at bounding box center [327, 40] width 79 height 15
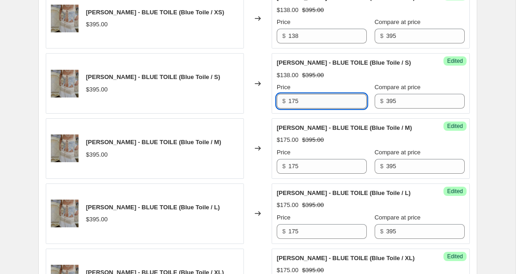
scroll to position [991, 0]
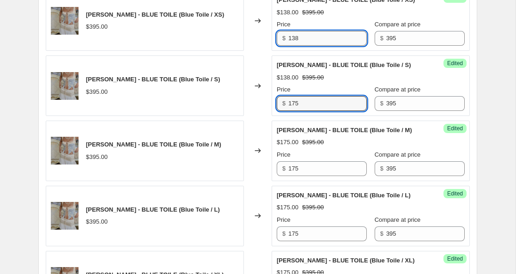
click at [293, 46] on input "138" at bounding box center [327, 38] width 79 height 15
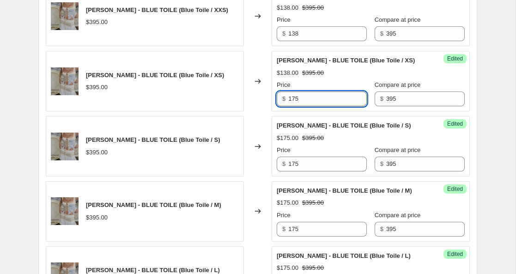
scroll to position [920, 0]
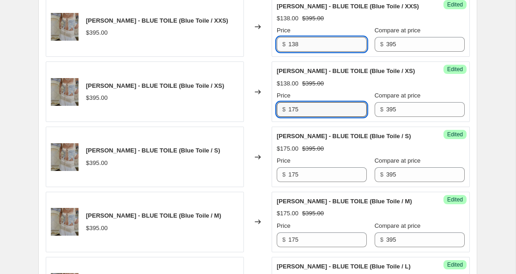
click at [293, 52] on input "138" at bounding box center [327, 44] width 79 height 15
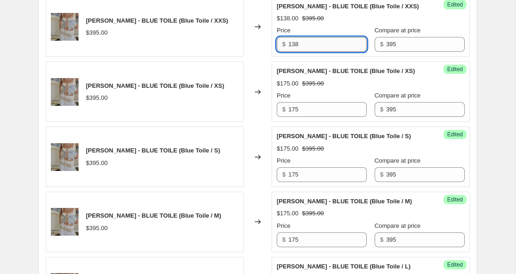
click at [293, 52] on input "138" at bounding box center [327, 44] width 79 height 15
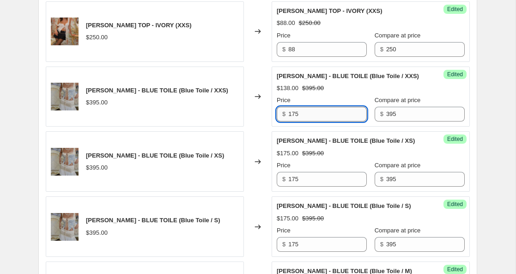
scroll to position [849, 0]
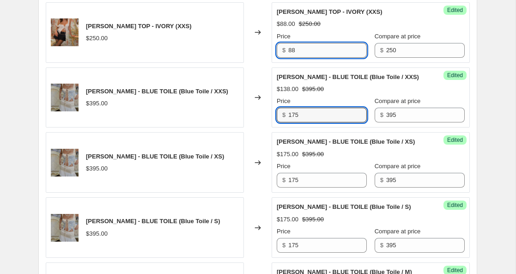
click at [292, 52] on input "88" at bounding box center [327, 50] width 79 height 15
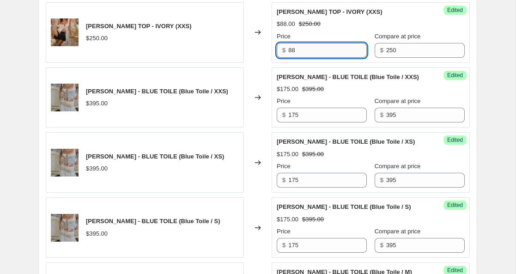
click at [292, 52] on input "88" at bounding box center [327, 50] width 79 height 15
click at [244, 84] on div "Changed to" at bounding box center [258, 97] width 28 height 61
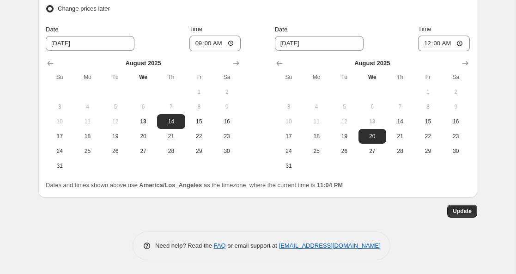
scroll to position [1666, 0]
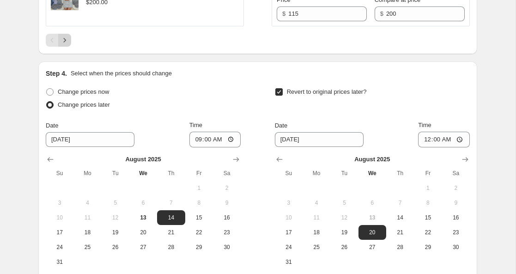
click at [69, 45] on icon "Next" at bounding box center [64, 40] width 9 height 9
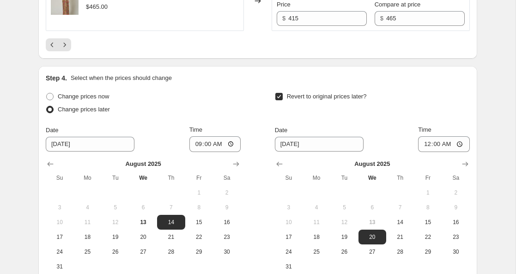
scroll to position [1659, 0]
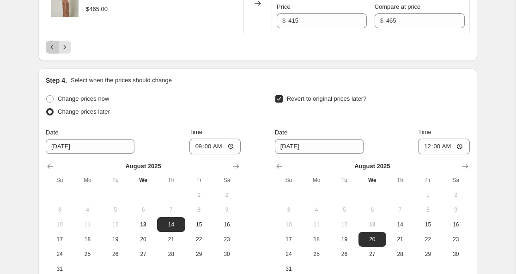
click at [51, 52] on icon "Previous" at bounding box center [52, 47] width 9 height 9
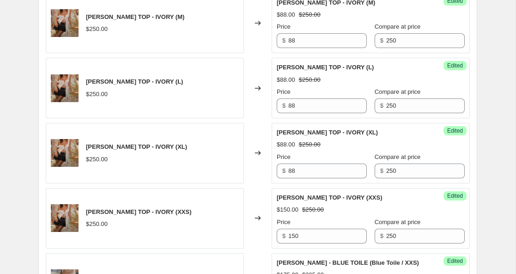
scroll to position [662, 0]
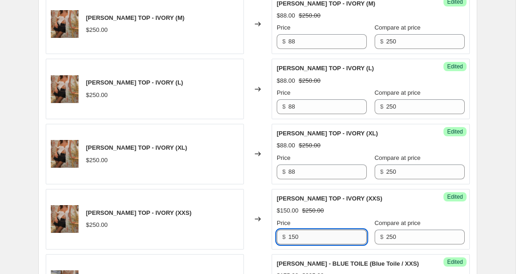
click at [292, 234] on input "150" at bounding box center [327, 237] width 79 height 15
click at [291, 171] on input "88" at bounding box center [327, 172] width 79 height 15
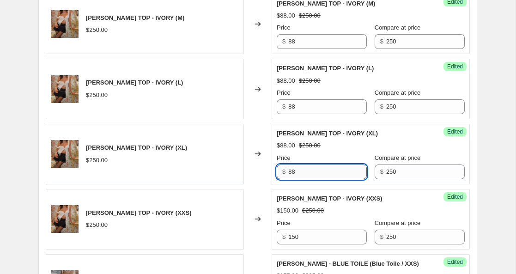
click at [291, 171] on input "88" at bounding box center [327, 172] width 79 height 15
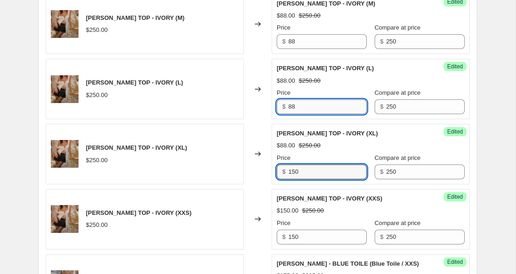
click at [292, 110] on input "88" at bounding box center [327, 106] width 79 height 15
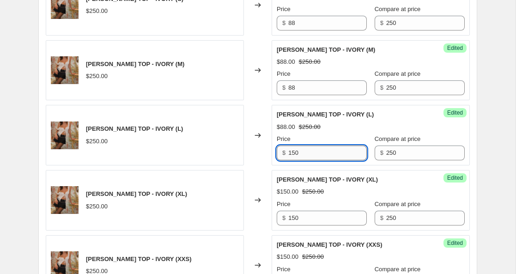
scroll to position [610, 0]
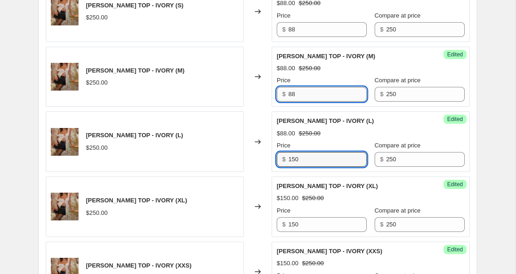
click at [293, 97] on input "88" at bounding box center [327, 94] width 79 height 15
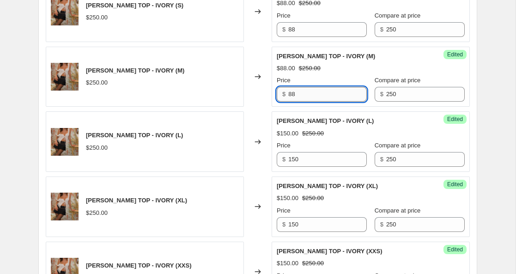
click at [293, 97] on input "88" at bounding box center [327, 94] width 79 height 15
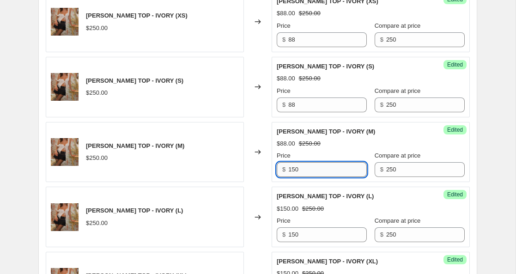
scroll to position [532, 0]
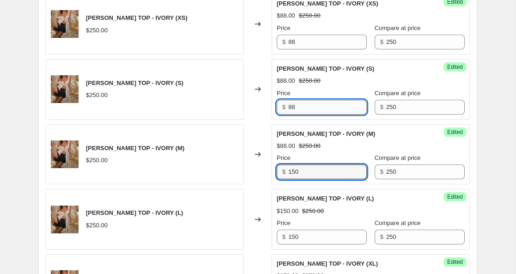
click at [291, 108] on input "88" at bounding box center [327, 107] width 79 height 15
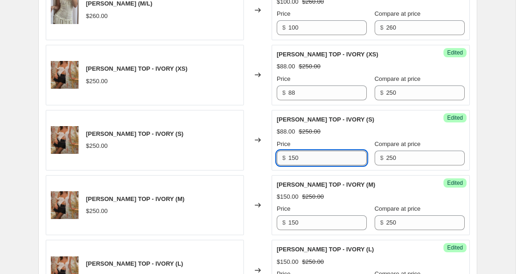
scroll to position [474, 0]
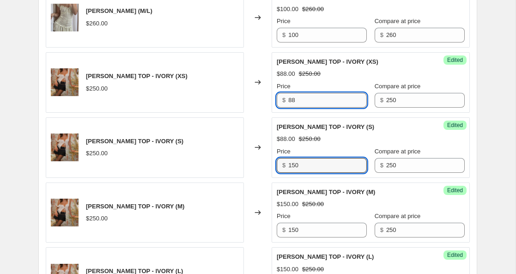
click at [294, 99] on input "88" at bounding box center [327, 100] width 79 height 15
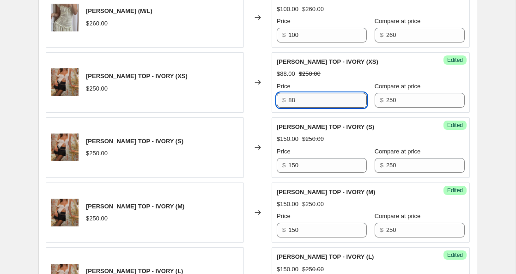
click at [294, 99] on input "88" at bounding box center [327, 100] width 79 height 15
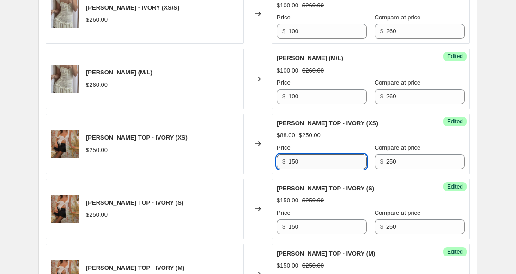
scroll to position [411, 0]
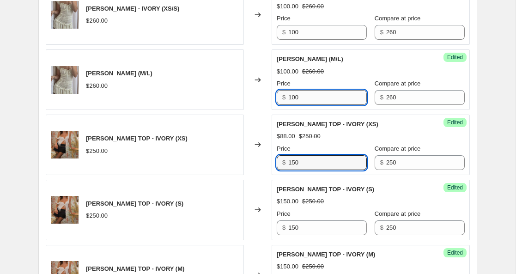
click at [293, 98] on input "100" at bounding box center [327, 97] width 79 height 15
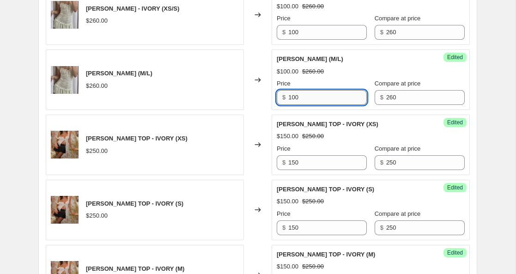
click at [293, 98] on input "100" at bounding box center [327, 97] width 79 height 15
click at [293, 98] on input "200" at bounding box center [327, 97] width 79 height 15
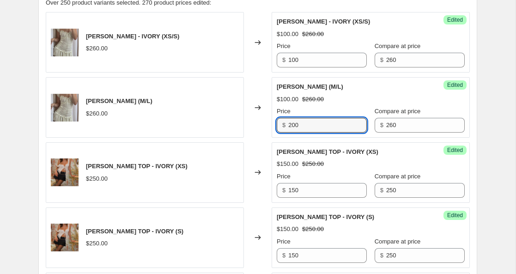
scroll to position [380, 0]
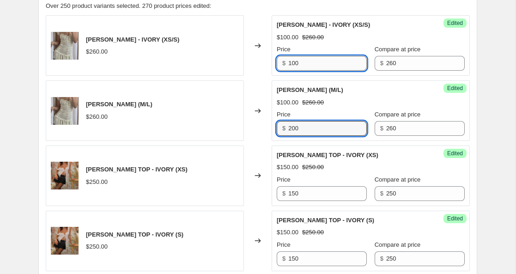
click at [296, 66] on input "100" at bounding box center [327, 63] width 79 height 15
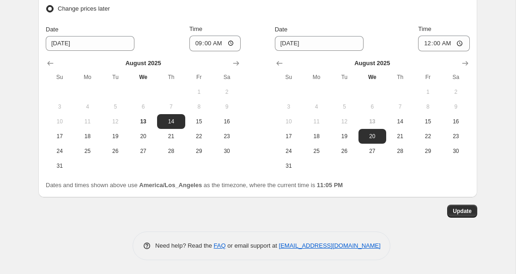
scroll to position [1873, 0]
click at [458, 214] on button "Update" at bounding box center [462, 211] width 30 height 13
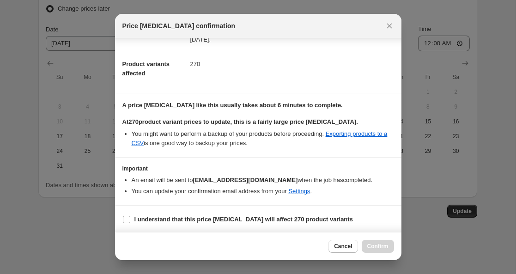
scroll to position [38, 0]
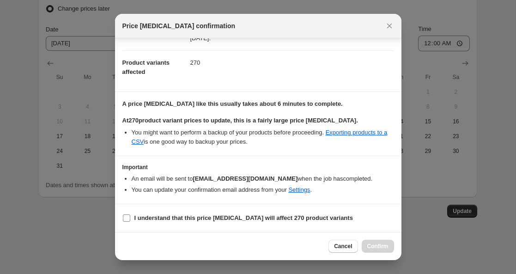
click at [128, 219] on input "I understand that this price change job will affect 270 product variants" at bounding box center [126, 217] width 7 height 7
click at [377, 248] on span "Confirm" at bounding box center [377, 246] width 21 height 7
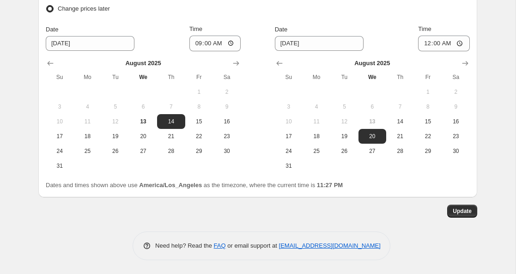
scroll to position [1873, 0]
click at [454, 214] on span "Update" at bounding box center [462, 210] width 19 height 7
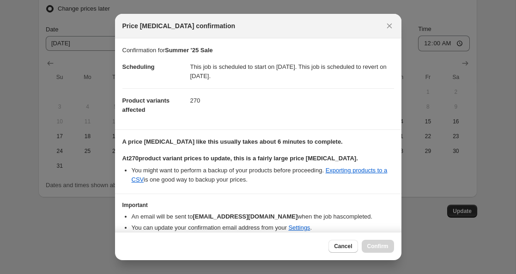
scroll to position [38, 0]
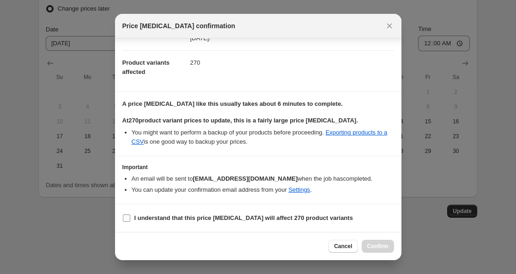
click at [127, 220] on input "I understand that this price change job will affect 270 product variants" at bounding box center [126, 217] width 7 height 7
click at [374, 248] on span "Confirm" at bounding box center [377, 246] width 21 height 7
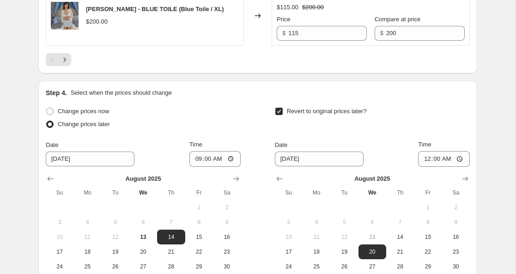
scroll to position [1695, 0]
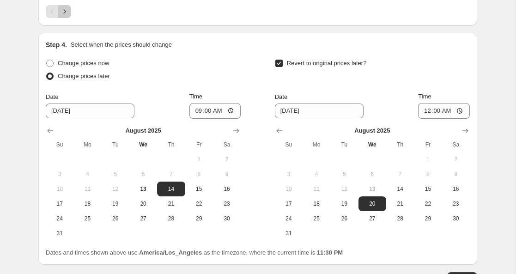
click at [67, 16] on icon "Next" at bounding box center [64, 11] width 9 height 9
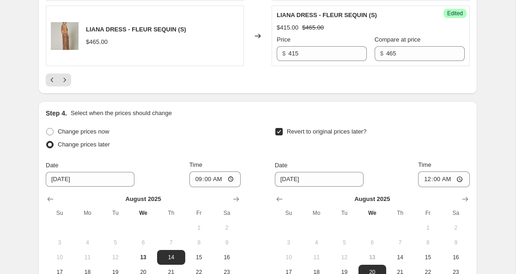
scroll to position [1614, 0]
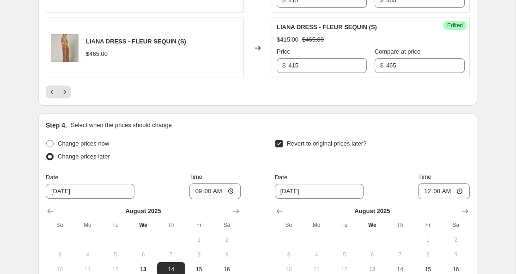
click at [67, 97] on icon "Next" at bounding box center [64, 91] width 9 height 9
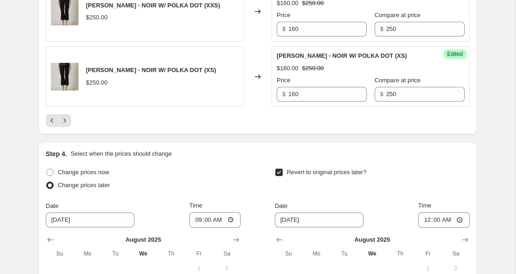
scroll to position [1636, 0]
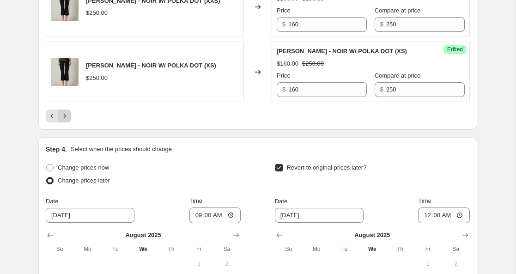
click at [66, 111] on icon "Next" at bounding box center [64, 115] width 9 height 9
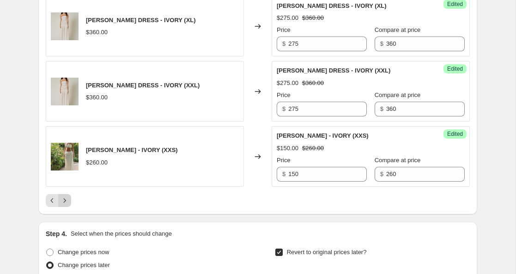
scroll to position [1506, 0]
click at [66, 204] on icon "Next" at bounding box center [64, 199] width 9 height 9
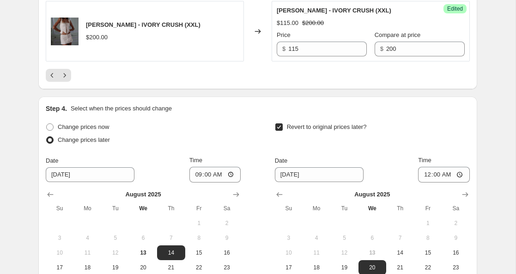
scroll to position [1635, 0]
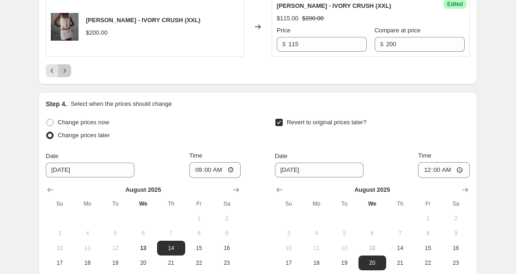
click at [67, 73] on icon "Next" at bounding box center [64, 70] width 9 height 9
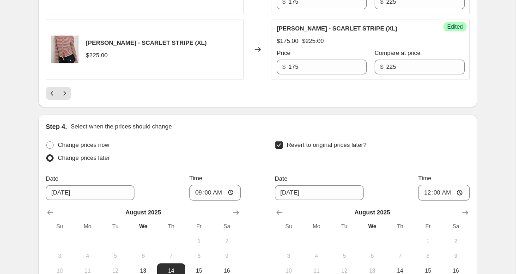
scroll to position [1613, 0]
click at [69, 94] on icon "Next" at bounding box center [64, 92] width 9 height 9
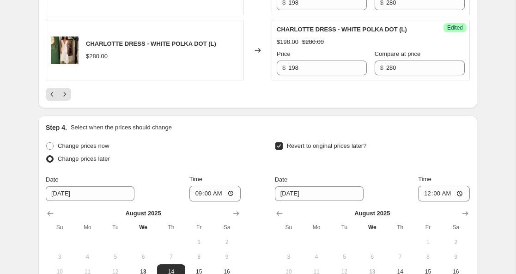
scroll to position [1631, 0]
click at [67, 98] on icon "Next" at bounding box center [64, 93] width 9 height 9
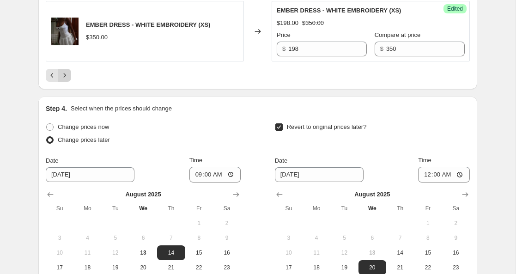
scroll to position [1641, 0]
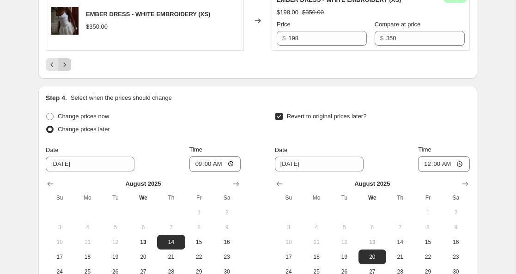
click at [68, 69] on icon "Next" at bounding box center [64, 64] width 9 height 9
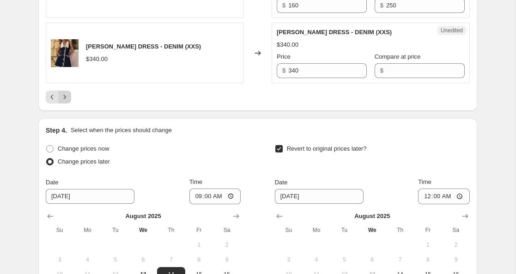
scroll to position [1677, 0]
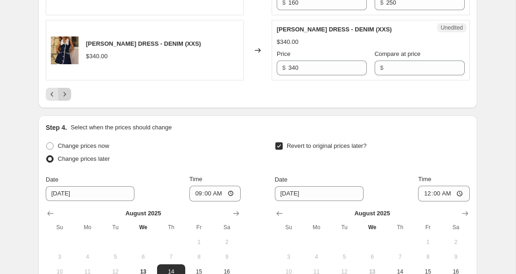
click at [67, 89] on button "Next" at bounding box center [64, 94] width 13 height 13
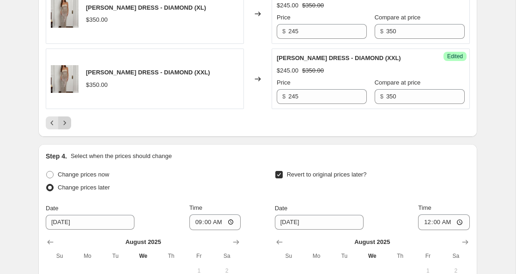
scroll to position [1589, 0]
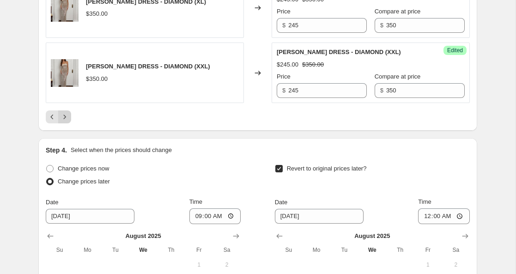
click at [64, 122] on button "Next" at bounding box center [64, 116] width 13 height 13
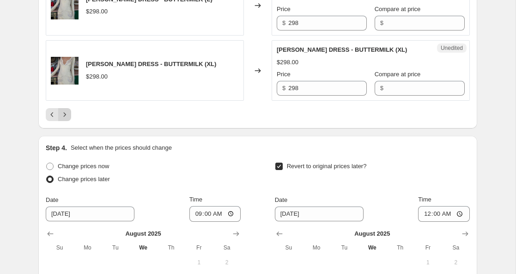
scroll to position [1599, 0]
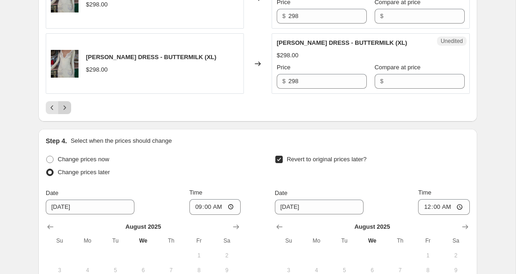
click at [68, 111] on icon "Next" at bounding box center [64, 107] width 9 height 9
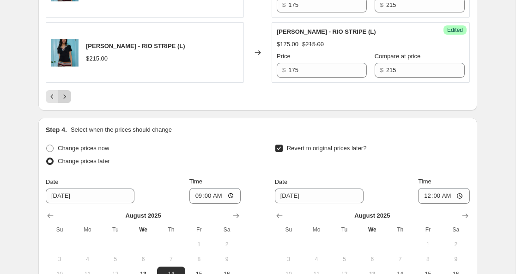
scroll to position [1610, 0]
click at [70, 95] on button "Next" at bounding box center [64, 96] width 13 height 13
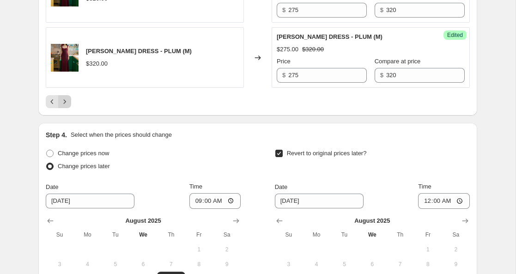
scroll to position [1672, 0]
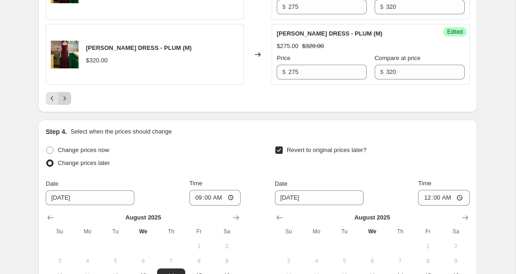
click at [66, 99] on icon "Next" at bounding box center [64, 98] width 9 height 9
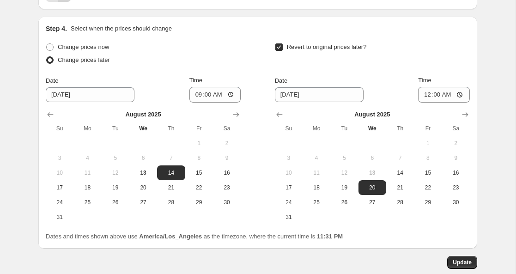
scroll to position [1644, 0]
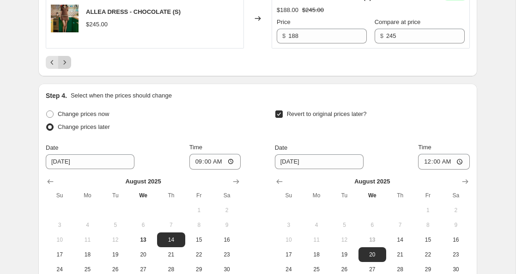
click at [67, 69] on button "Next" at bounding box center [64, 62] width 13 height 13
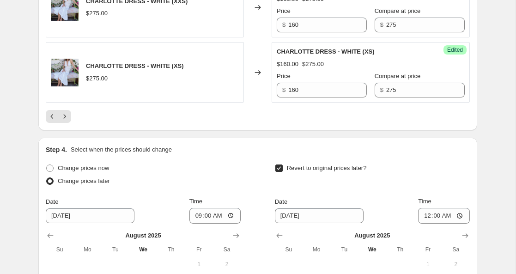
scroll to position [1663, 0]
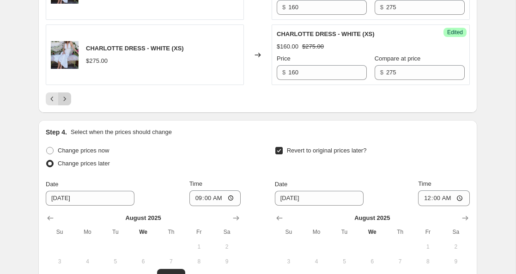
click at [68, 104] on icon "Next" at bounding box center [64, 98] width 9 height 9
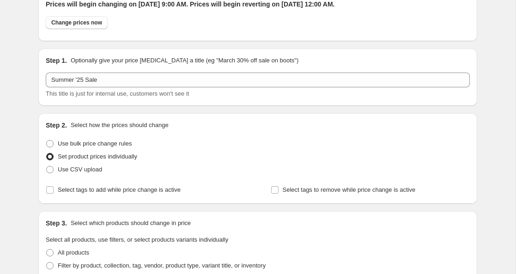
scroll to position [0, 0]
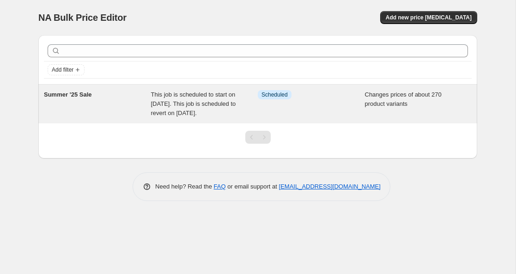
click at [196, 101] on span "This job is scheduled to start on [DATE]. This job is scheduled to revert on [D…" at bounding box center [193, 103] width 85 height 25
